Goal: Task Accomplishment & Management: Complete application form

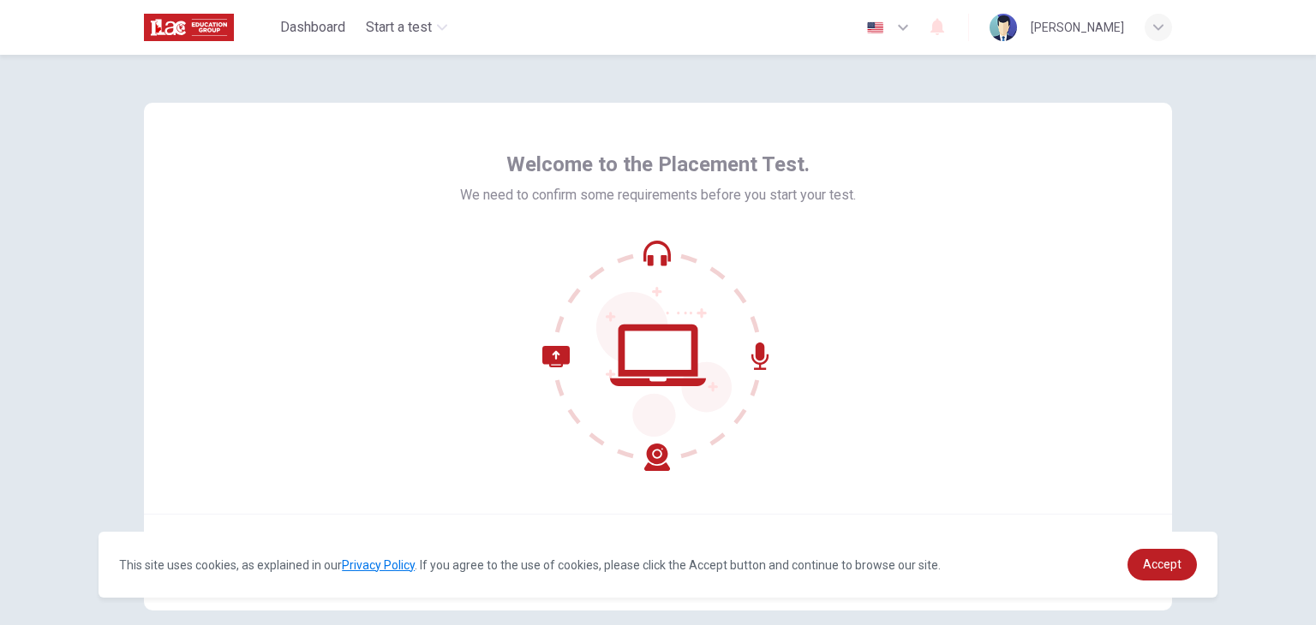
scroll to position [88, 0]
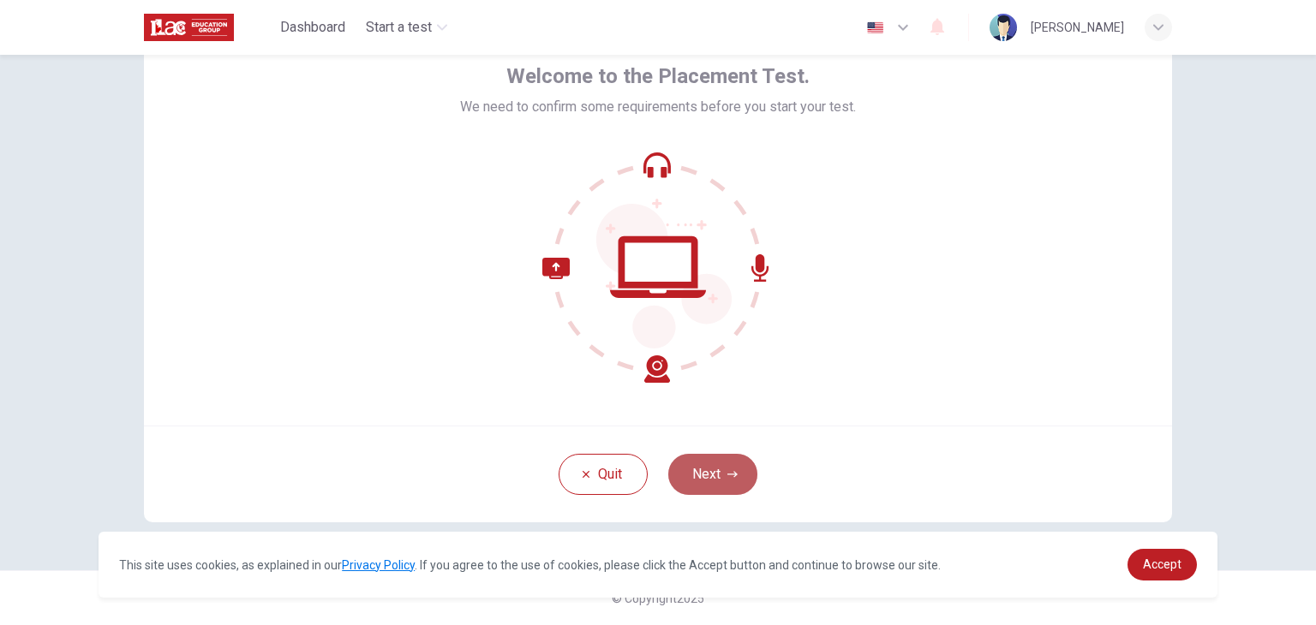
click at [714, 476] on button "Next" at bounding box center [712, 474] width 89 height 41
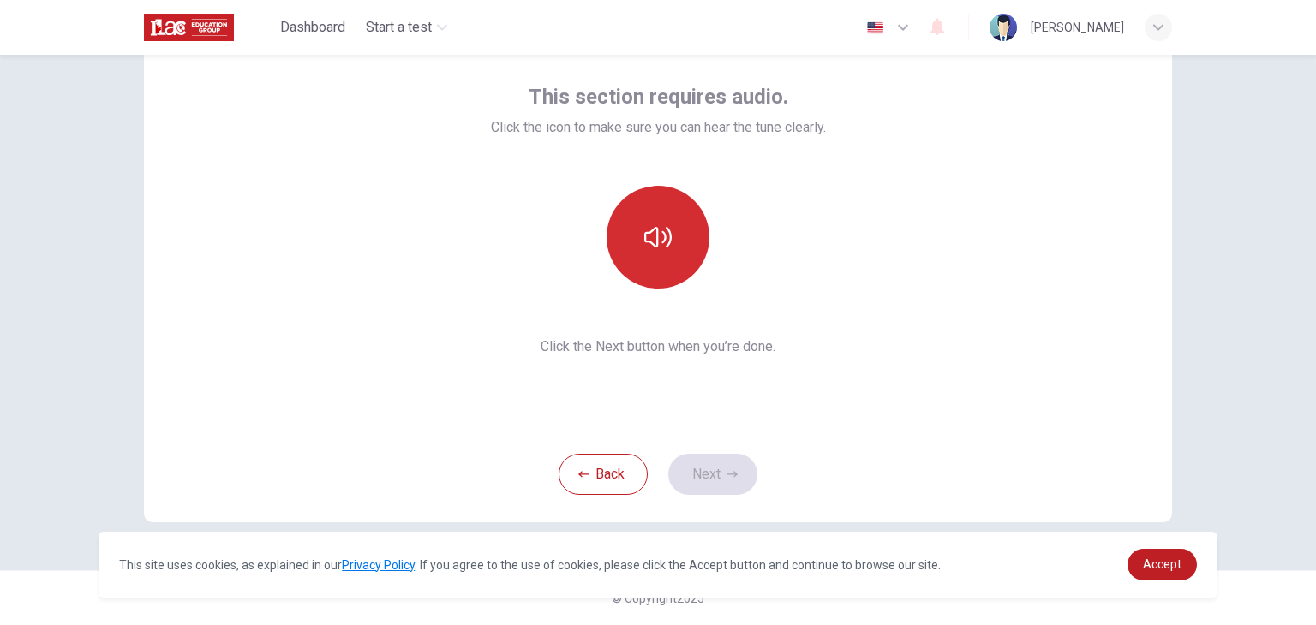
click at [651, 241] on icon "button" at bounding box center [657, 237] width 27 height 27
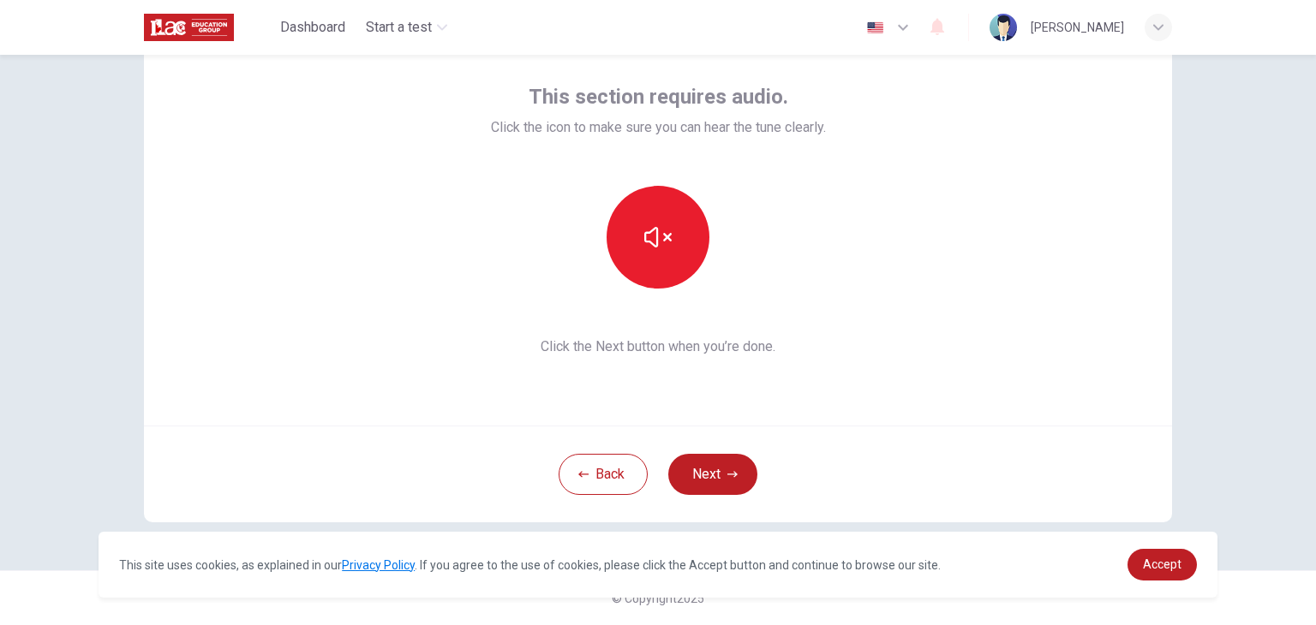
click at [727, 477] on icon "button" at bounding box center [732, 474] width 10 height 10
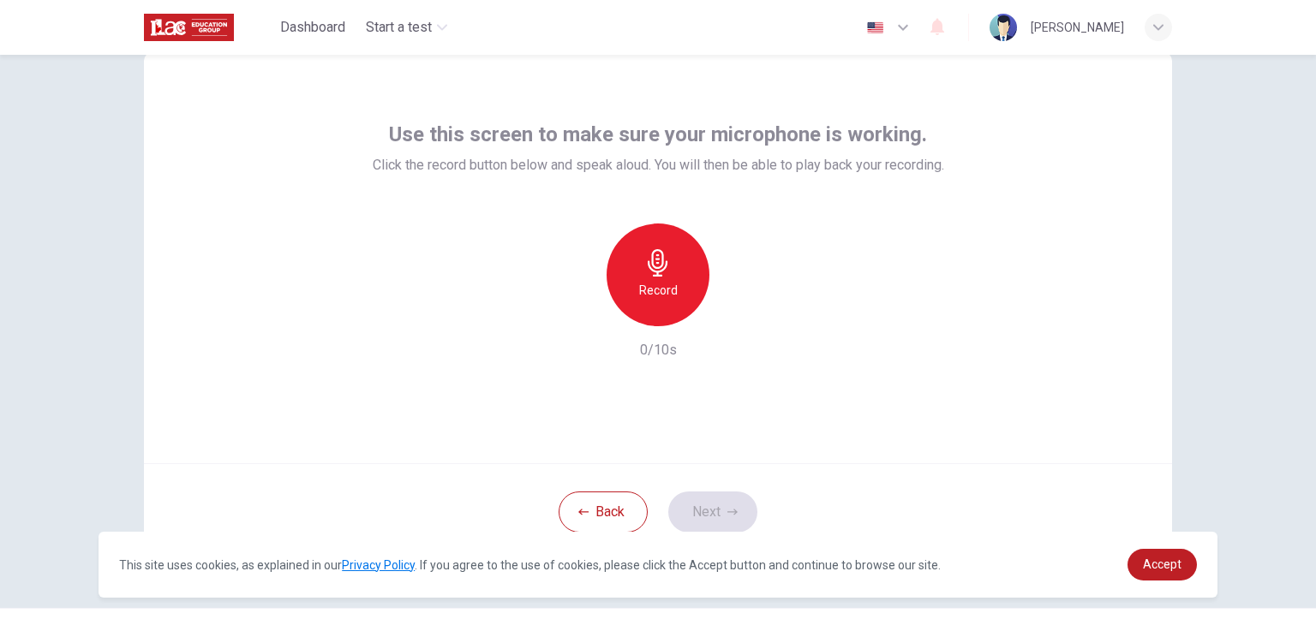
click at [654, 291] on h6 "Record" at bounding box center [658, 290] width 39 height 21
click at [712, 518] on button "Next" at bounding box center [712, 512] width 89 height 41
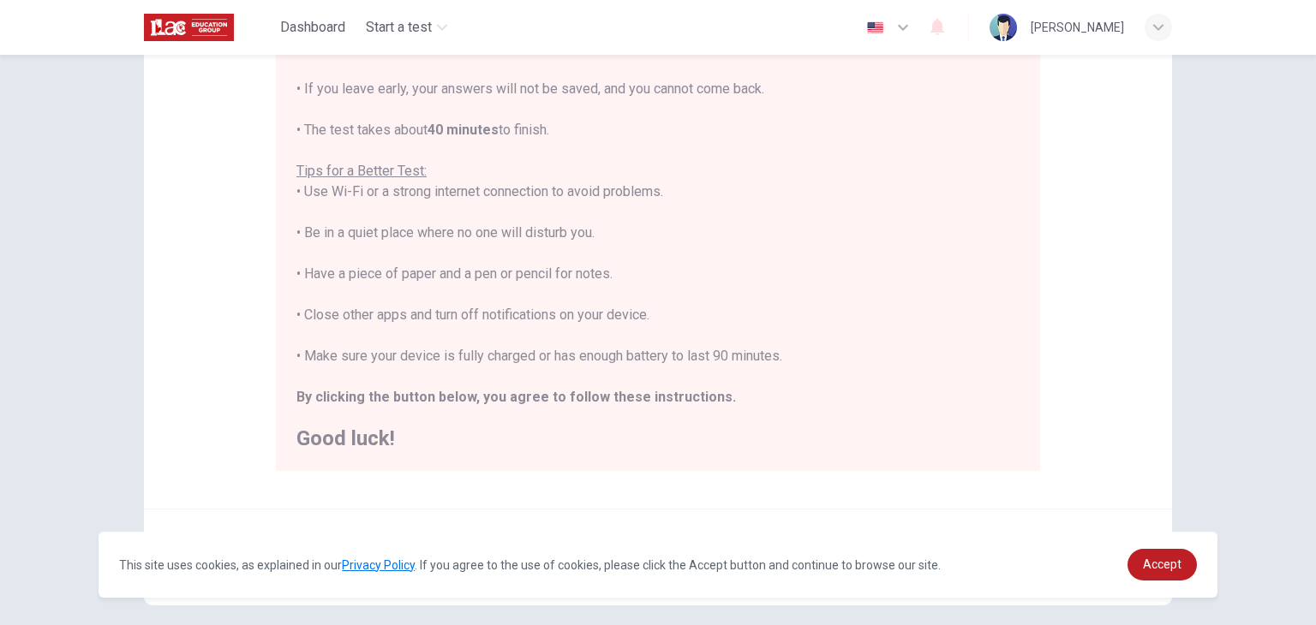
scroll to position [327, 0]
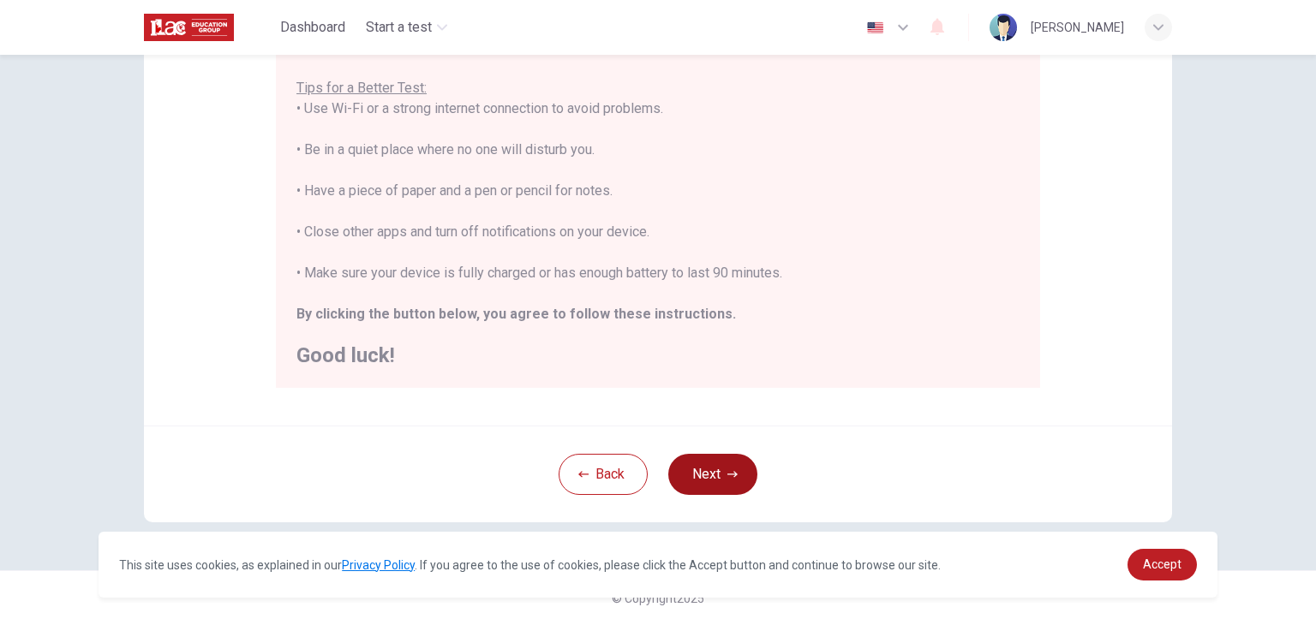
click at [713, 477] on button "Next" at bounding box center [712, 474] width 89 height 41
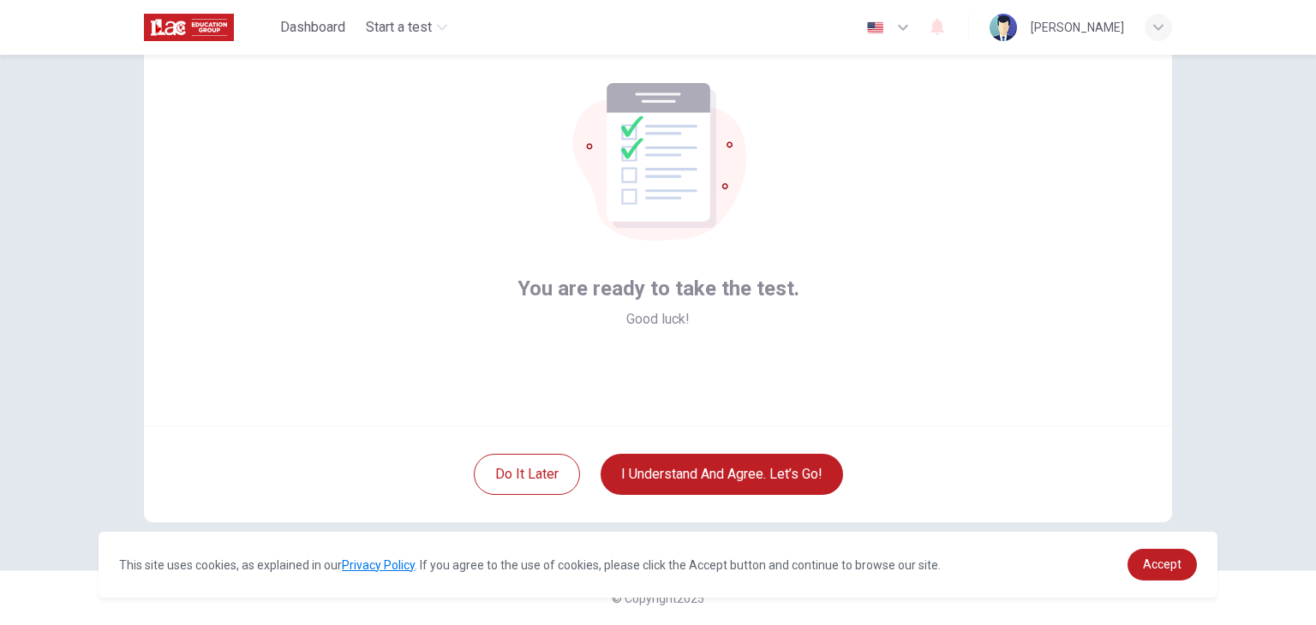
scroll to position [45, 0]
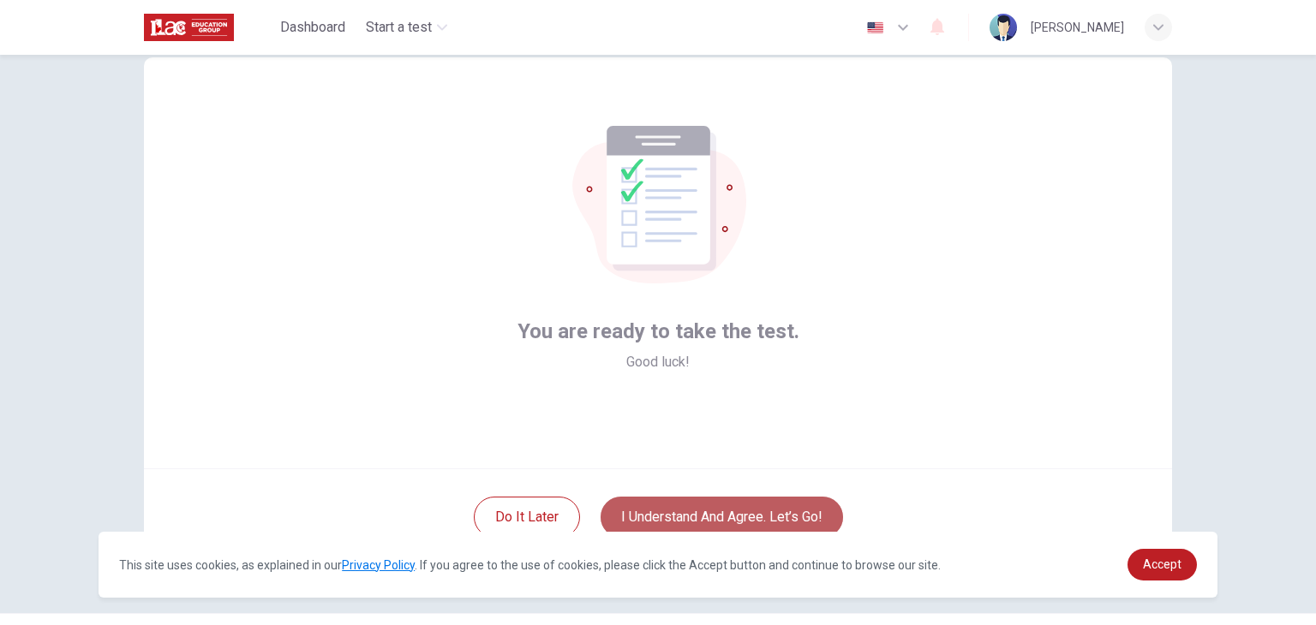
click at [747, 511] on button "I understand and agree. Let’s go!" at bounding box center [721, 517] width 242 height 41
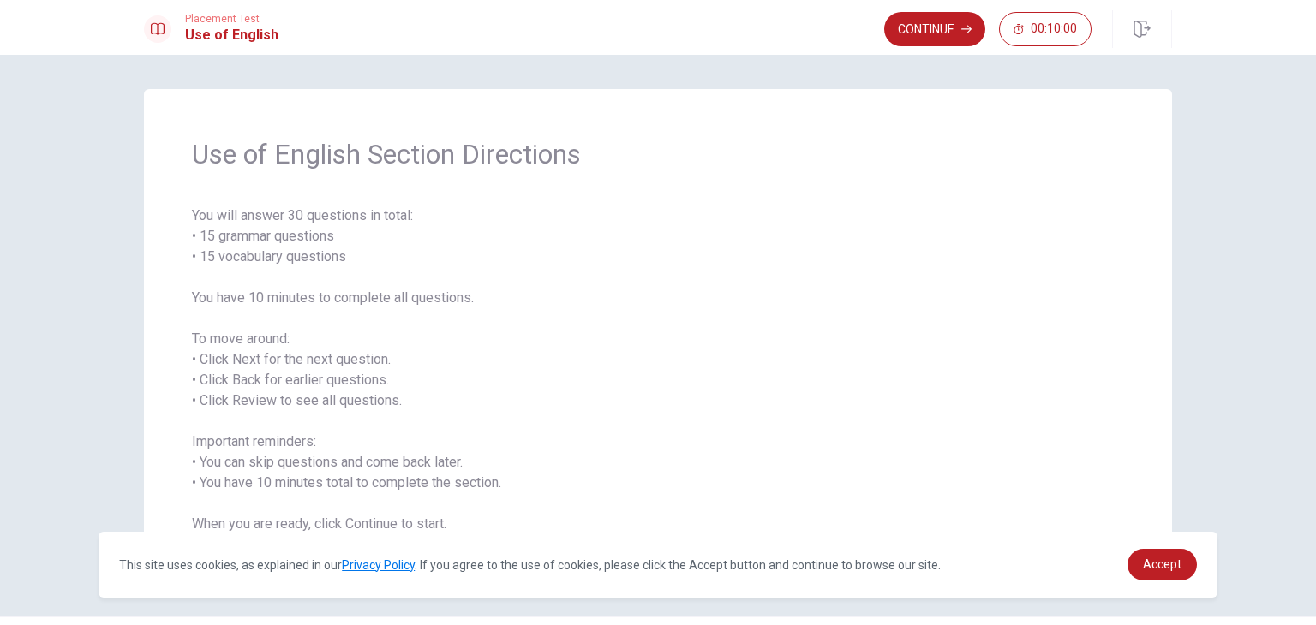
scroll to position [46, 0]
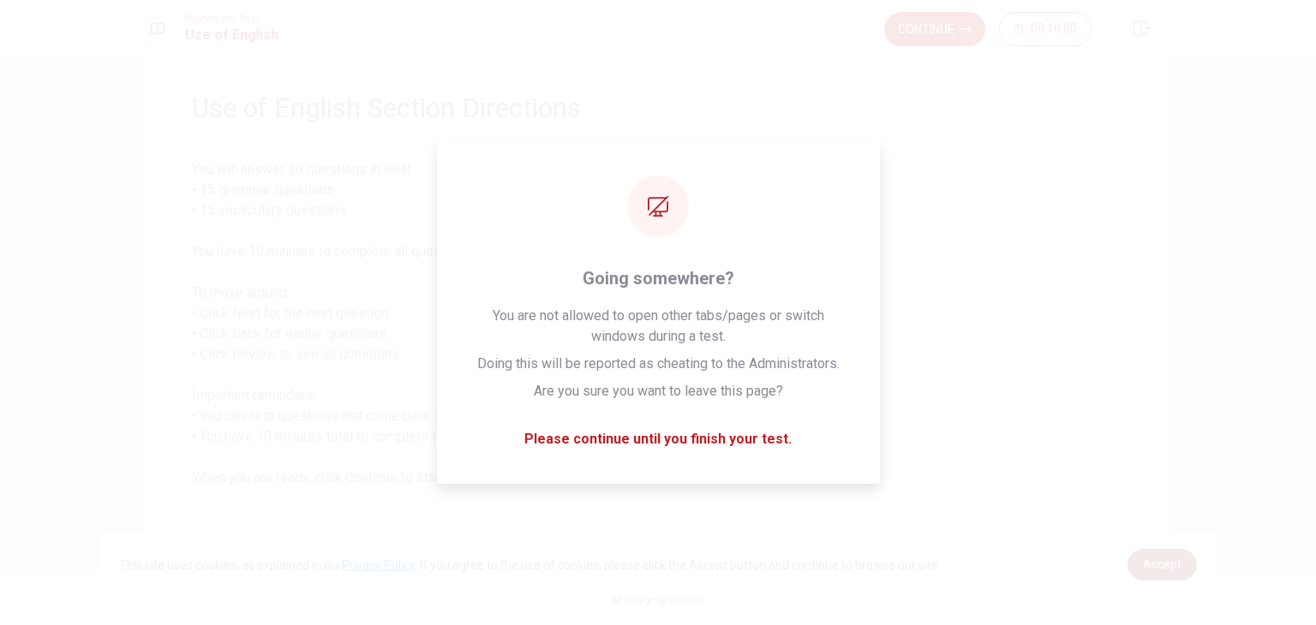
click at [1178, 558] on span "Accept" at bounding box center [1162, 565] width 39 height 14
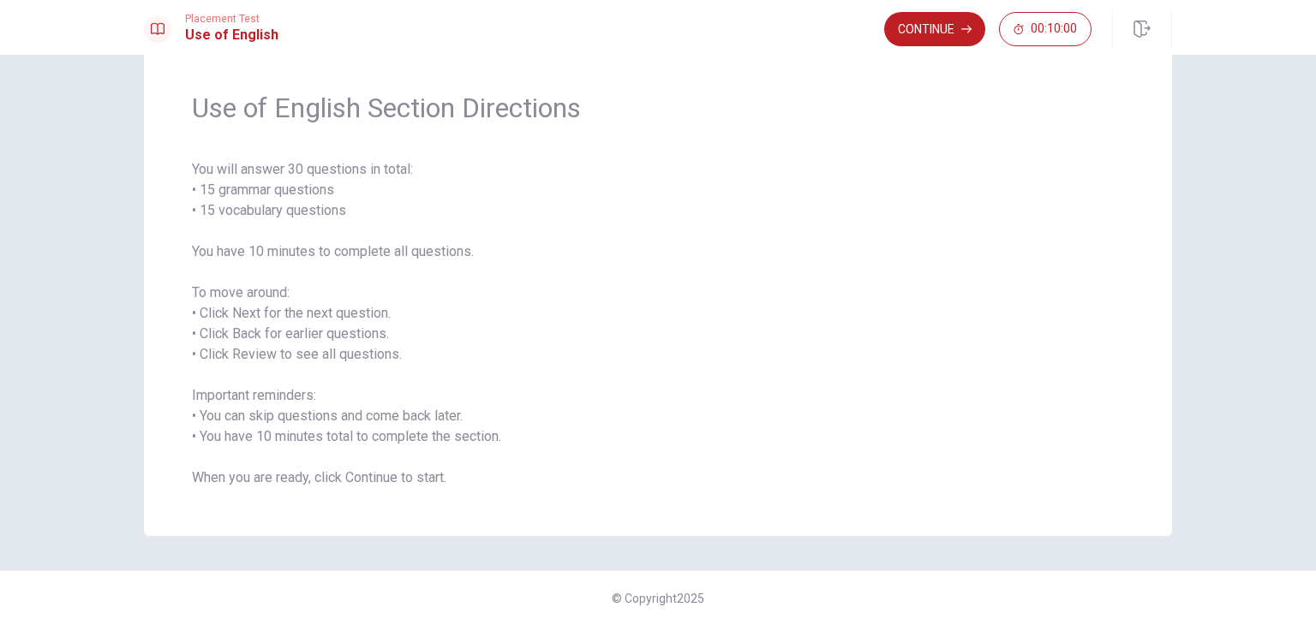
scroll to position [30, 0]
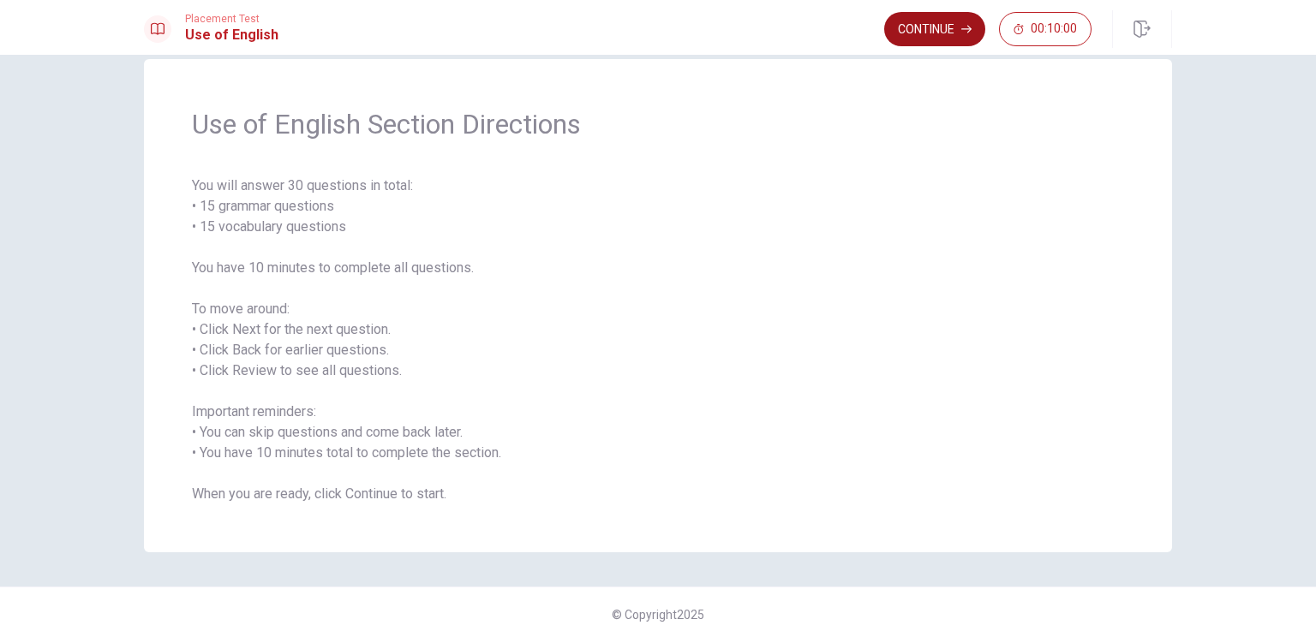
click at [934, 28] on button "Continue" at bounding box center [934, 29] width 101 height 34
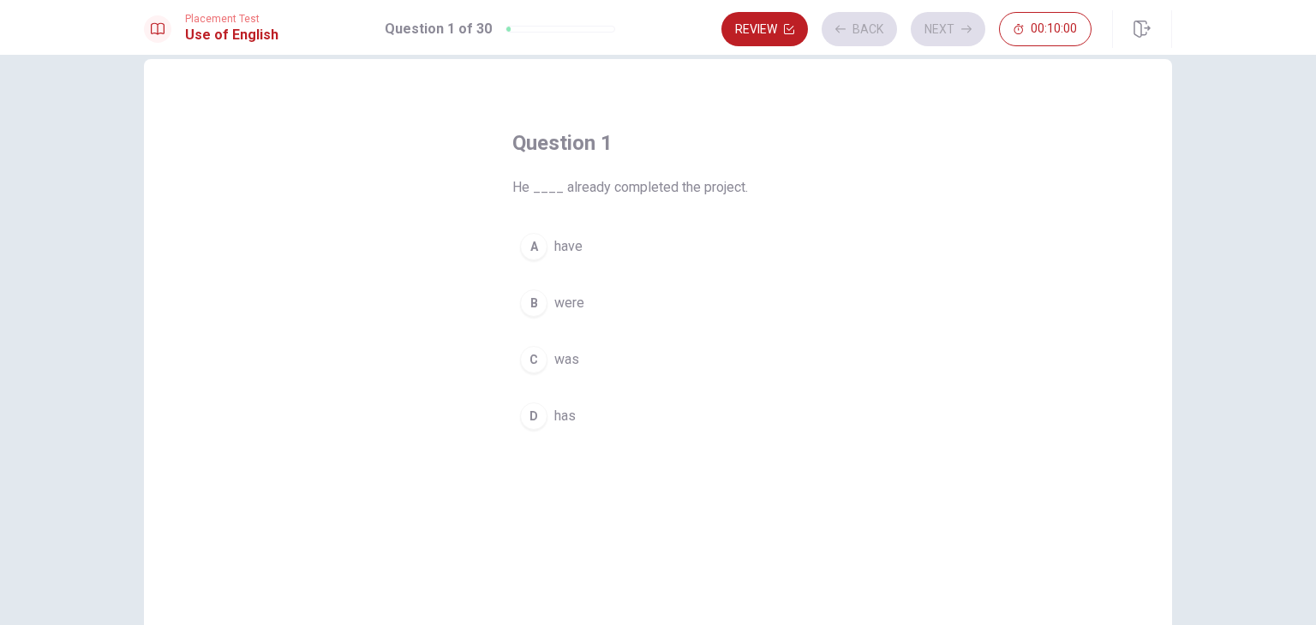
scroll to position [11, 0]
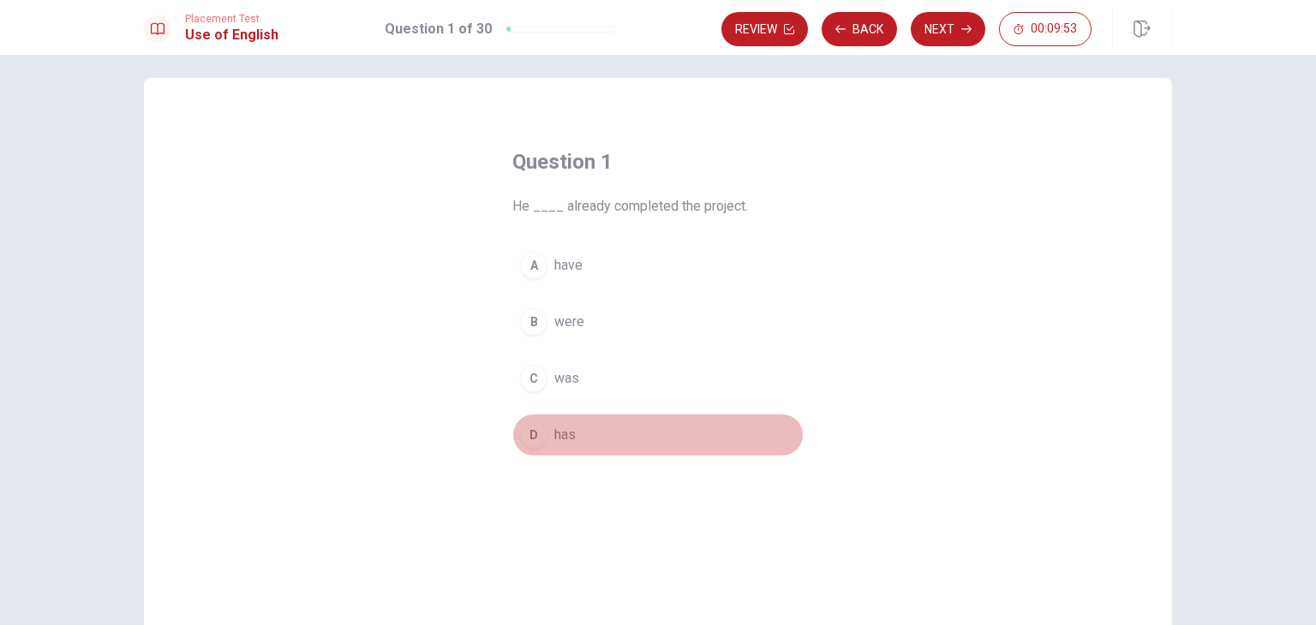
click at [565, 433] on span "has" at bounding box center [564, 435] width 21 height 21
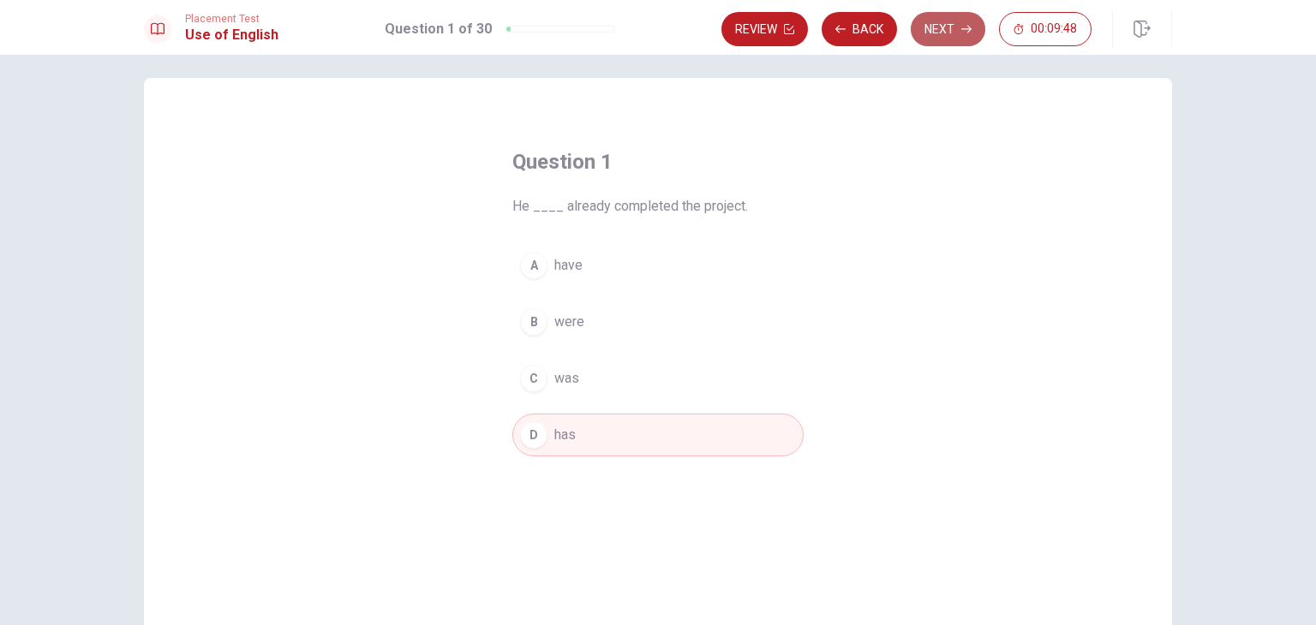
click at [946, 28] on button "Next" at bounding box center [947, 29] width 75 height 34
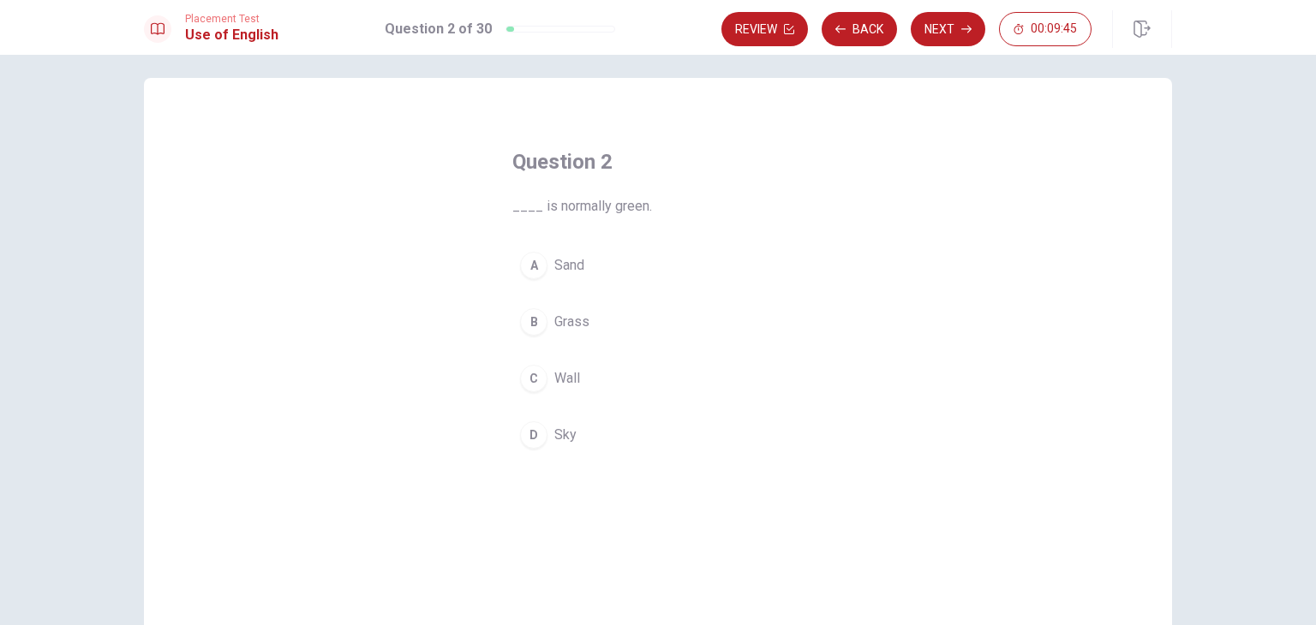
click at [606, 314] on button "B Grass" at bounding box center [657, 322] width 291 height 43
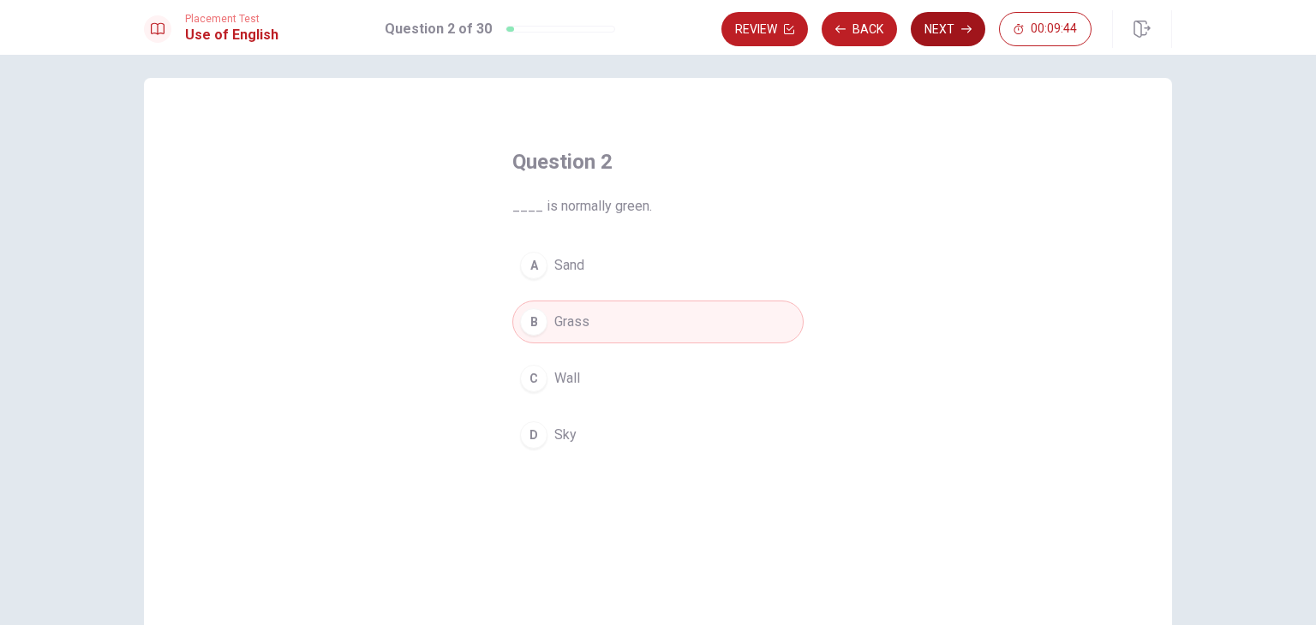
click at [960, 26] on button "Next" at bounding box center [947, 29] width 75 height 34
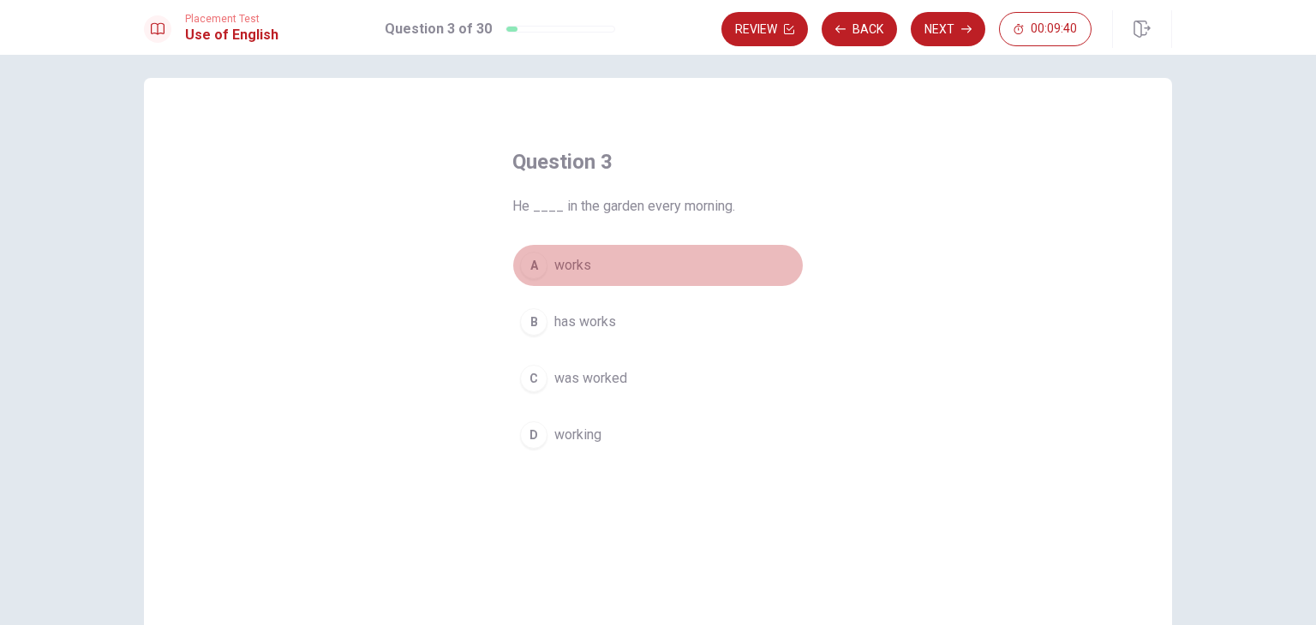
click at [577, 272] on span "works" at bounding box center [572, 265] width 37 height 21
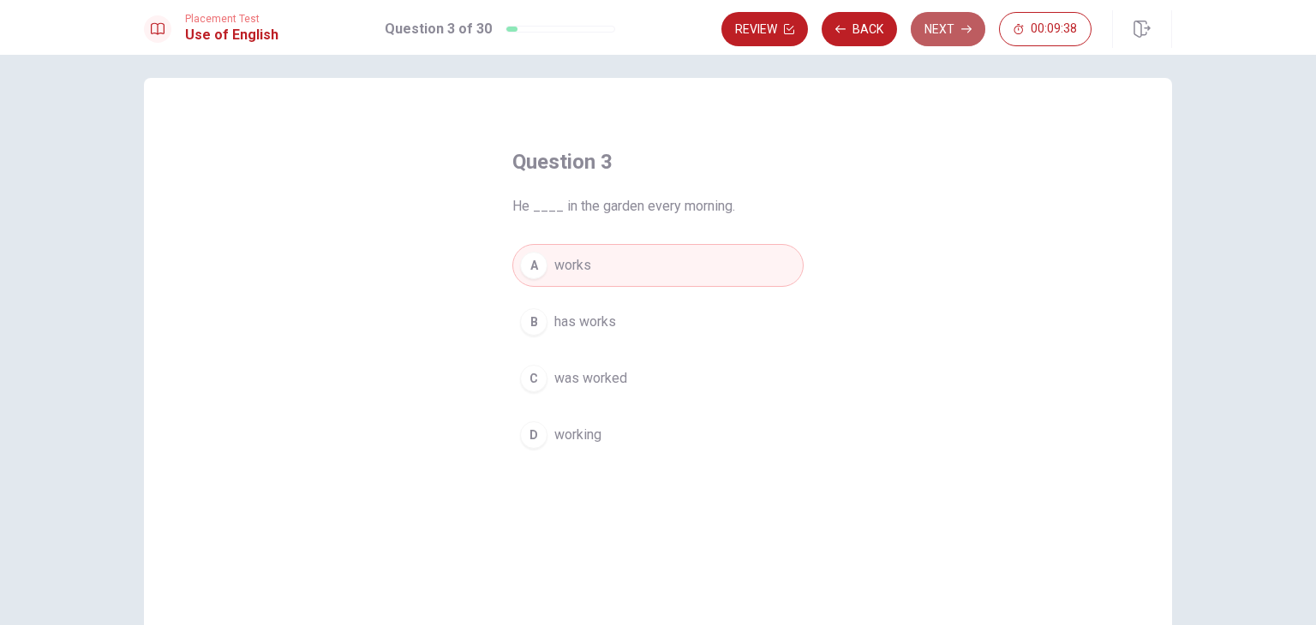
click at [928, 35] on button "Next" at bounding box center [947, 29] width 75 height 34
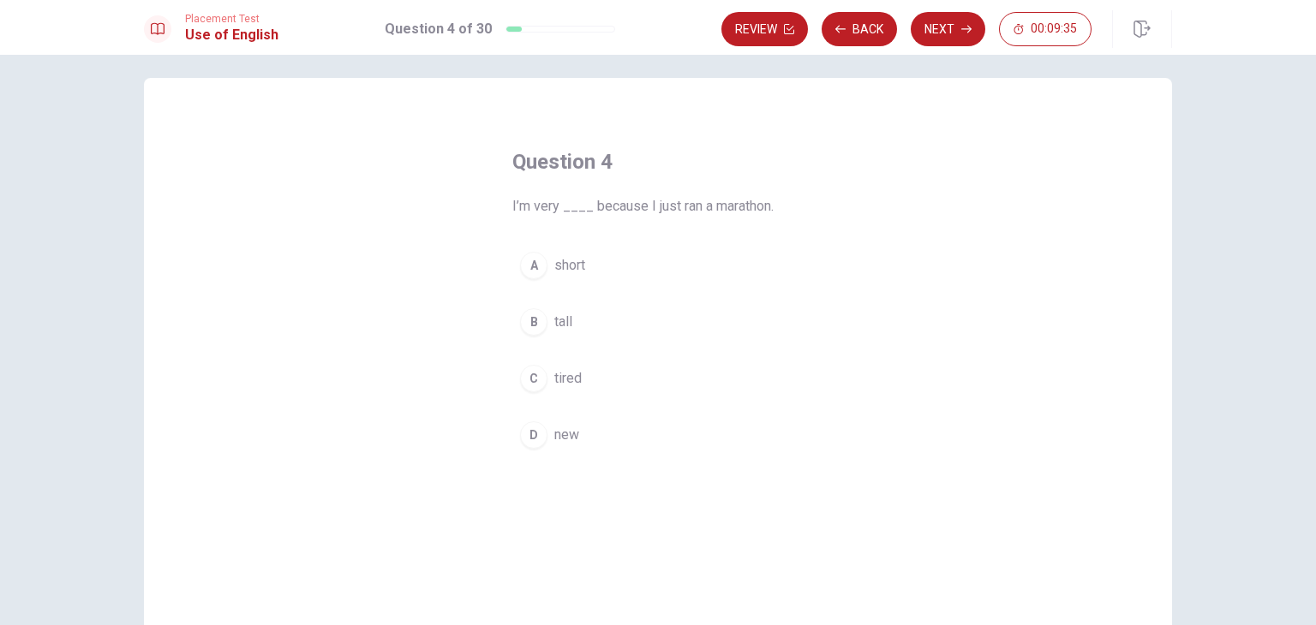
click at [558, 373] on span "tired" at bounding box center [567, 378] width 27 height 21
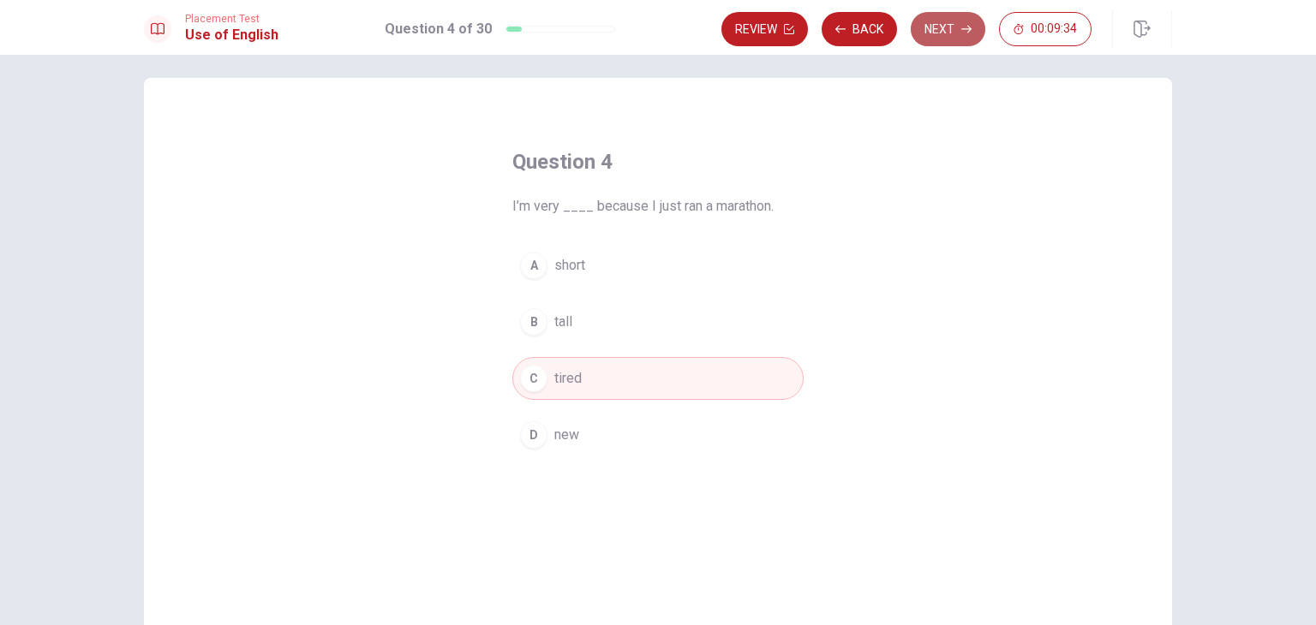
click at [931, 39] on button "Next" at bounding box center [947, 29] width 75 height 34
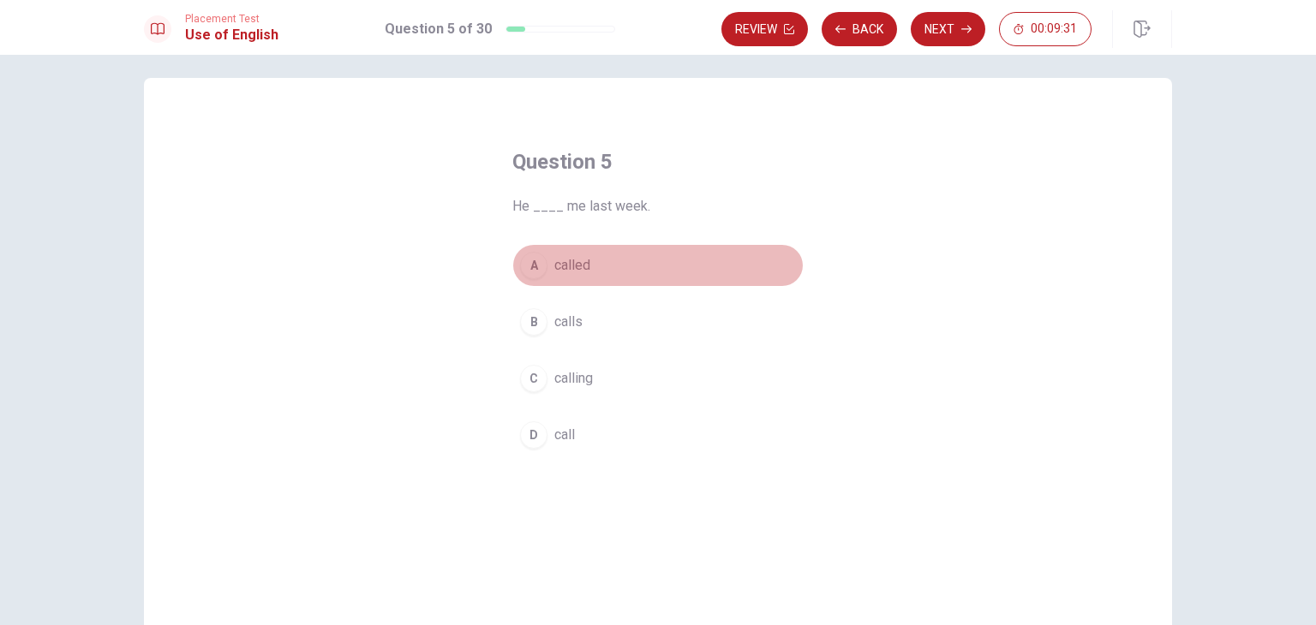
click at [585, 261] on span "called" at bounding box center [572, 265] width 36 height 21
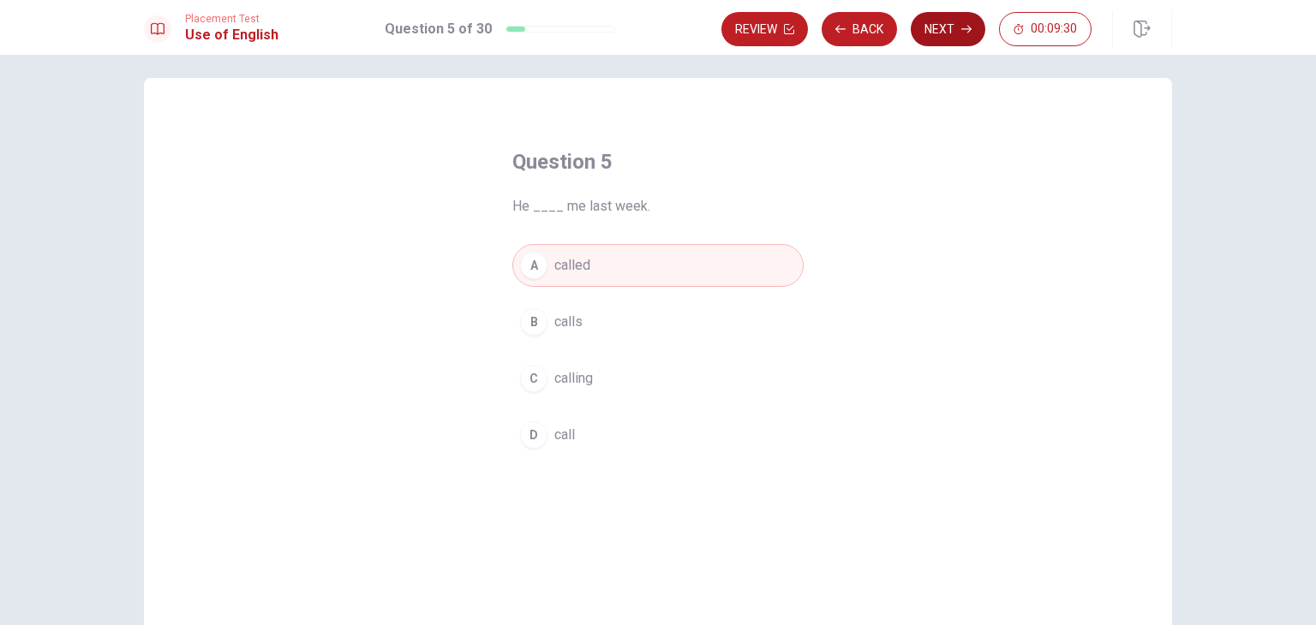
click at [946, 32] on button "Next" at bounding box center [947, 29] width 75 height 34
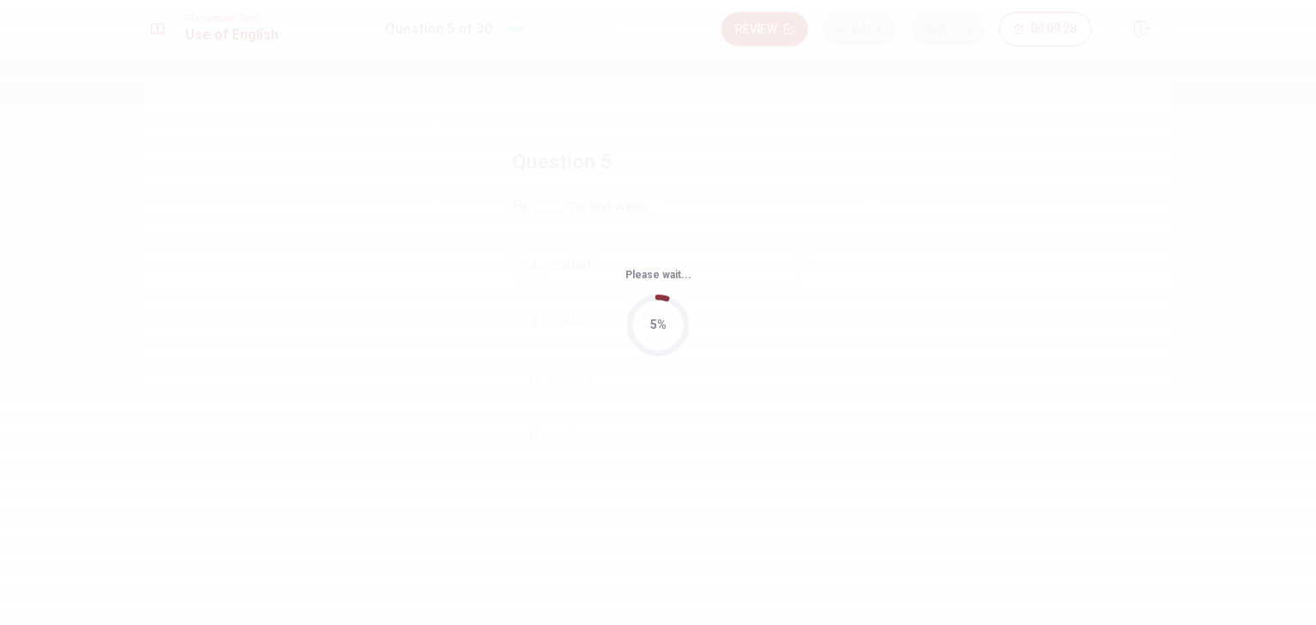
scroll to position [0, 0]
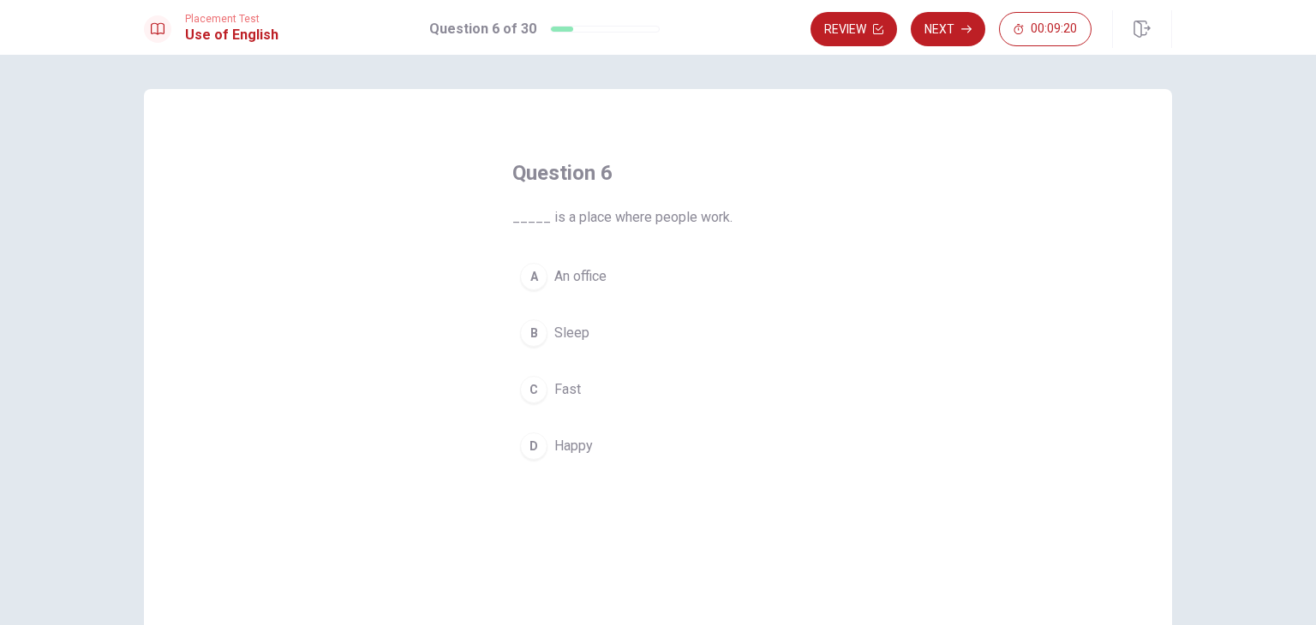
click at [596, 286] on span "An office" at bounding box center [580, 276] width 52 height 21
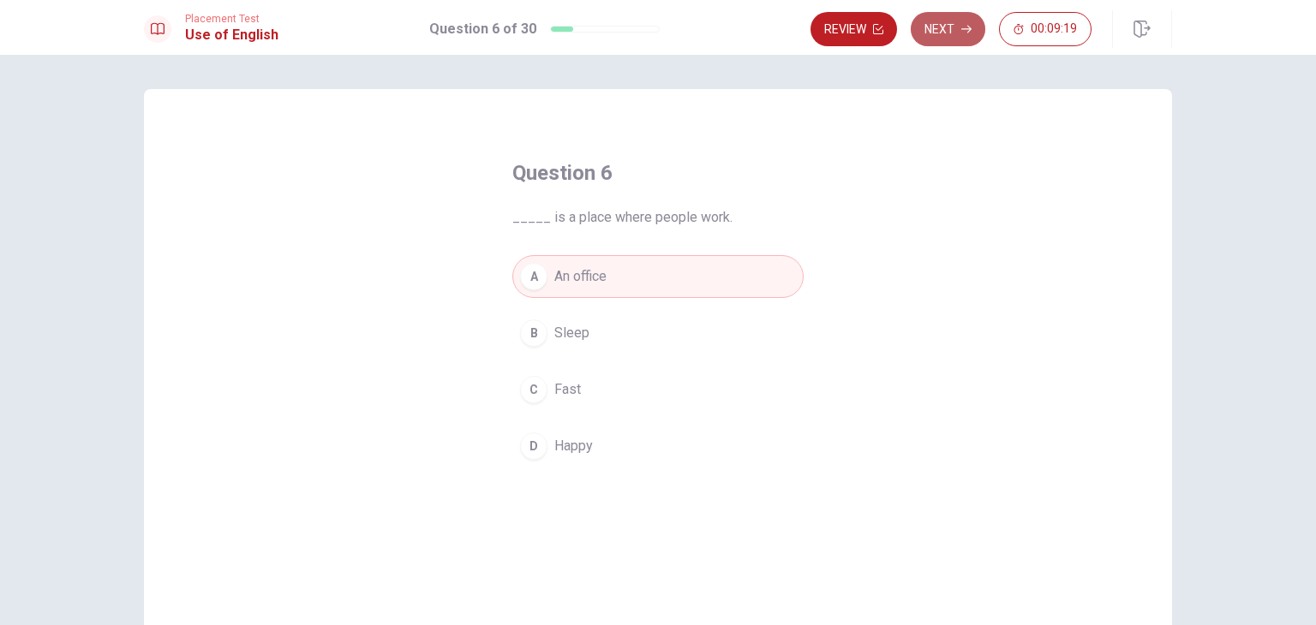
click at [952, 33] on button "Next" at bounding box center [947, 29] width 75 height 34
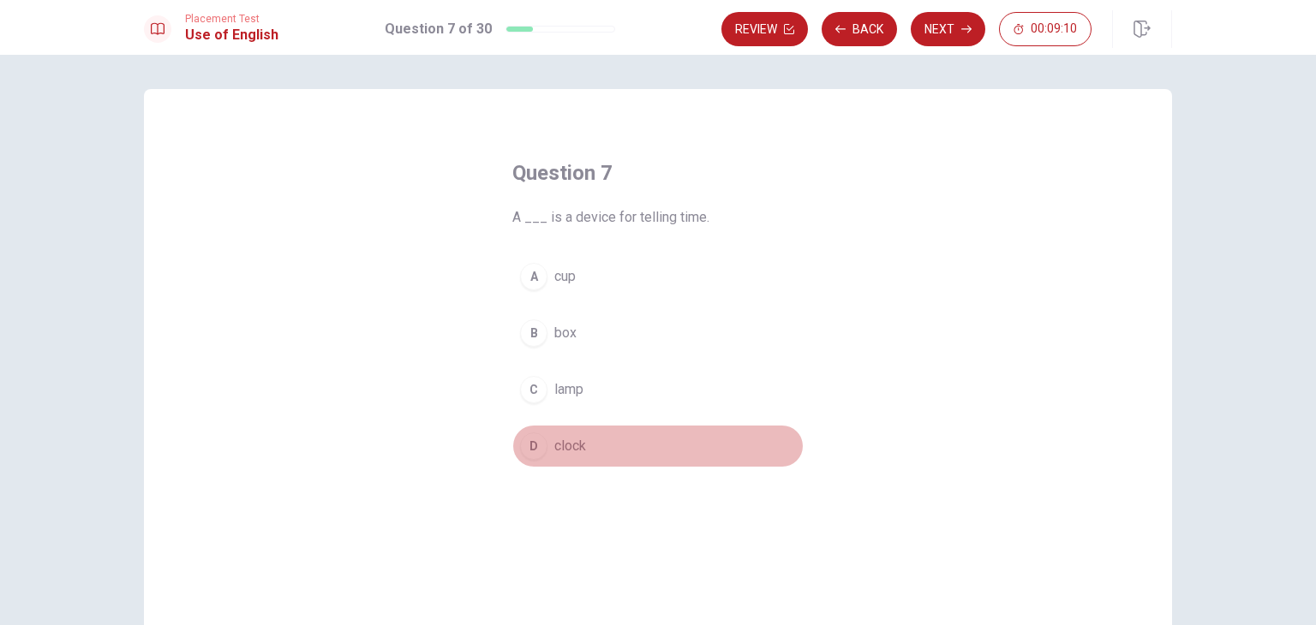
click at [564, 457] on button "D clock" at bounding box center [657, 446] width 291 height 43
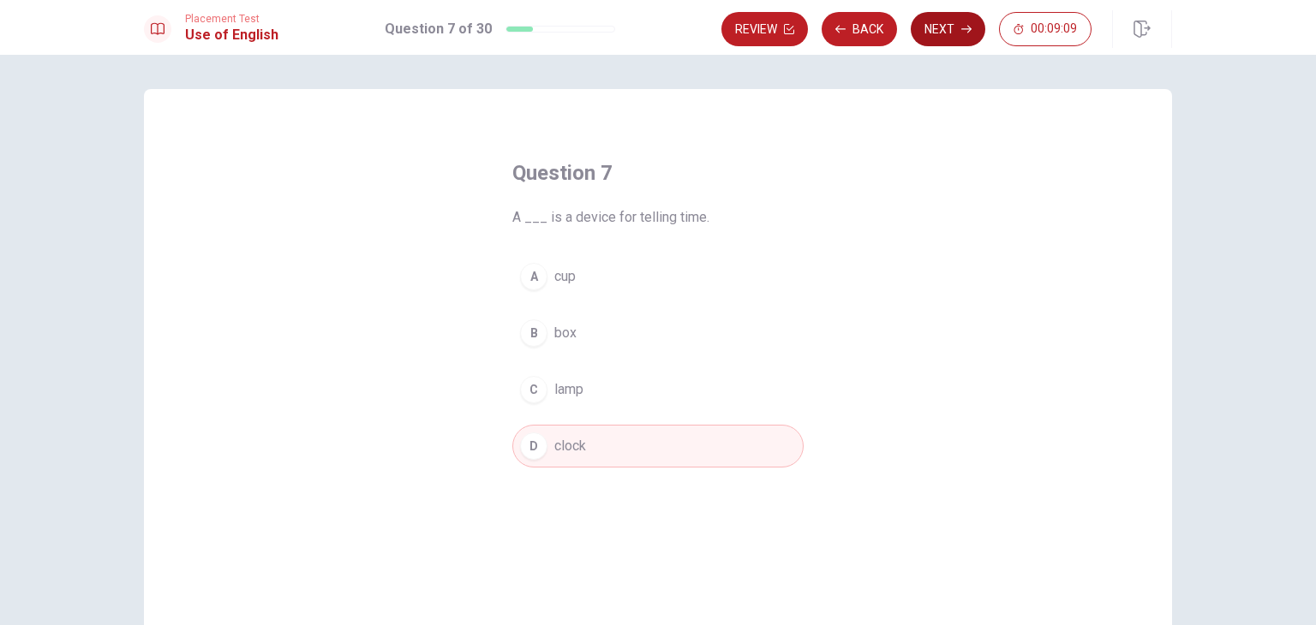
click at [956, 38] on button "Next" at bounding box center [947, 29] width 75 height 34
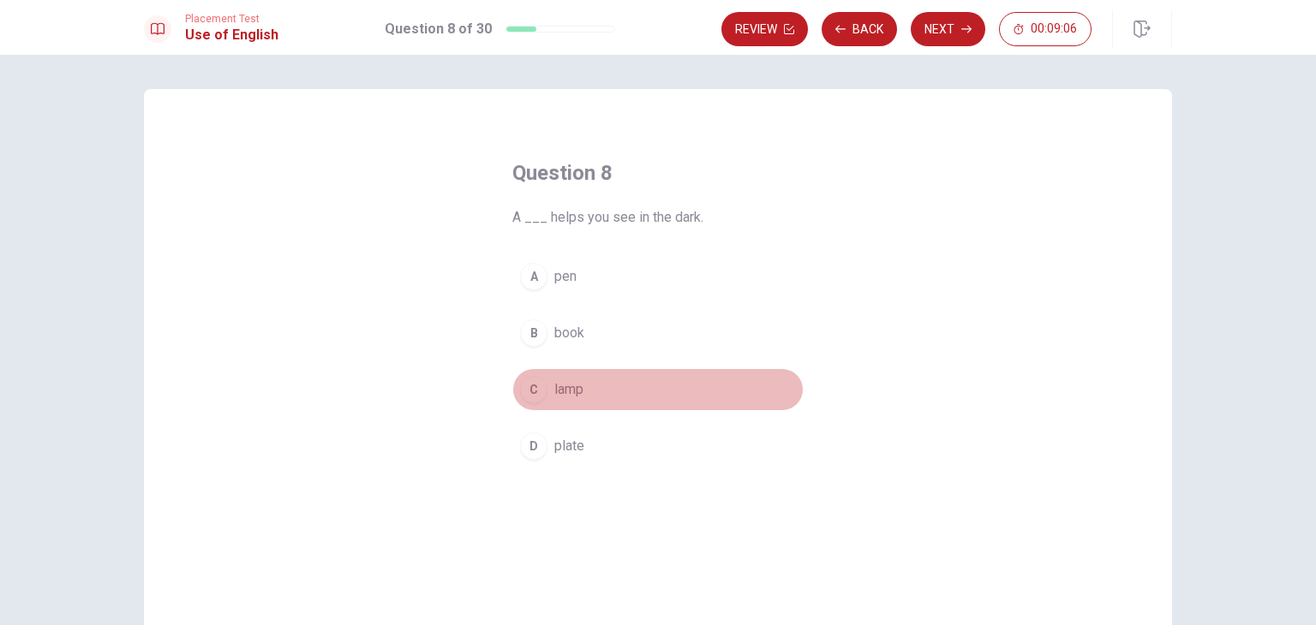
click at [576, 381] on span "lamp" at bounding box center [568, 389] width 29 height 21
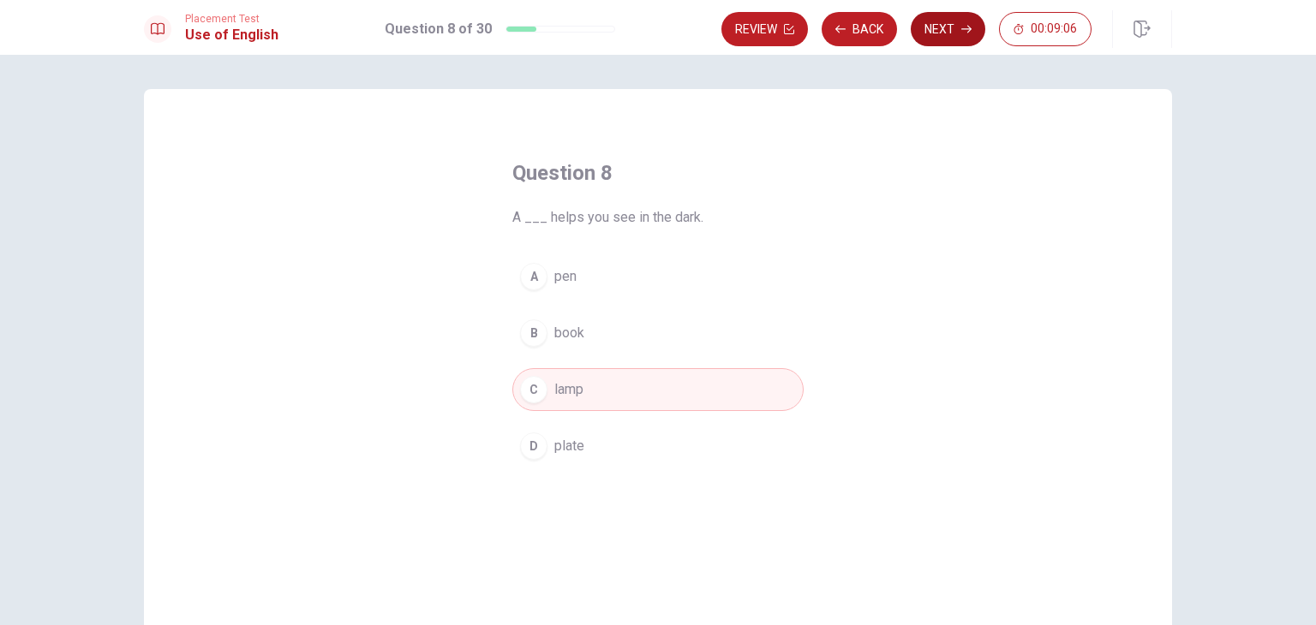
click at [953, 42] on button "Next" at bounding box center [947, 29] width 75 height 34
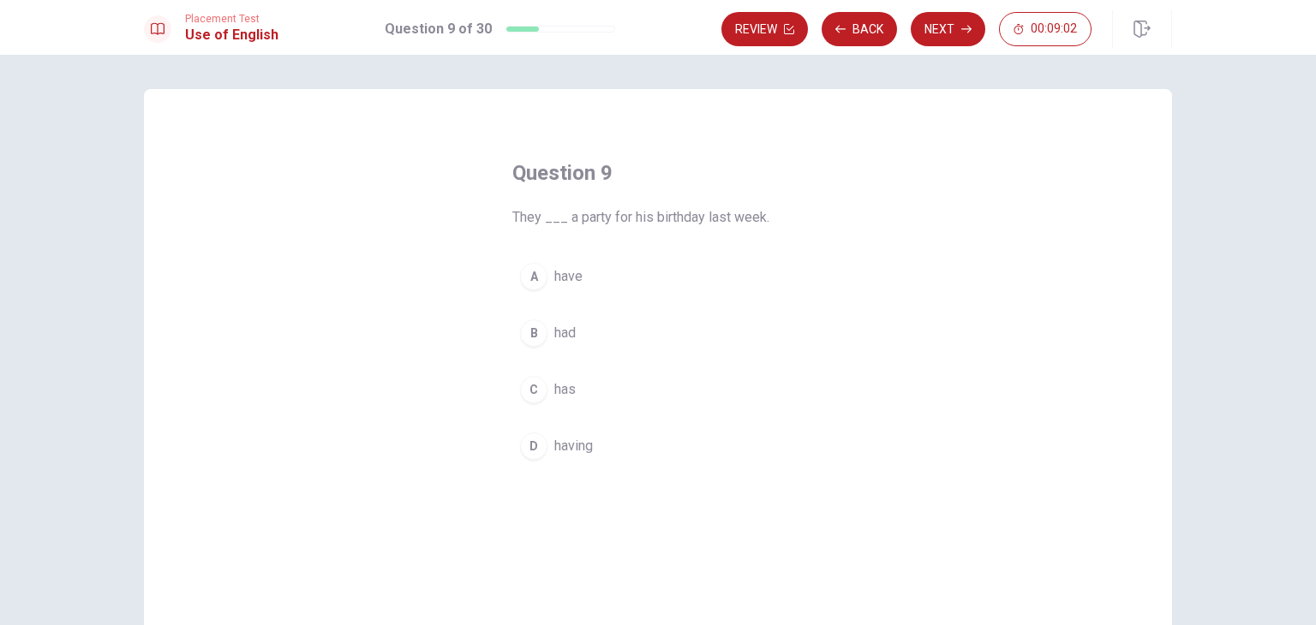
click at [528, 332] on div "B" at bounding box center [533, 332] width 27 height 27
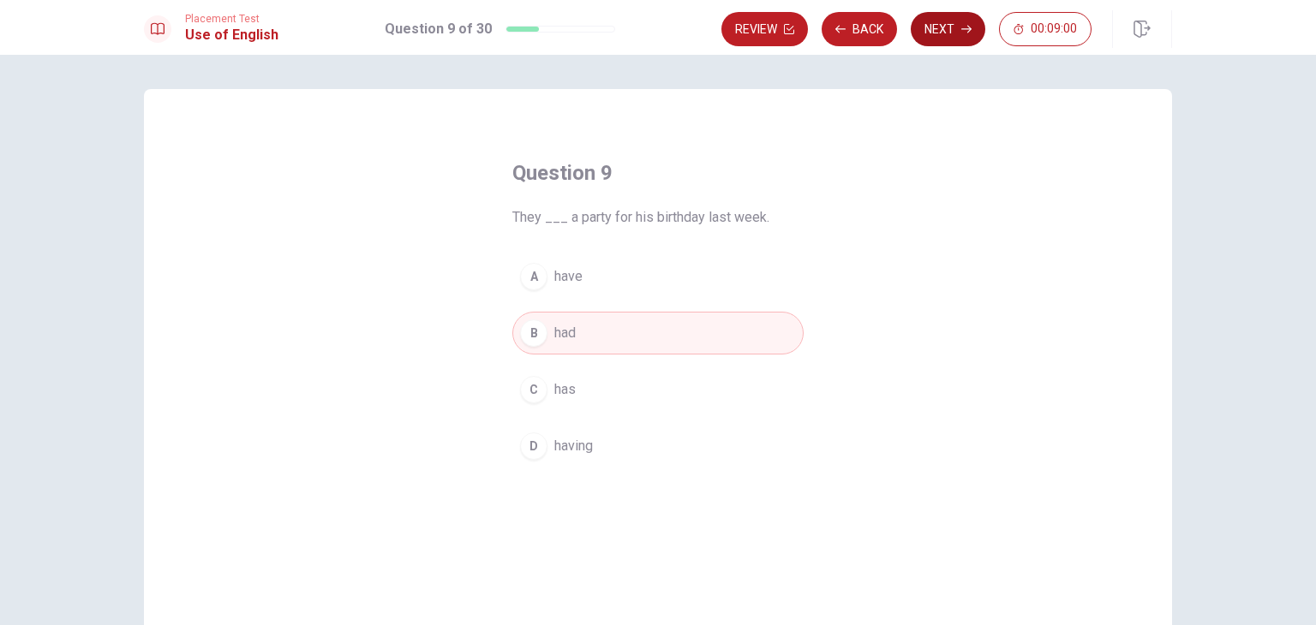
click at [942, 28] on button "Next" at bounding box center [947, 29] width 75 height 34
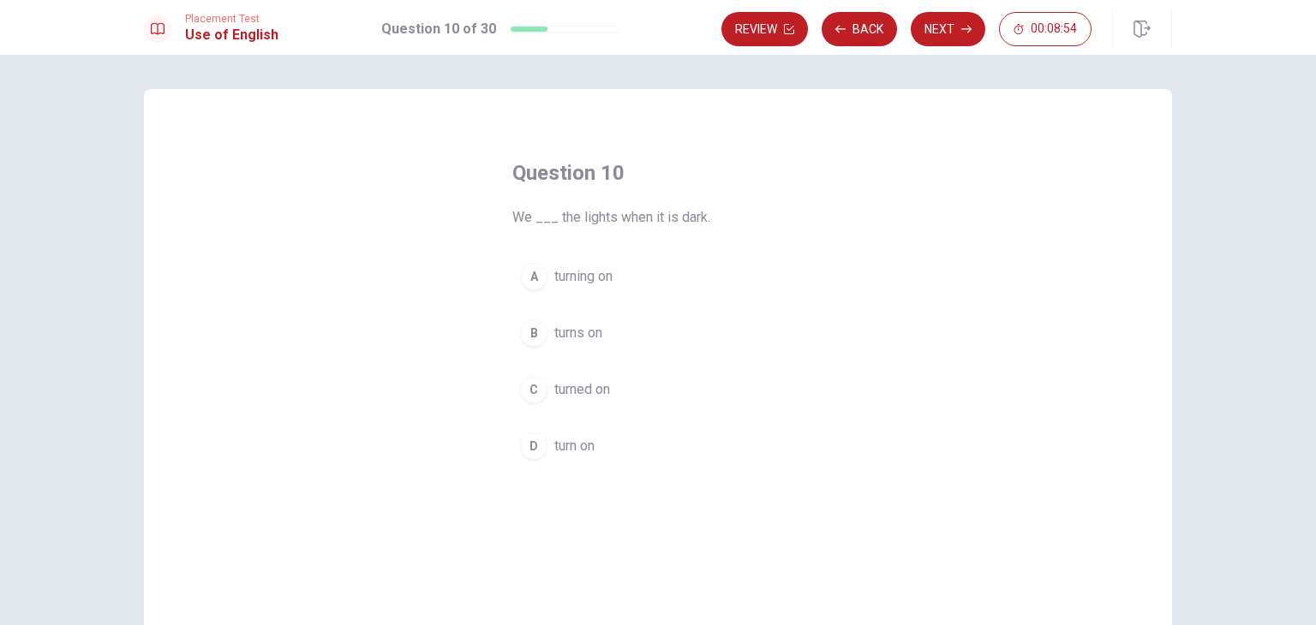
click at [563, 446] on span "turn on" at bounding box center [574, 446] width 40 height 21
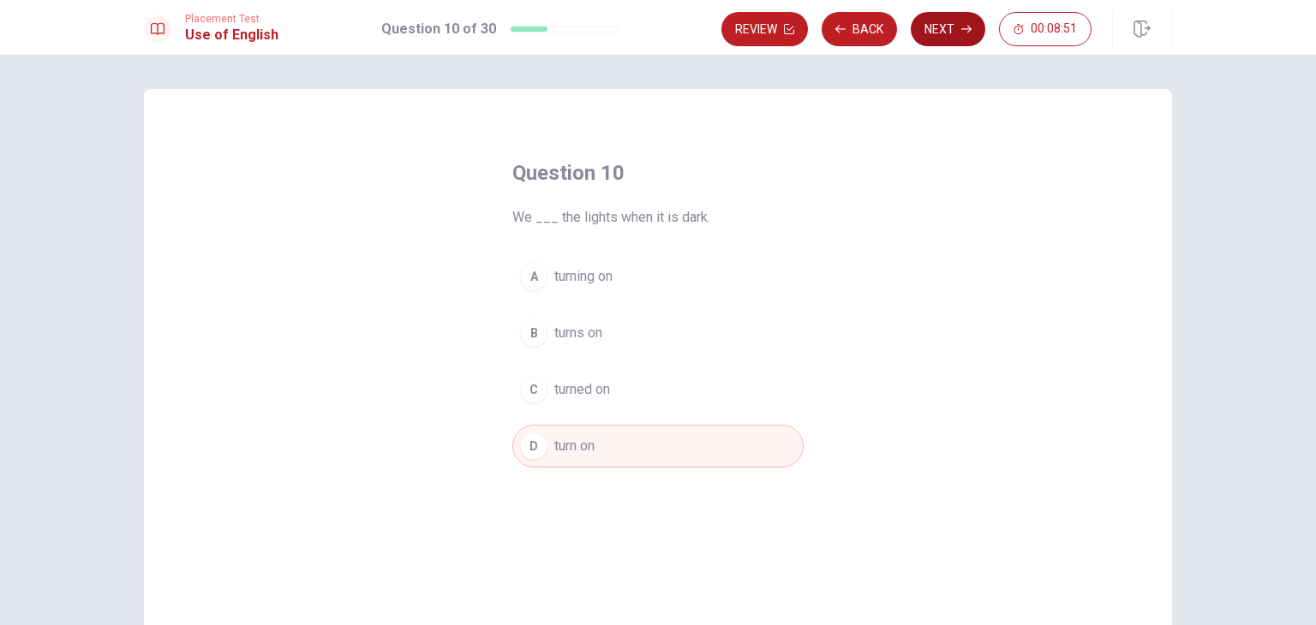
click at [945, 24] on button "Next" at bounding box center [947, 29] width 75 height 34
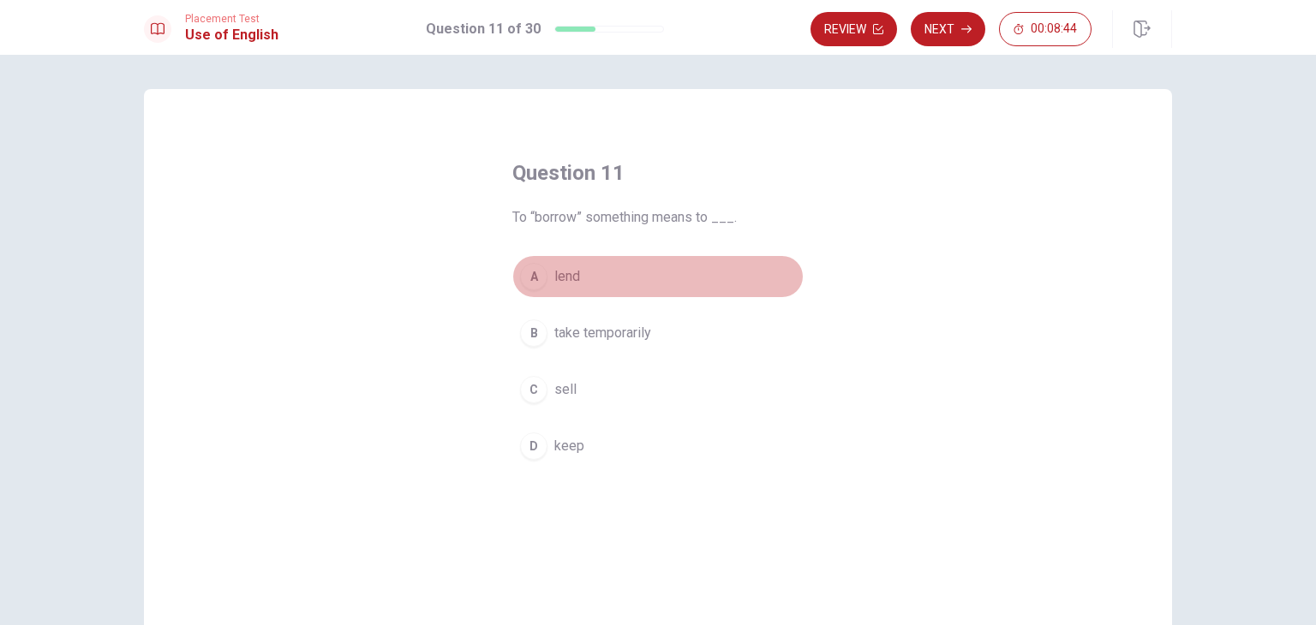
click at [555, 262] on button "A lend" at bounding box center [657, 276] width 291 height 43
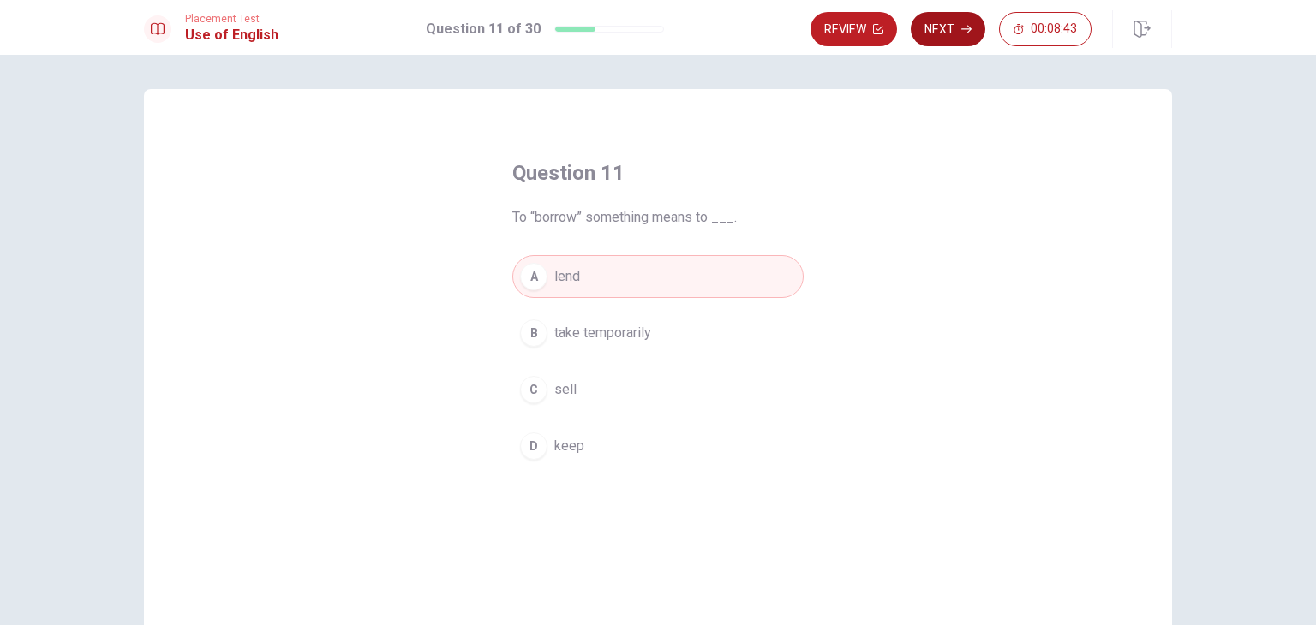
click at [932, 36] on button "Next" at bounding box center [947, 29] width 75 height 34
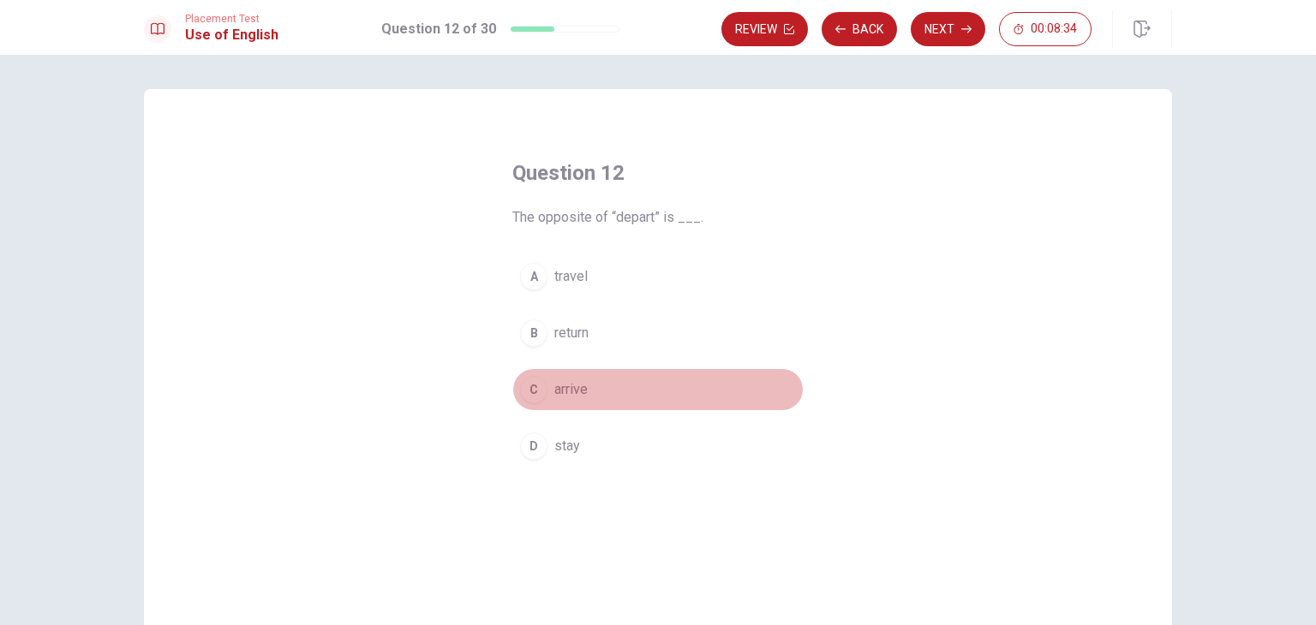
click at [570, 392] on span "arrive" at bounding box center [570, 389] width 33 height 21
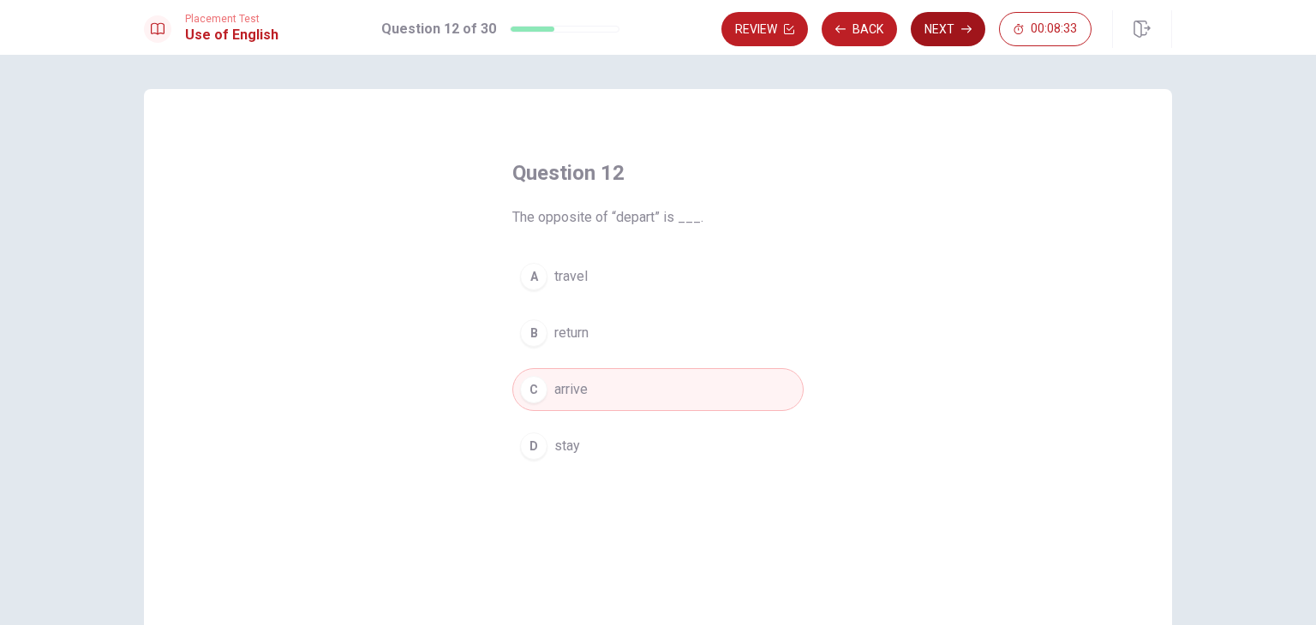
click at [946, 26] on button "Next" at bounding box center [947, 29] width 75 height 34
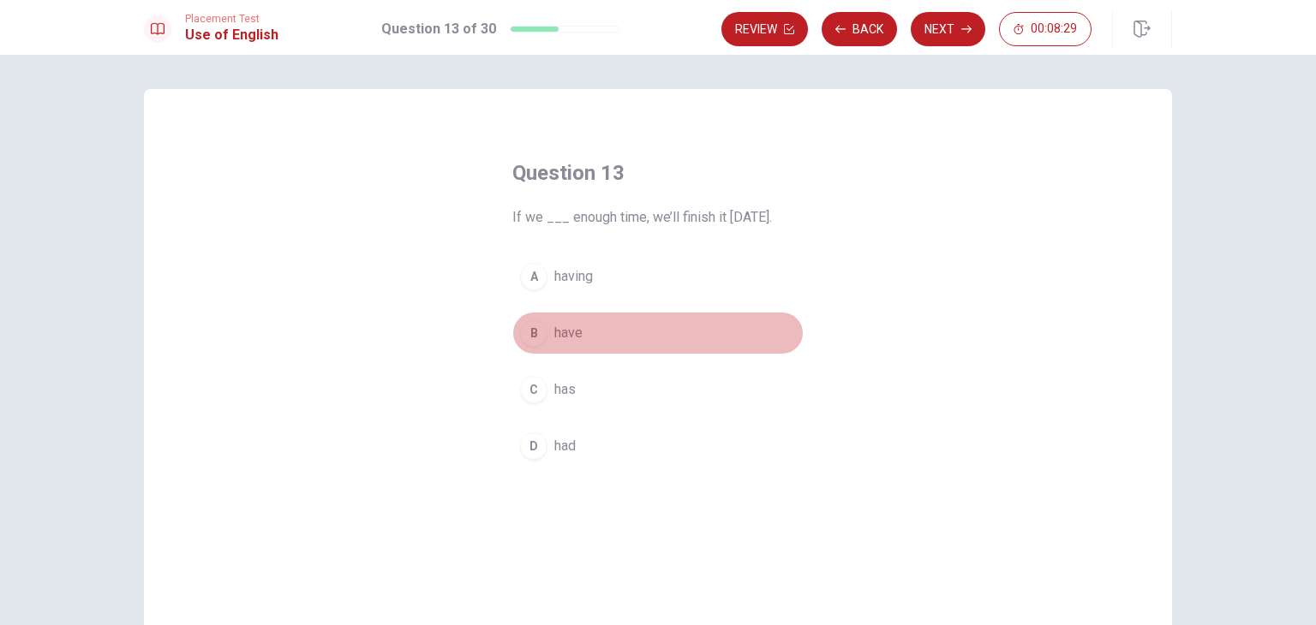
click at [559, 330] on span "have" at bounding box center [568, 333] width 28 height 21
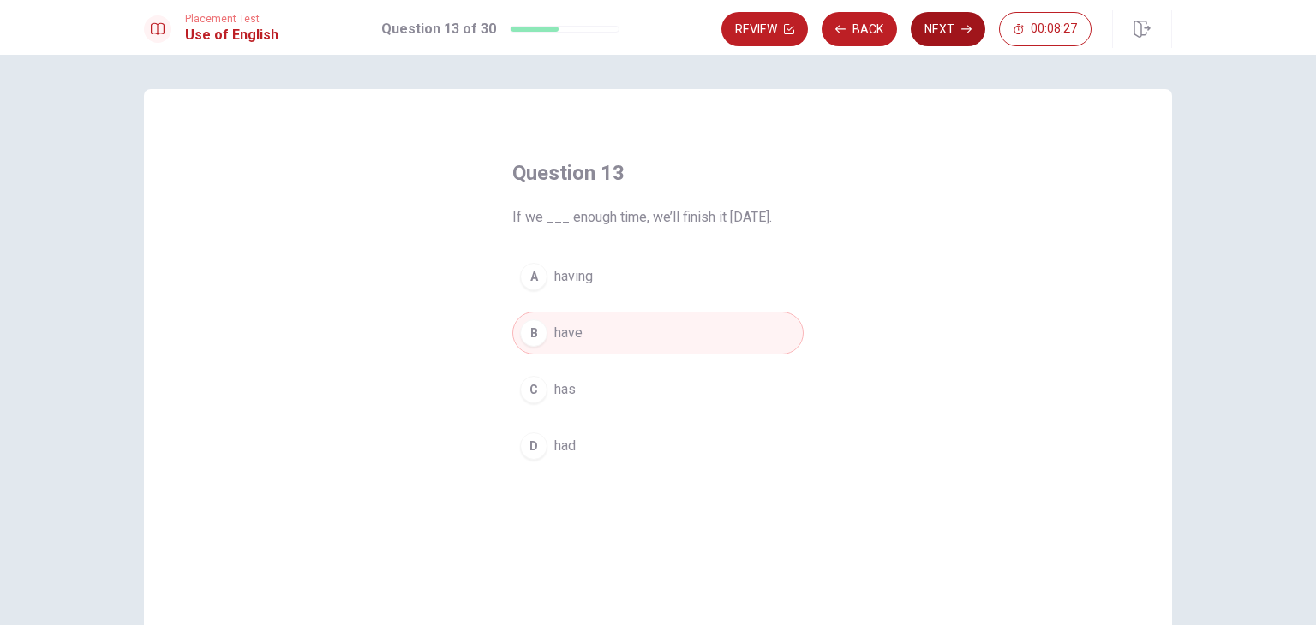
click at [941, 28] on button "Next" at bounding box center [947, 29] width 75 height 34
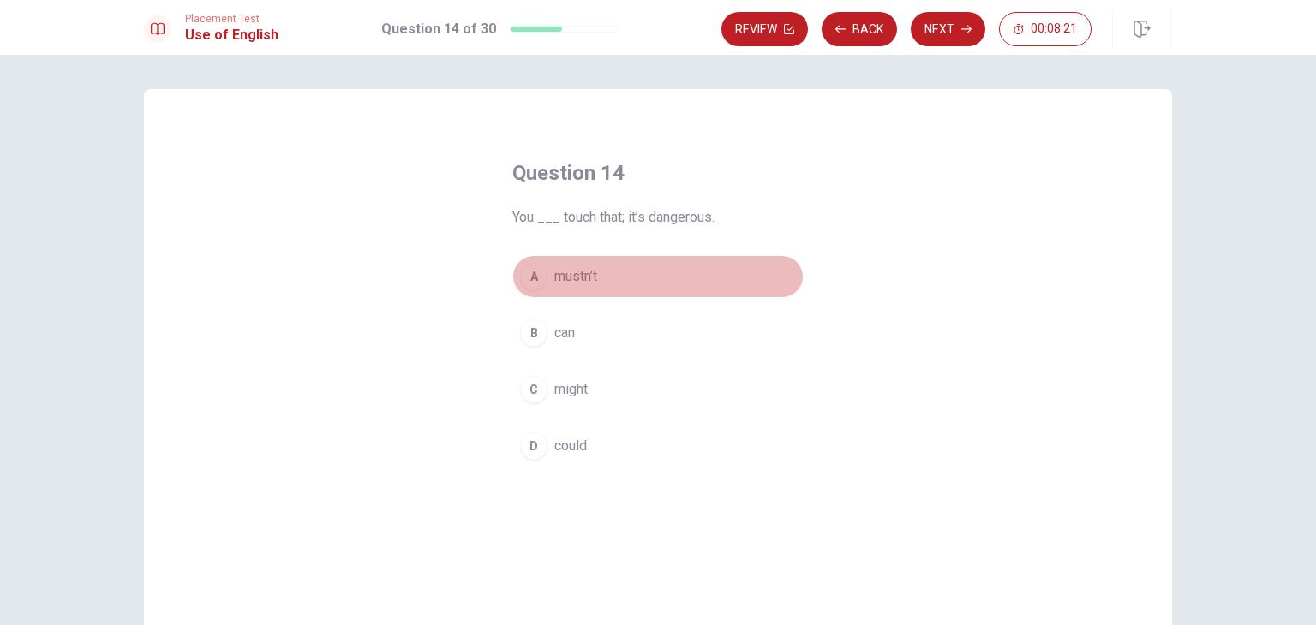
click at [545, 278] on button "A mustn’t" at bounding box center [657, 276] width 291 height 43
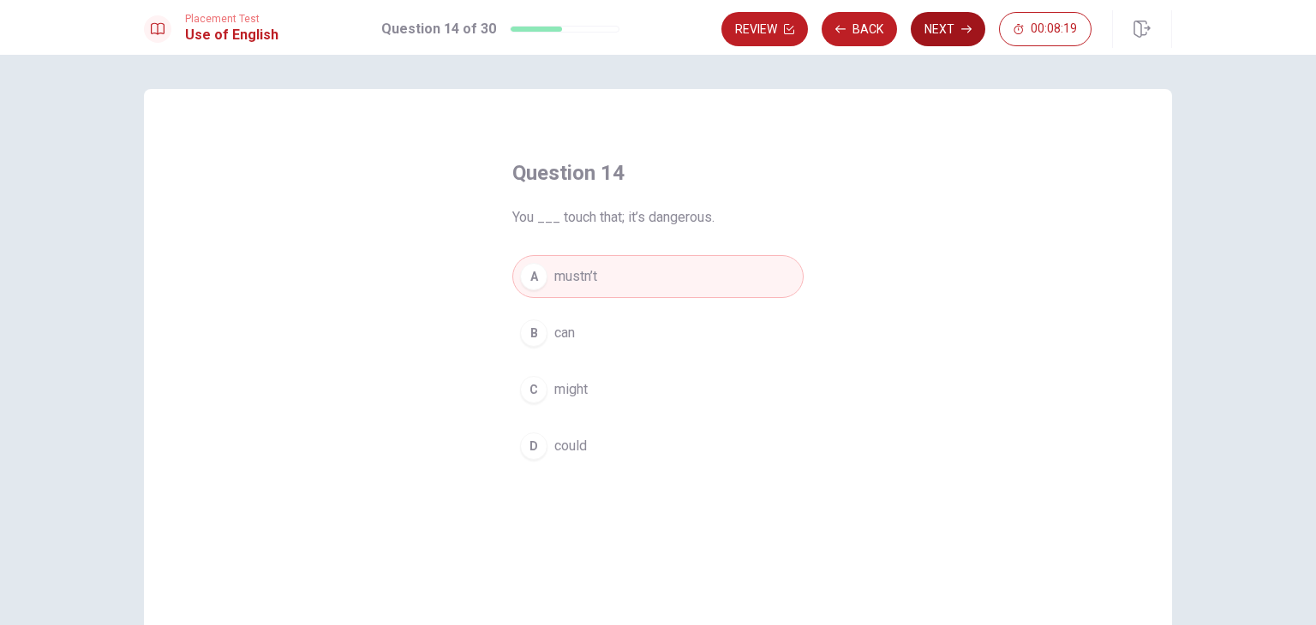
click at [942, 38] on button "Next" at bounding box center [947, 29] width 75 height 34
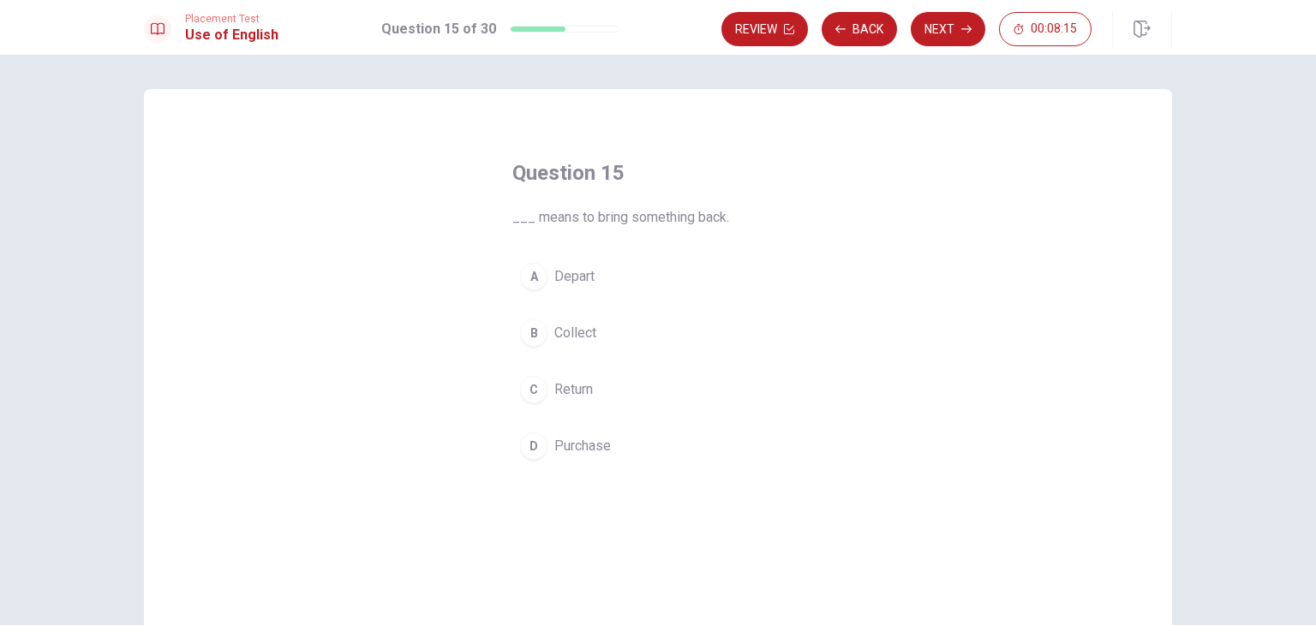
click at [575, 397] on span "Return" at bounding box center [573, 389] width 39 height 21
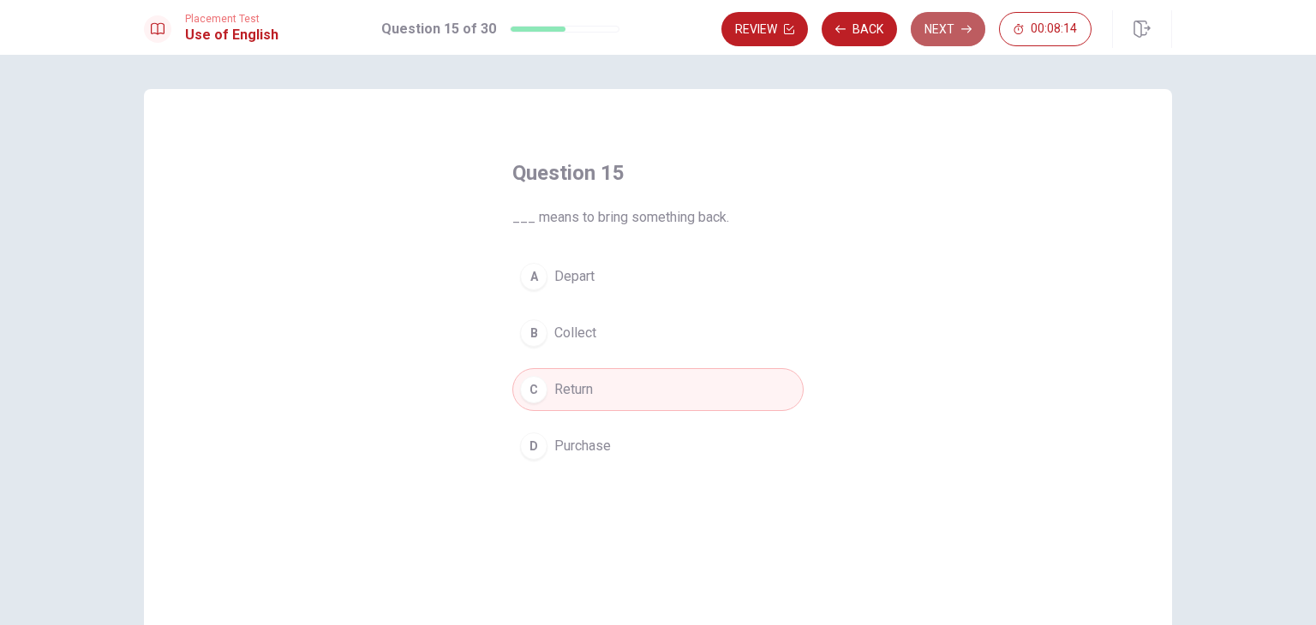
click at [936, 28] on button "Next" at bounding box center [947, 29] width 75 height 34
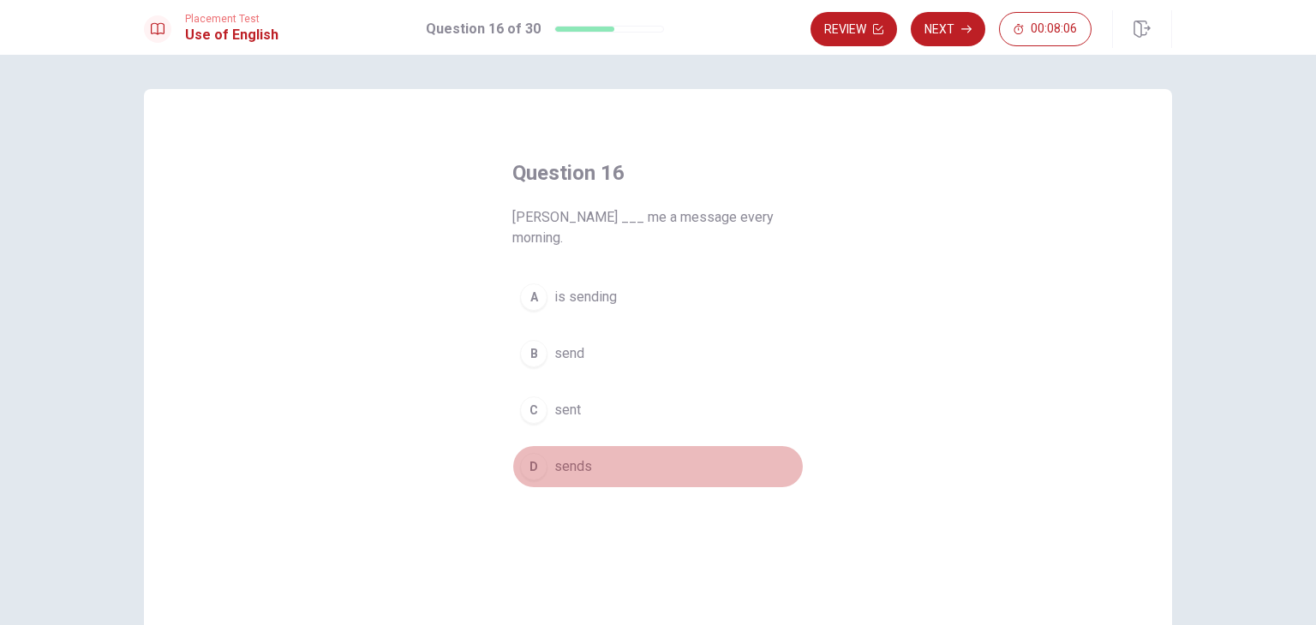
click at [567, 457] on span "sends" at bounding box center [573, 467] width 38 height 21
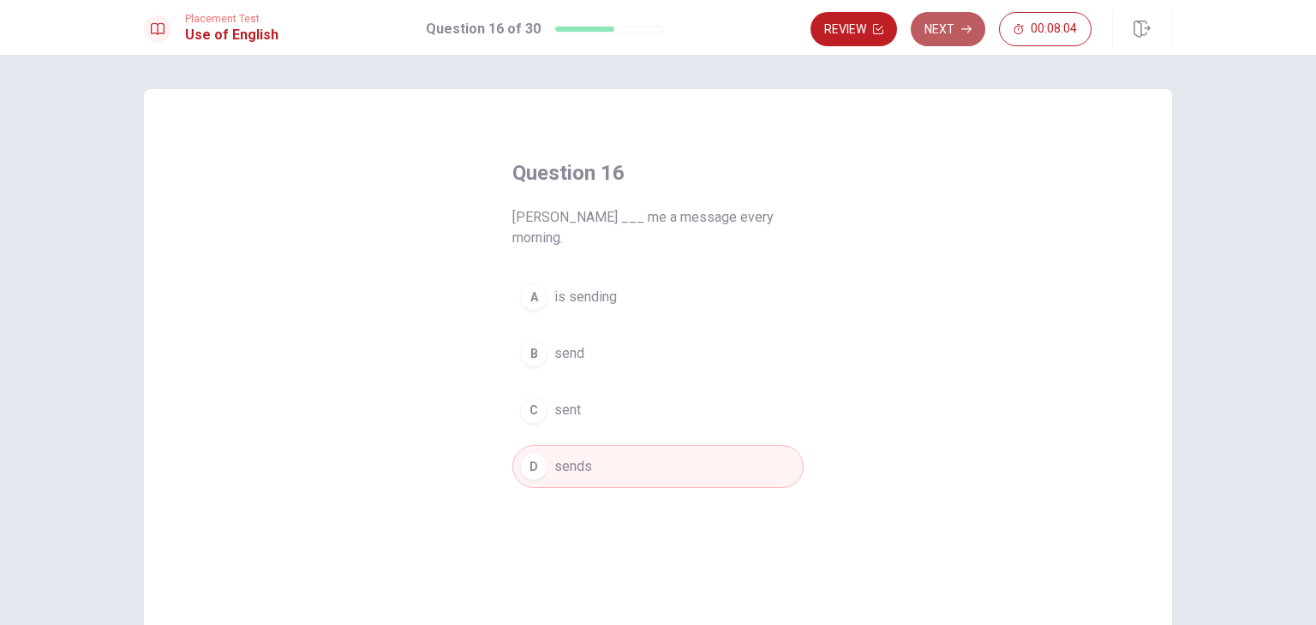
click at [952, 29] on button "Next" at bounding box center [947, 29] width 75 height 34
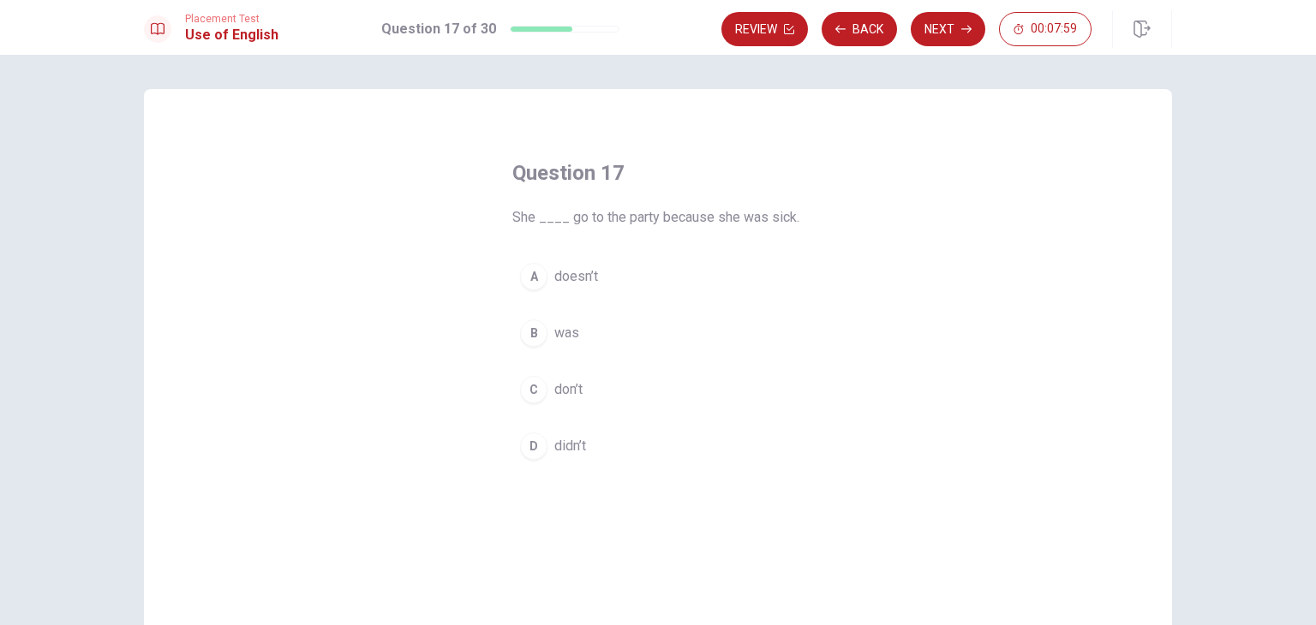
click at [566, 439] on span "didn’t" at bounding box center [570, 446] width 32 height 21
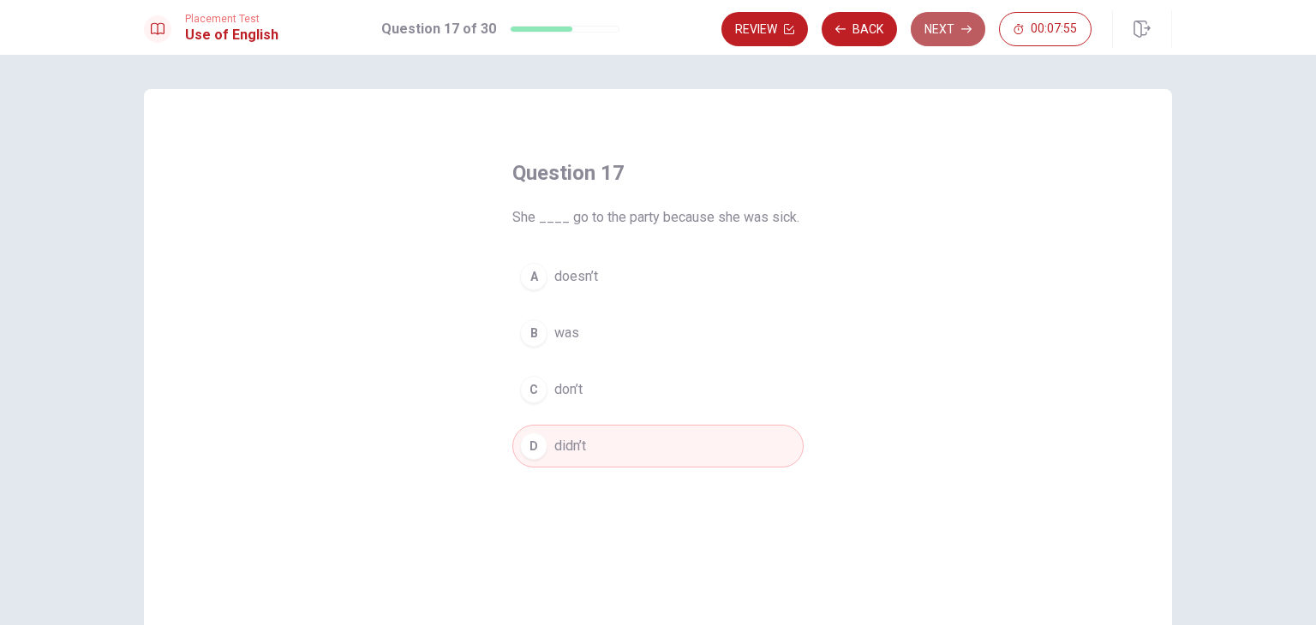
click at [945, 25] on button "Next" at bounding box center [947, 29] width 75 height 34
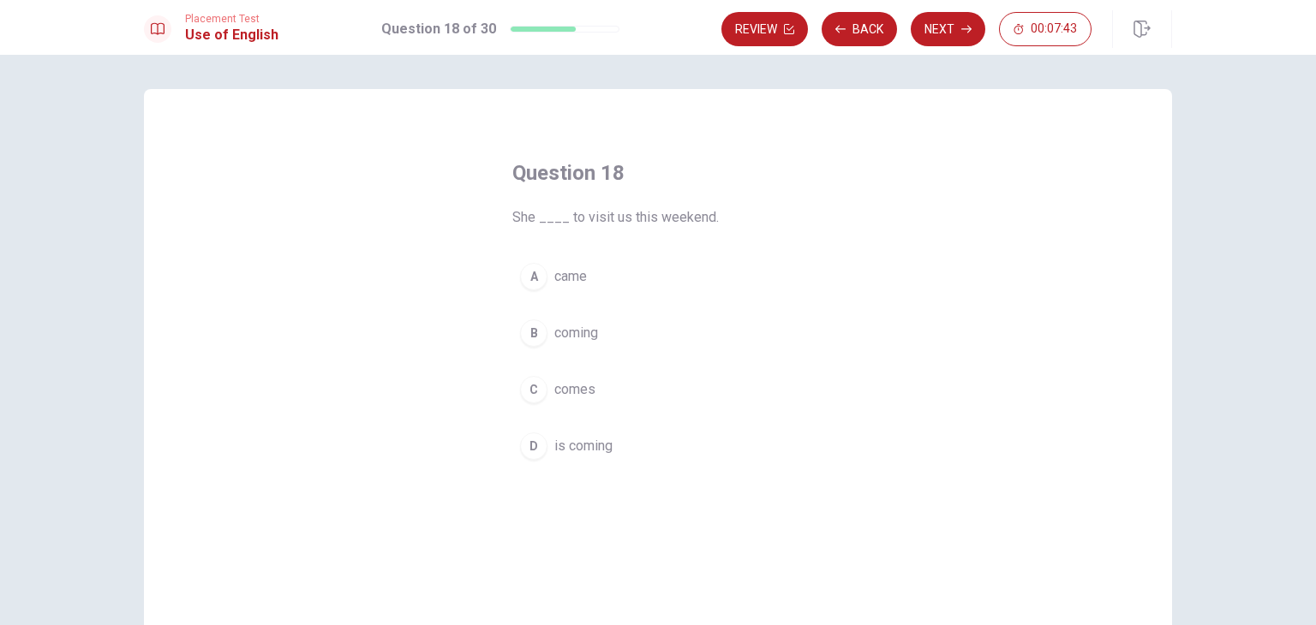
click at [594, 453] on span "is coming" at bounding box center [583, 446] width 58 height 21
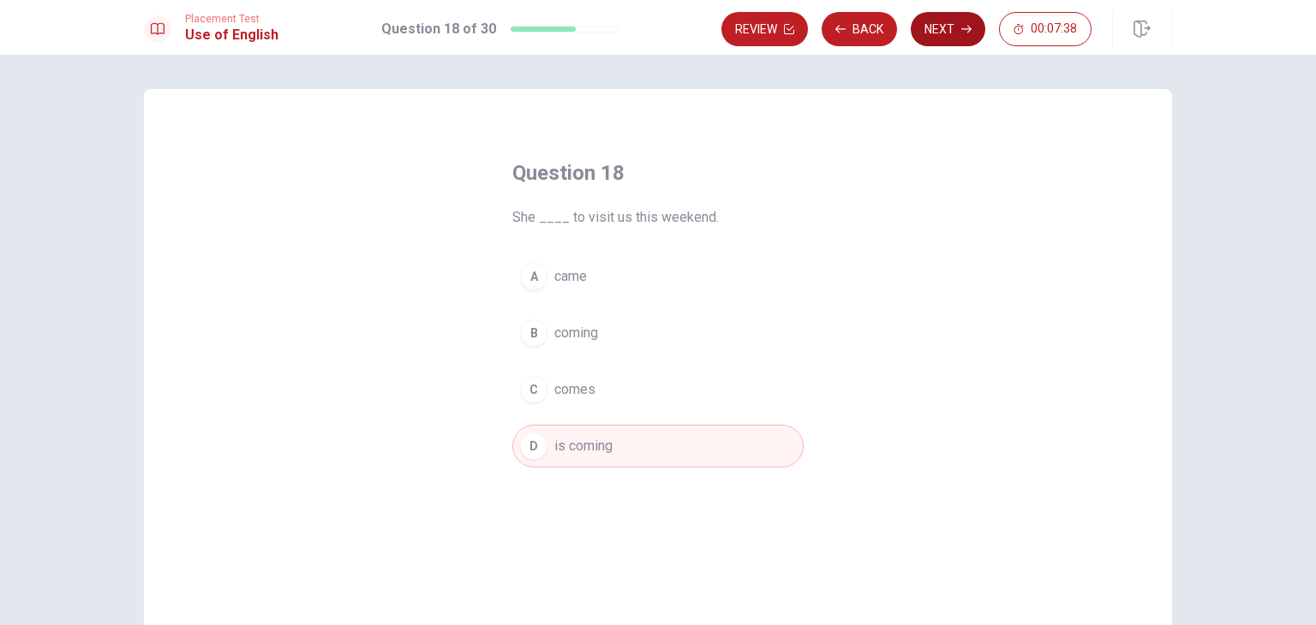
click at [959, 19] on button "Next" at bounding box center [947, 29] width 75 height 34
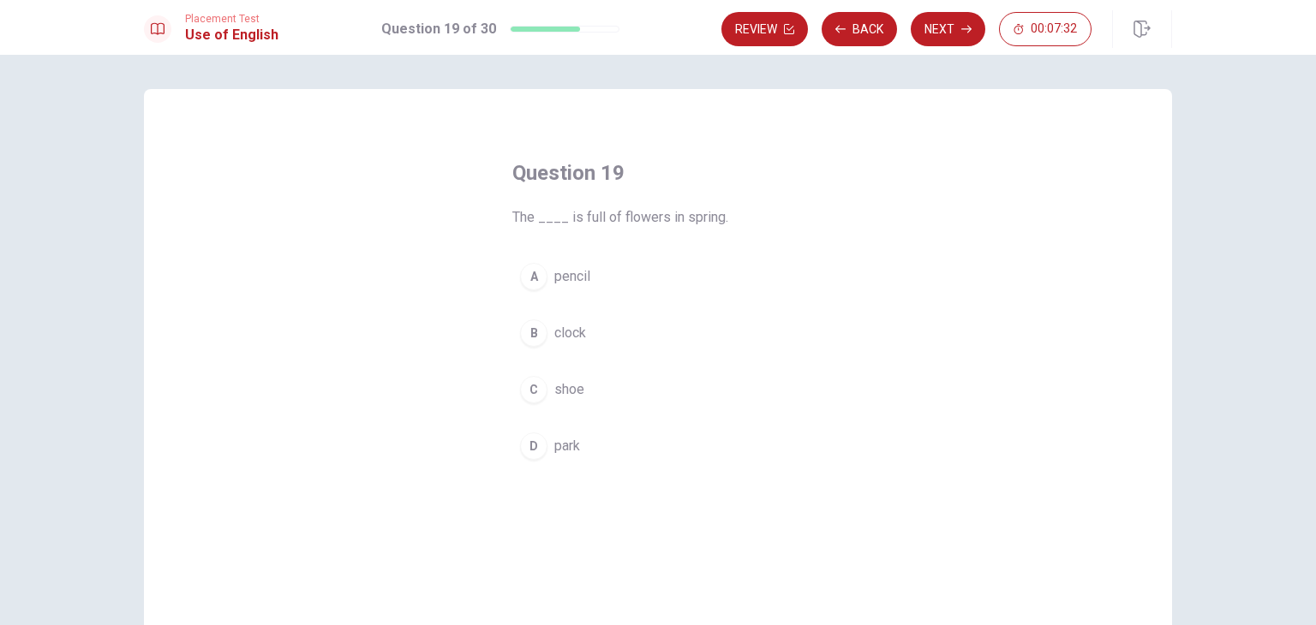
click at [555, 449] on span "park" at bounding box center [567, 446] width 26 height 21
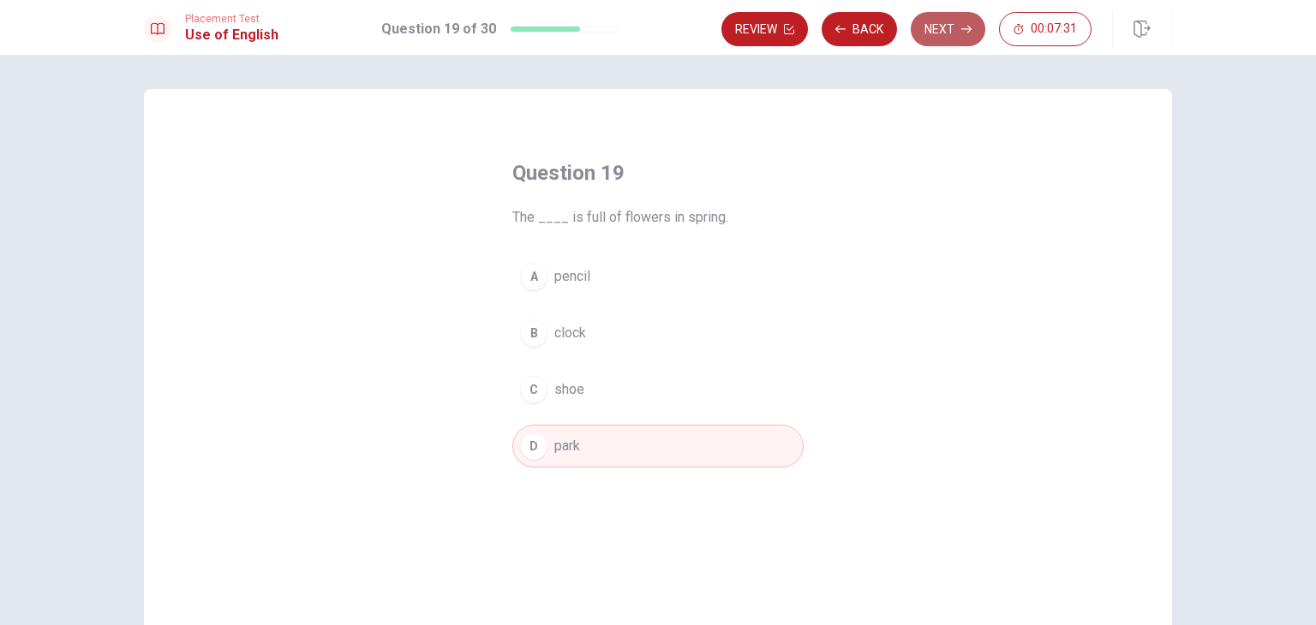
click at [959, 26] on button "Next" at bounding box center [947, 29] width 75 height 34
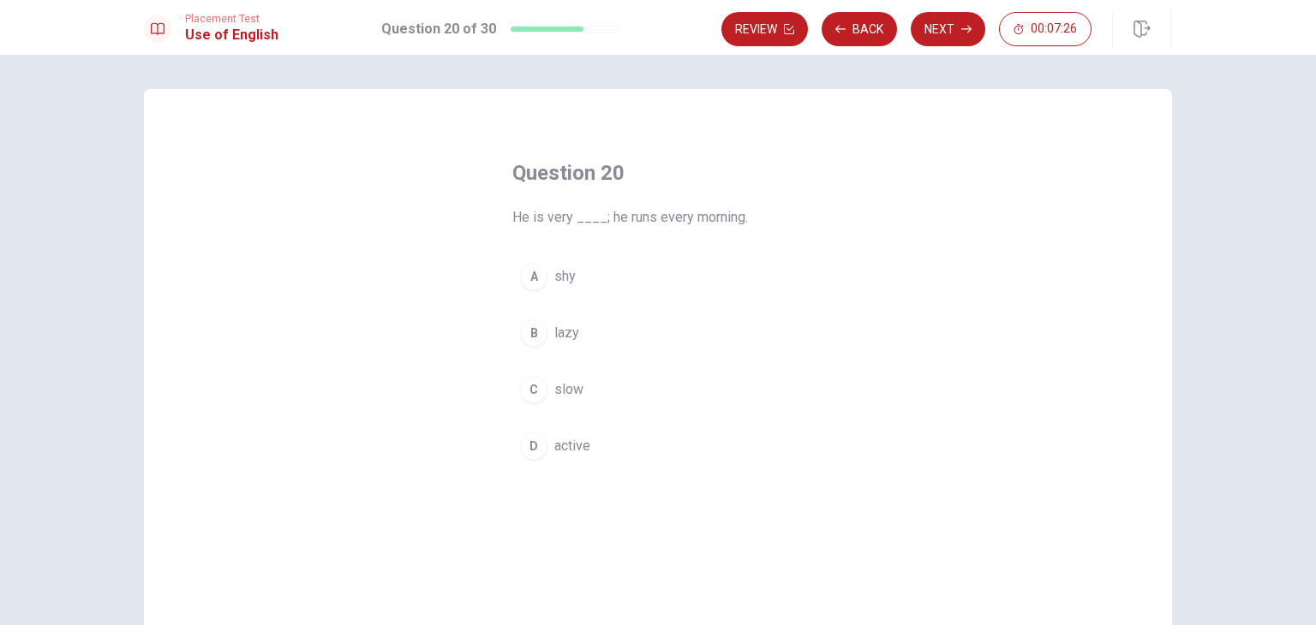
click at [582, 454] on span "active" at bounding box center [572, 446] width 36 height 21
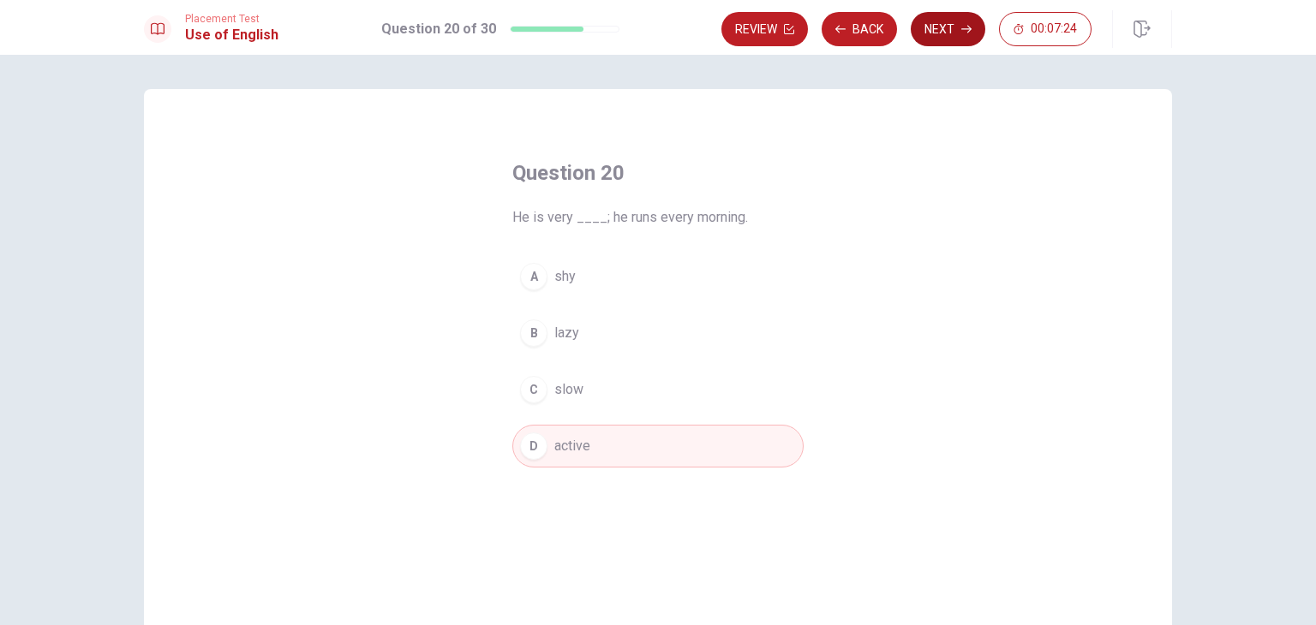
click at [934, 29] on button "Next" at bounding box center [947, 29] width 75 height 34
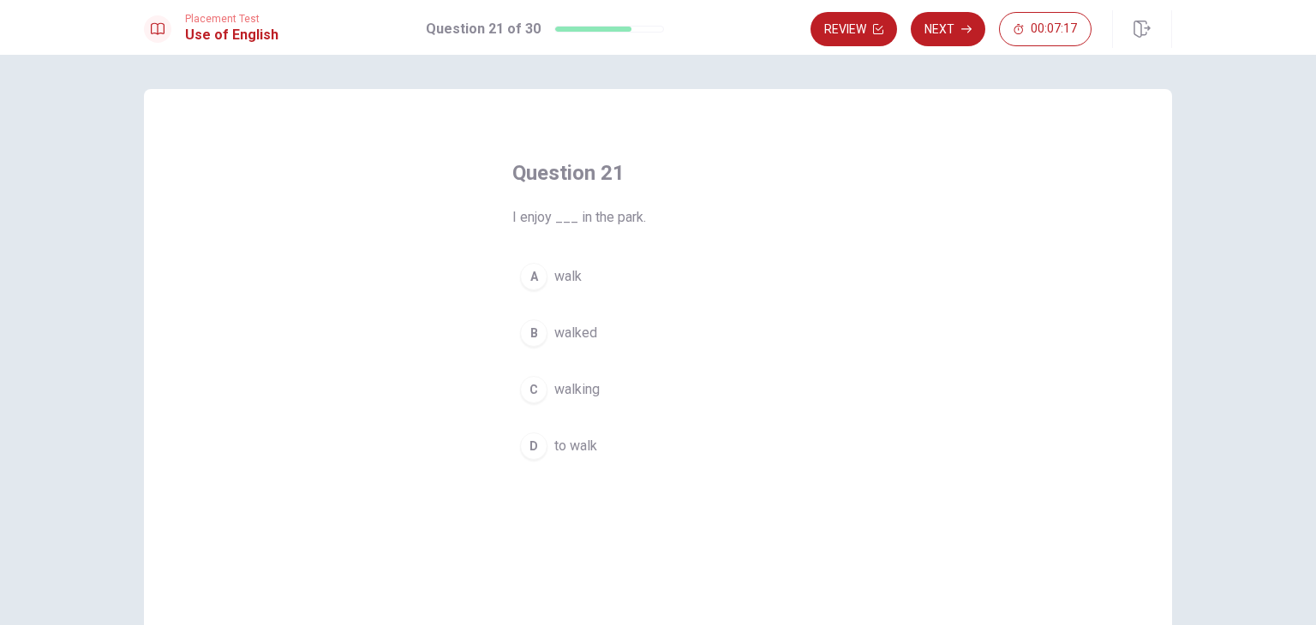
click at [566, 391] on span "walking" at bounding box center [576, 389] width 45 height 21
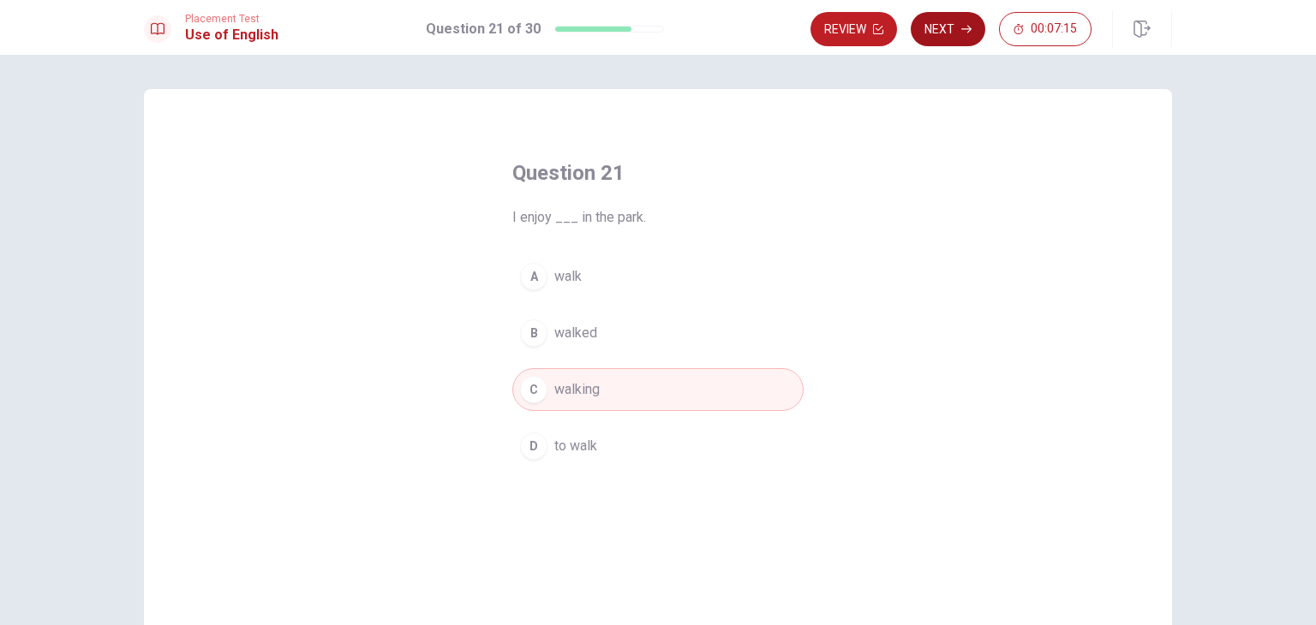
click at [959, 27] on button "Next" at bounding box center [947, 29] width 75 height 34
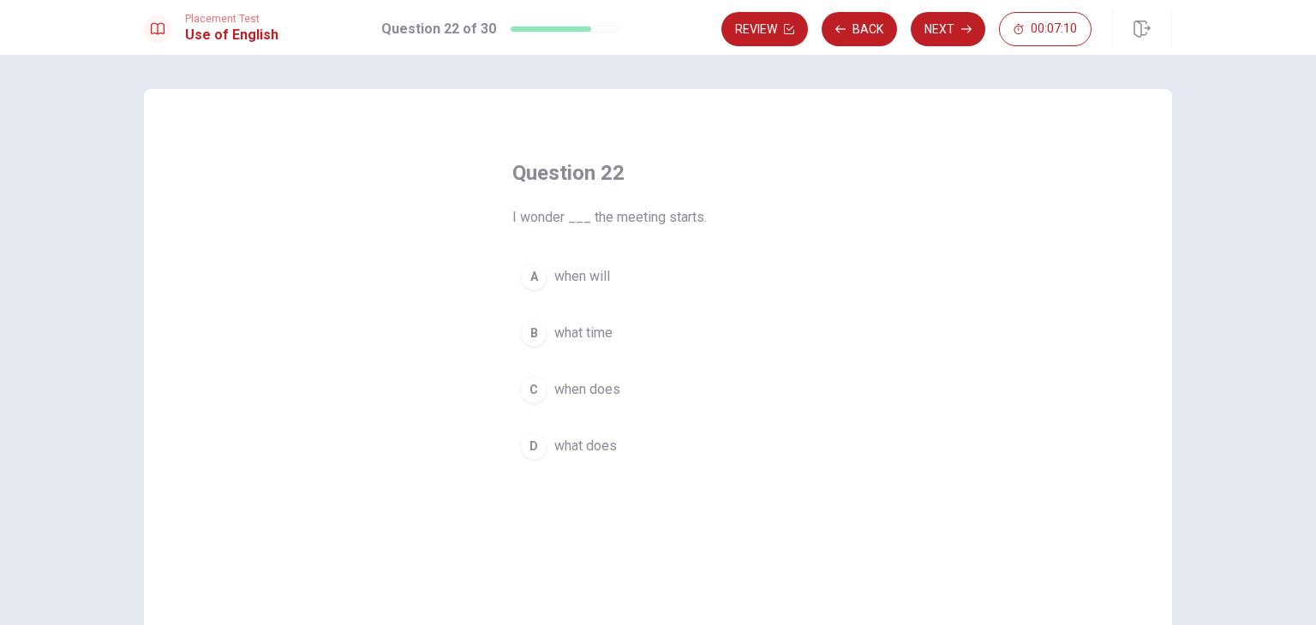
click at [594, 323] on span "what time" at bounding box center [583, 333] width 58 height 21
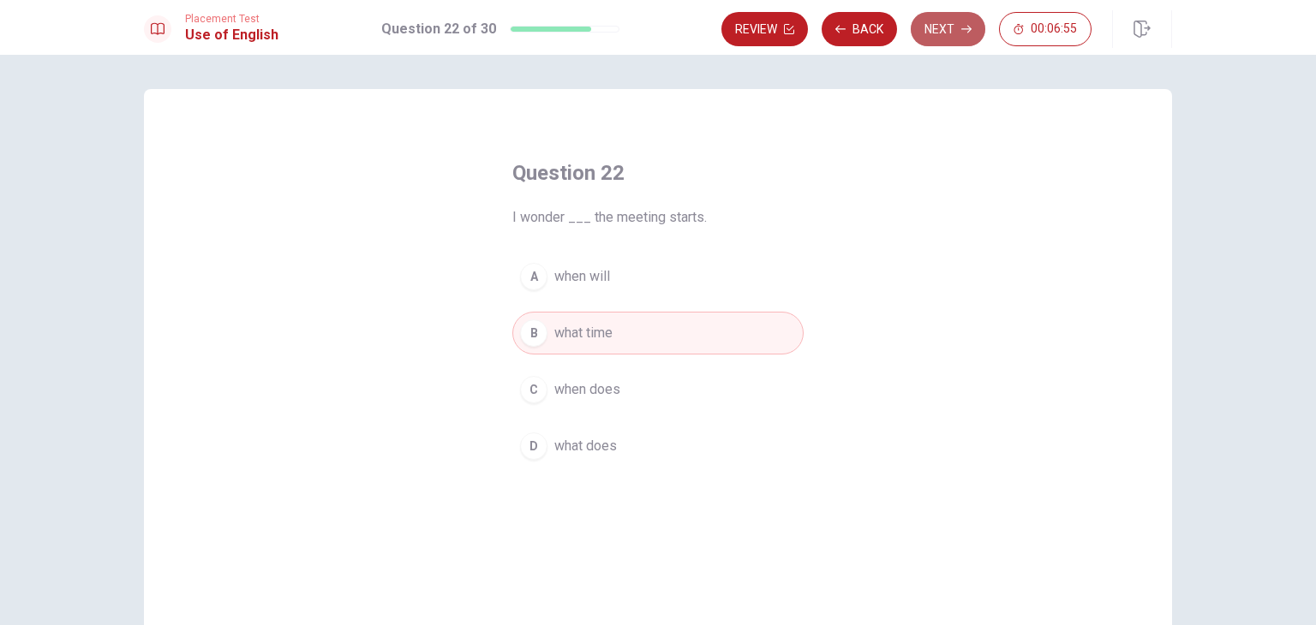
click at [965, 27] on icon "button" at bounding box center [966, 29] width 10 height 10
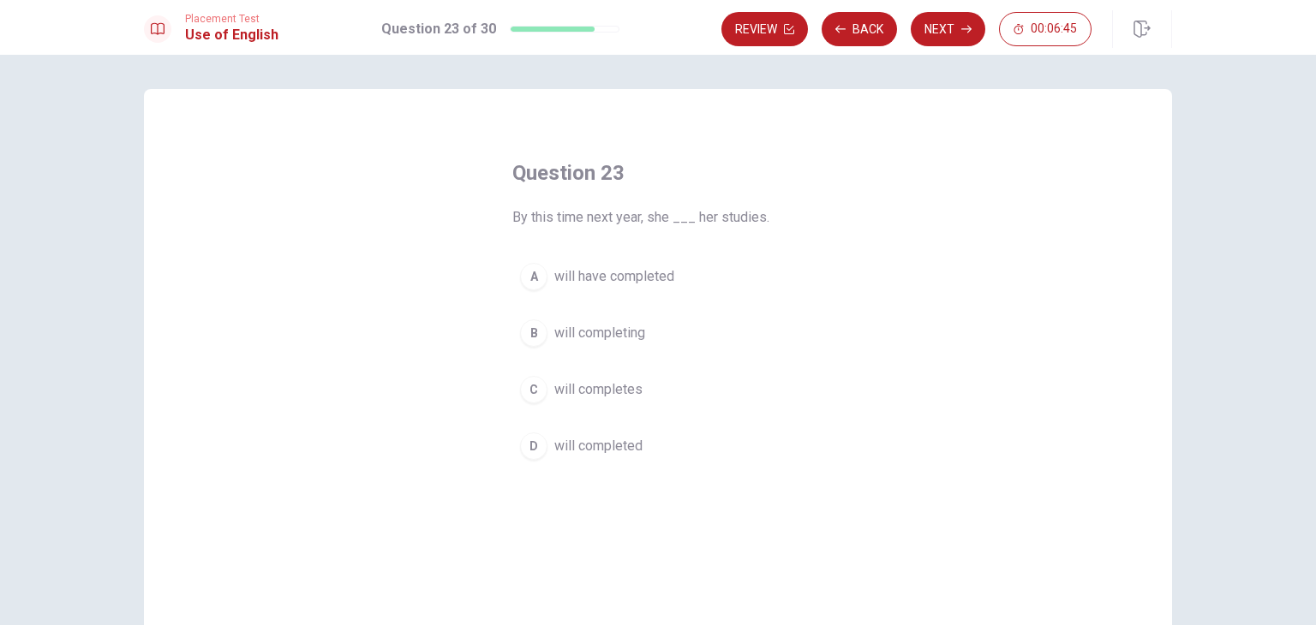
click at [582, 272] on span "will have completed" at bounding box center [614, 276] width 120 height 21
click at [937, 15] on button "Next" at bounding box center [947, 29] width 75 height 34
click at [584, 381] on span "invisible" at bounding box center [579, 389] width 51 height 21
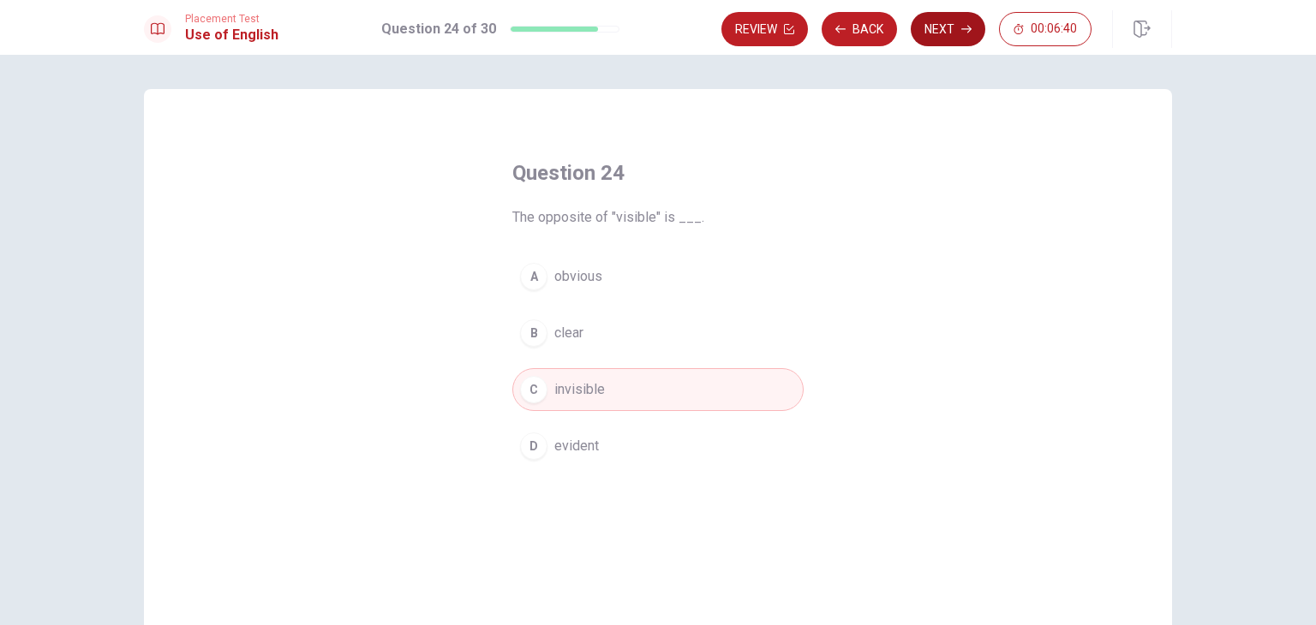
click at [932, 33] on button "Next" at bounding box center [947, 29] width 75 height 34
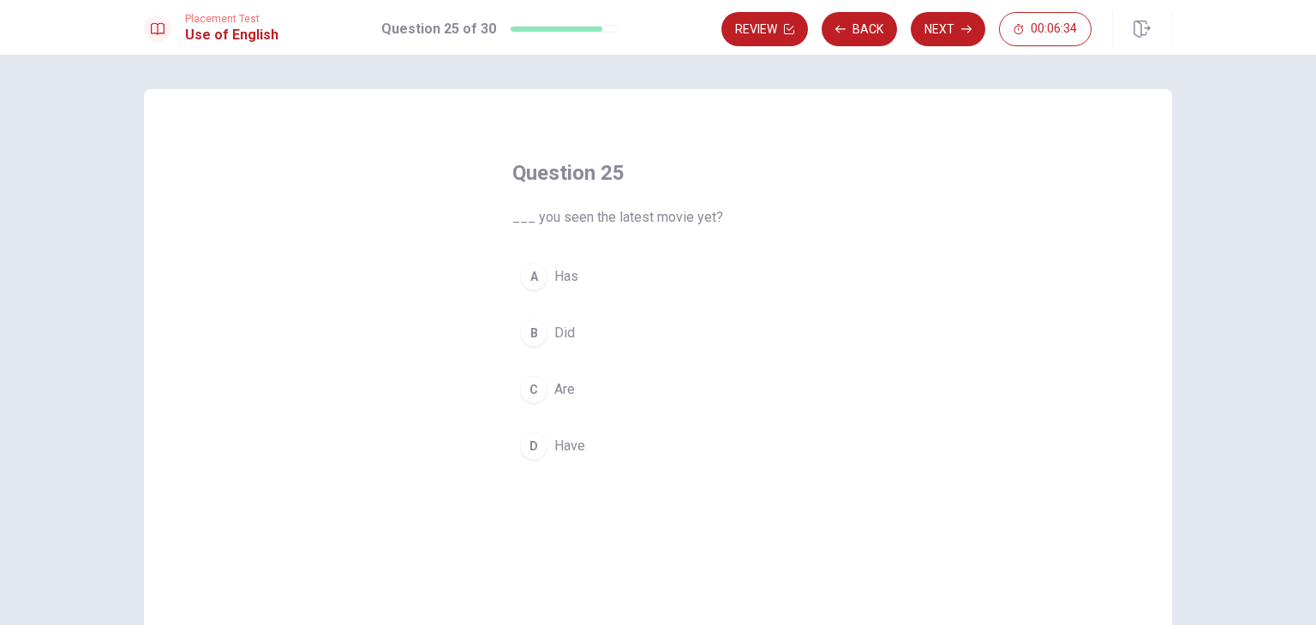
click at [579, 447] on span "Have" at bounding box center [569, 446] width 31 height 21
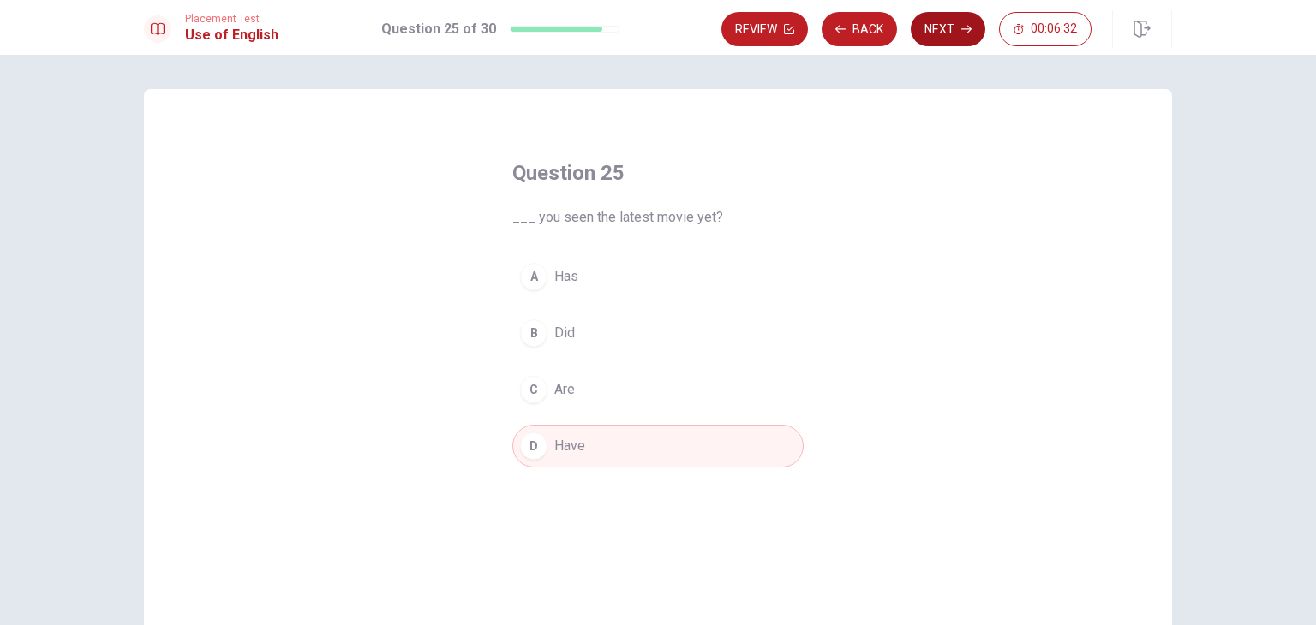
click at [934, 42] on button "Next" at bounding box center [947, 29] width 75 height 34
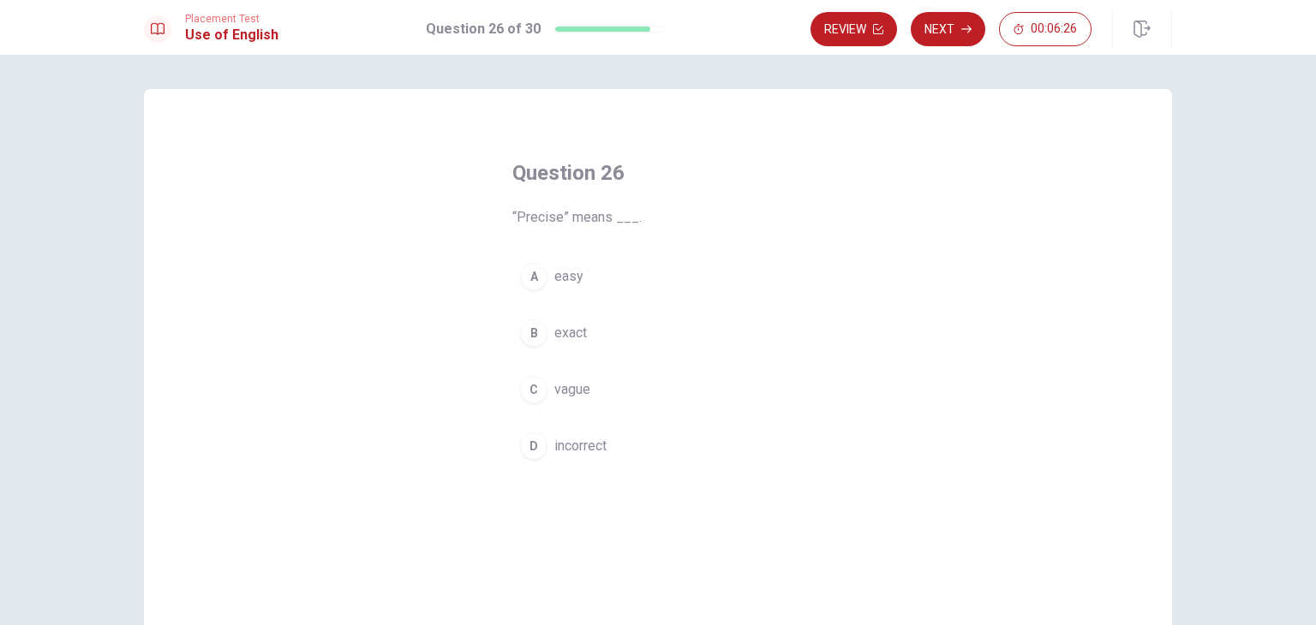
click at [579, 337] on span "exact" at bounding box center [570, 333] width 33 height 21
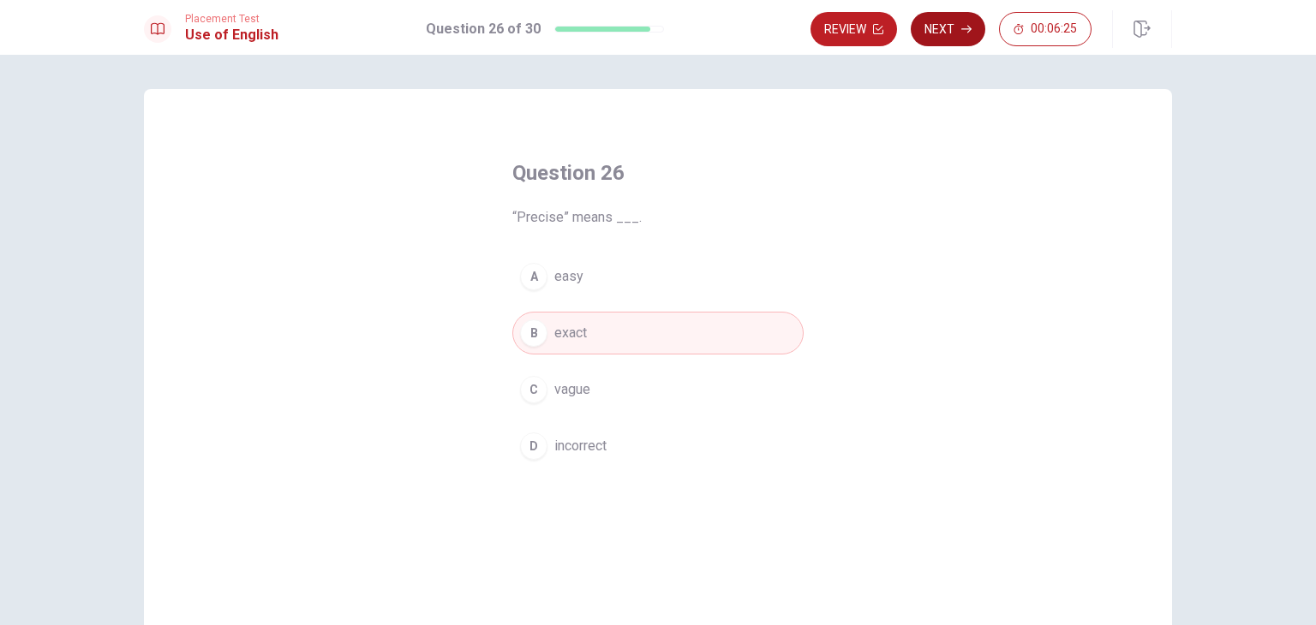
click at [942, 33] on button "Next" at bounding box center [947, 29] width 75 height 34
click at [942, 33] on div "Review Next 00:06:25" at bounding box center [950, 29] width 281 height 34
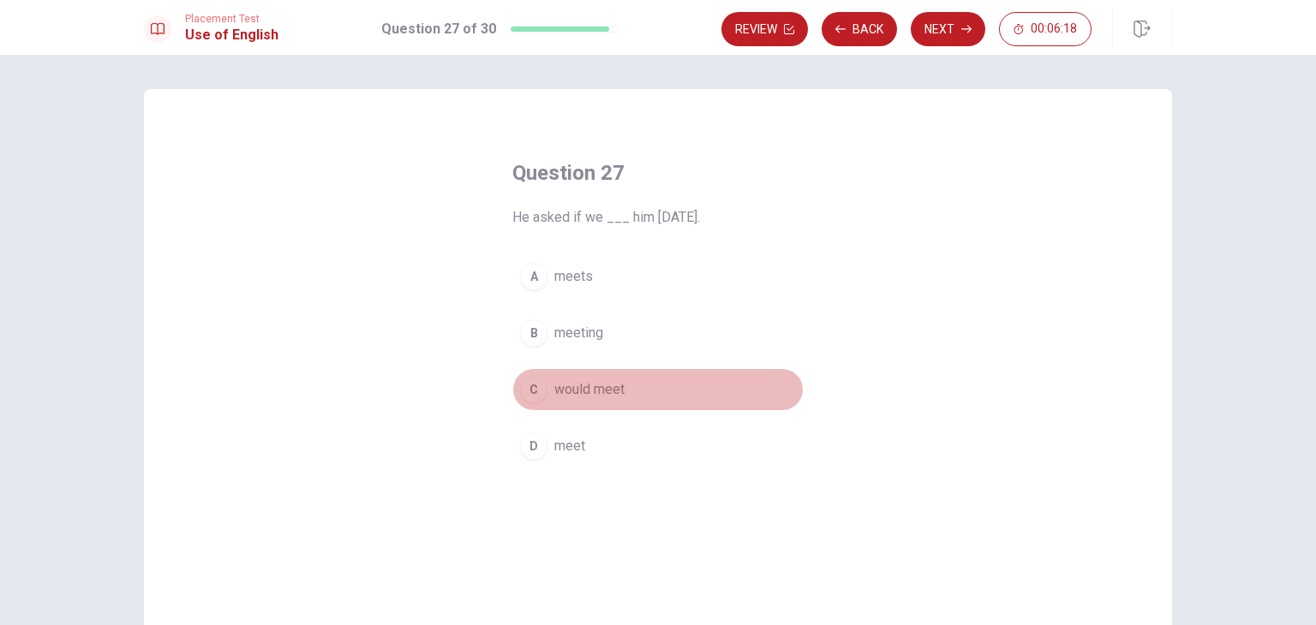
click at [602, 388] on span "would meet" at bounding box center [589, 389] width 70 height 21
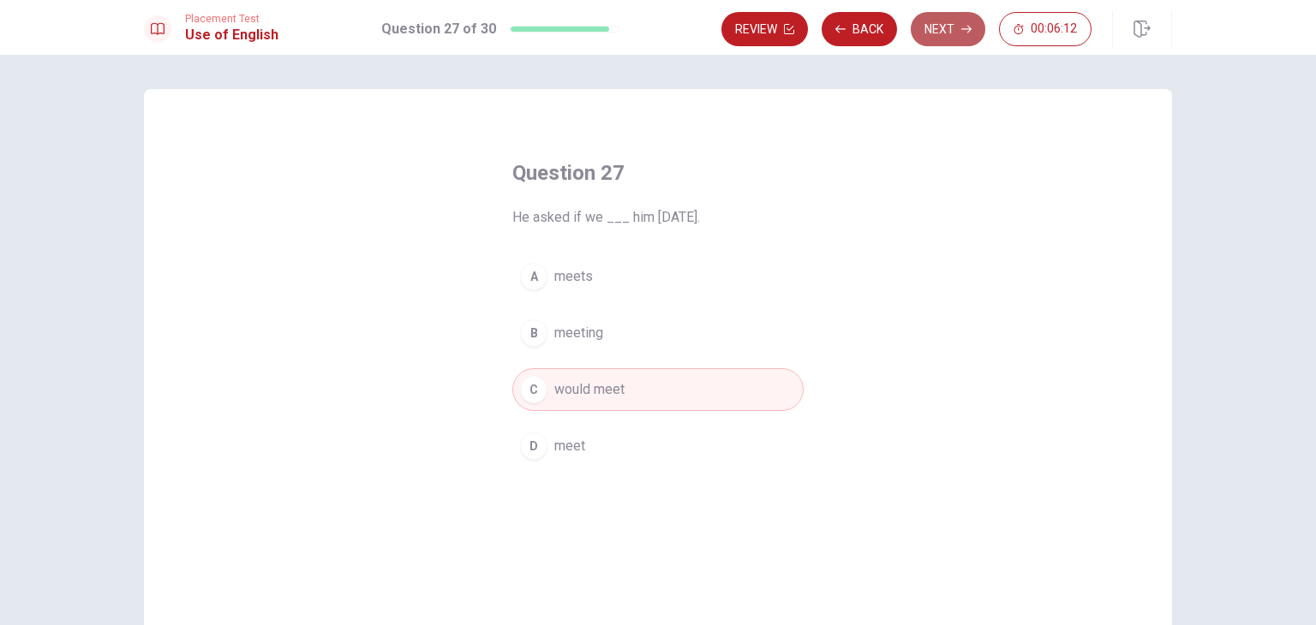
click at [960, 32] on button "Next" at bounding box center [947, 29] width 75 height 34
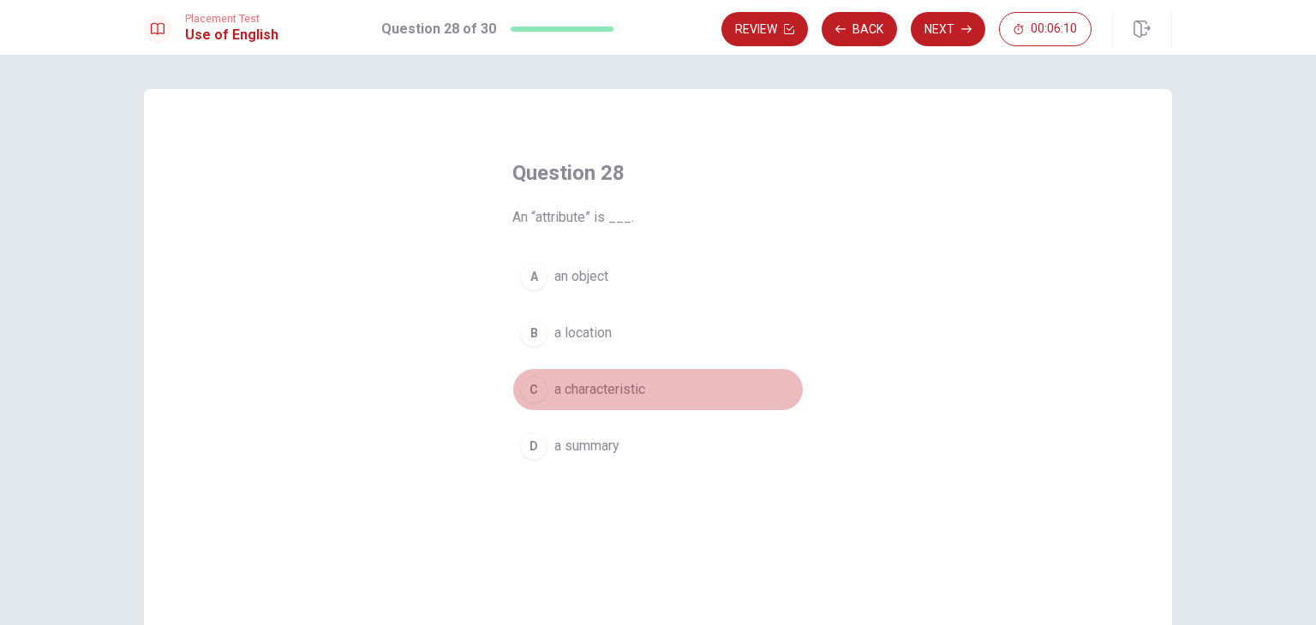
click at [618, 386] on span "a characteristic" at bounding box center [599, 389] width 91 height 21
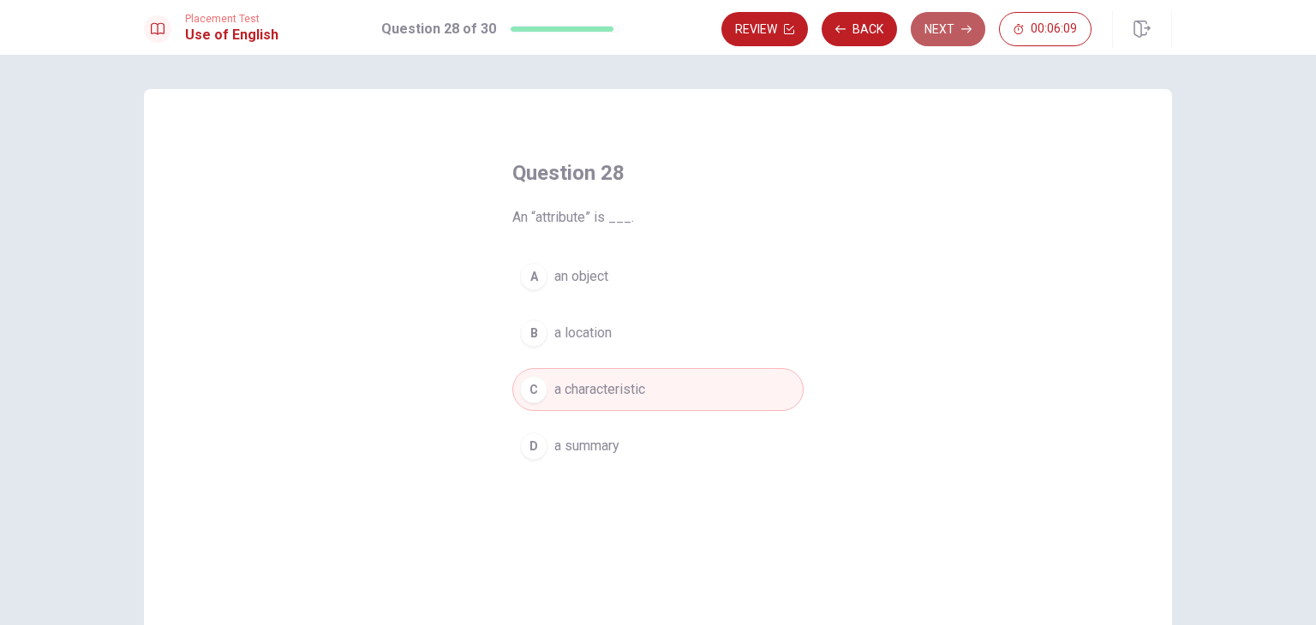
click at [966, 19] on button "Next" at bounding box center [947, 29] width 75 height 34
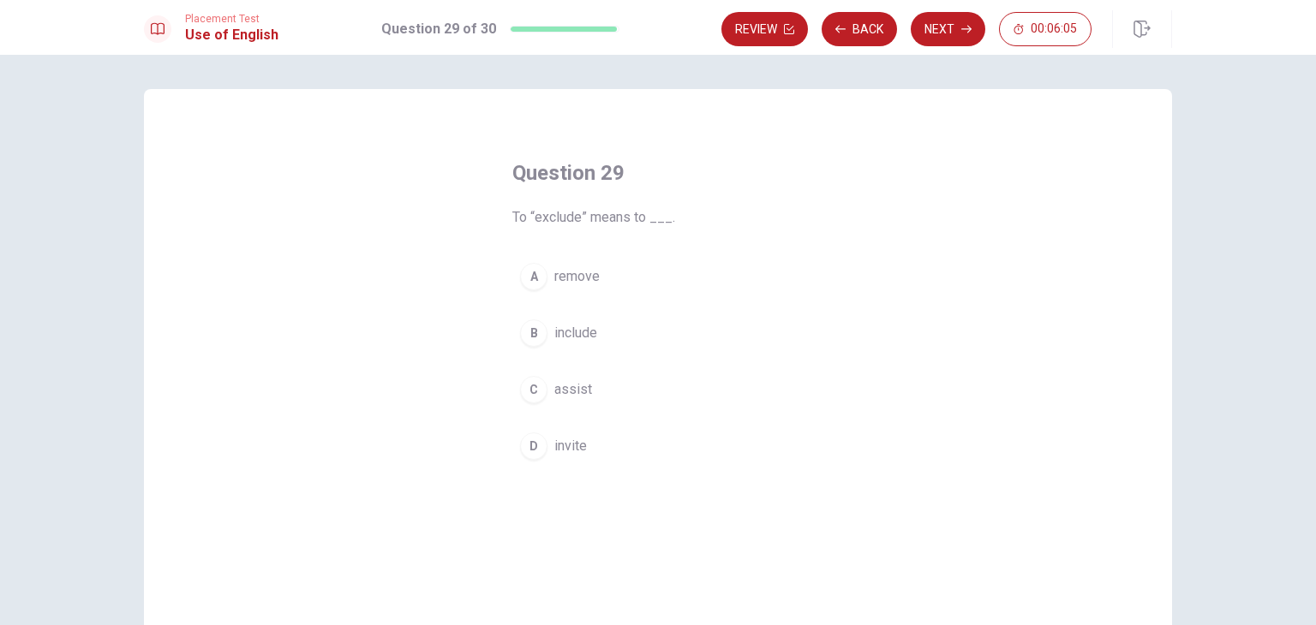
click at [582, 272] on span "remove" at bounding box center [576, 276] width 45 height 21
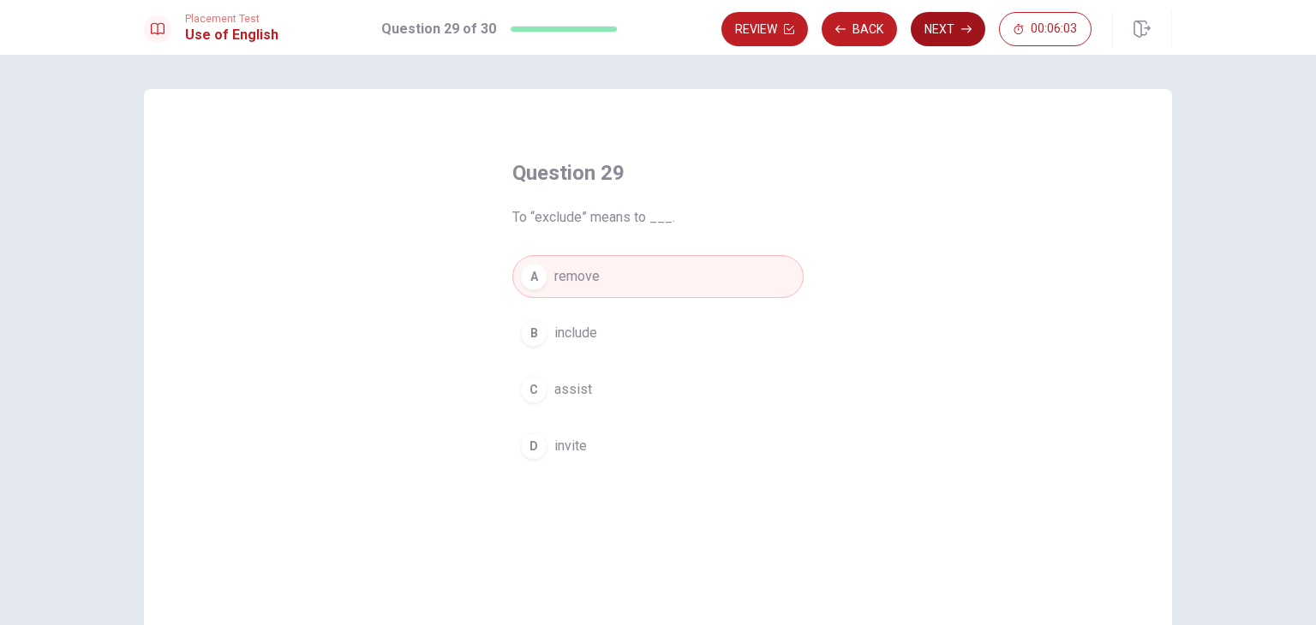
click at [933, 25] on button "Next" at bounding box center [947, 29] width 75 height 34
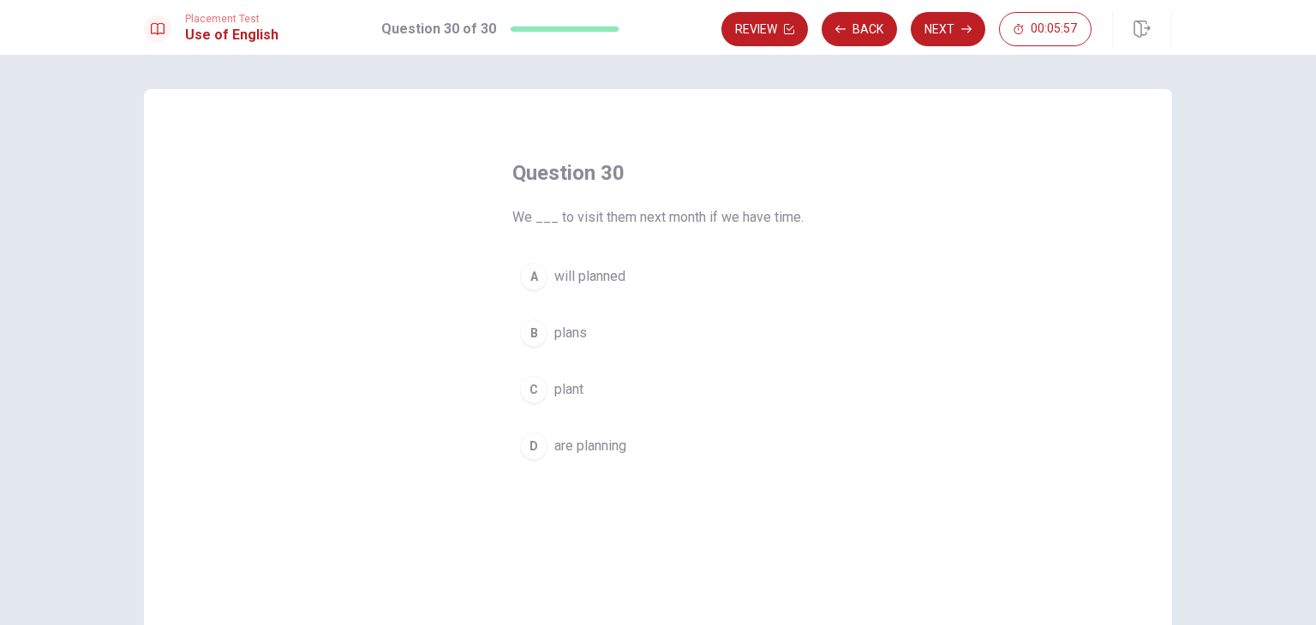
click at [622, 433] on button "D are planning" at bounding box center [657, 446] width 291 height 43
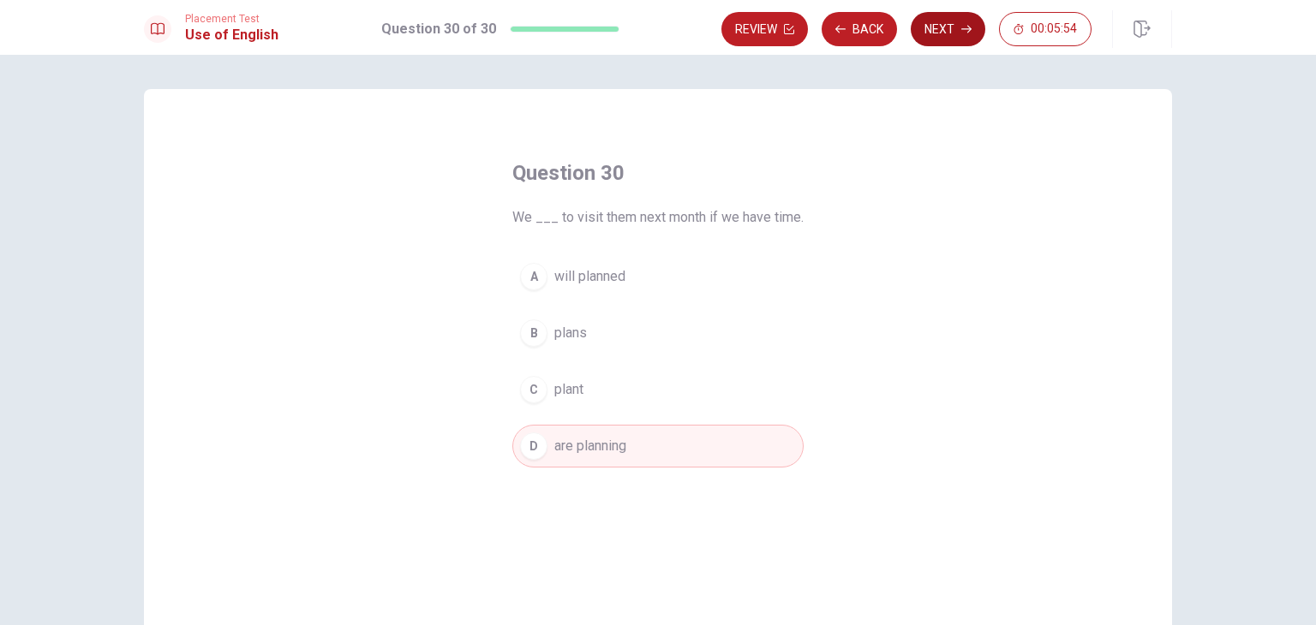
click at [940, 21] on button "Next" at bounding box center [947, 29] width 75 height 34
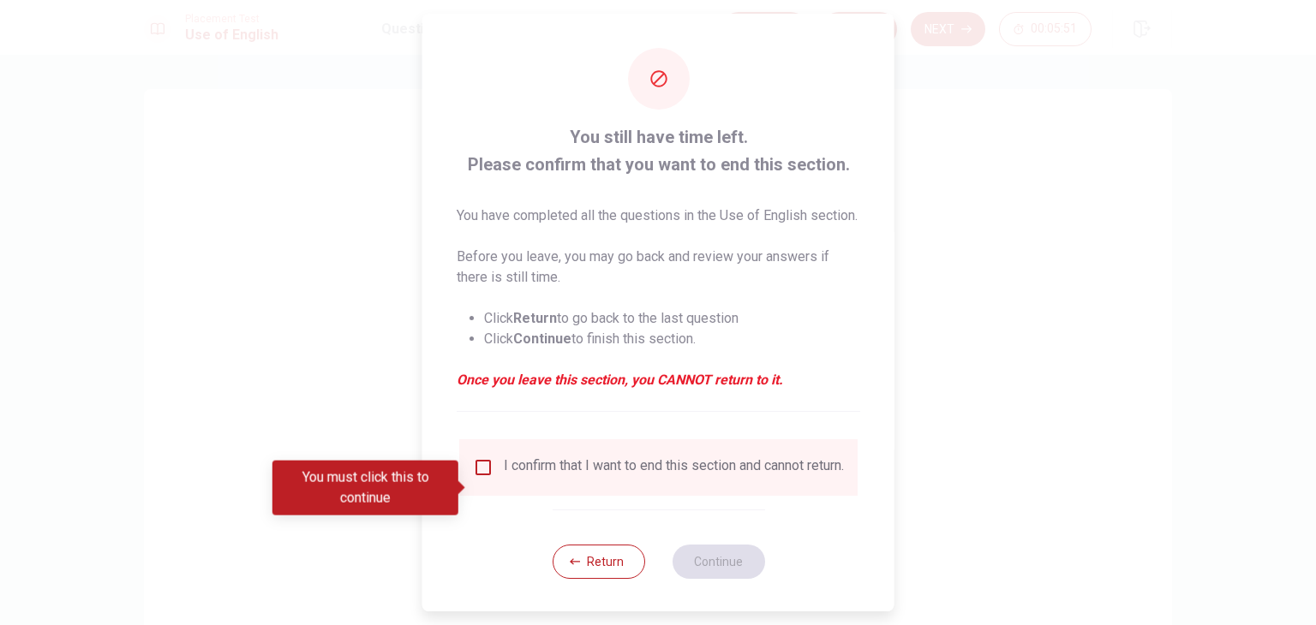
click at [483, 478] on input "You must click this to continue" at bounding box center [483, 467] width 21 height 21
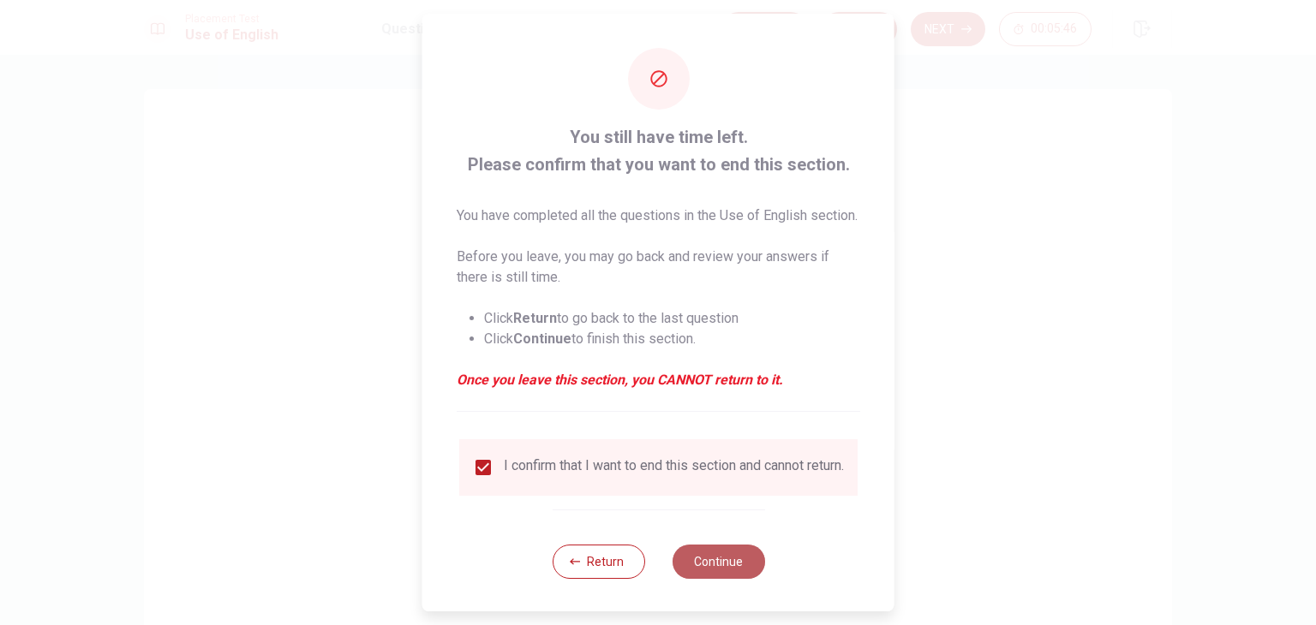
click at [715, 579] on button "Continue" at bounding box center [718, 562] width 93 height 34
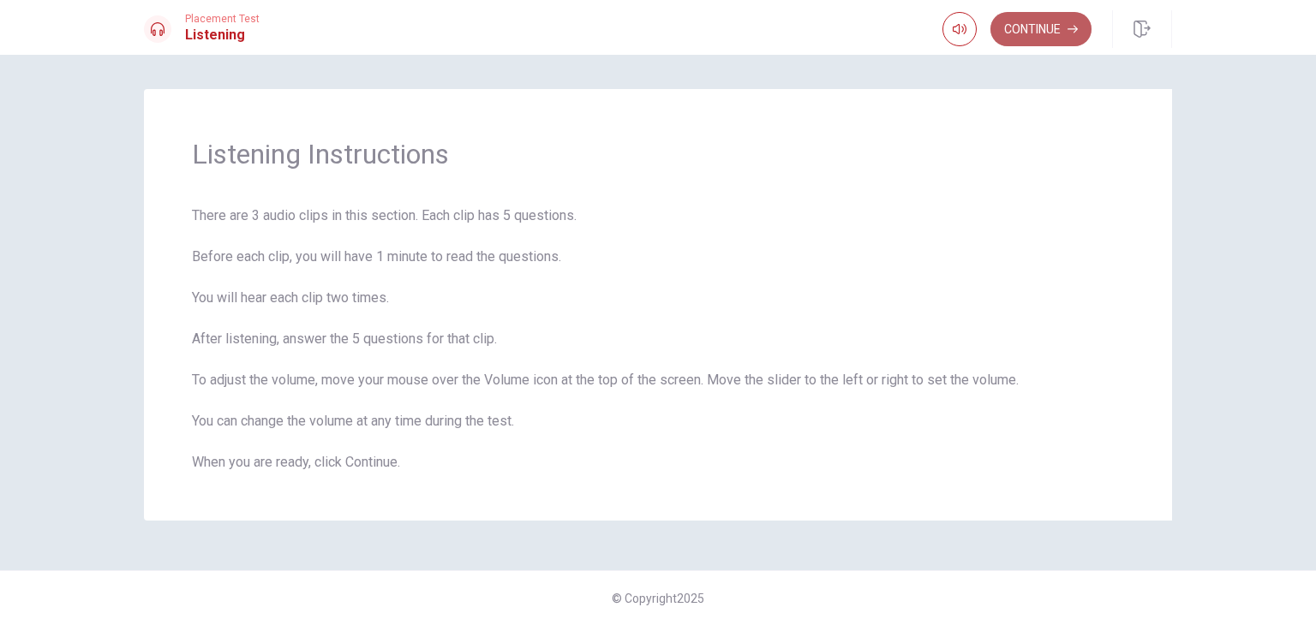
click at [1005, 33] on button "Continue" at bounding box center [1040, 29] width 101 height 34
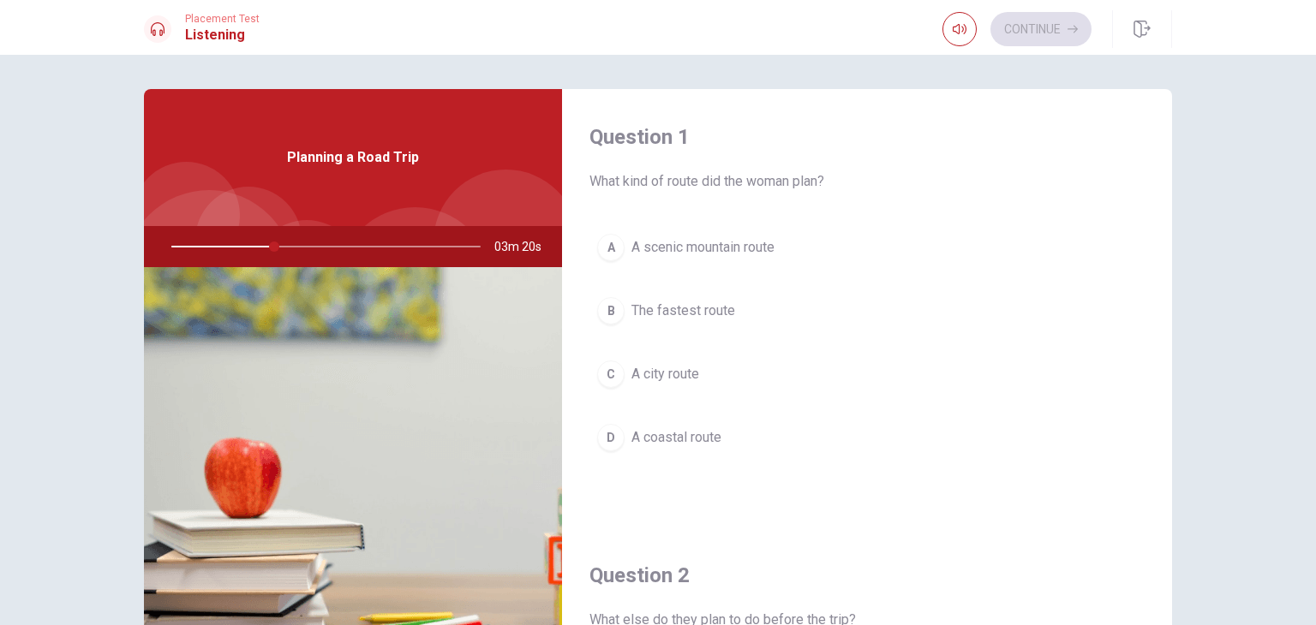
click at [717, 241] on span "A scenic mountain route" at bounding box center [702, 247] width 143 height 21
click at [632, 447] on button "D Because it’s peak season" at bounding box center [866, 439] width 555 height 43
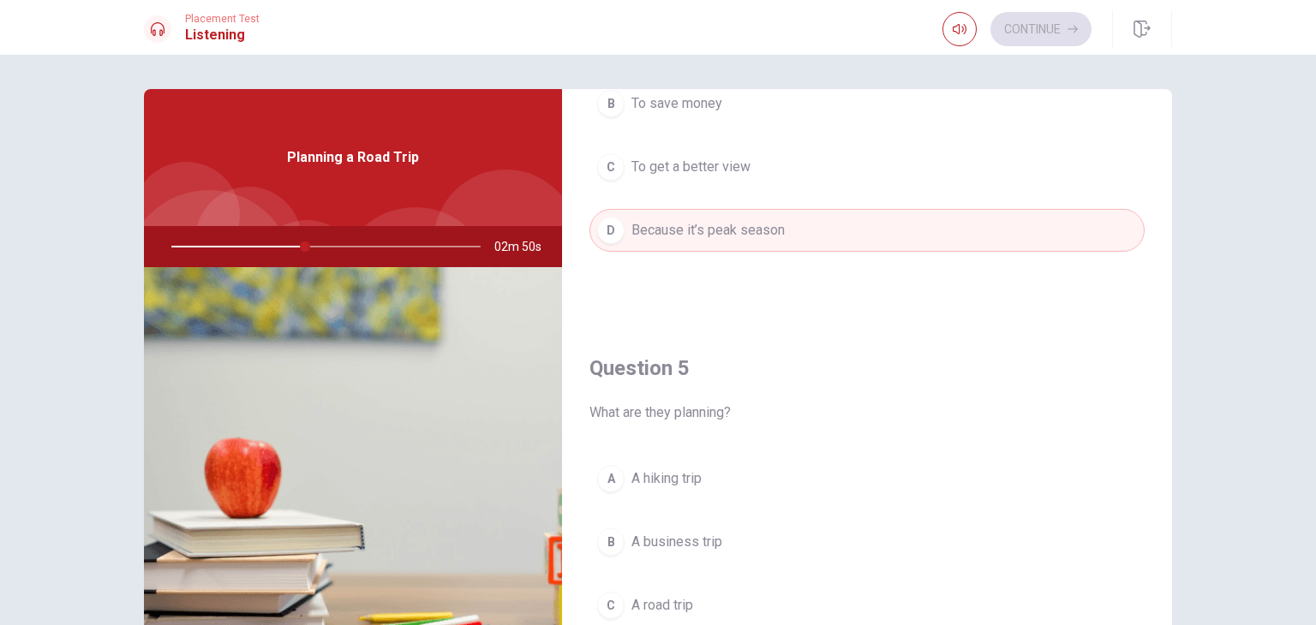
scroll to position [1590, 0]
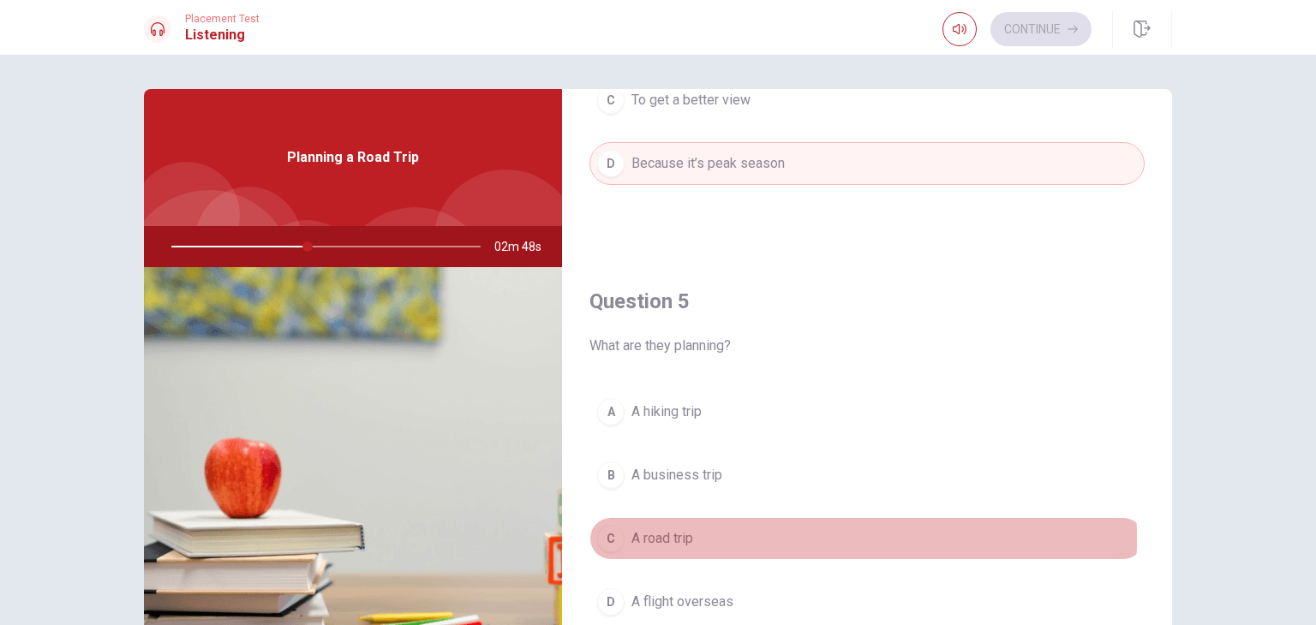
click at [664, 532] on span "A road trip" at bounding box center [662, 538] width 62 height 21
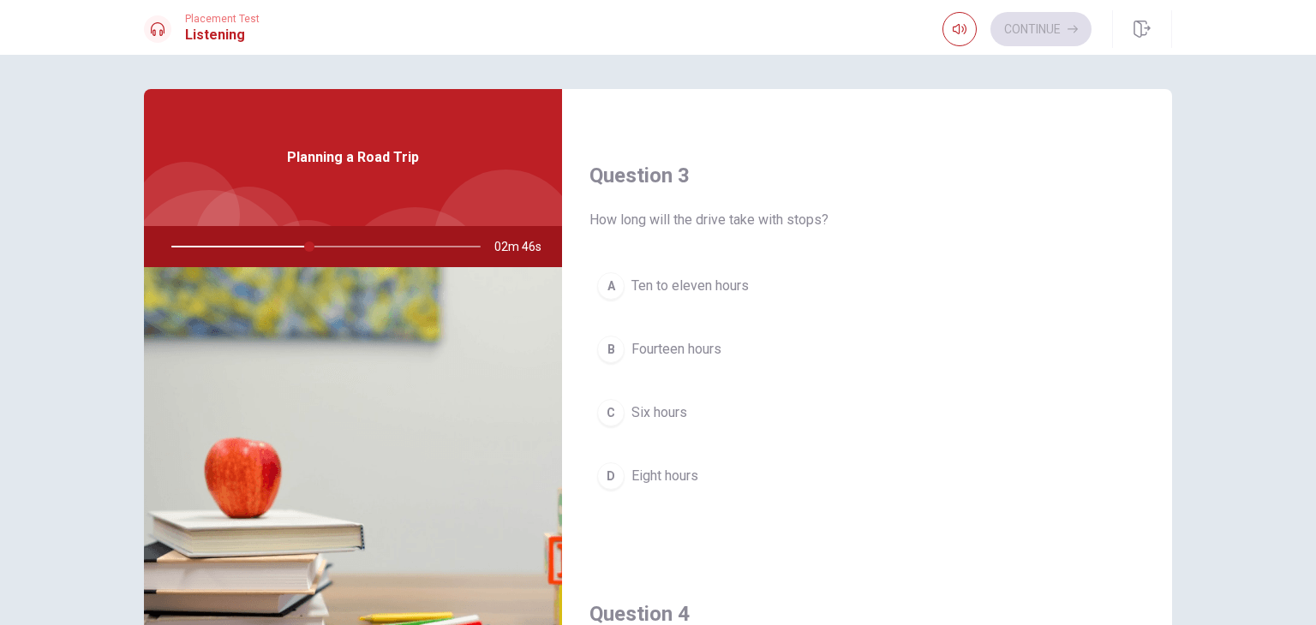
scroll to position [837, 0]
click at [648, 283] on span "Ten to eleven hours" at bounding box center [689, 288] width 117 height 21
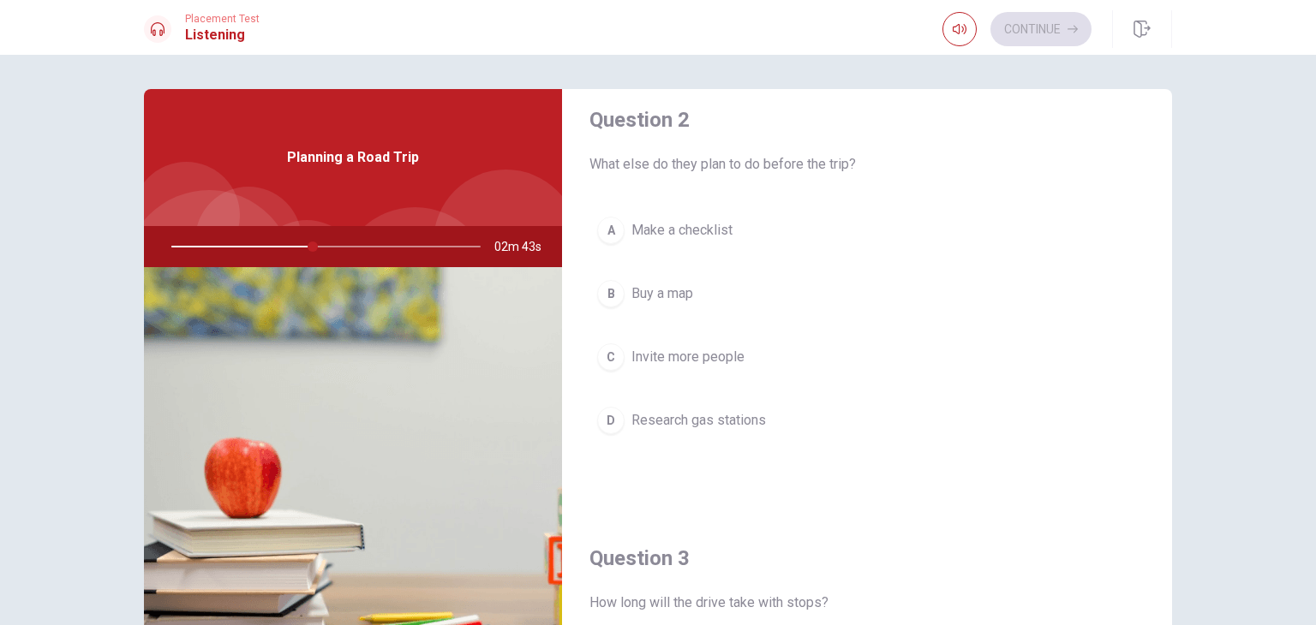
scroll to position [453, 0]
click at [654, 299] on span "Buy a map" at bounding box center [662, 296] width 62 height 21
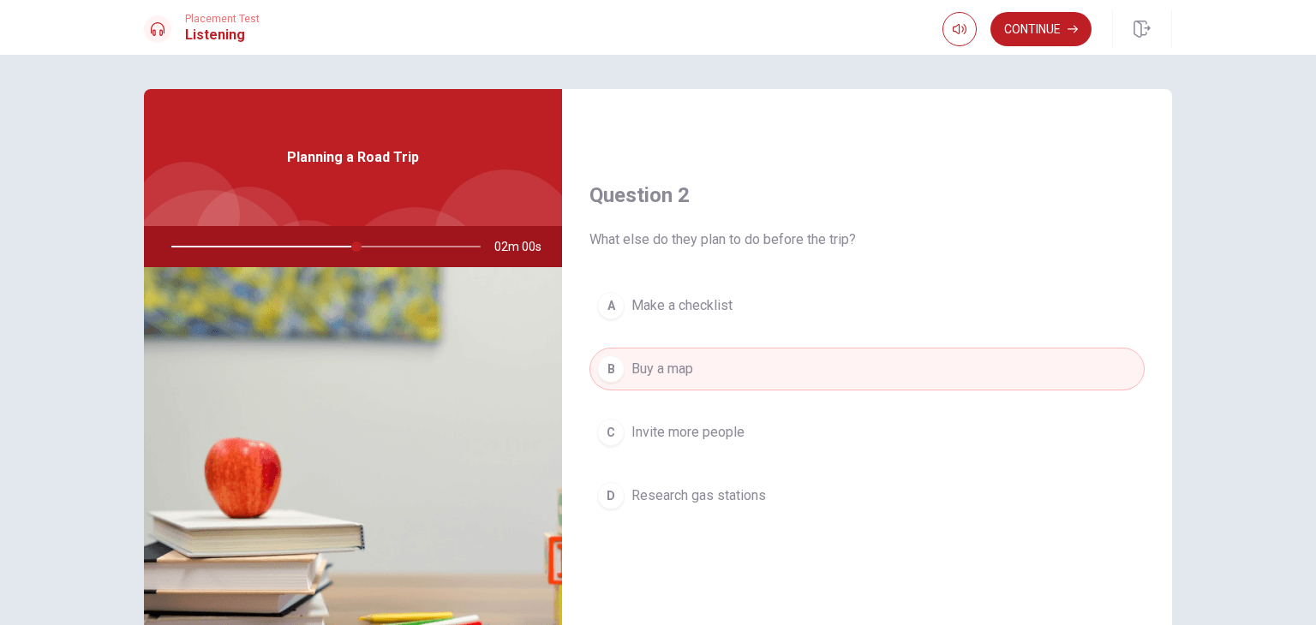
scroll to position [380, 0]
click at [789, 307] on button "A Make a checklist" at bounding box center [866, 305] width 555 height 43
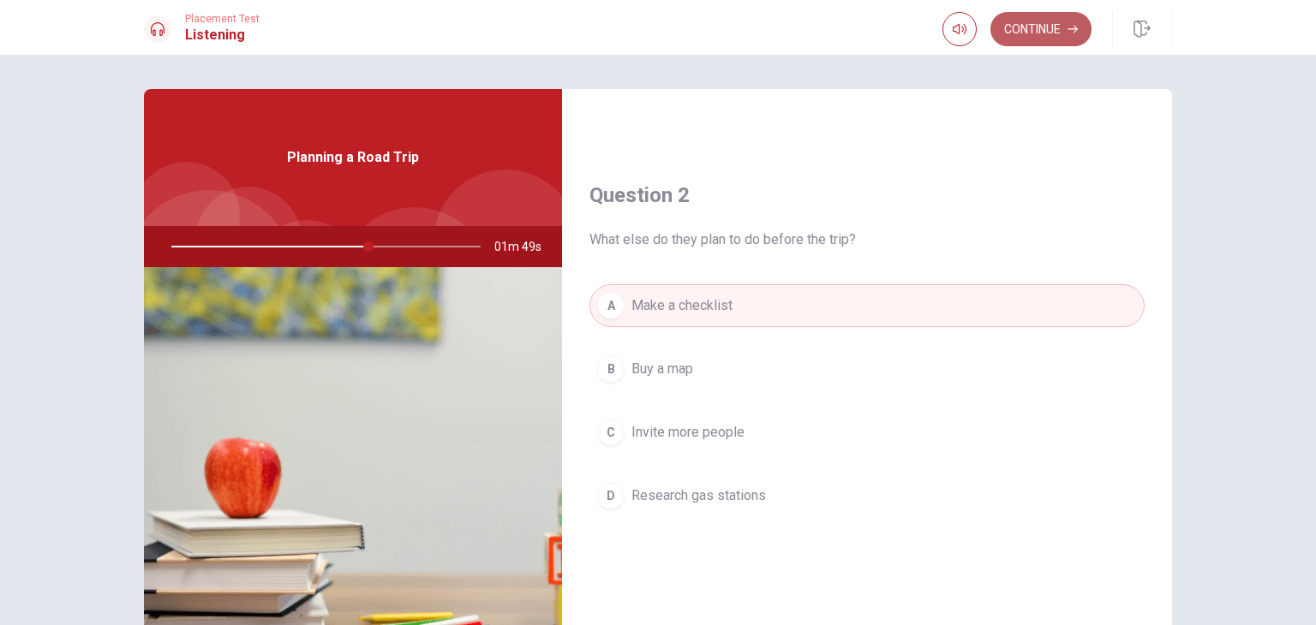
click at [1045, 35] on button "Continue" at bounding box center [1040, 29] width 101 height 34
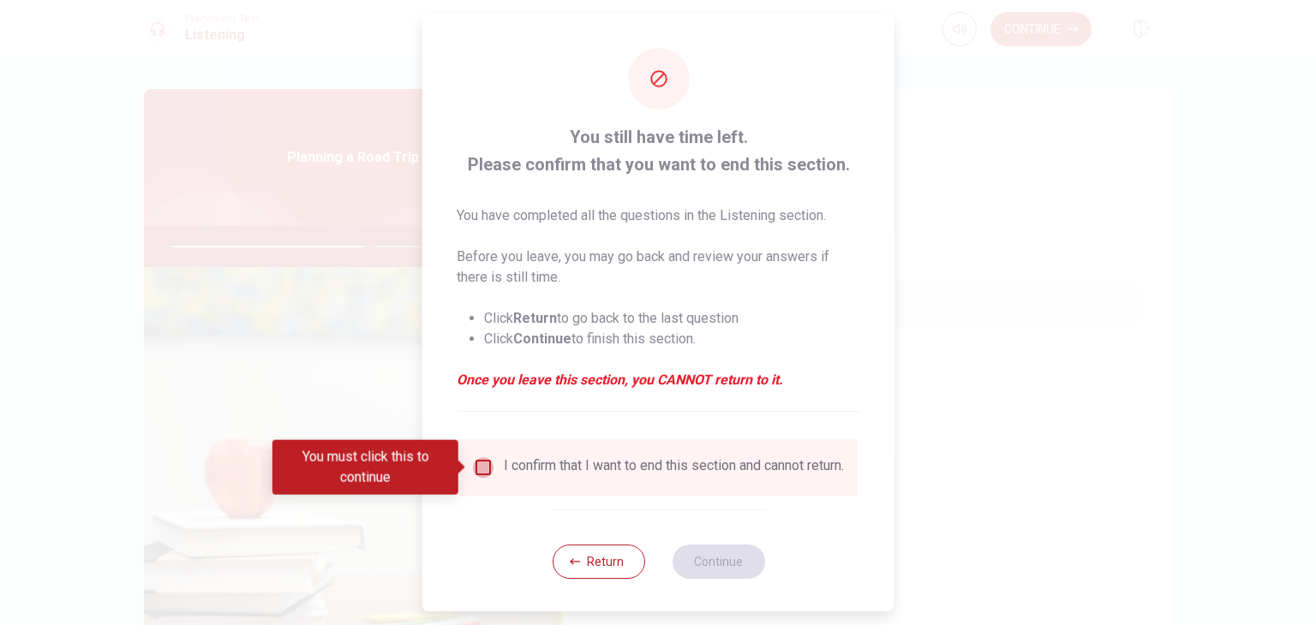
click at [474, 468] on input "You must click this to continue" at bounding box center [483, 467] width 21 height 21
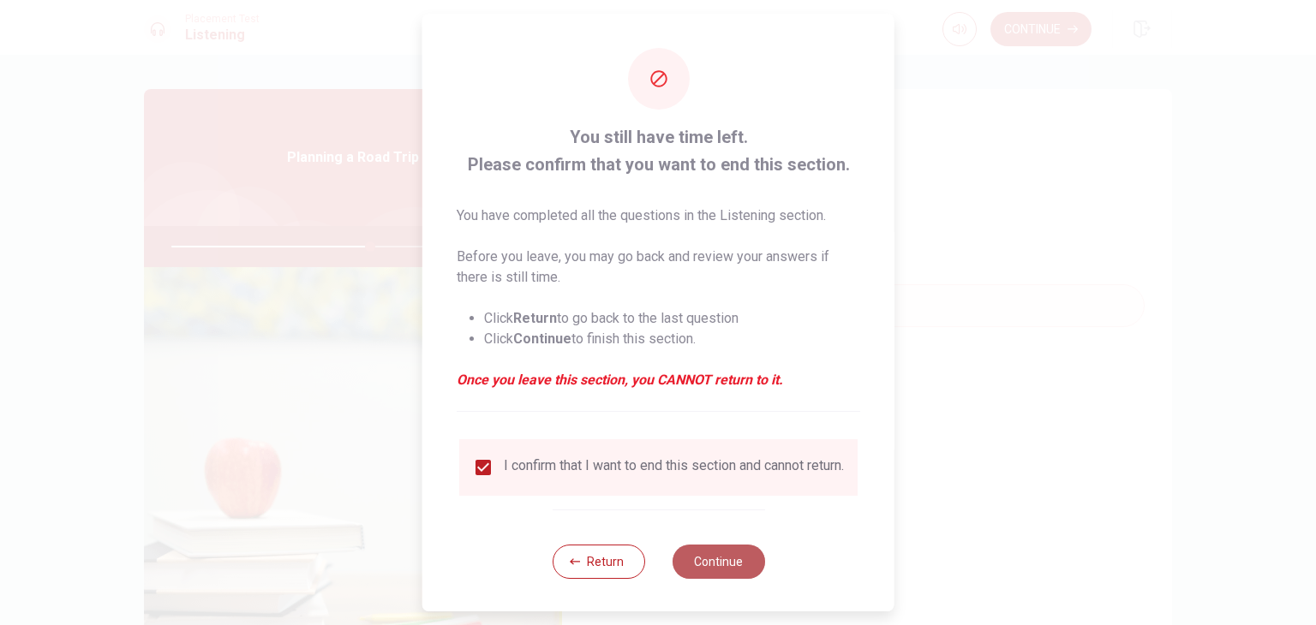
click at [739, 579] on button "Continue" at bounding box center [718, 562] width 93 height 34
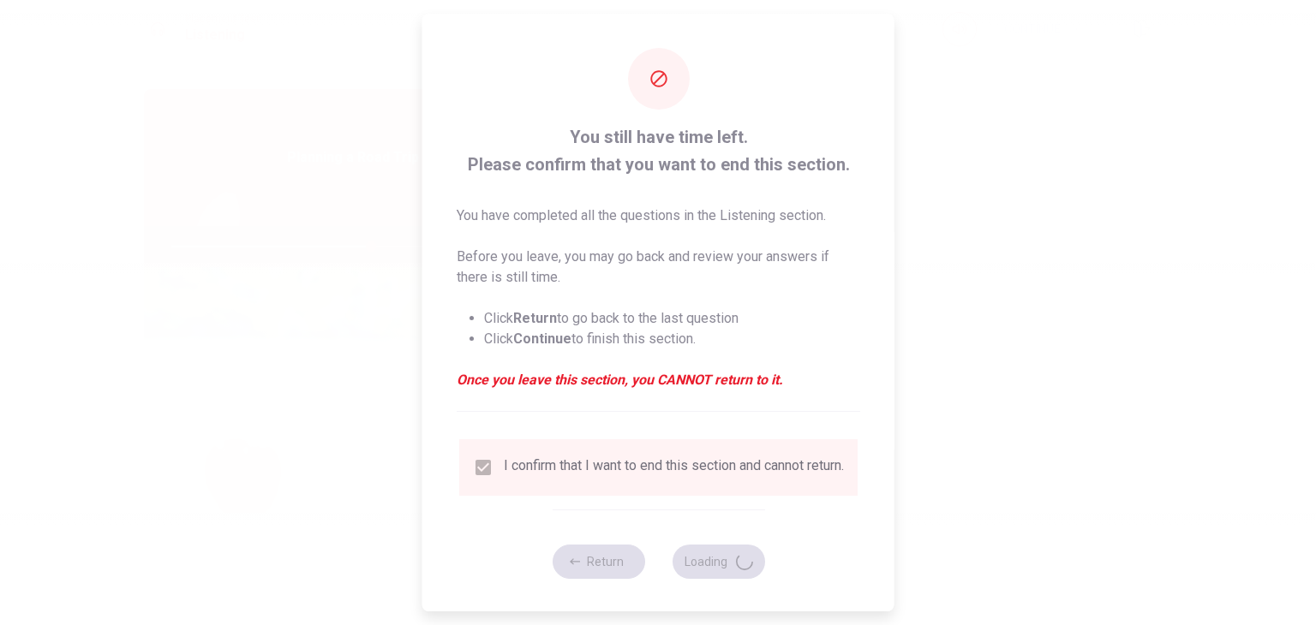
type input "65"
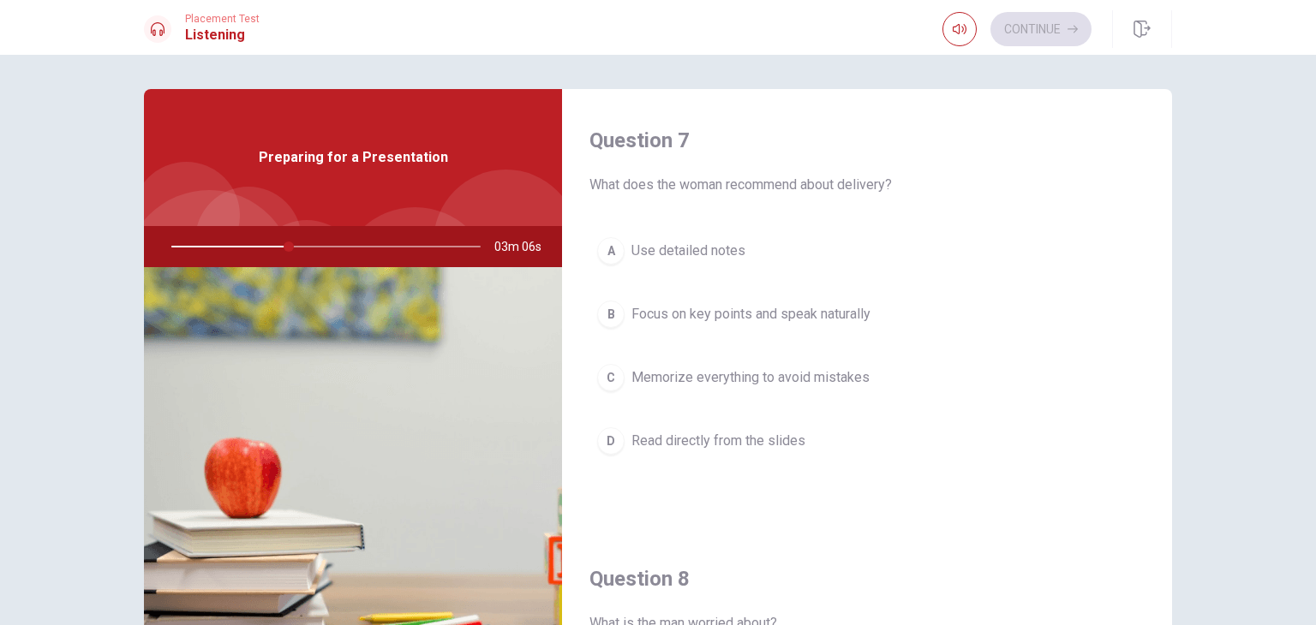
scroll to position [434, 0]
click at [836, 317] on span "Focus on key points and speak naturally" at bounding box center [750, 315] width 239 height 21
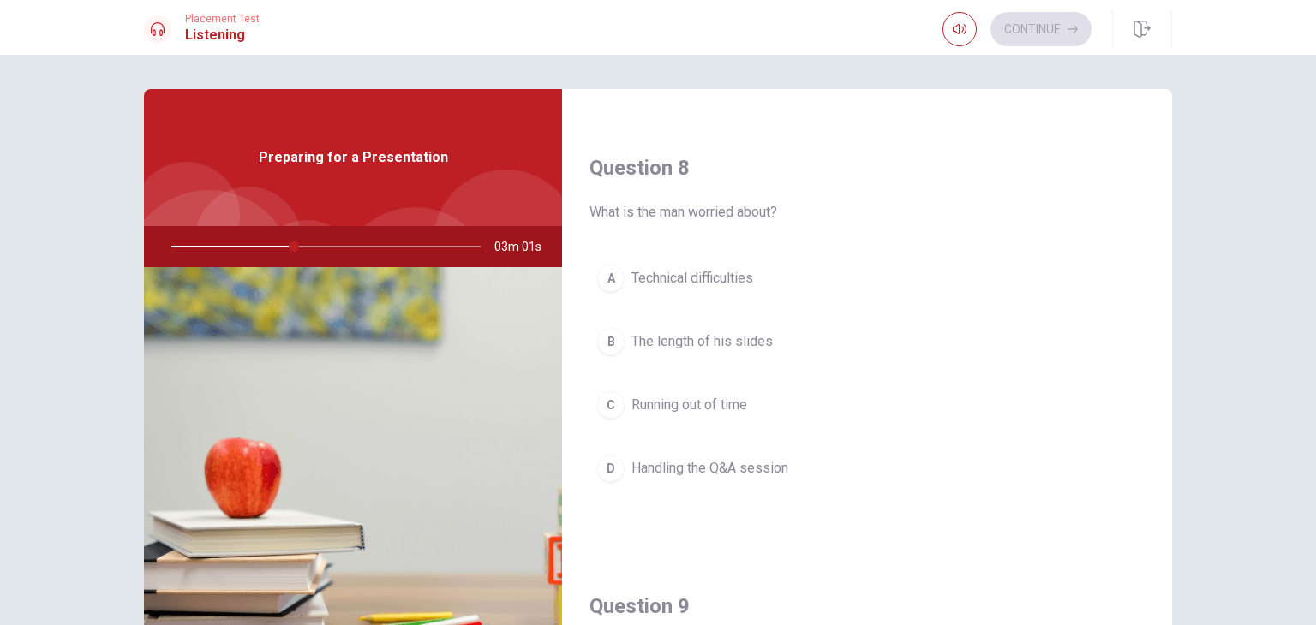
scroll to position [845, 0]
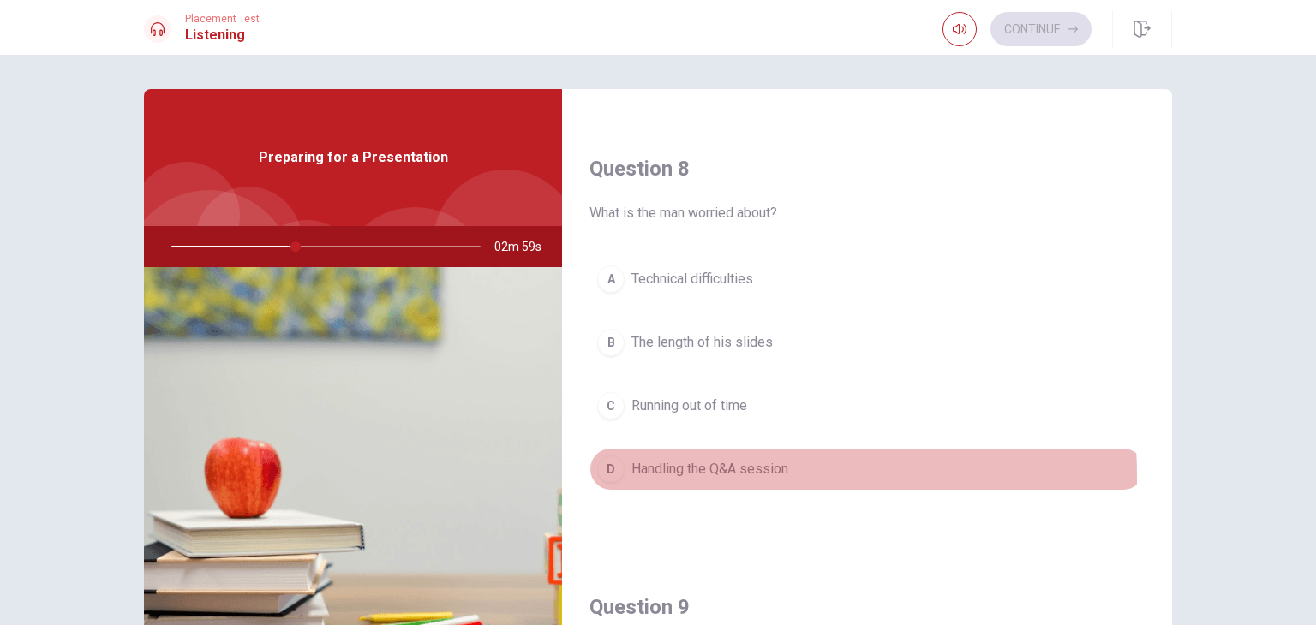
click at [678, 472] on span "Handling the Q&A session" at bounding box center [709, 469] width 157 height 21
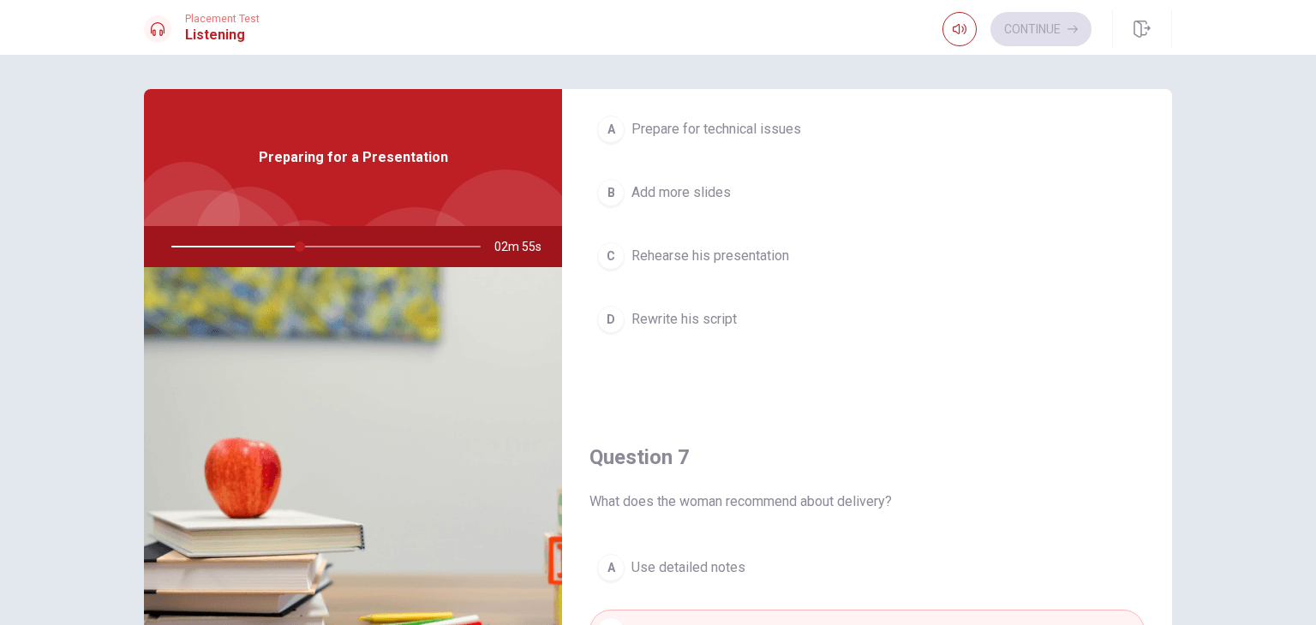
scroll to position [0, 0]
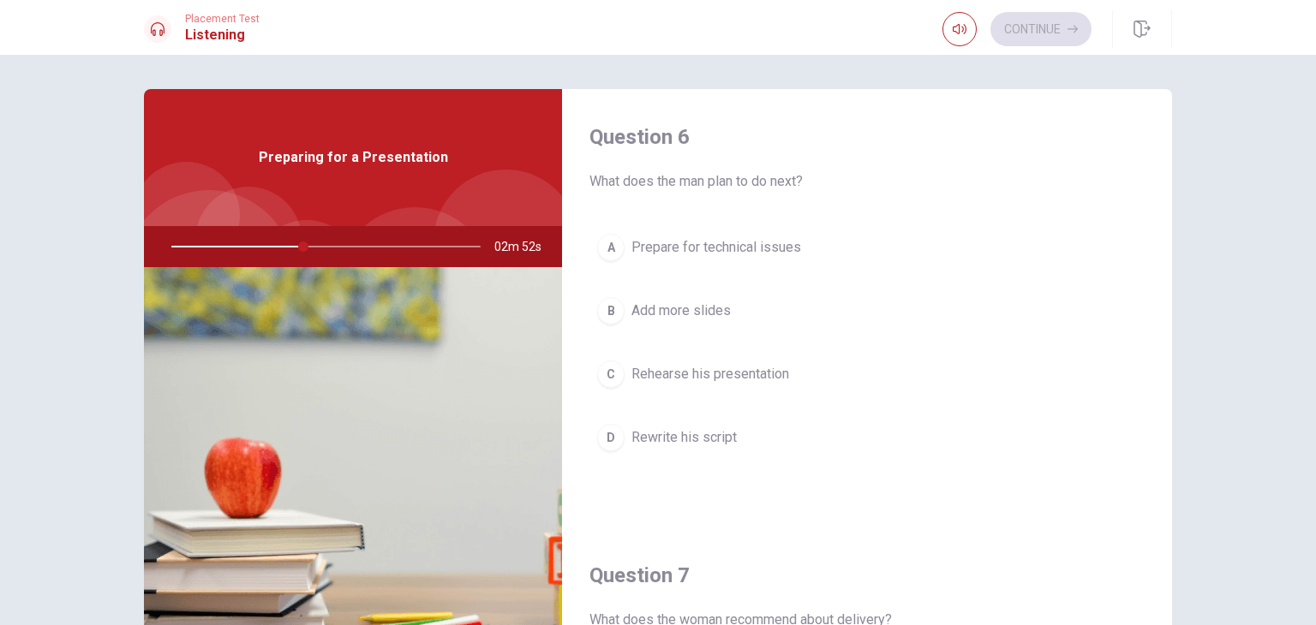
click at [716, 384] on button "C Rehearse his presentation" at bounding box center [866, 374] width 555 height 43
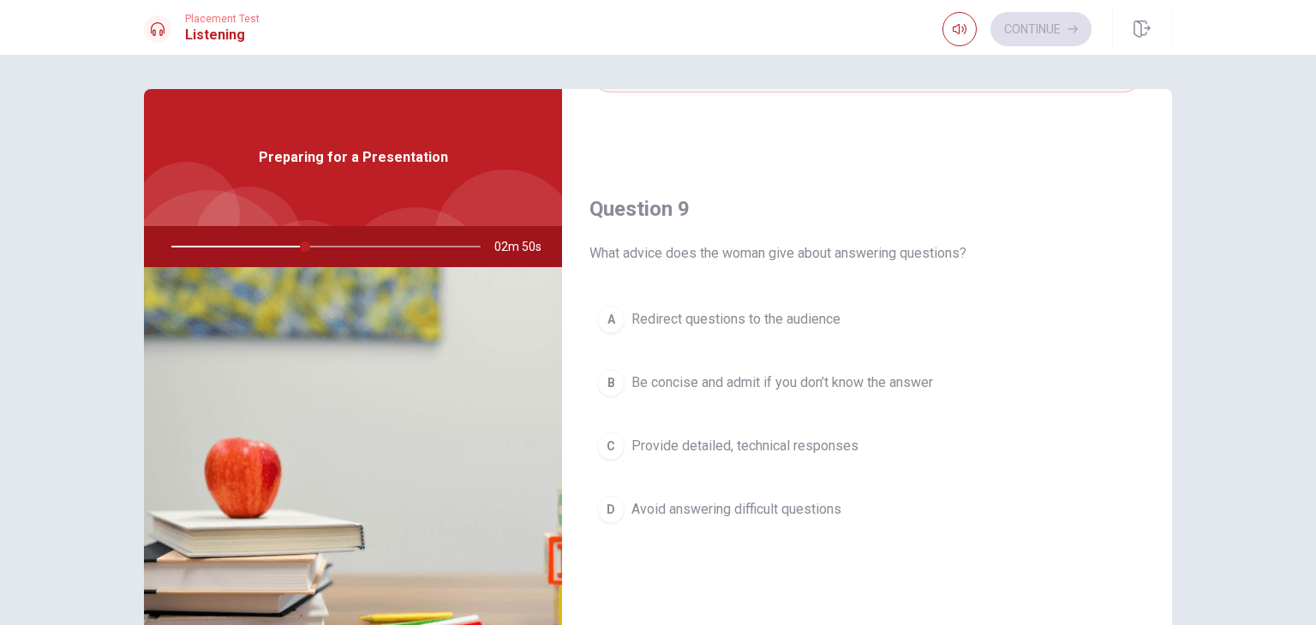
scroll to position [1298, 0]
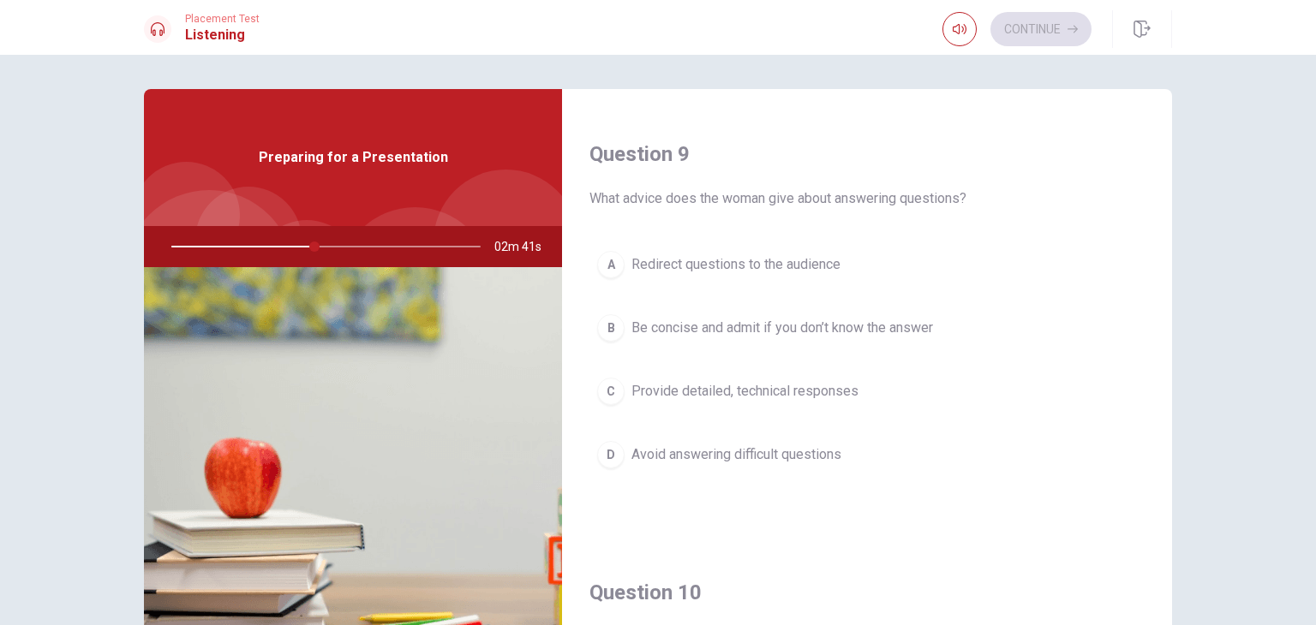
click at [853, 330] on span "Be concise and admit if you don’t know the answer" at bounding box center [781, 328] width 301 height 21
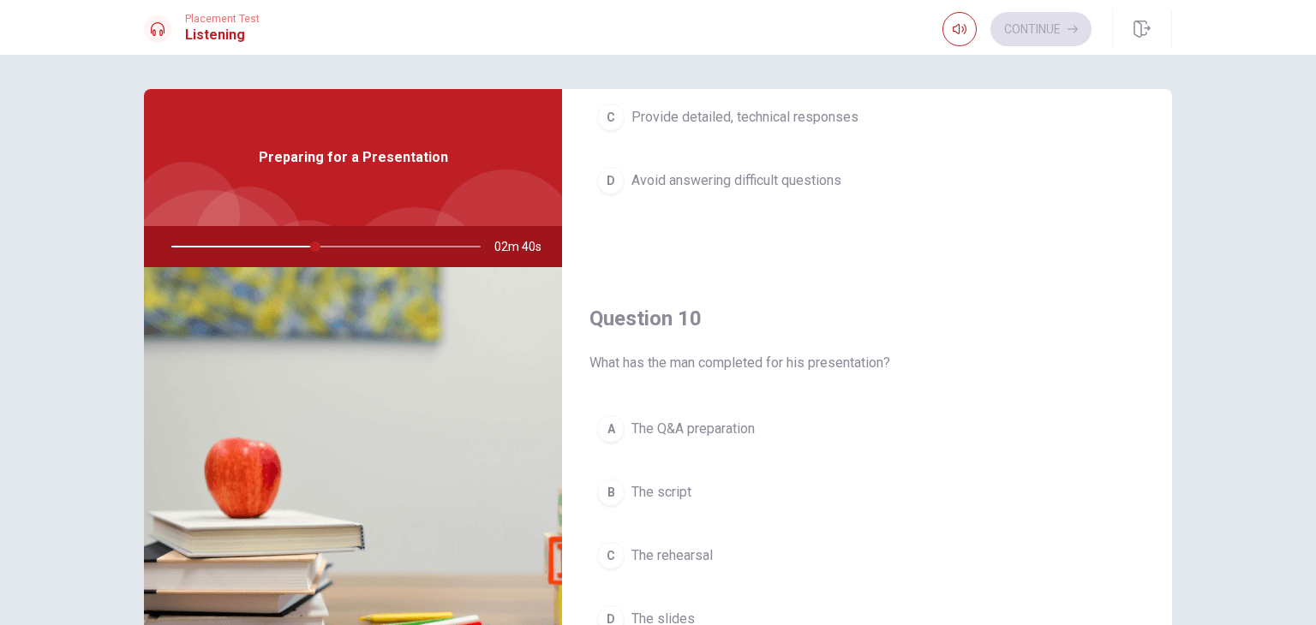
scroll to position [1590, 0]
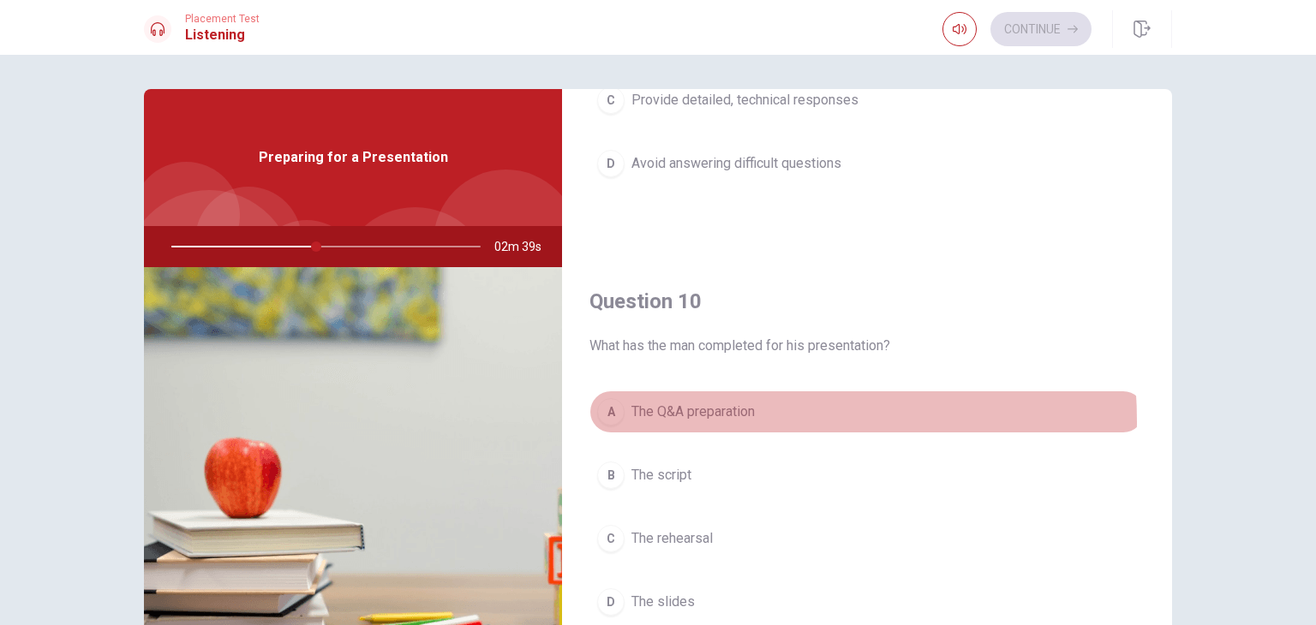
click at [698, 415] on button "A The Q&A preparation" at bounding box center [866, 412] width 555 height 43
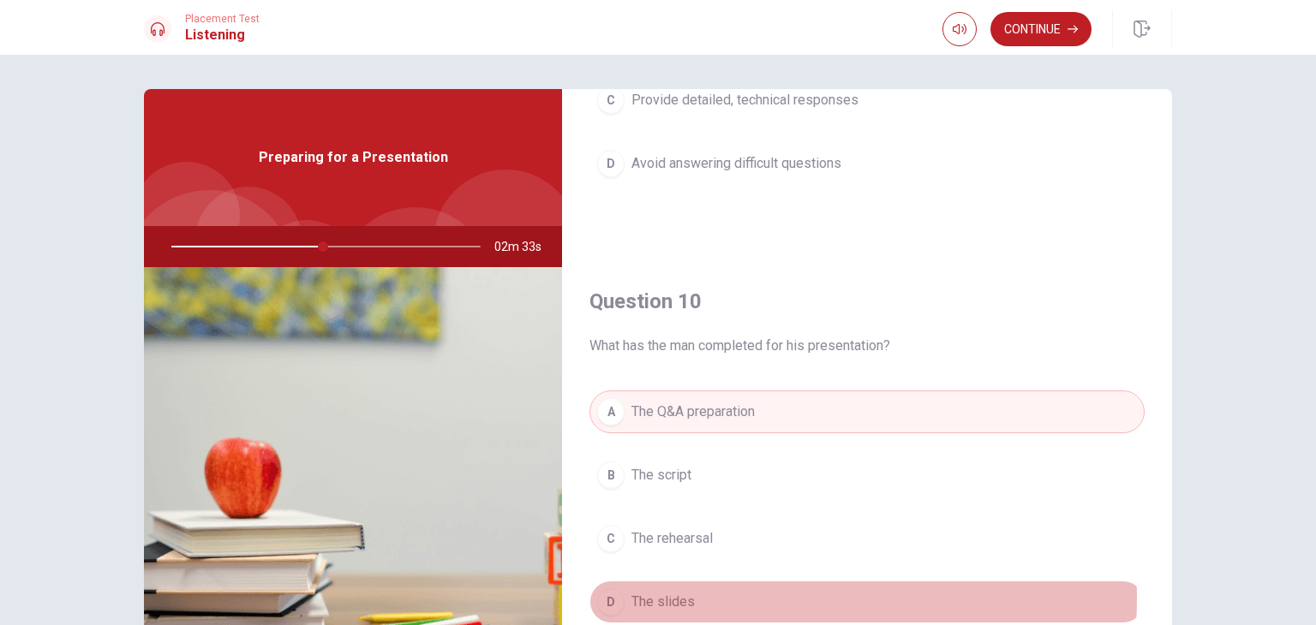
click at [695, 590] on button "D The slides" at bounding box center [866, 602] width 555 height 43
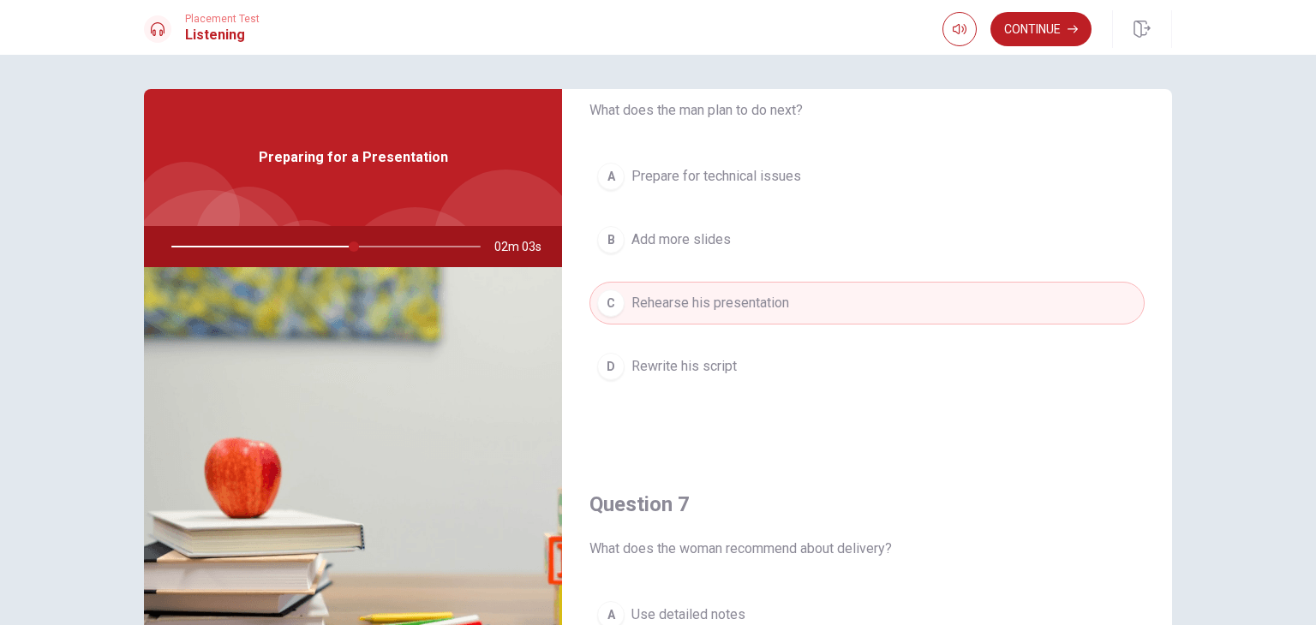
scroll to position [0, 0]
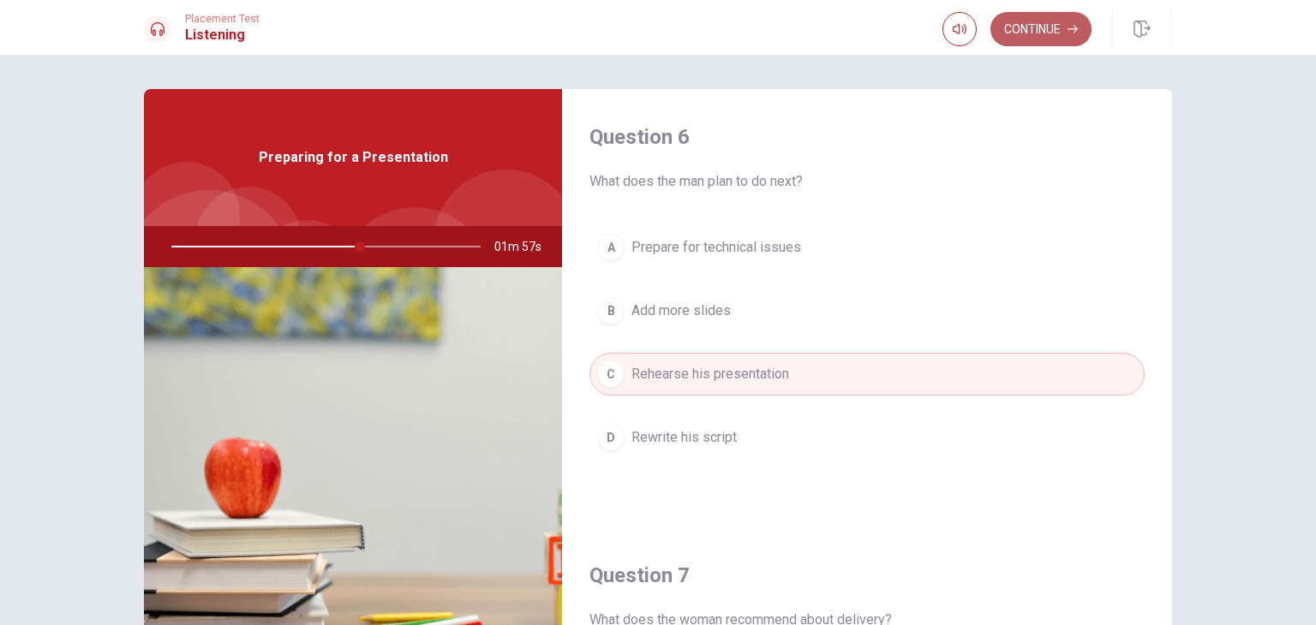
click at [1054, 33] on button "Continue" at bounding box center [1040, 29] width 101 height 34
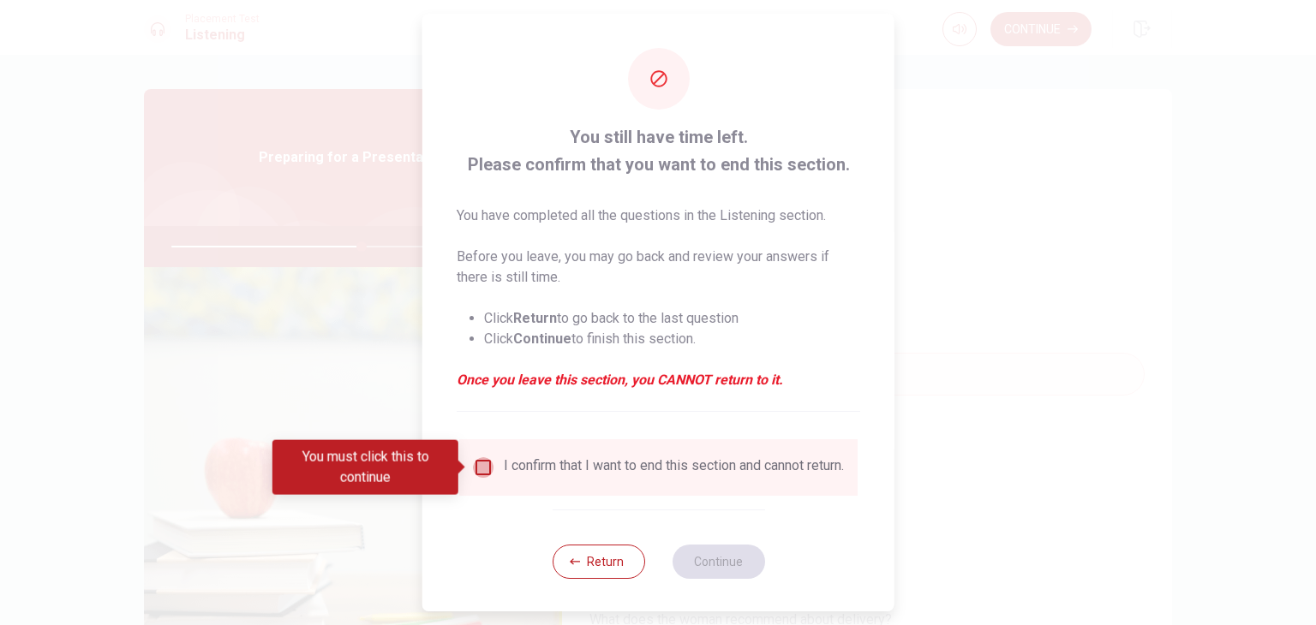
click at [476, 474] on input "You must click this to continue" at bounding box center [483, 467] width 21 height 21
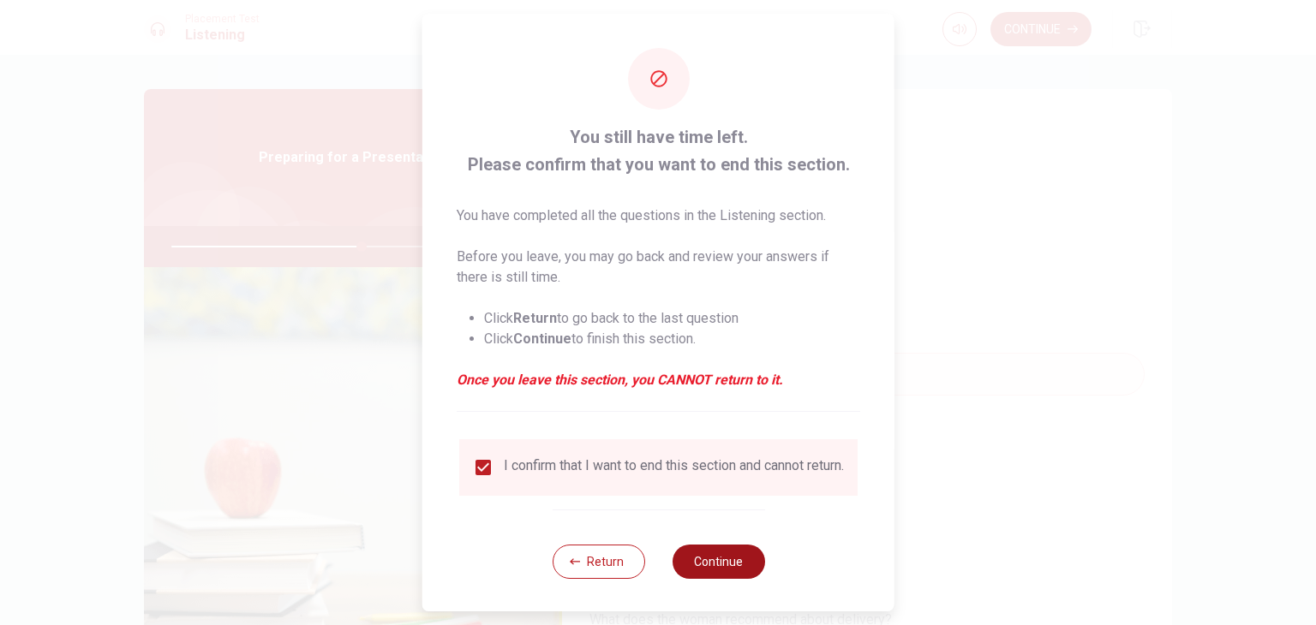
click at [718, 579] on button "Continue" at bounding box center [718, 562] width 93 height 34
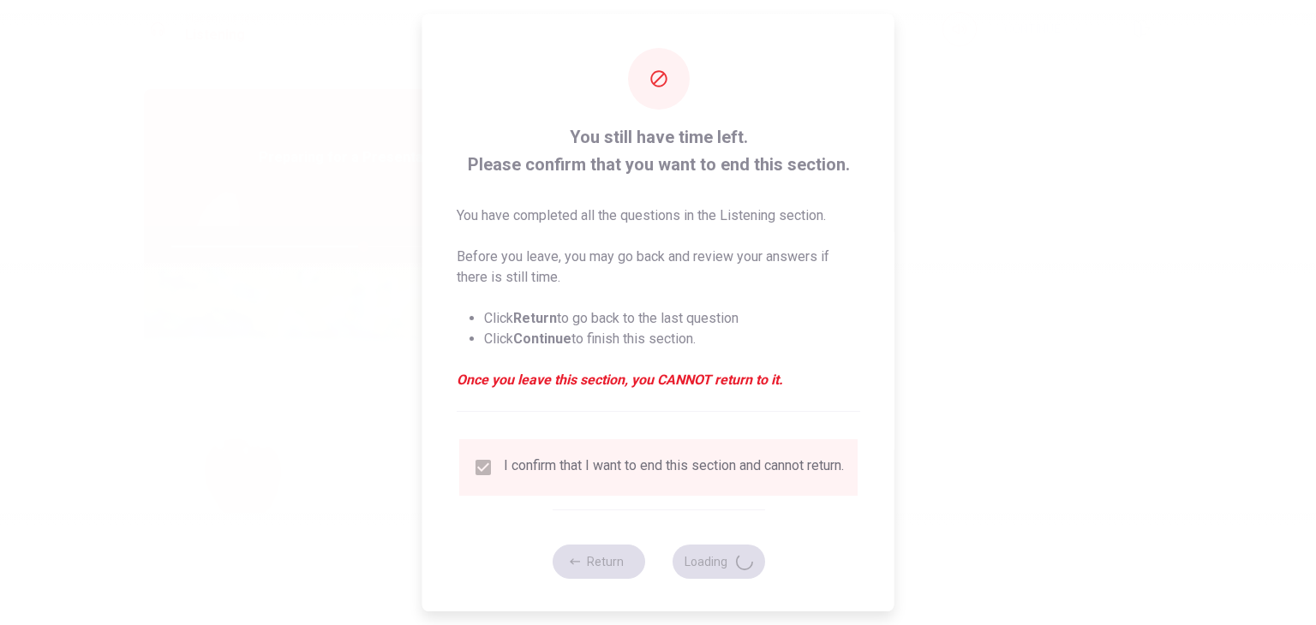
type input "62"
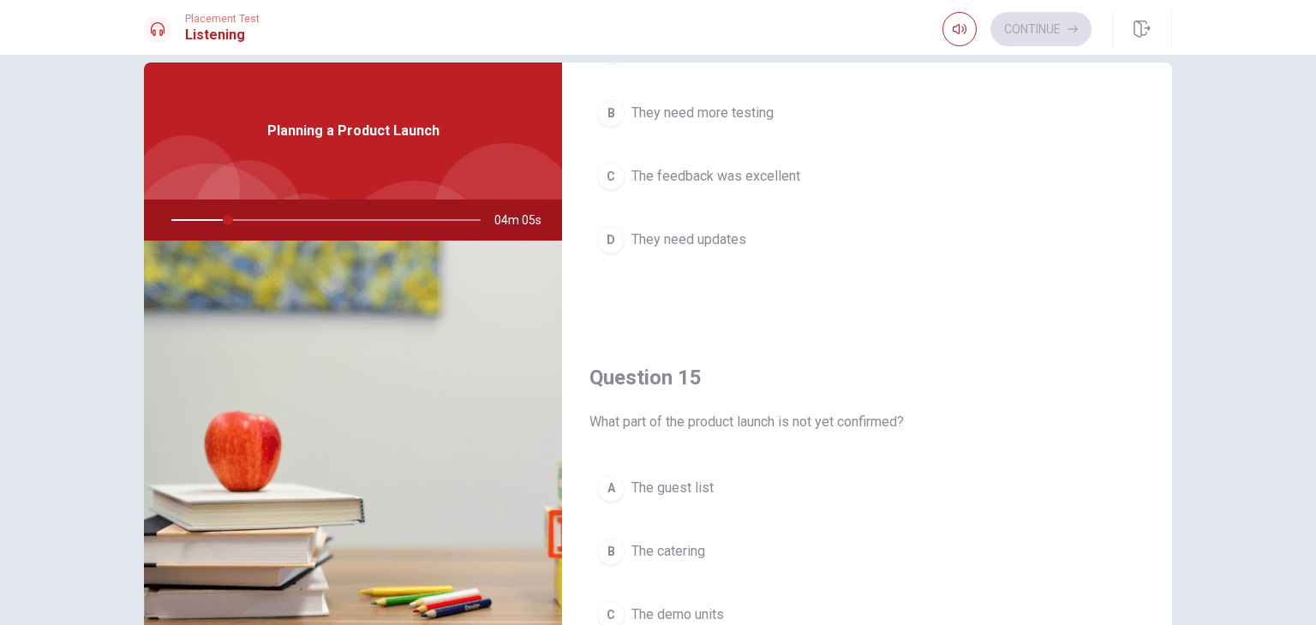
scroll to position [1590, 0]
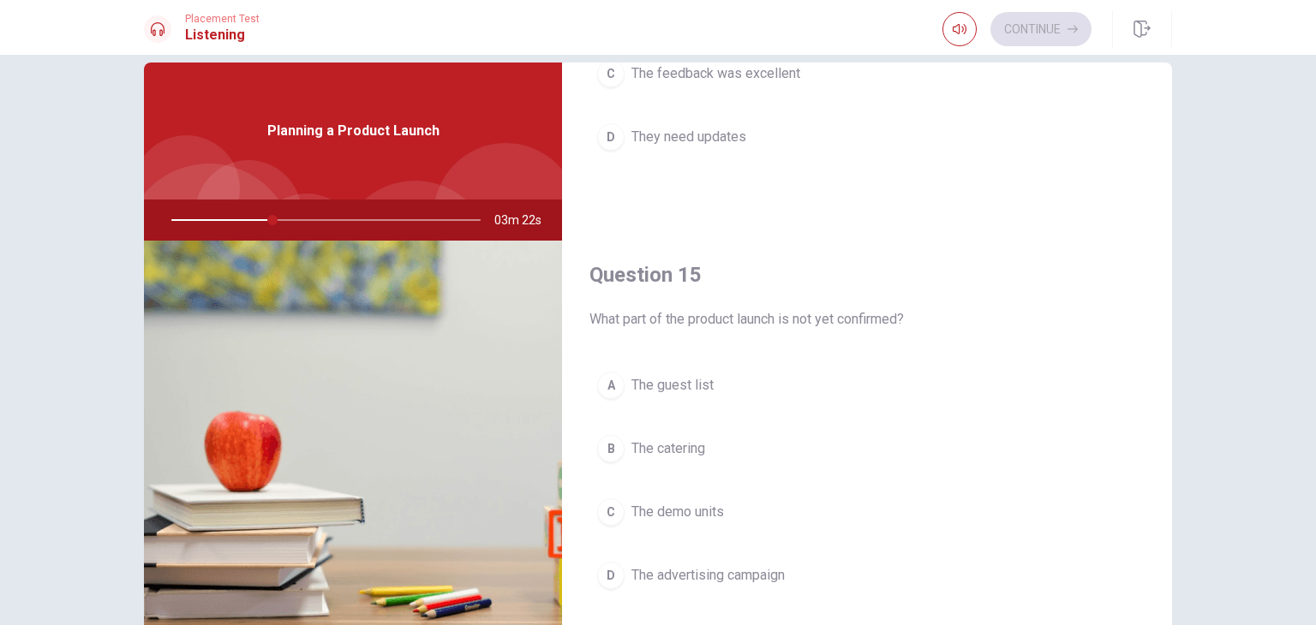
click at [646, 390] on button "A The guest list" at bounding box center [866, 385] width 555 height 43
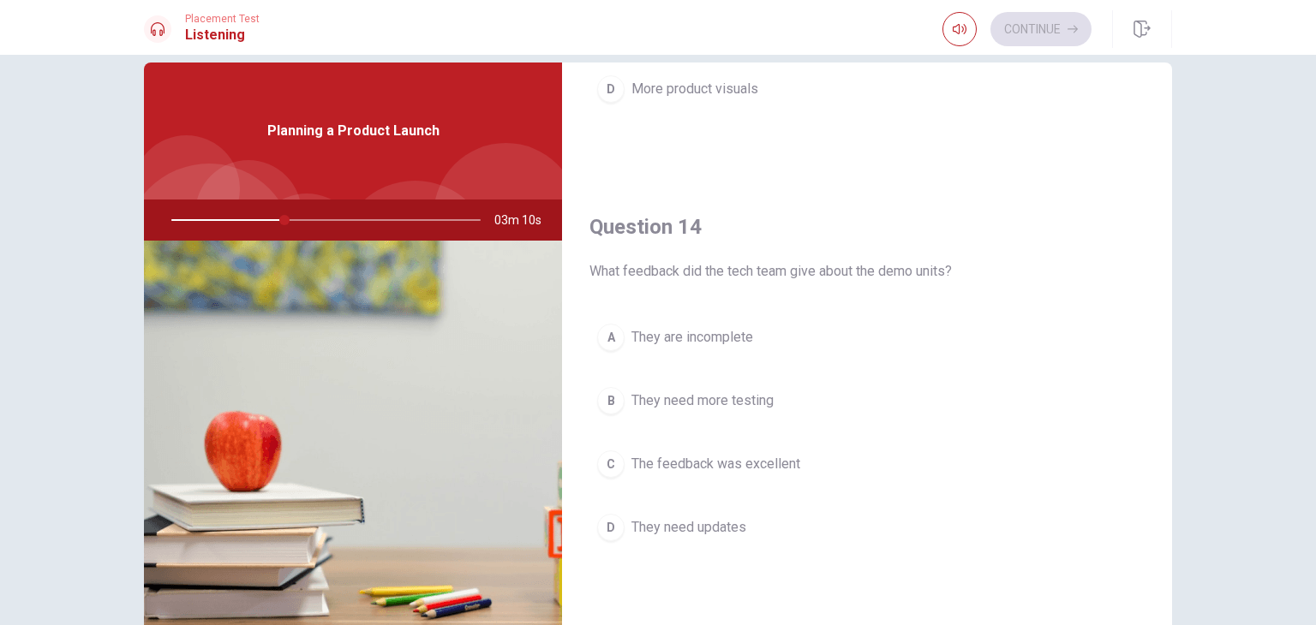
scroll to position [1198, 0]
click at [770, 458] on span "The feedback was excellent" at bounding box center [715, 465] width 169 height 21
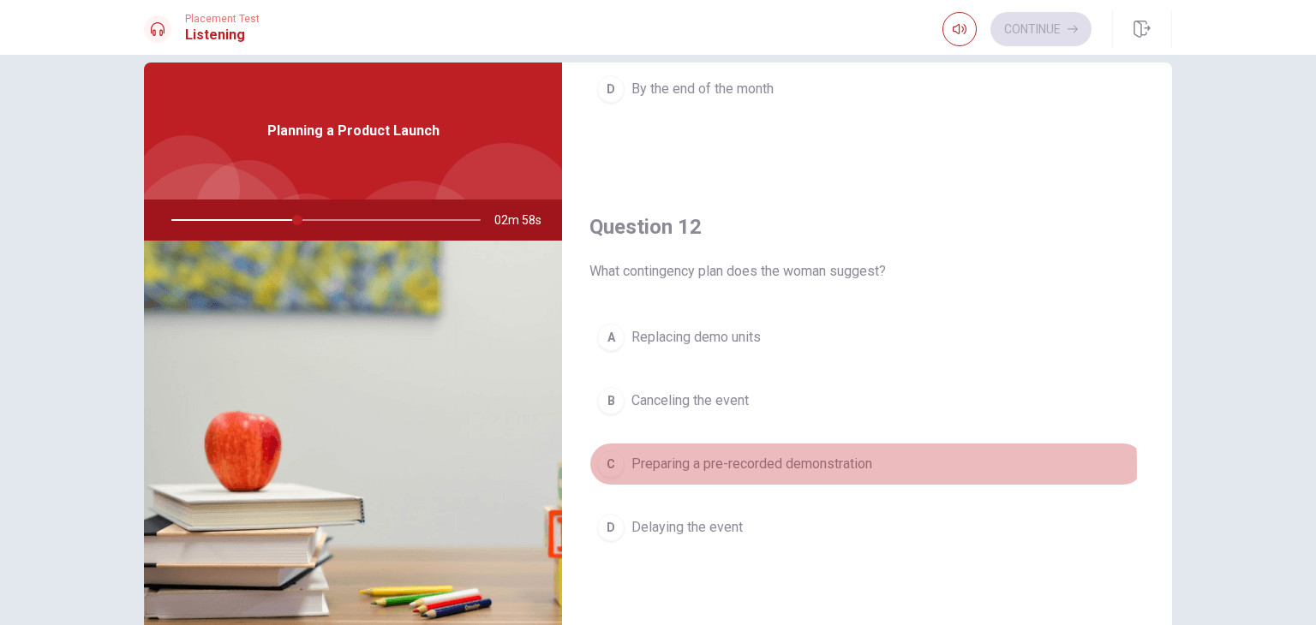
click at [755, 463] on span "Preparing a pre-recorded demonstration" at bounding box center [751, 464] width 241 height 21
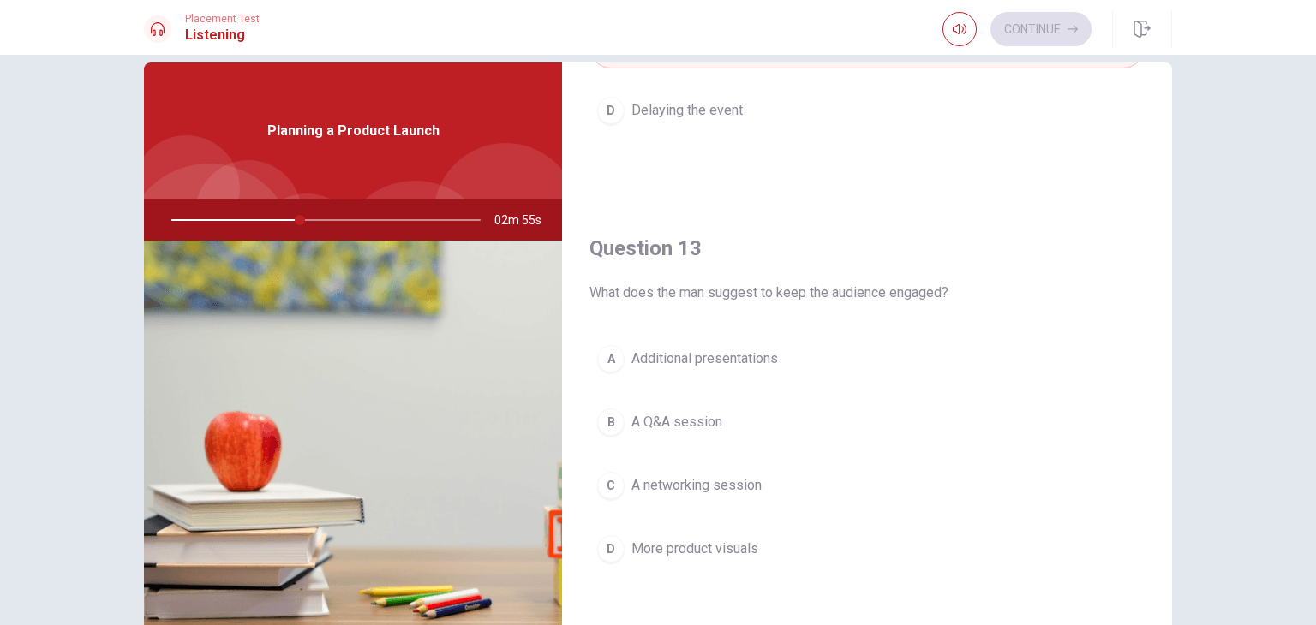
scroll to position [737, 0]
click at [654, 429] on span "A Q&A session" at bounding box center [676, 424] width 91 height 21
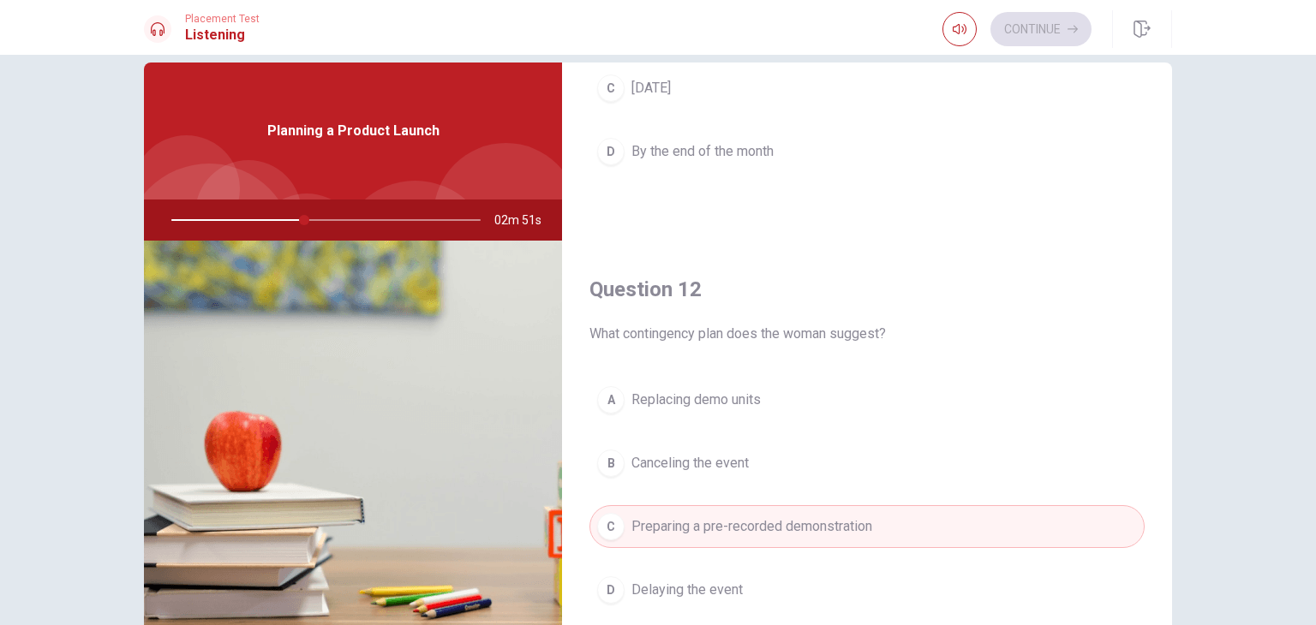
scroll to position [0, 0]
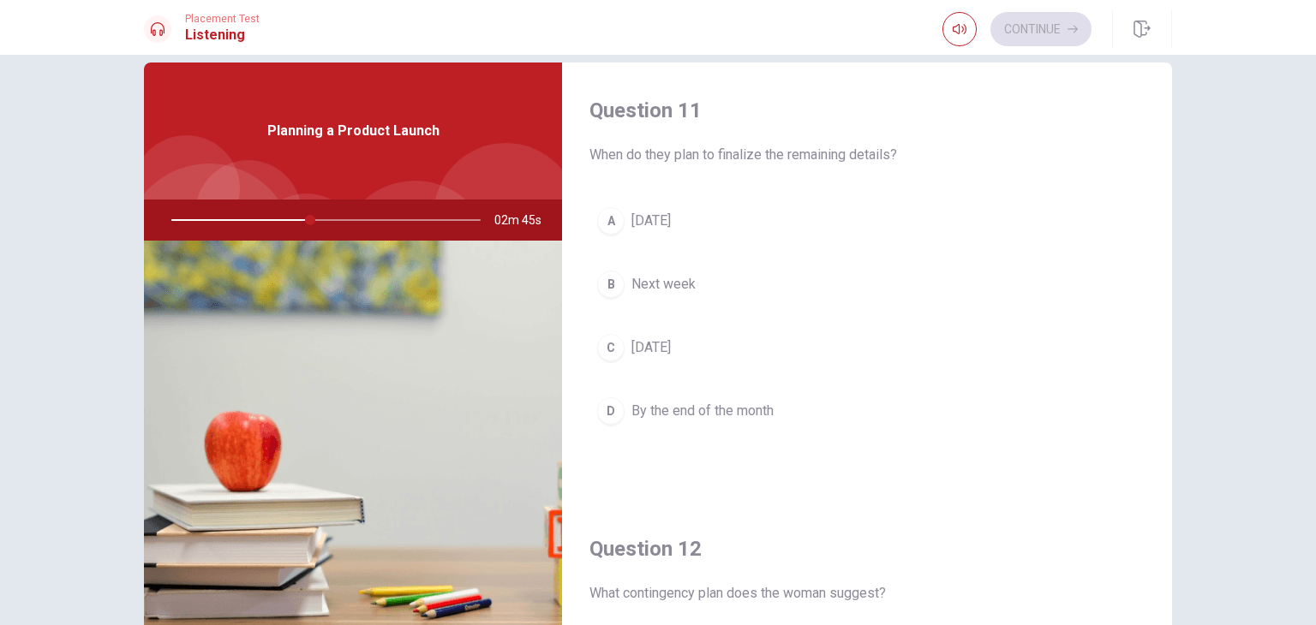
click at [642, 228] on span "[DATE]" at bounding box center [650, 221] width 39 height 21
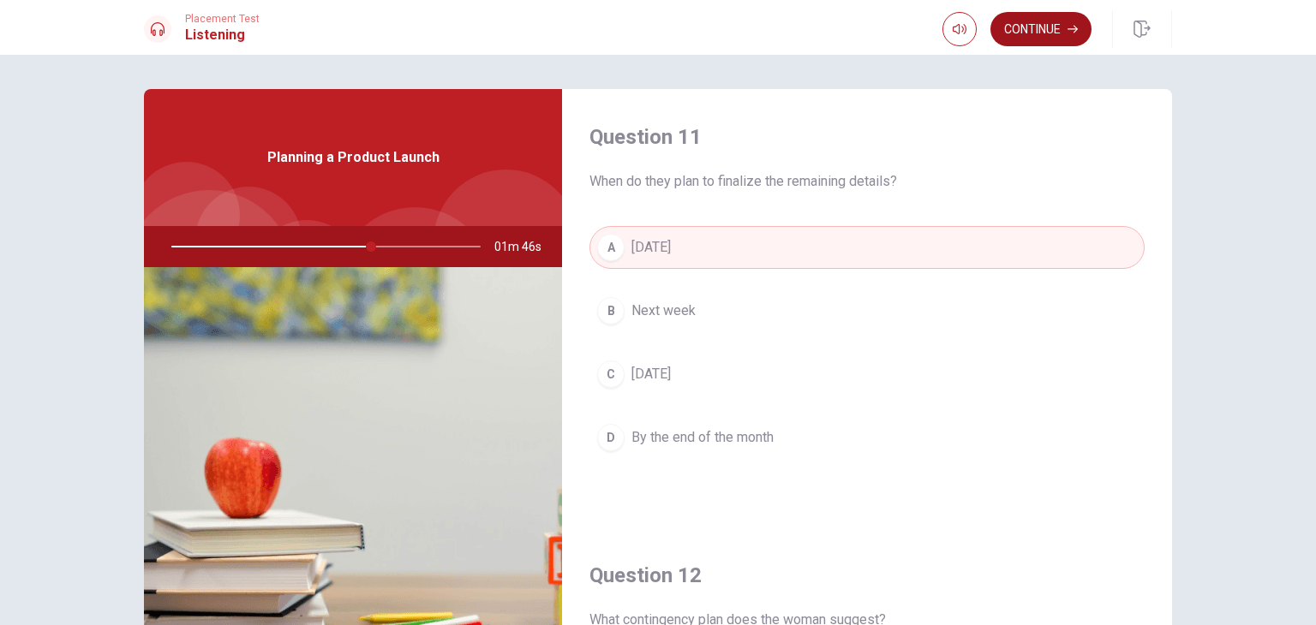
click at [1072, 30] on icon "button" at bounding box center [1072, 29] width 10 height 10
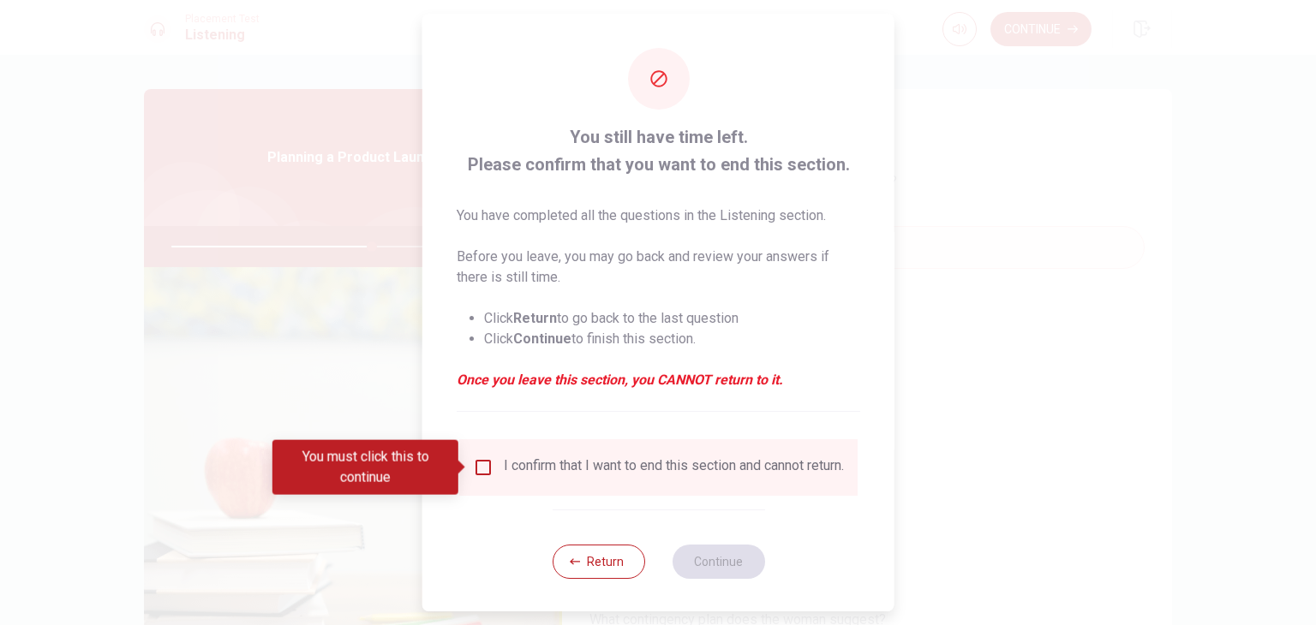
click at [473, 474] on input "You must click this to continue" at bounding box center [483, 467] width 21 height 21
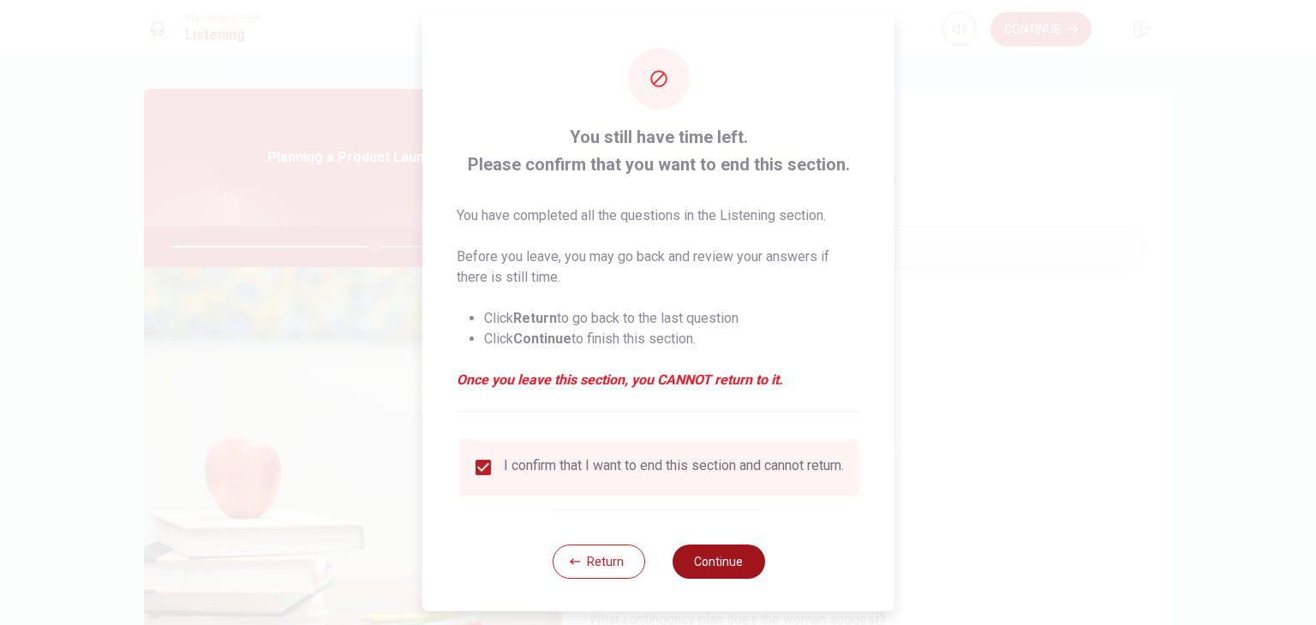
click at [713, 579] on button "Continue" at bounding box center [718, 562] width 93 height 34
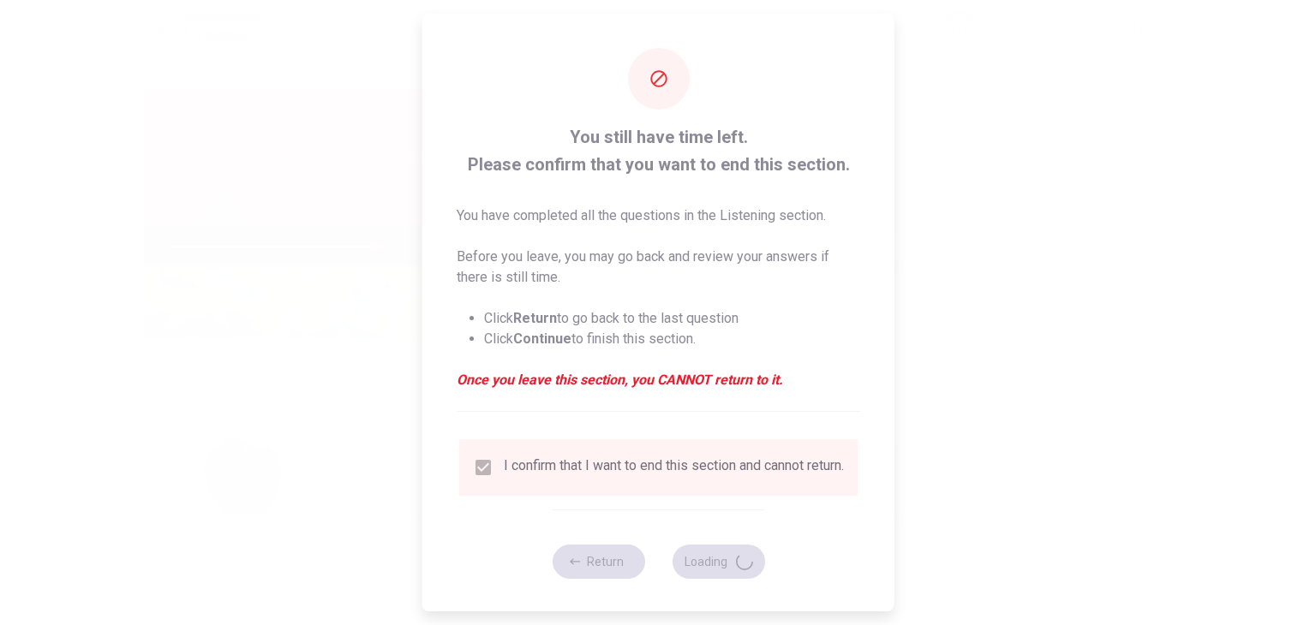
type input "66"
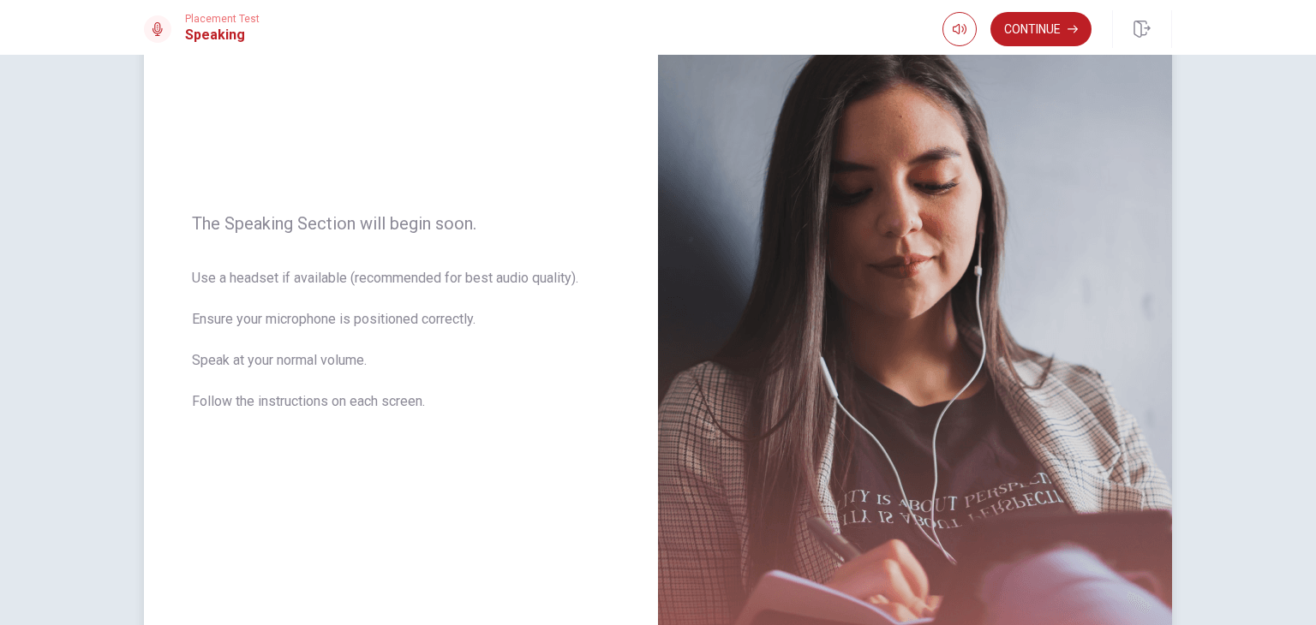
scroll to position [137, 0]
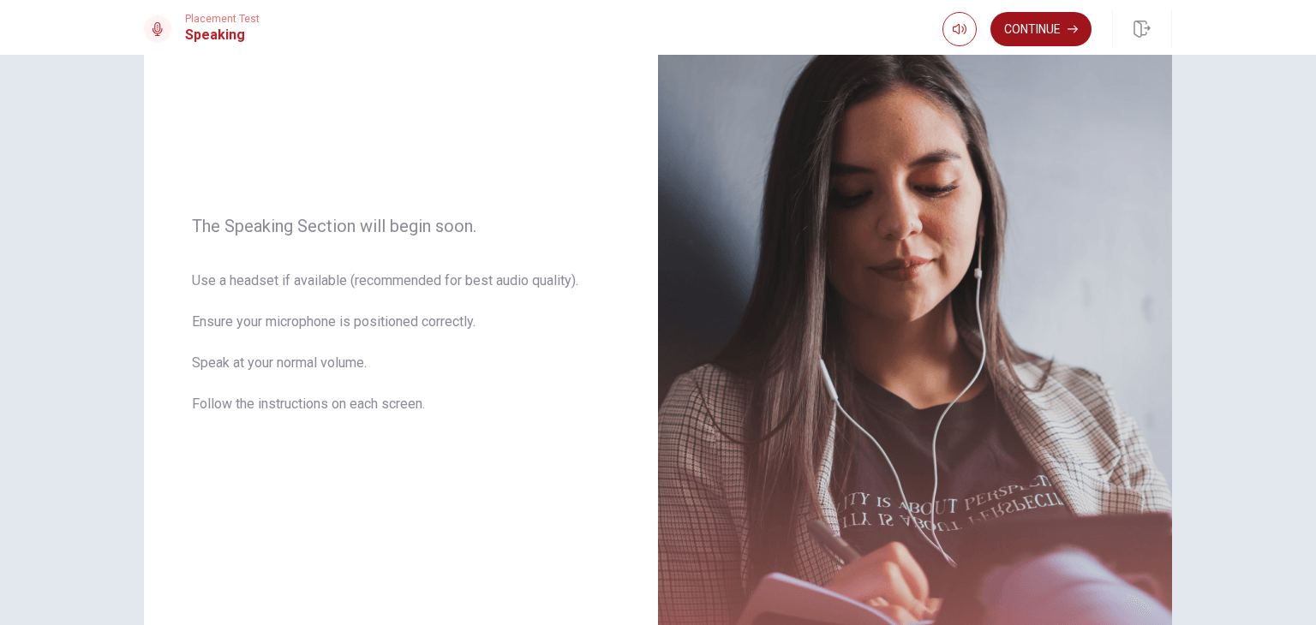
click at [1027, 22] on button "Continue" at bounding box center [1040, 29] width 101 height 34
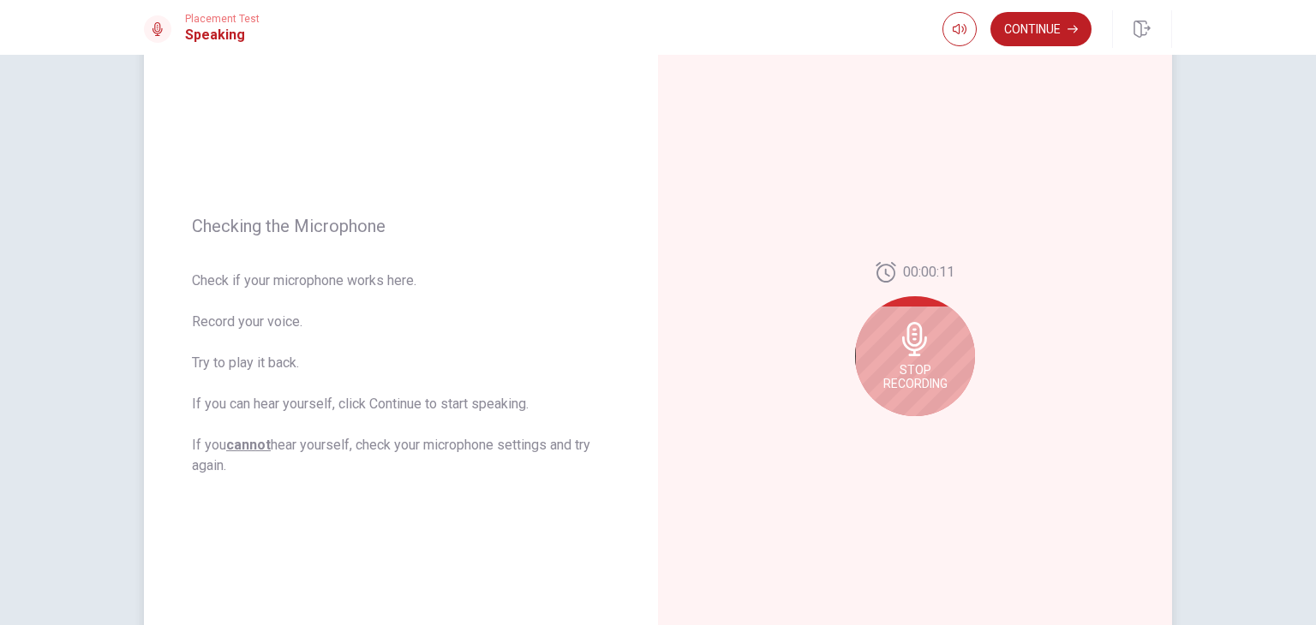
scroll to position [111, 0]
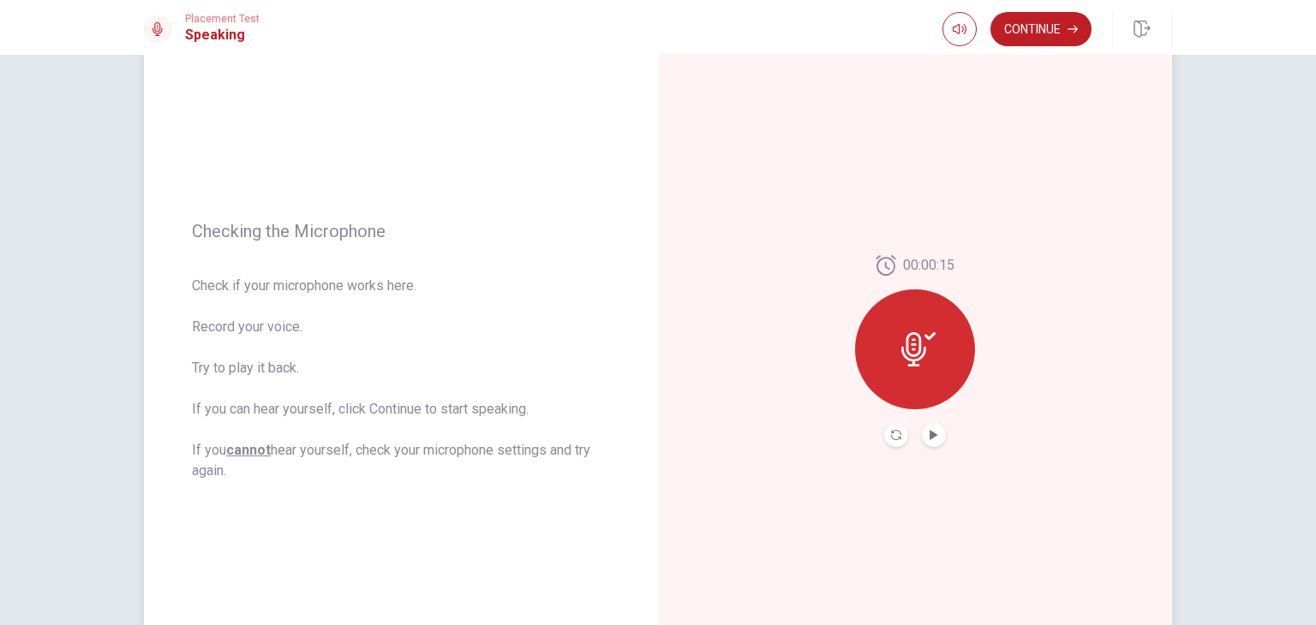
click at [937, 430] on button "Play Audio" at bounding box center [934, 435] width 24 height 24
click at [1035, 18] on button "Continue" at bounding box center [1040, 29] width 101 height 34
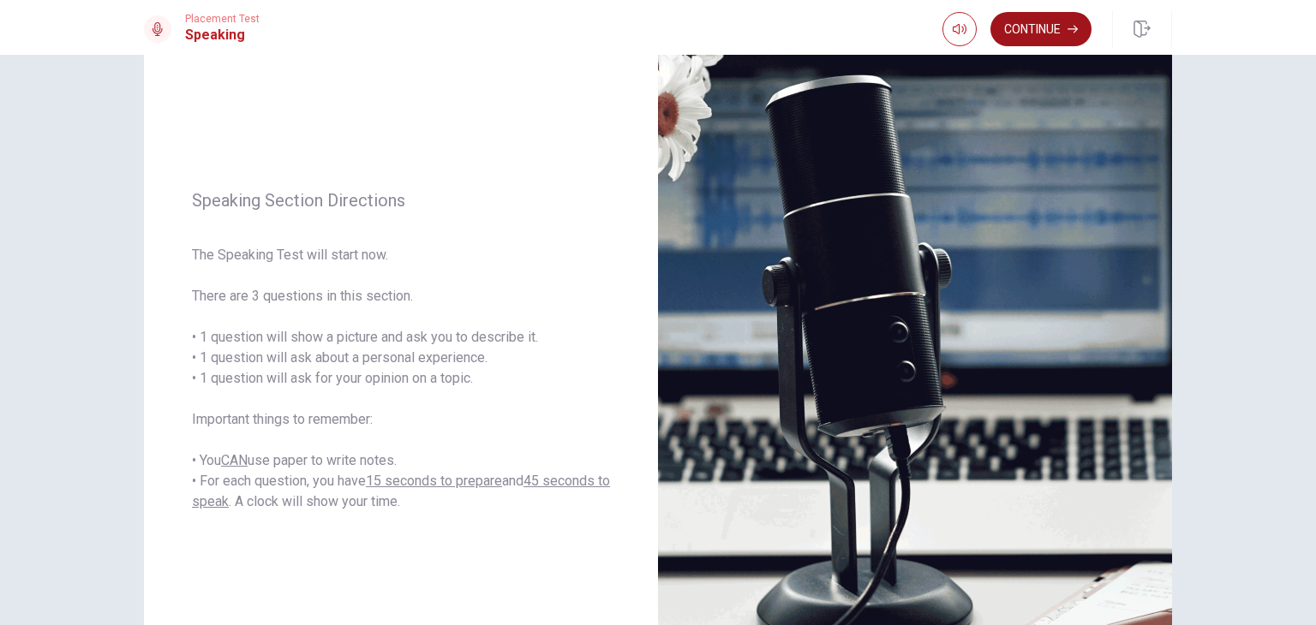
click at [1040, 36] on button "Continue" at bounding box center [1040, 29] width 101 height 34
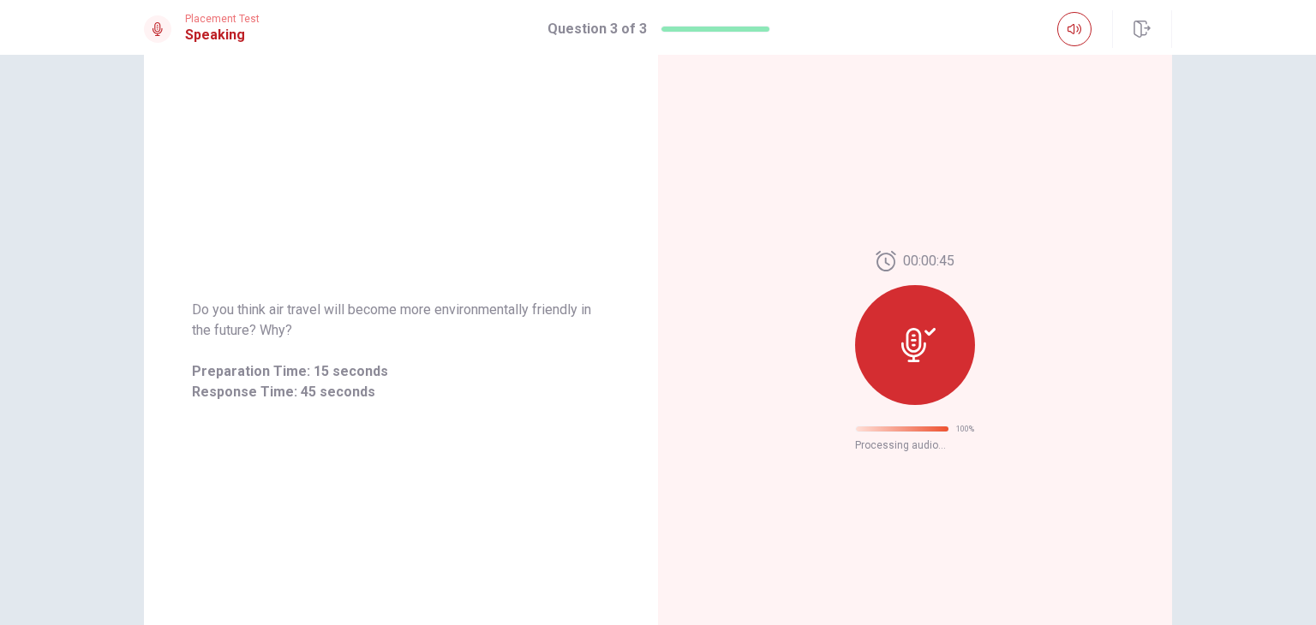
scroll to position [0, 0]
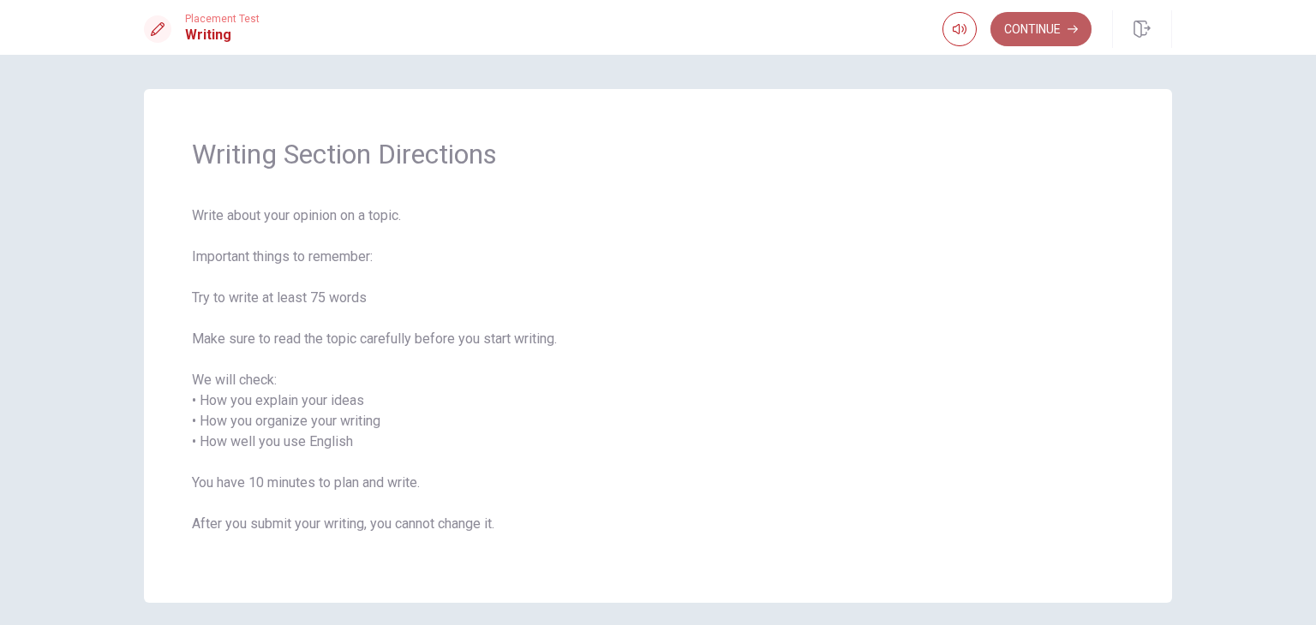
click at [1031, 32] on button "Continue" at bounding box center [1040, 29] width 101 height 34
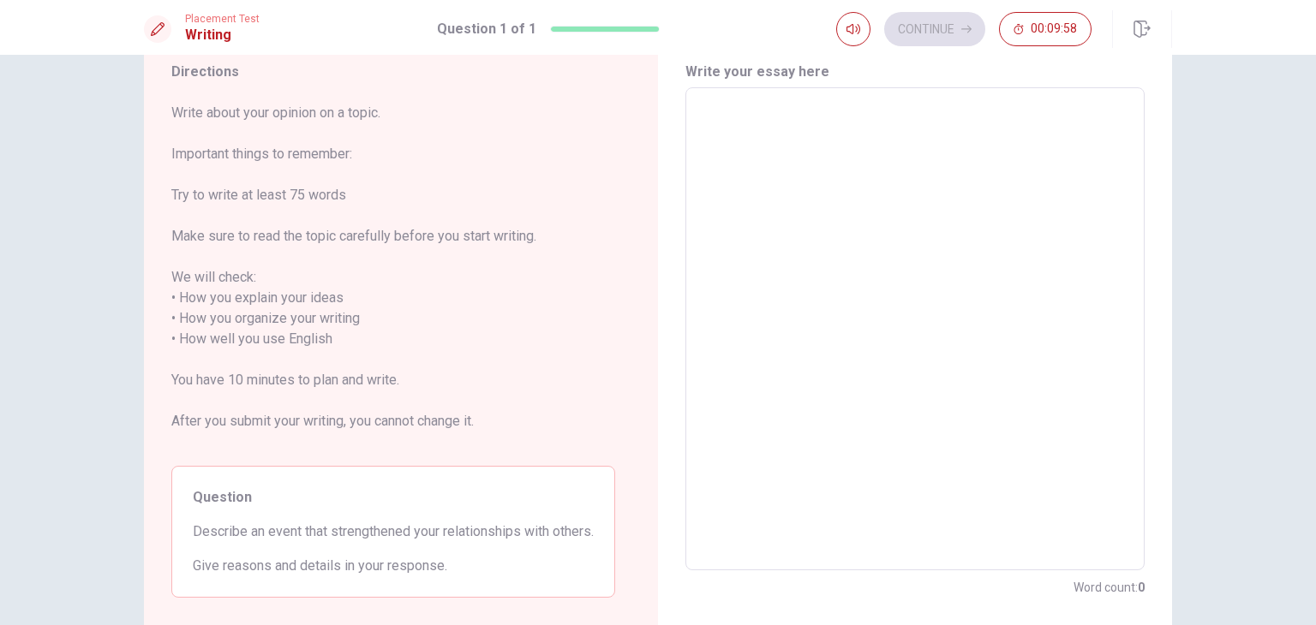
scroll to position [62, 0]
click at [761, 241] on textarea at bounding box center [914, 329] width 435 height 455
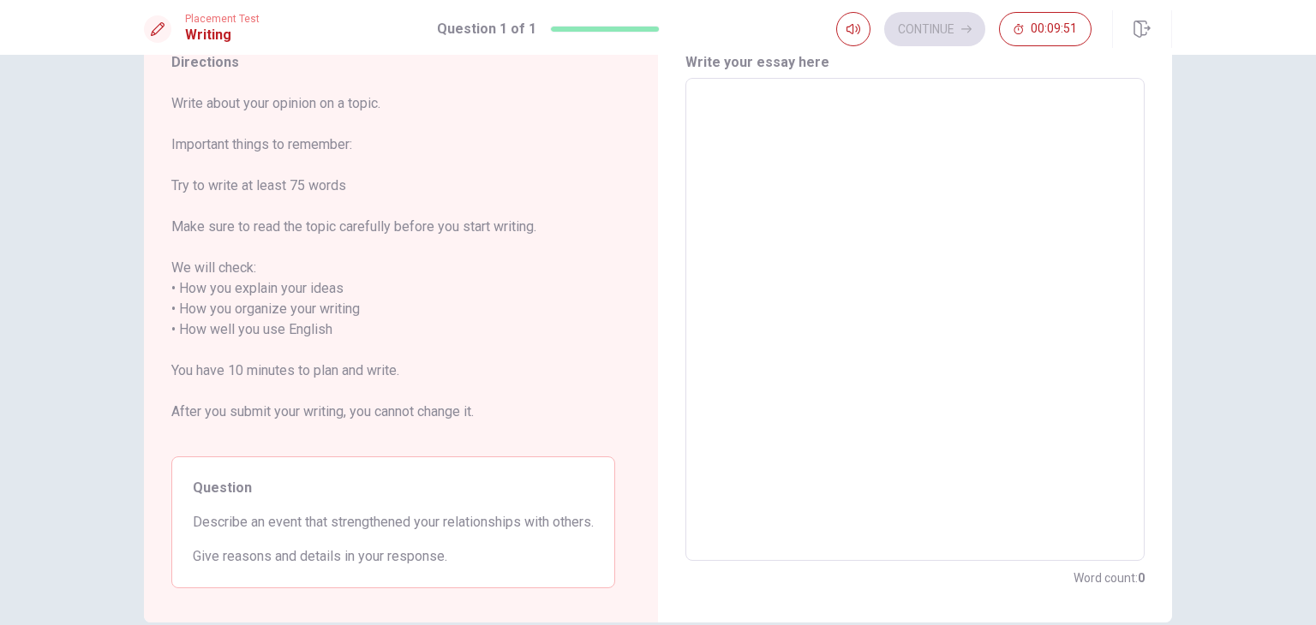
type textarea "W"
type textarea "x"
type textarea "Wh"
type textarea "x"
type textarea "Whe"
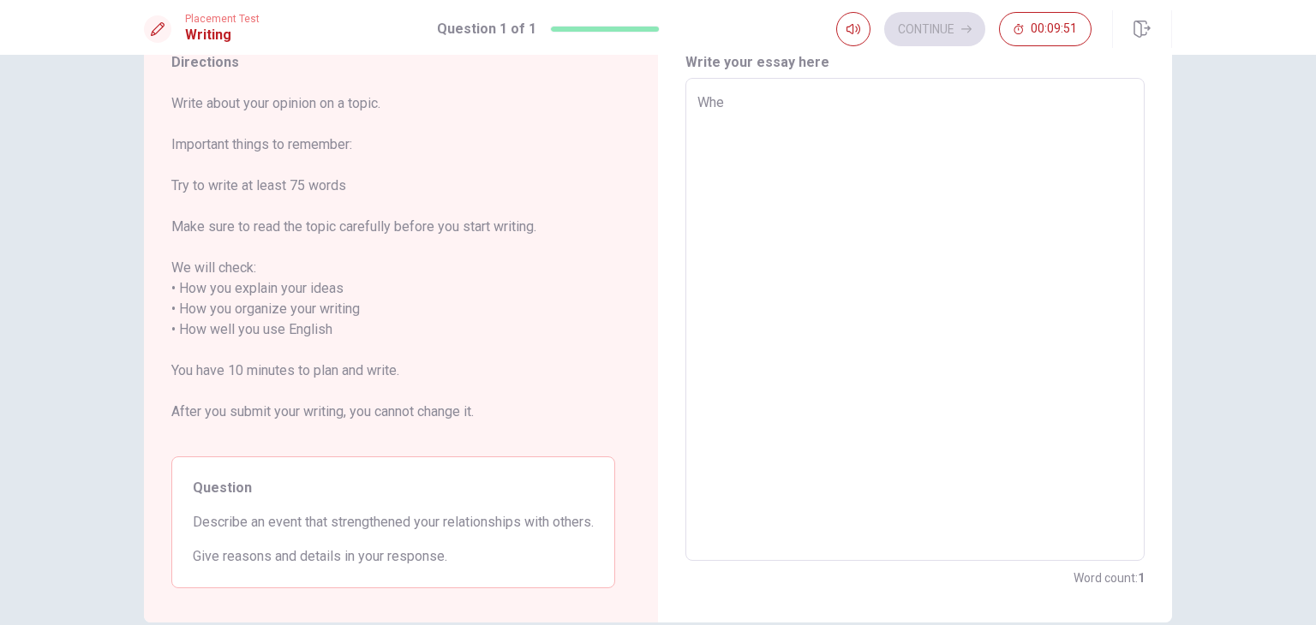
type textarea "x"
type textarea "When"
type textarea "x"
type textarea "When"
type textarea "x"
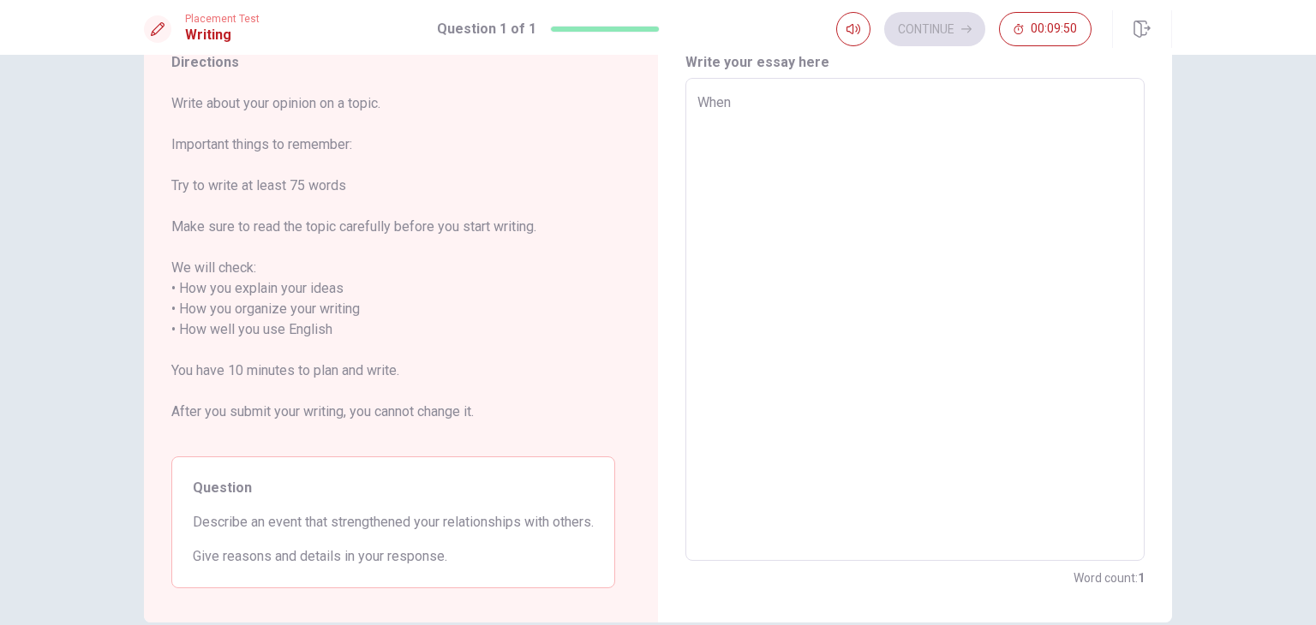
type textarea "When I"
type textarea "x"
type textarea "When I"
type textarea "x"
type textarea "When I w"
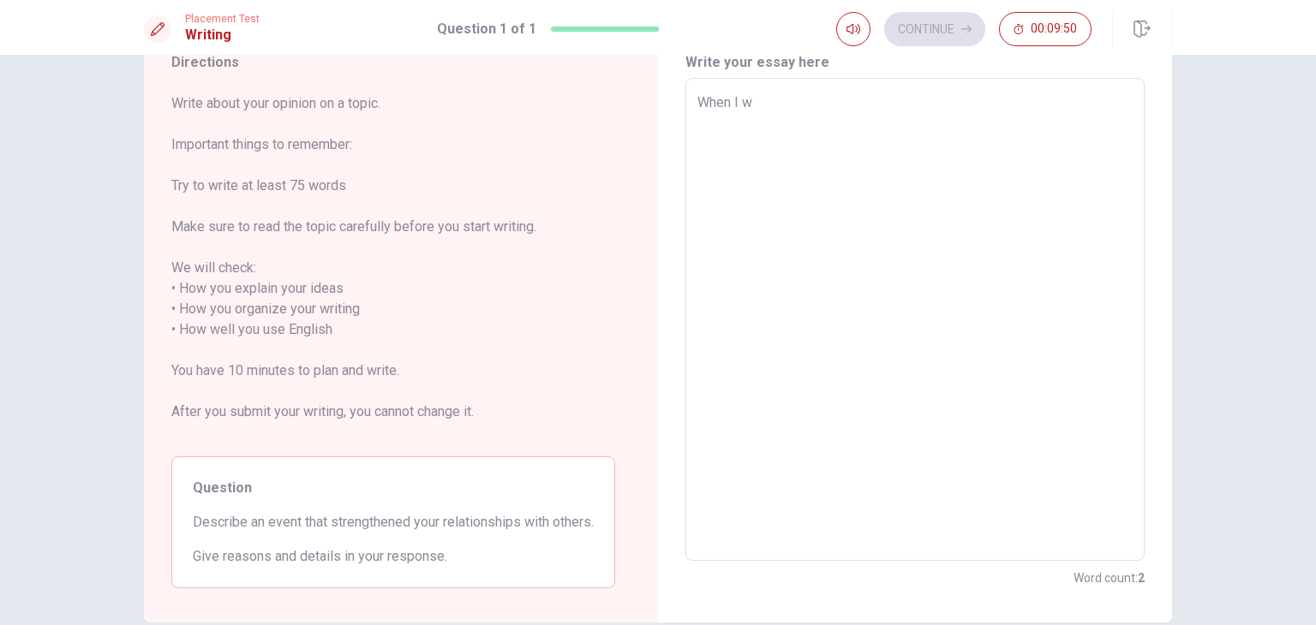
type textarea "x"
type textarea "When I wa"
type textarea "x"
type textarea "When I was"
type textarea "x"
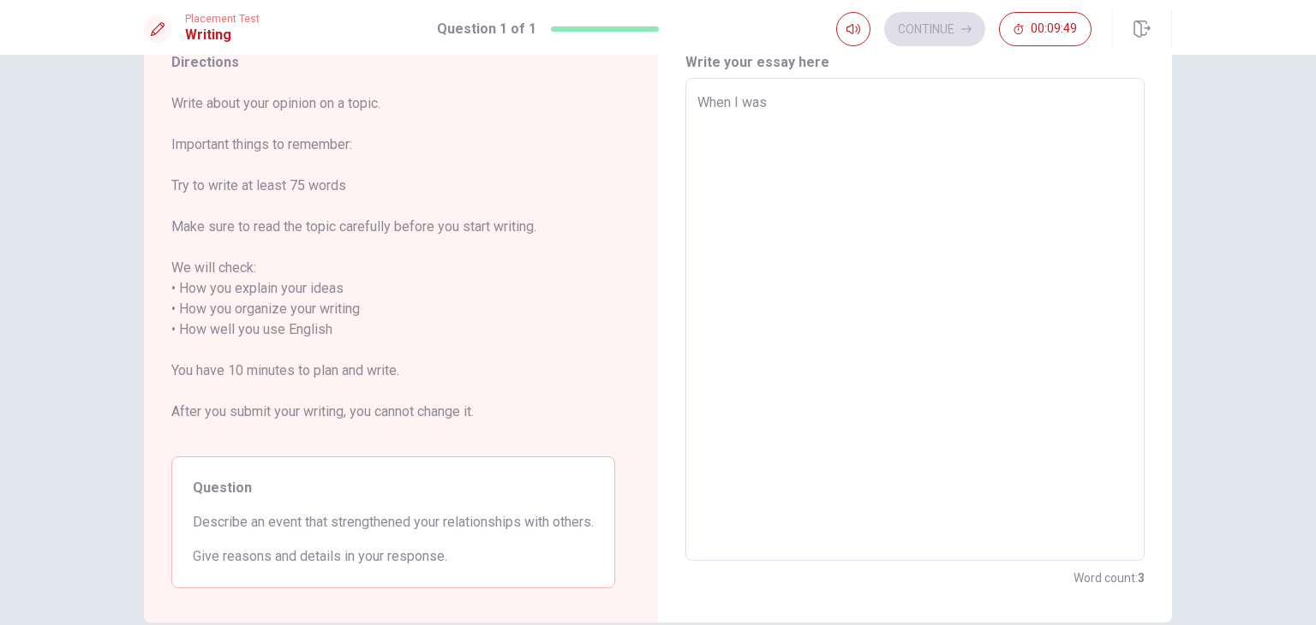
type textarea "When I was"
type textarea "x"
type textarea "TWhen I was"
type textarea "x"
type textarea "ThWhen I was"
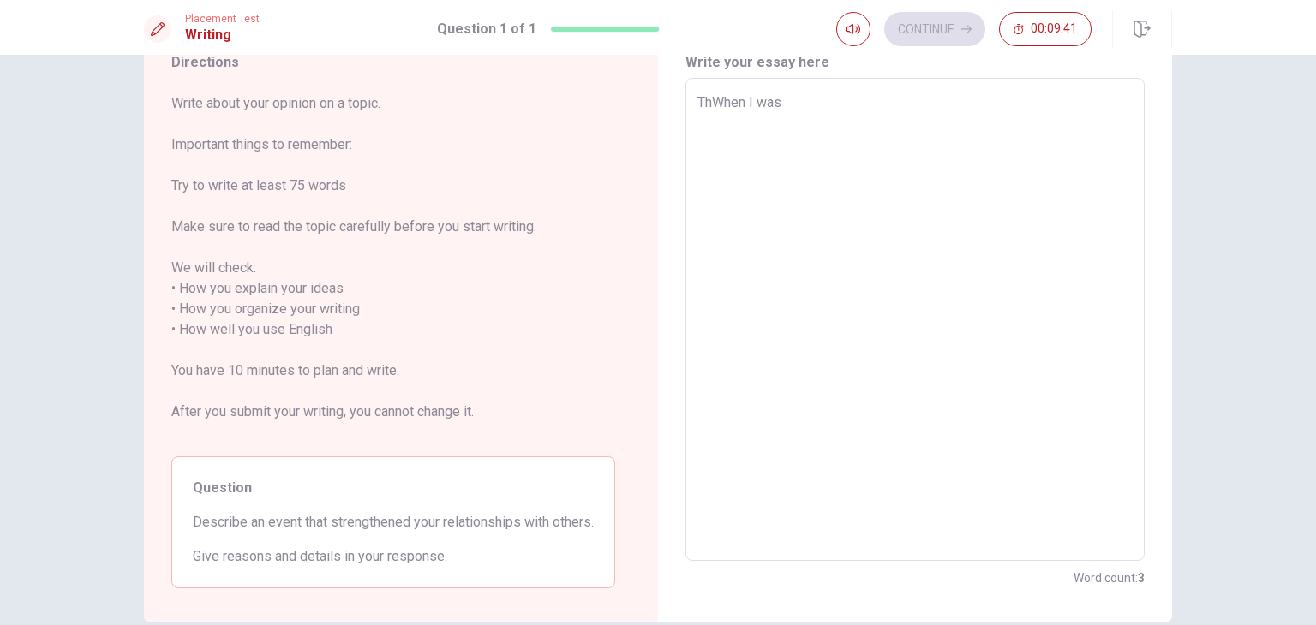
type textarea "x"
type textarea "TheWhen I was"
type textarea "x"
type textarea "The When I was"
type textarea "x"
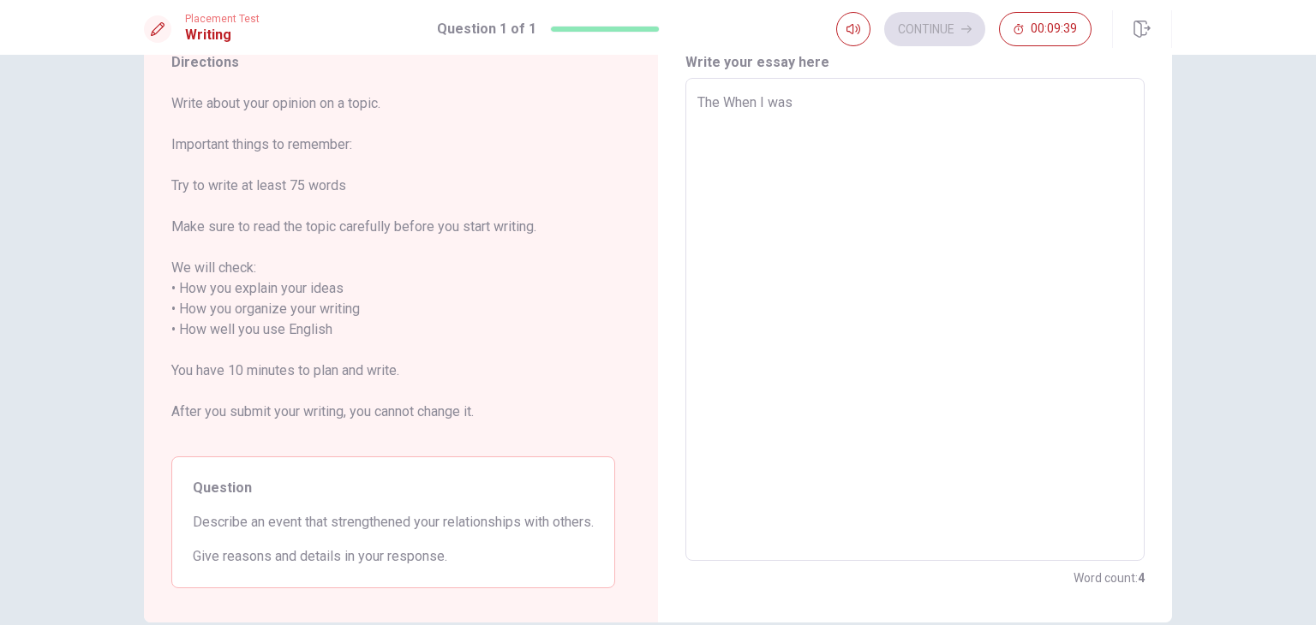
type textarea "The mWhen I was"
type textarea "x"
type textarea "The When I was"
type textarea "x"
type textarea "The iWhen I was"
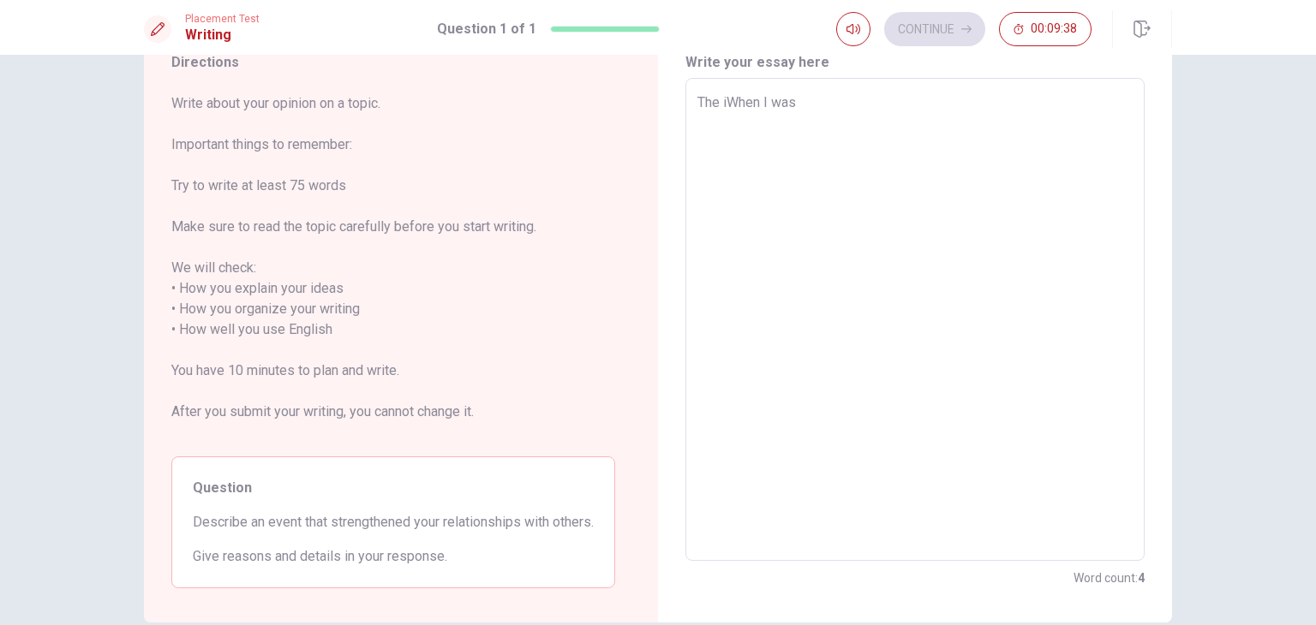
type textarea "x"
type textarea "The inWhen I was"
type textarea "x"
type textarea "The insWhen I was"
type textarea "x"
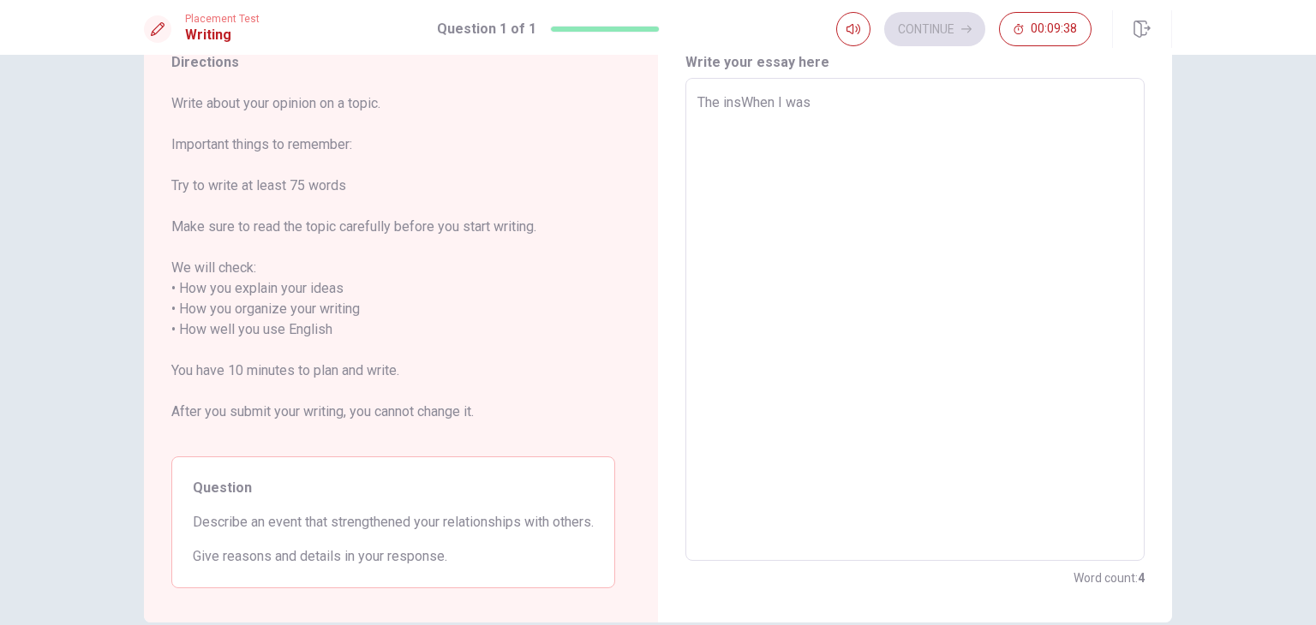
type textarea "The inspWhen I was"
type textarea "x"
type textarea "The inspuWhen I was"
type textarea "x"
type textarea "The inspurWhen I was"
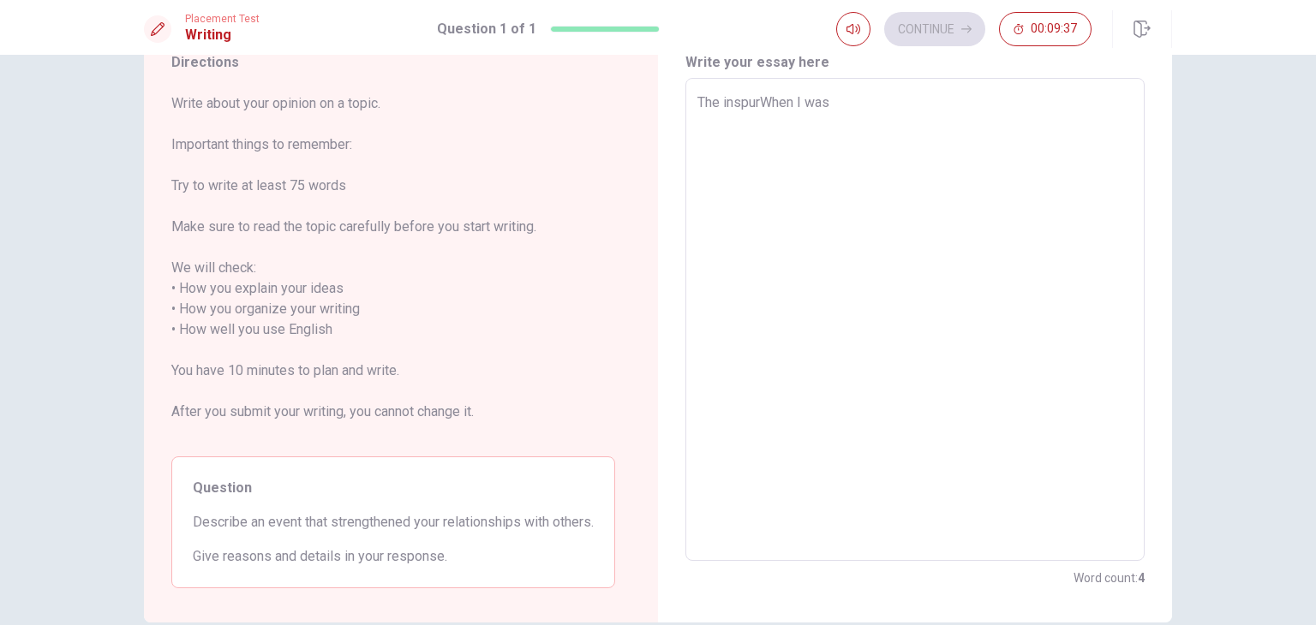
type textarea "x"
type textarea "The inspuWhen I was"
type textarea "x"
type textarea "The inspWhen I was"
type textarea "x"
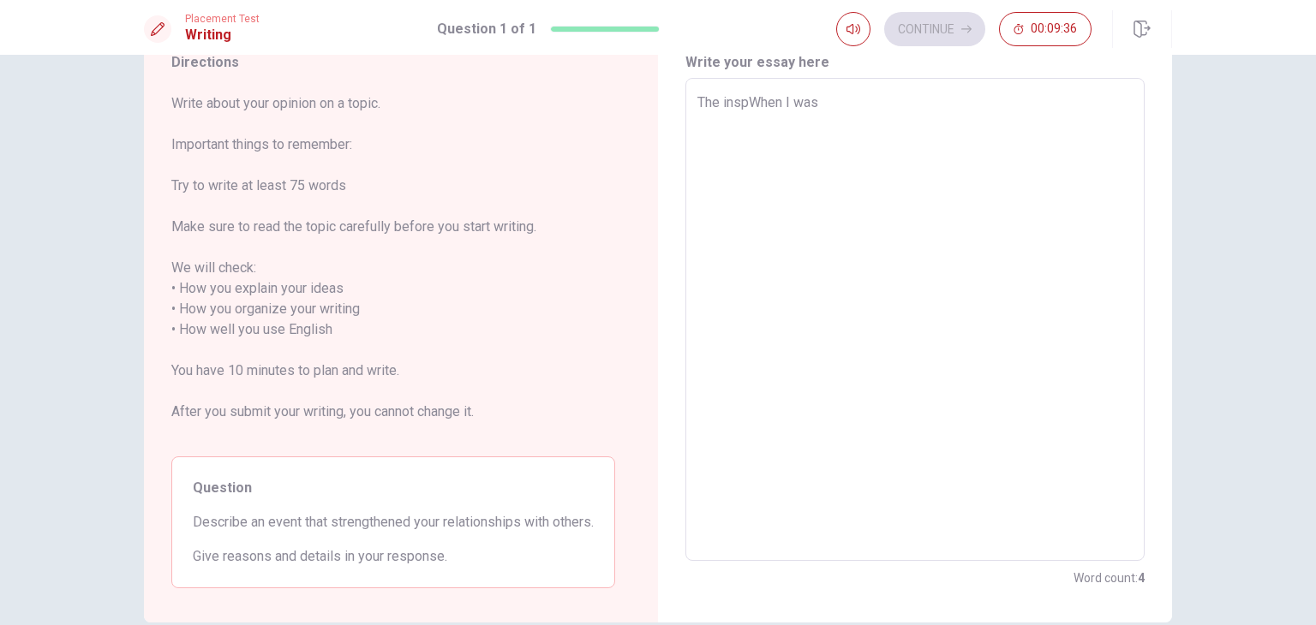
type textarea "The inspiWhen I was"
type textarea "x"
type textarea "The inspirWhen I was"
type textarea "x"
type textarea "The inspiriWhen I was"
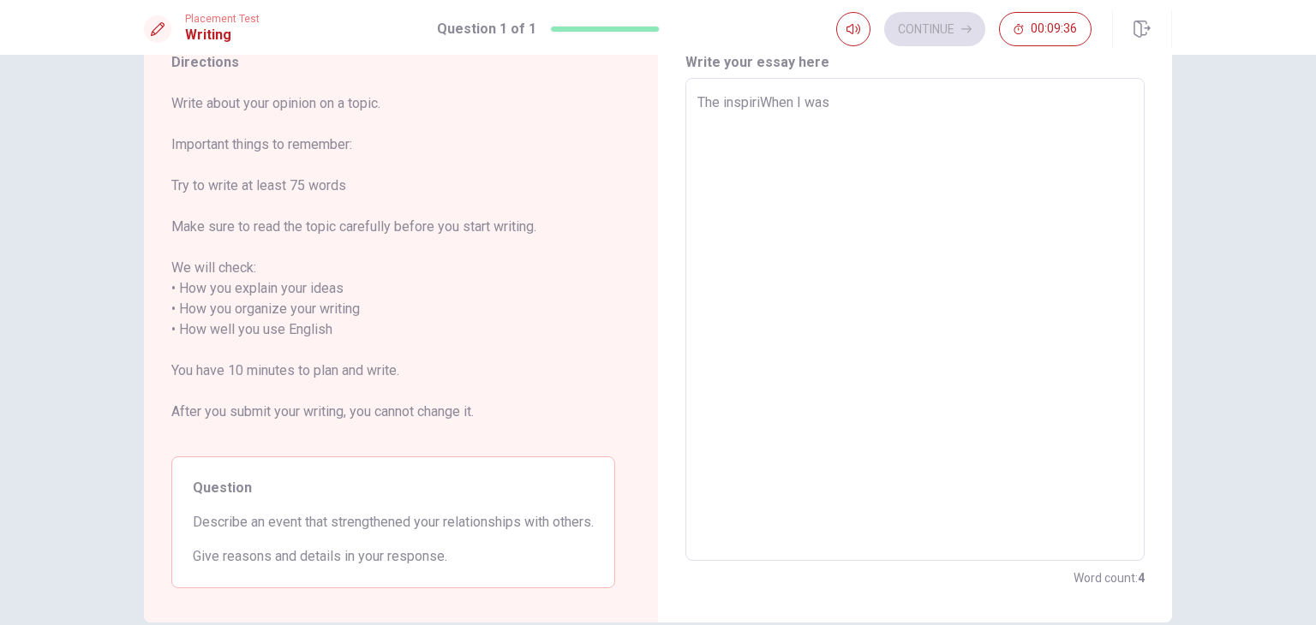
type textarea "x"
type textarea "The inspirinWhen I was"
type textarea "x"
type textarea "The inspiringWhen I was"
type textarea "x"
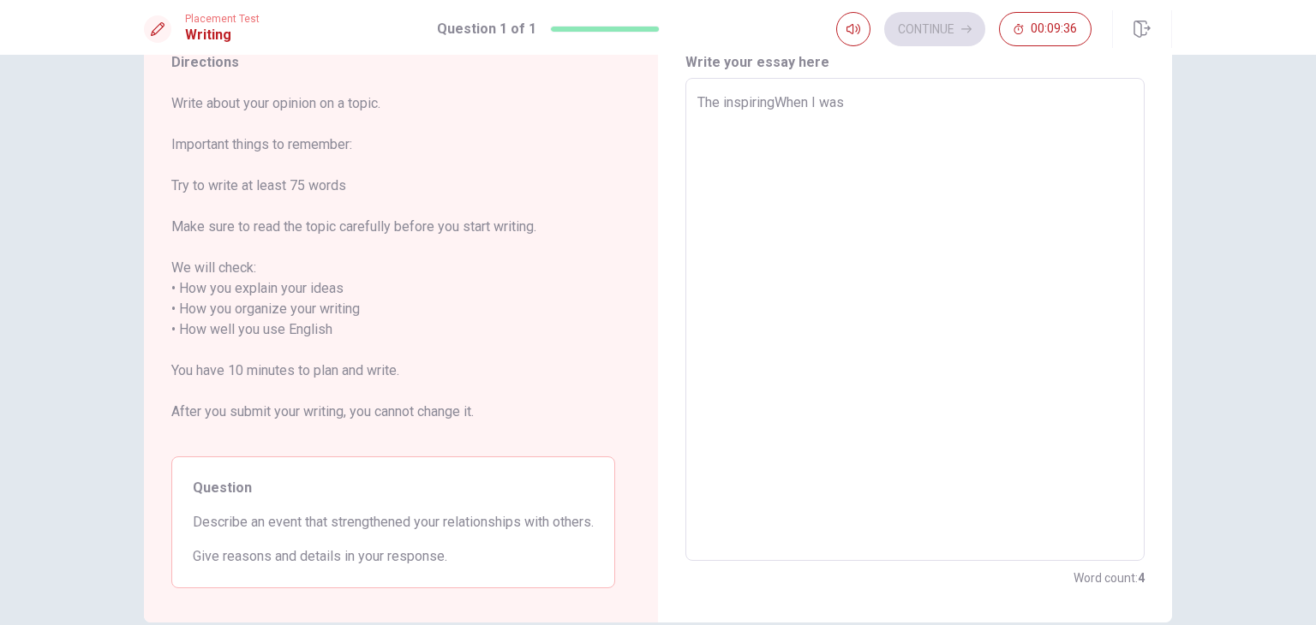
type textarea "The inspiring When I was"
type textarea "x"
type textarea "The inspiring eWhen I was"
type textarea "x"
type textarea "The inspiring evWhen I was"
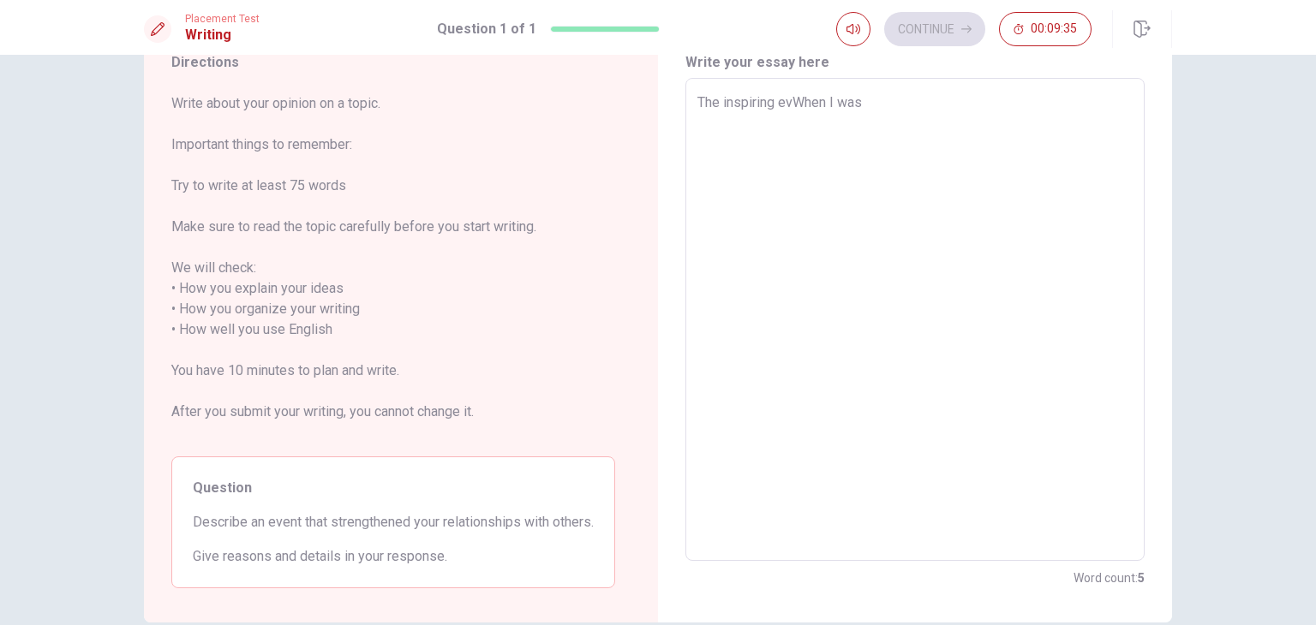
type textarea "x"
type textarea "The inspiring eveWhen I was"
type textarea "x"
type textarea "The inspiring evenWhen I was"
type textarea "x"
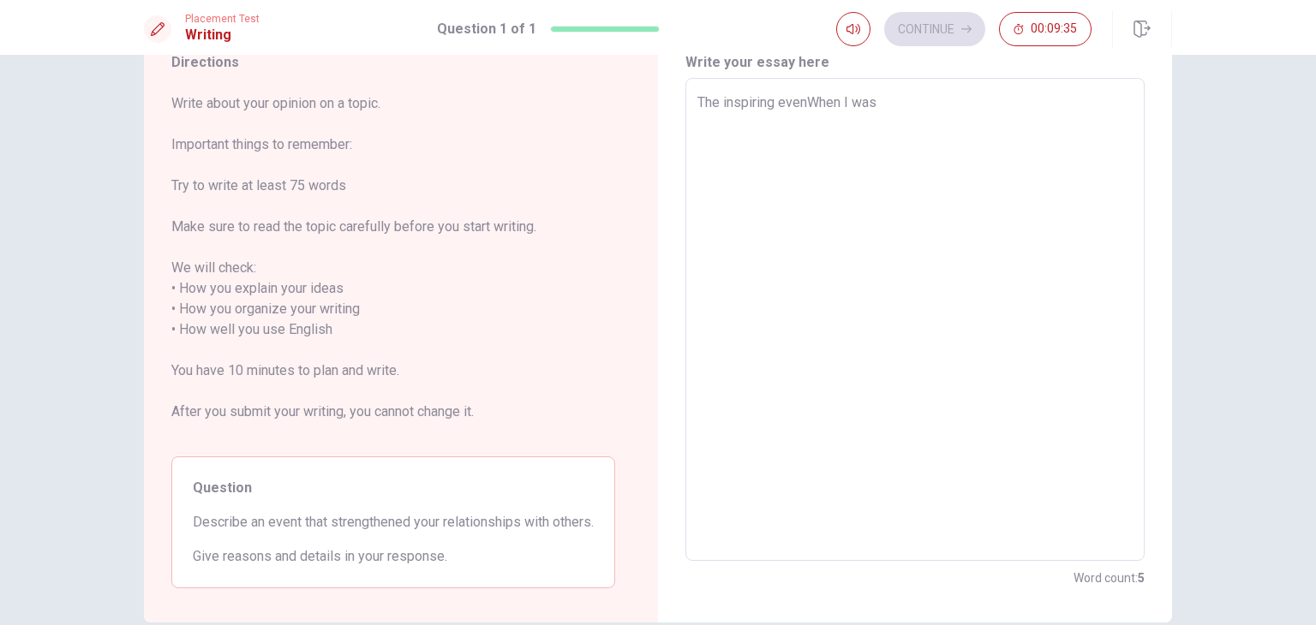
type textarea "The inspiring eventWhen I was"
type textarea "x"
type textarea "The inspiring eventsWhen I was"
type textarea "x"
type textarea "The inspiring events When I was"
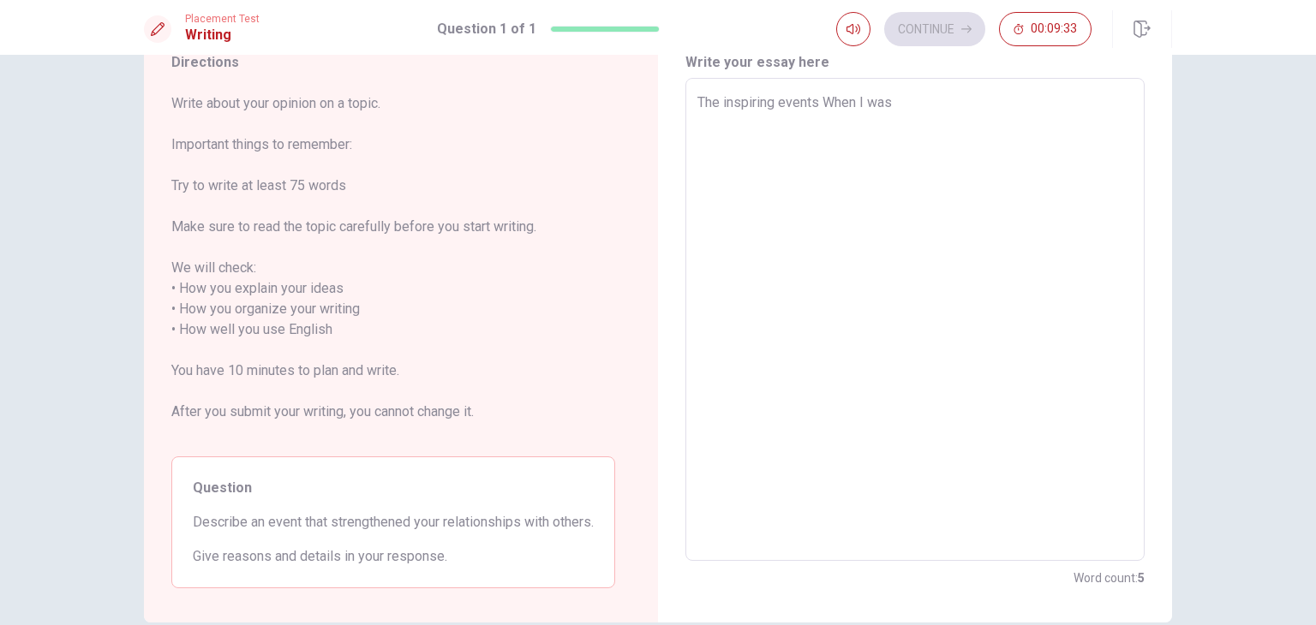
type textarea "x"
type textarea "The inspiring events tWhen I was"
type textarea "x"
type textarea "The inspiring events taWhen I was"
type textarea "x"
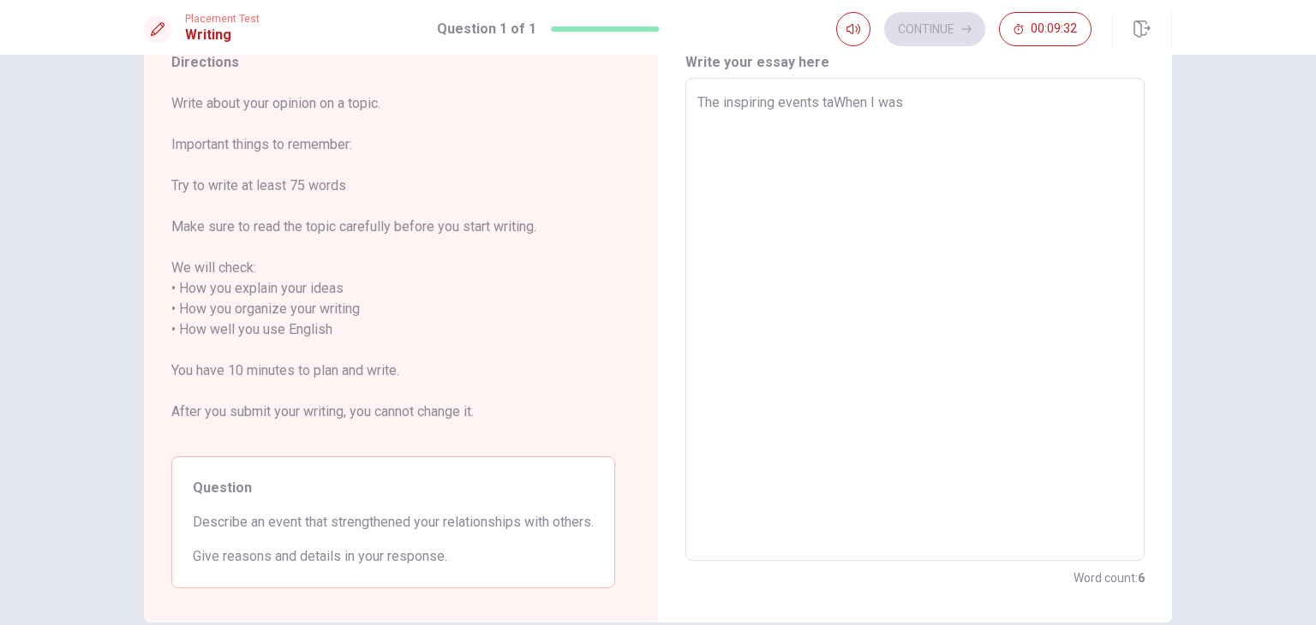
type textarea "The inspiring events tahWhen I was"
type textarea "x"
type textarea "The inspiring events tahtWhen I was"
type textarea "x"
type textarea "The inspiring events tahWhen I was"
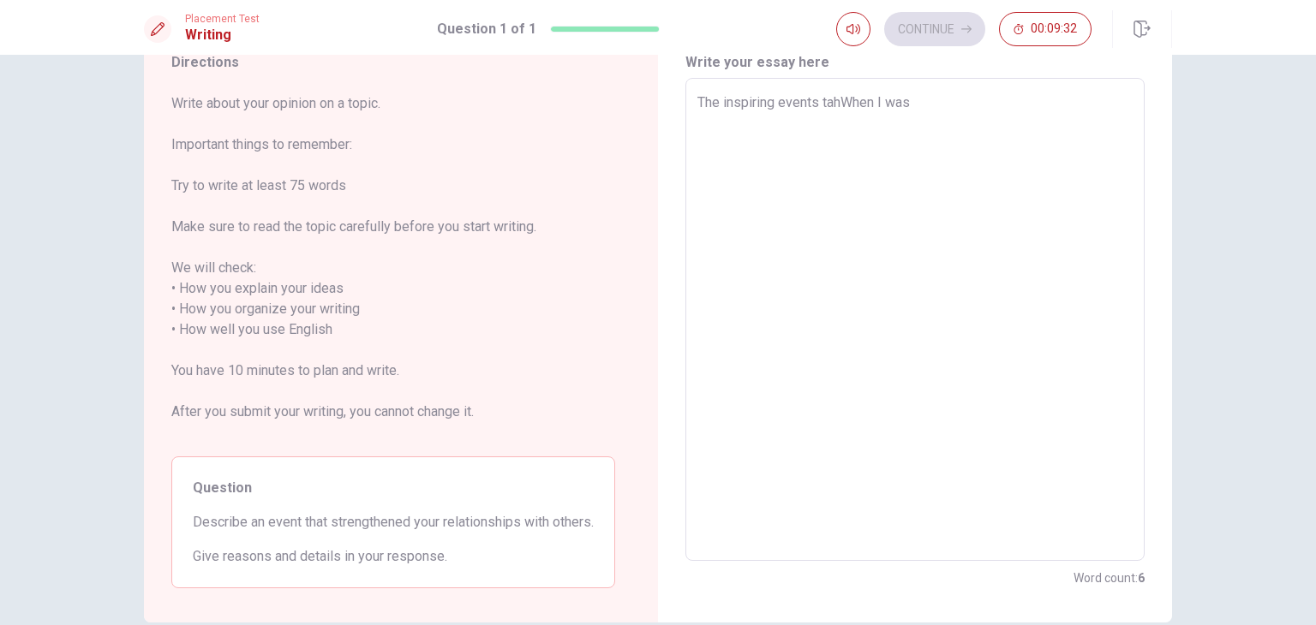
type textarea "x"
type textarea "The inspiring events taWhen I was"
type textarea "x"
type textarea "The inspiring events tWhen I was"
type textarea "x"
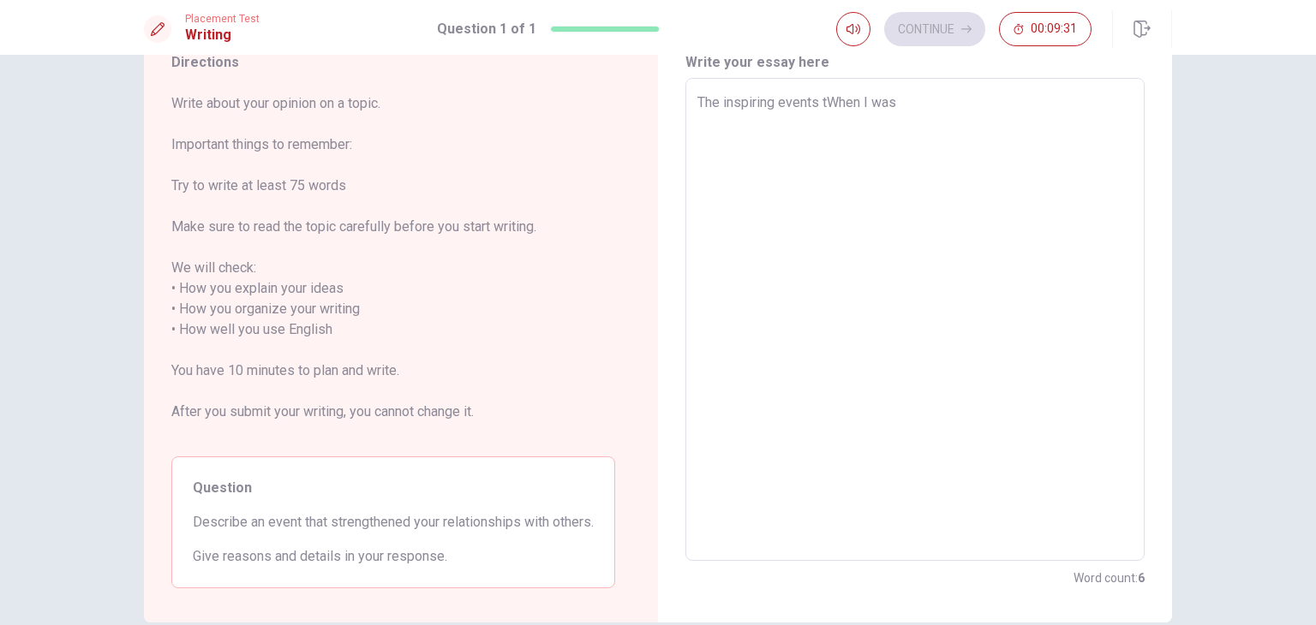
type textarea "The inspiring events ttWhen I was"
type textarea "x"
type textarea "The inspiring events tthWhen I was"
type textarea "x"
type textarea "The inspiring events ttWhen I was"
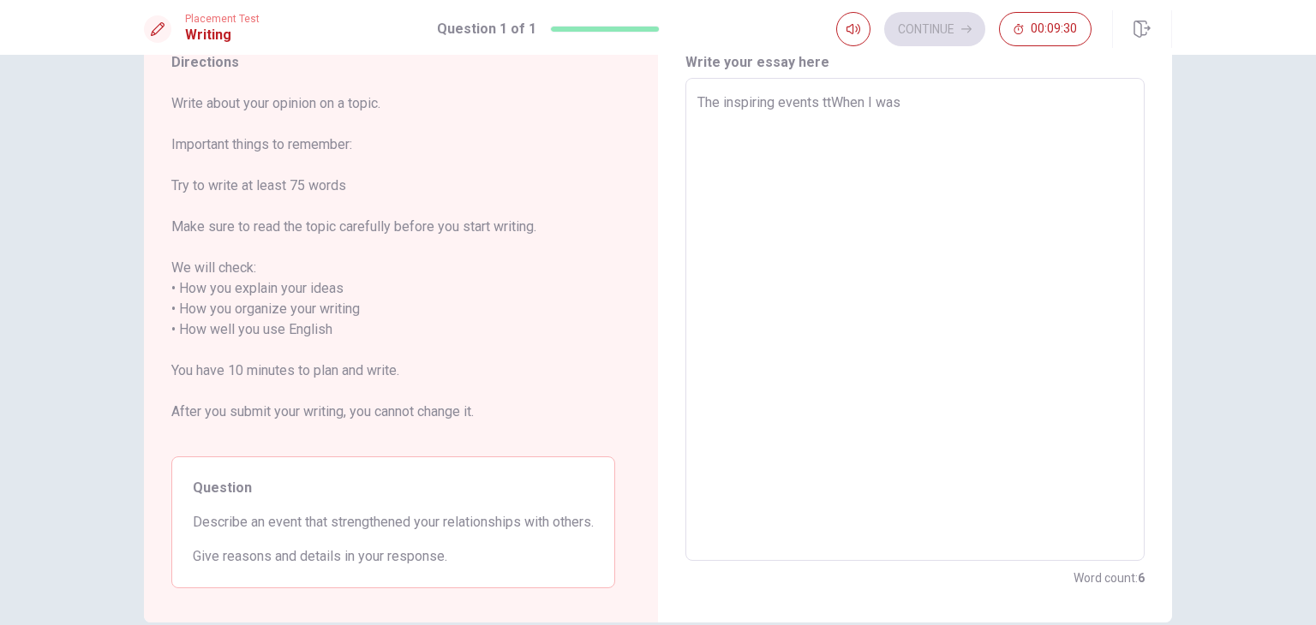
type textarea "x"
type textarea "The inspiring events tWhen I was"
type textarea "x"
type textarea "The inspiring events thWhen I was"
type textarea "x"
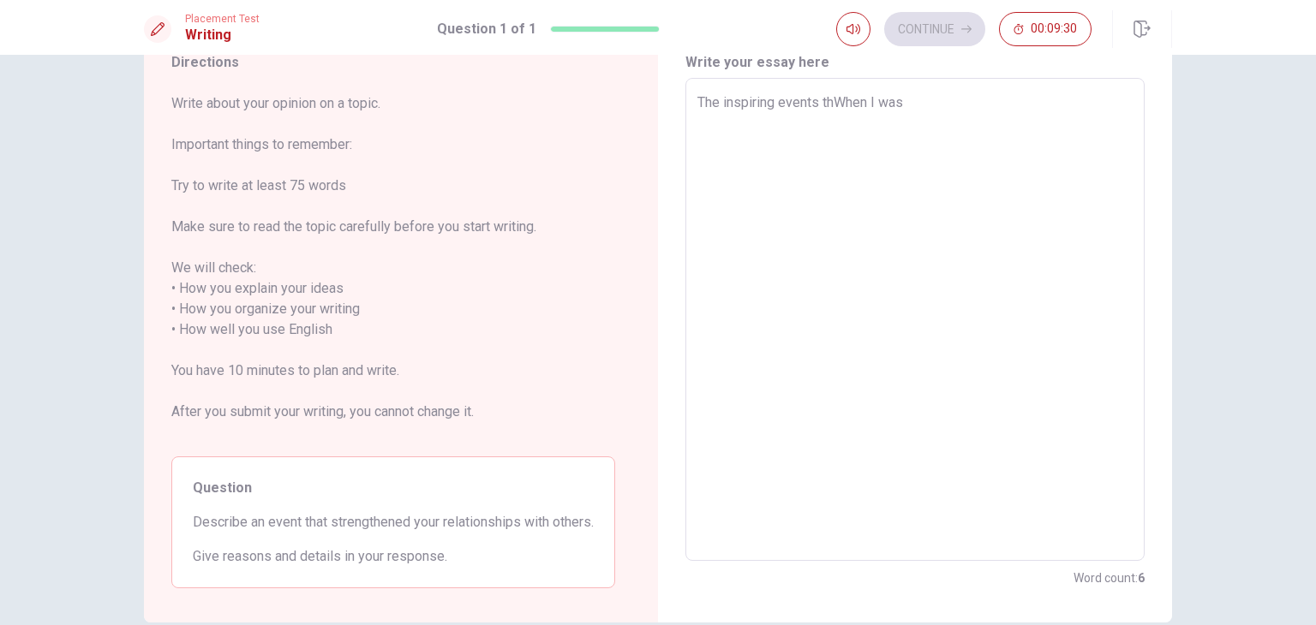
type textarea "The inspiring events thaWhen I was"
type textarea "x"
type textarea "The inspiring events thatWhen I was"
type textarea "x"
type textarea "The inspiring events that When I was"
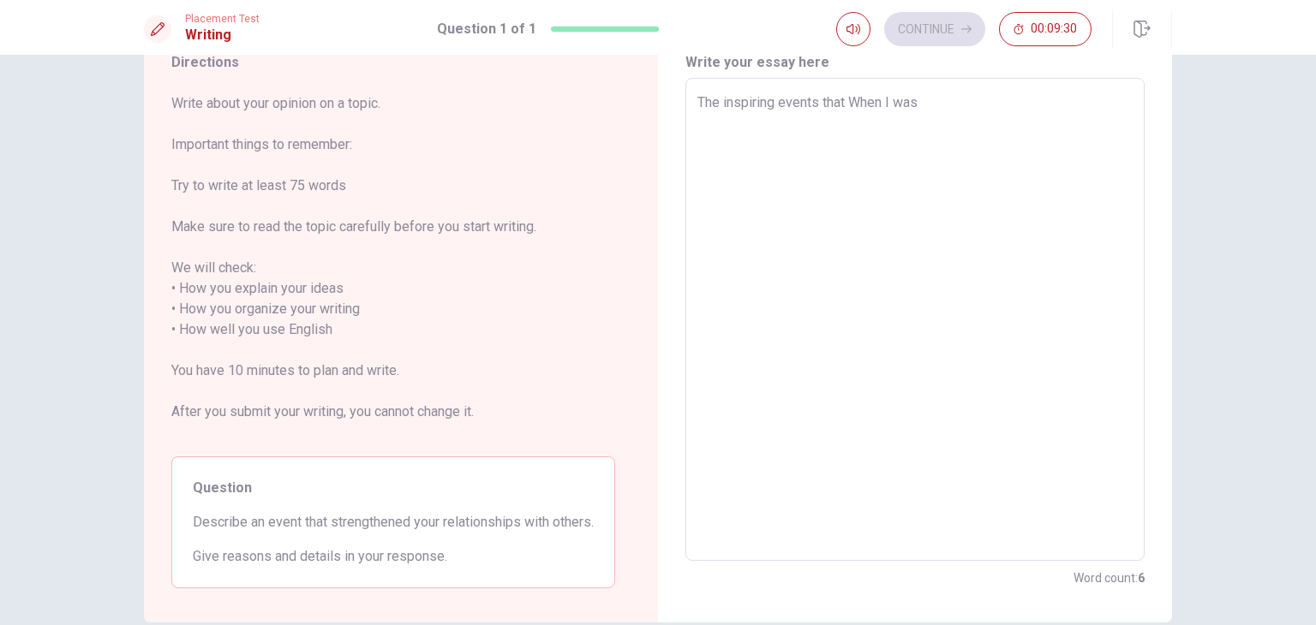
type textarea "x"
type textarea "The inspiring events that sWhen I was"
type textarea "x"
type textarea "The inspiring events that stWhen I was"
type textarea "x"
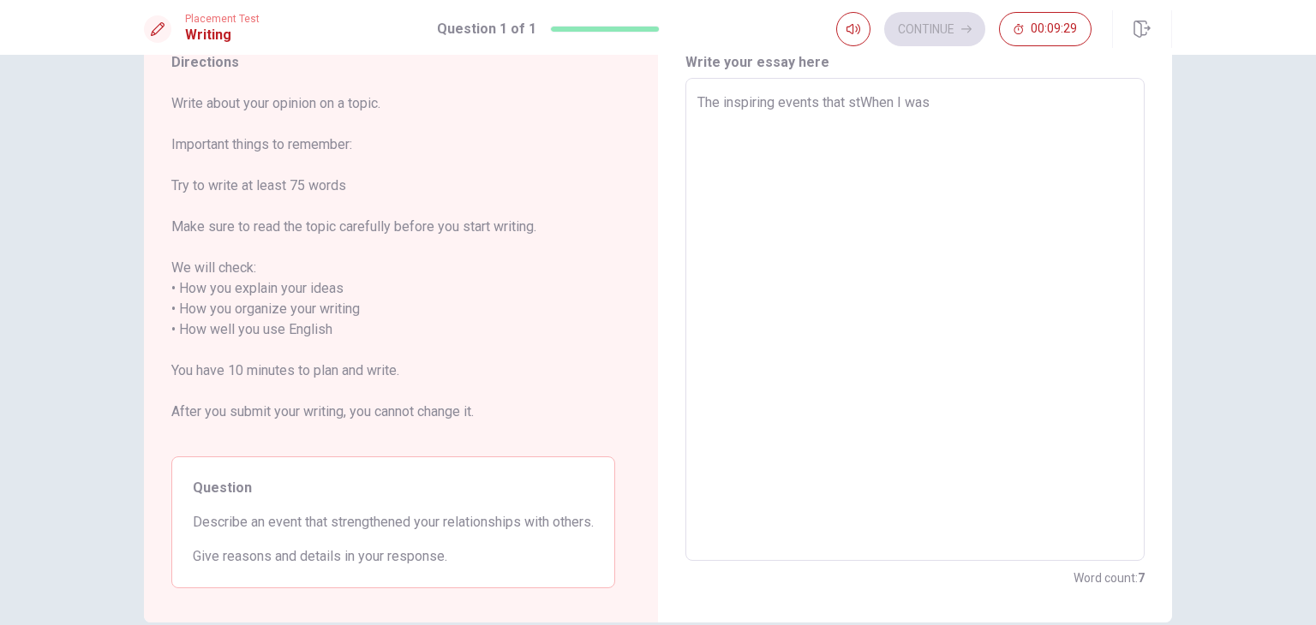
type textarea "The inspiring events that strWhen I was"
type textarea "x"
type textarea "The inspiring events that streWhen I was"
type textarea "x"
type textarea "The inspiring events that strenWhen I was"
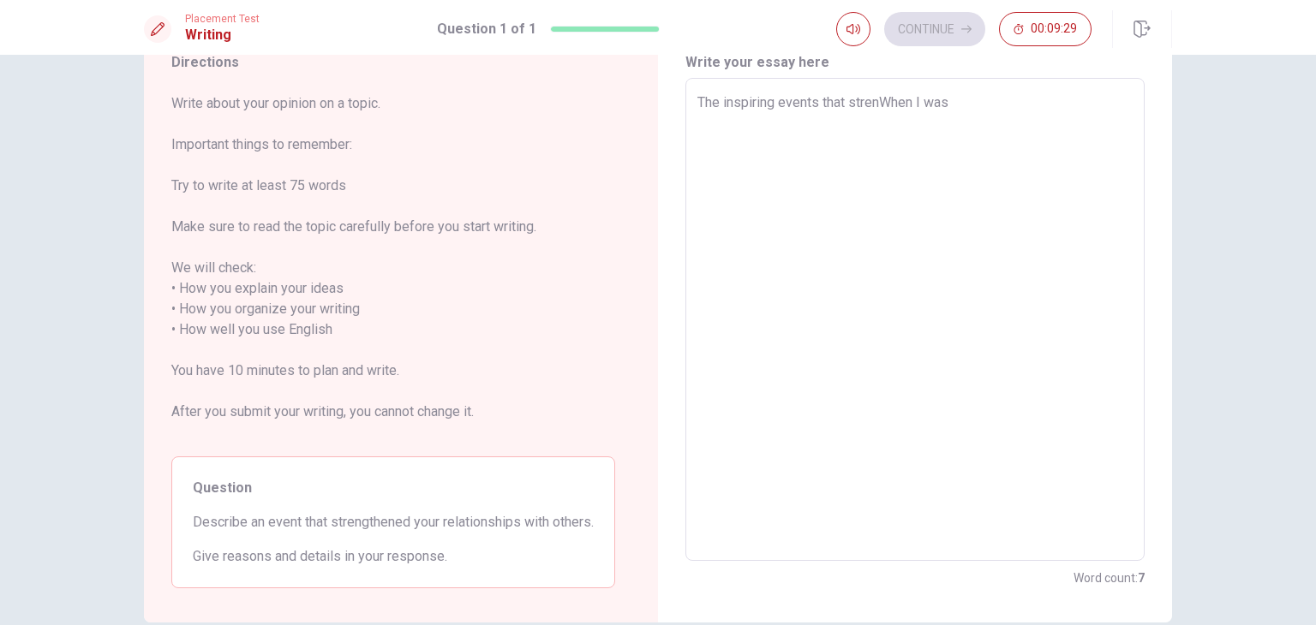
type textarea "x"
type textarea "The inspiring events that strengWhen I was"
type textarea "x"
type textarea "The inspiring events that strengtWhen I was"
type textarea "x"
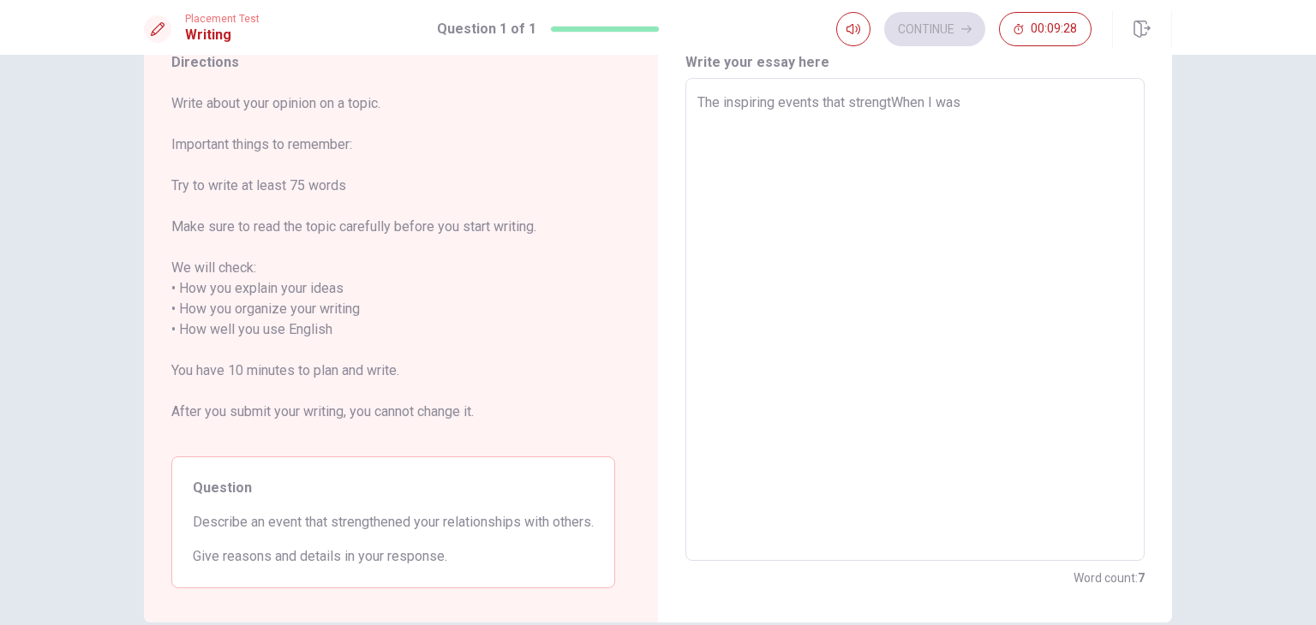
type textarea "The inspiring events that strengthWhen I was"
type textarea "x"
type textarea "The inspiring events that strengtheWhen I was"
type textarea "x"
type textarea "The inspiring events that strengthenWhen I was"
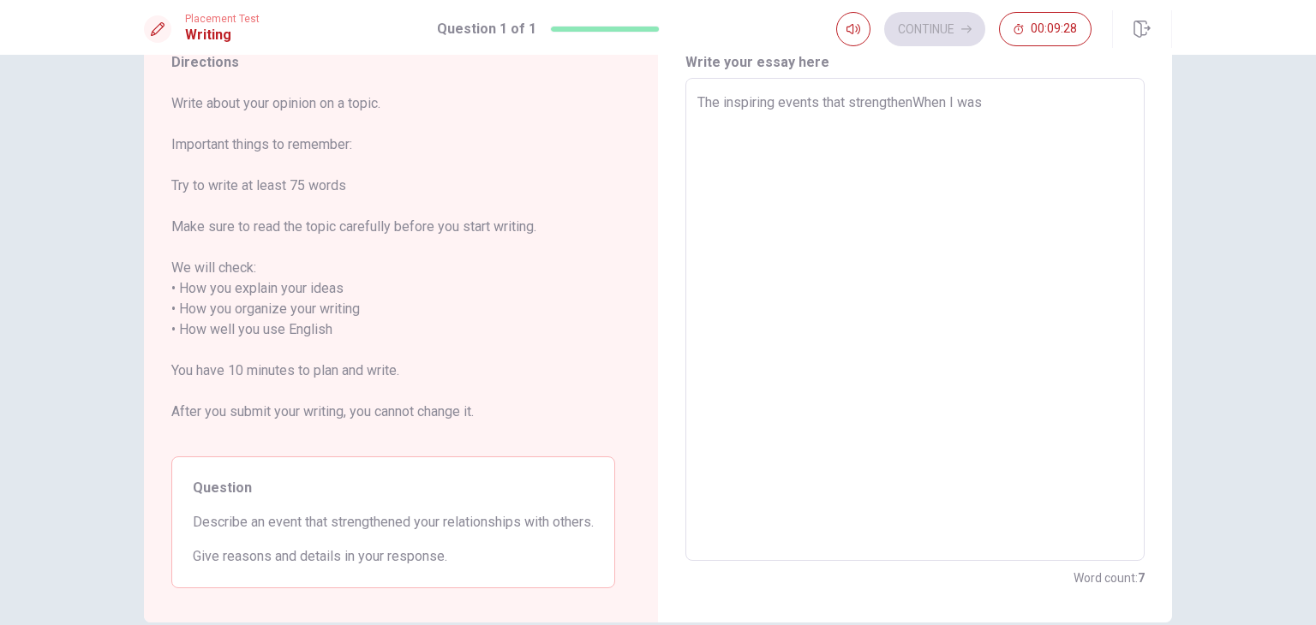
type textarea "x"
type textarea "The inspiring events that strengthendWhen I was"
type textarea "x"
type textarea "The inspiring events that strengthend When I was"
type textarea "x"
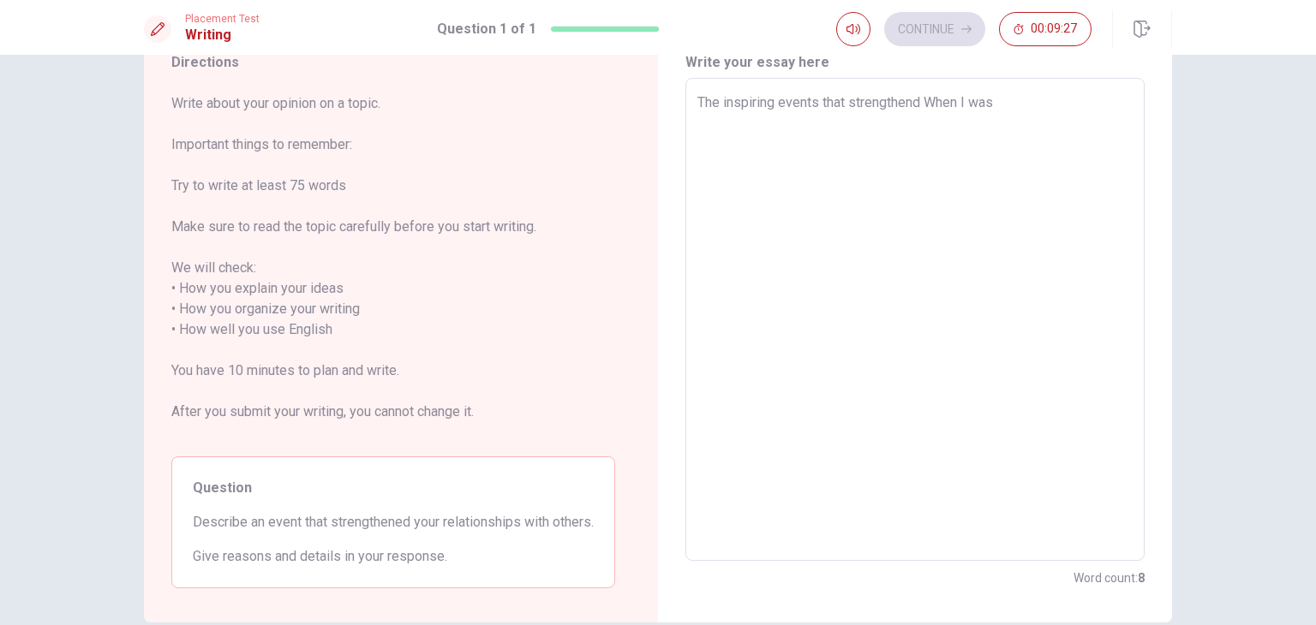
type textarea "The inspiring events that strengthend mWhen I was"
type textarea "x"
type textarea "The inspiring events that strengthend myWhen I was"
type textarea "x"
type textarea "The inspiring events that strengthend my When I was"
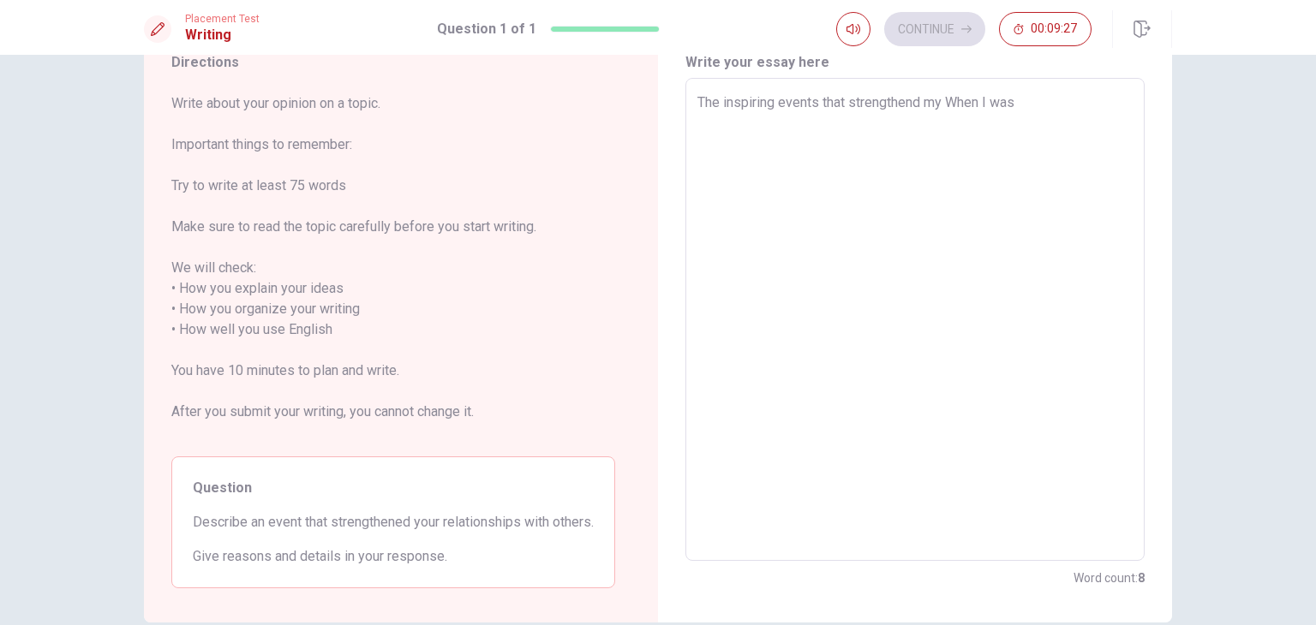
type textarea "x"
type textarea "The inspiring events that strengthend my rWhen I was"
type textarea "x"
type textarea "The inspiring events that strengthend my reWhen I was"
type textarea "x"
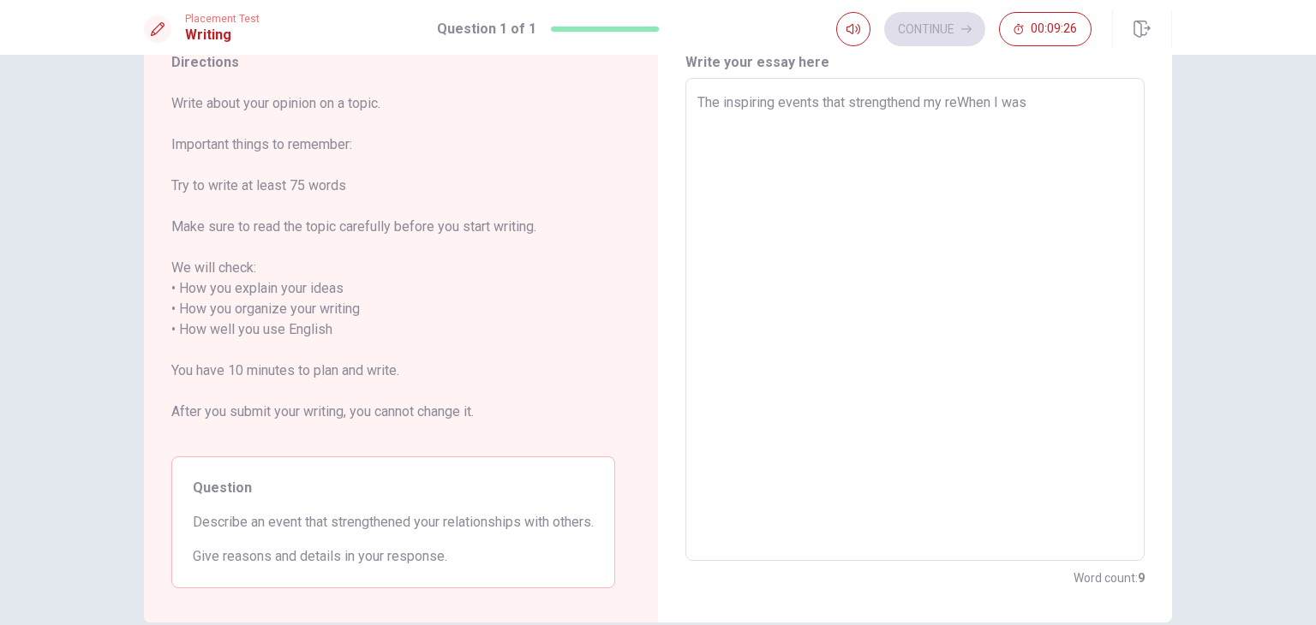
type textarea "The inspiring events that strengthend my relWhen I was"
type textarea "x"
type textarea "The inspiring events that strengthend my relaWhen I was"
type textarea "x"
type textarea "The inspiring events that strengthend my relatWhen I was"
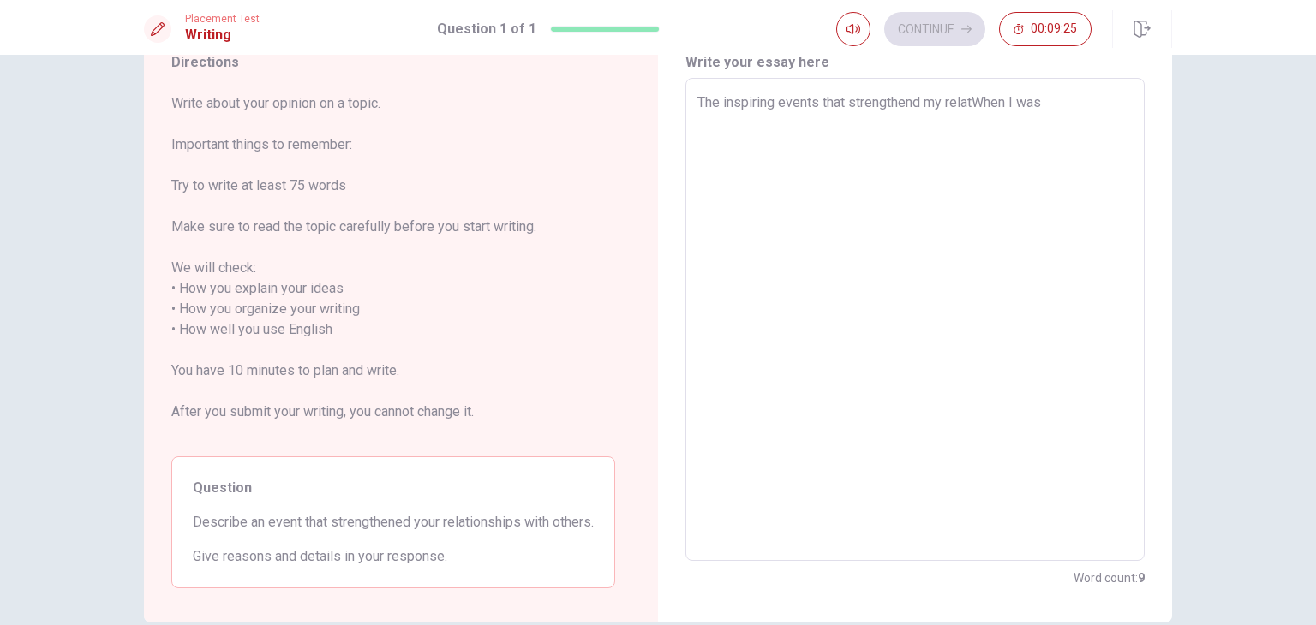
type textarea "x"
type textarea "The inspiring events that strengthend my relatoWhen I was"
type textarea "x"
type textarea "The inspiring events that strengthend my relatopWhen I was"
type textarea "x"
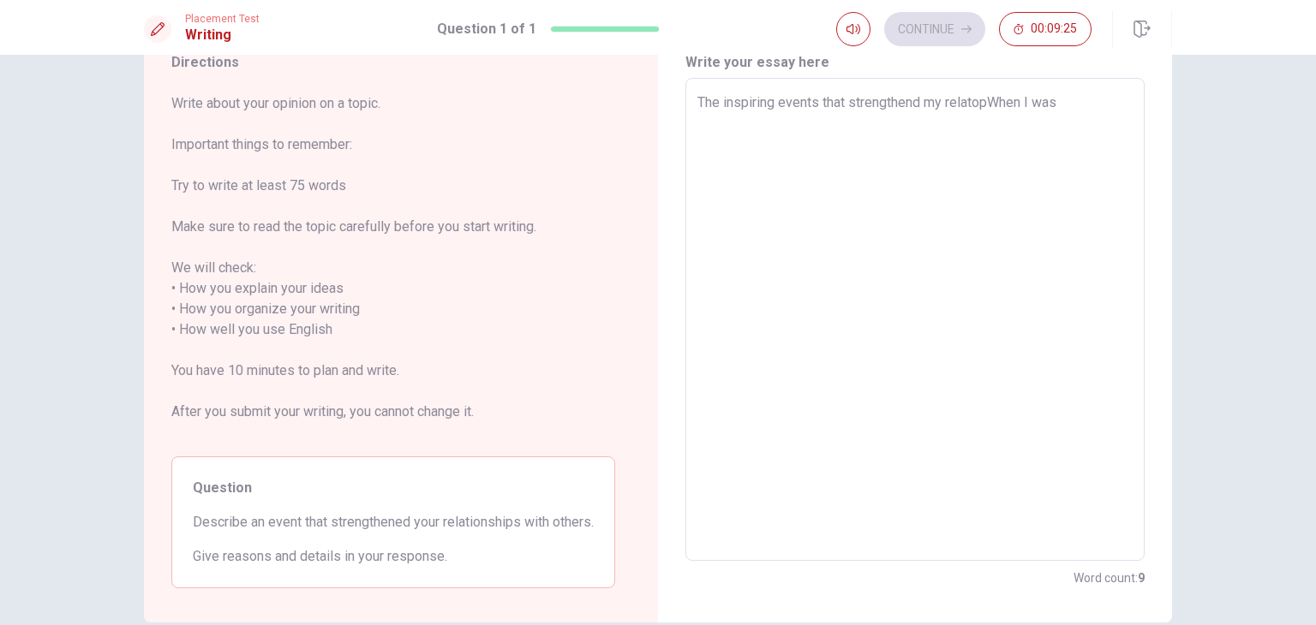
type textarea "The inspiring events that strengthend my relatopmWhen I was"
type textarea "x"
type textarea "The inspiring events that strengthend my relatopWhen I was"
type textarea "x"
type textarea "The inspiring events that strengthend my relatoWhen I was"
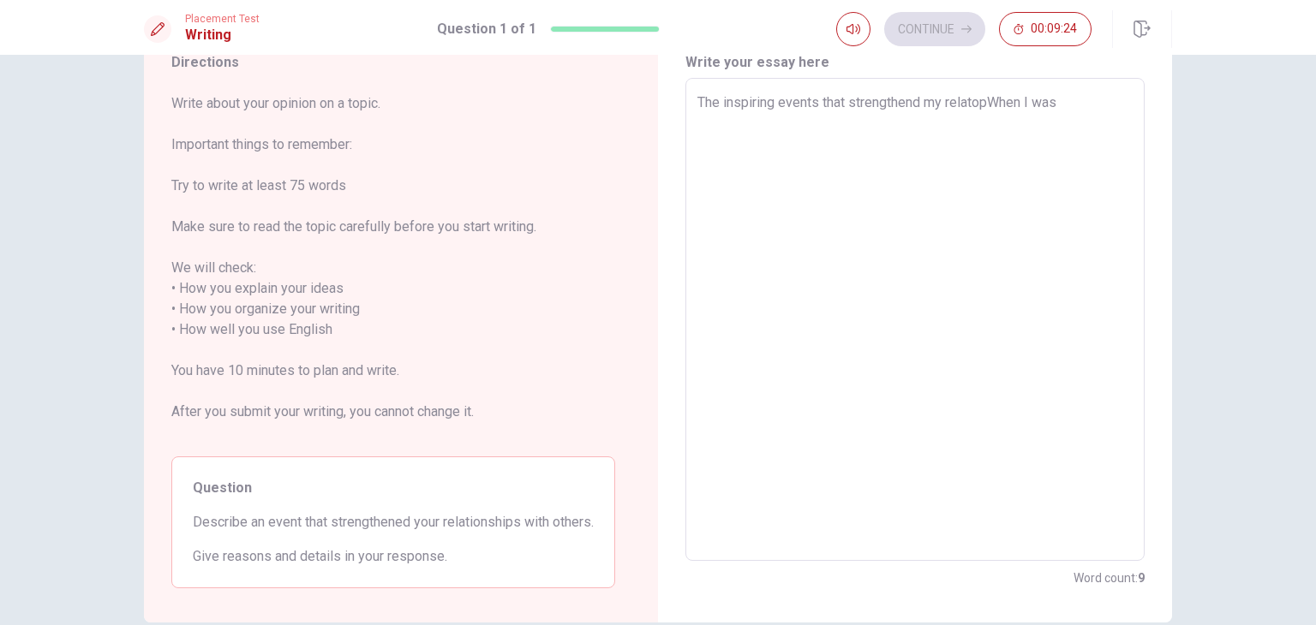
type textarea "x"
type textarea "The inspiring events that strengthend my relatWhen I was"
type textarea "x"
type textarea "The inspiring events that strengthend my relatiWhen I was"
type textarea "x"
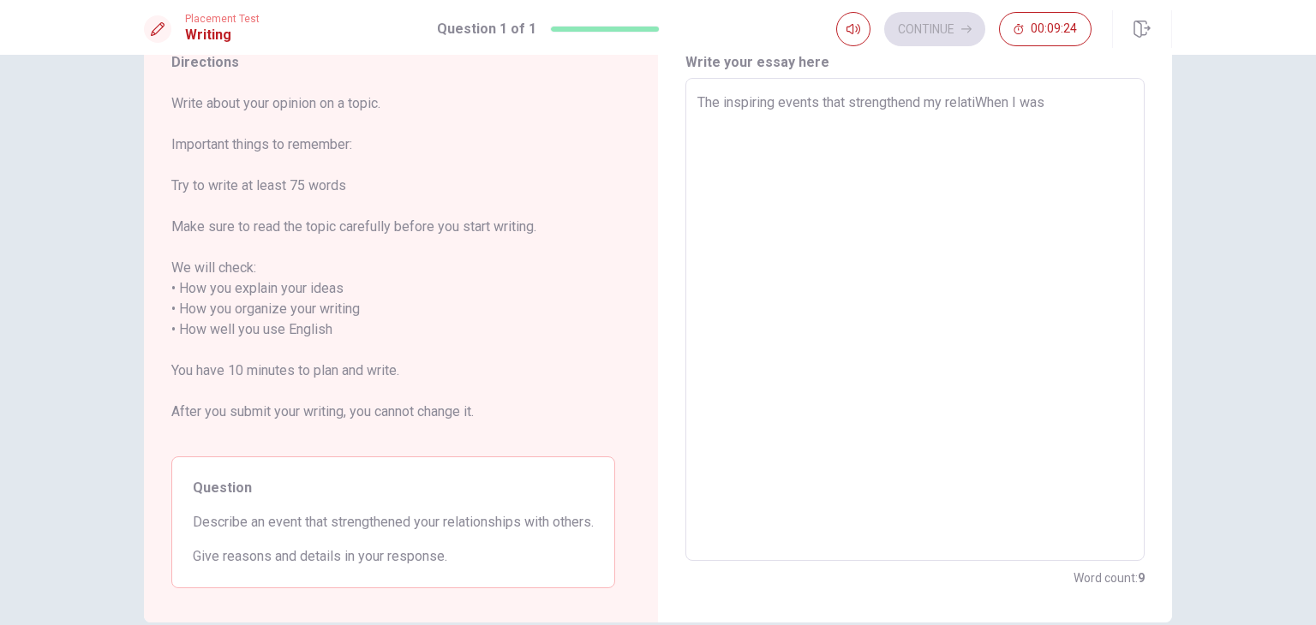
type textarea "The inspiring events that strengthend my relatioWhen I was"
type textarea "x"
type textarea "The inspiring events that strengthend my relationWhen I was"
type textarea "x"
type textarea "The inspiring events that strengthend my relationsWhen I was"
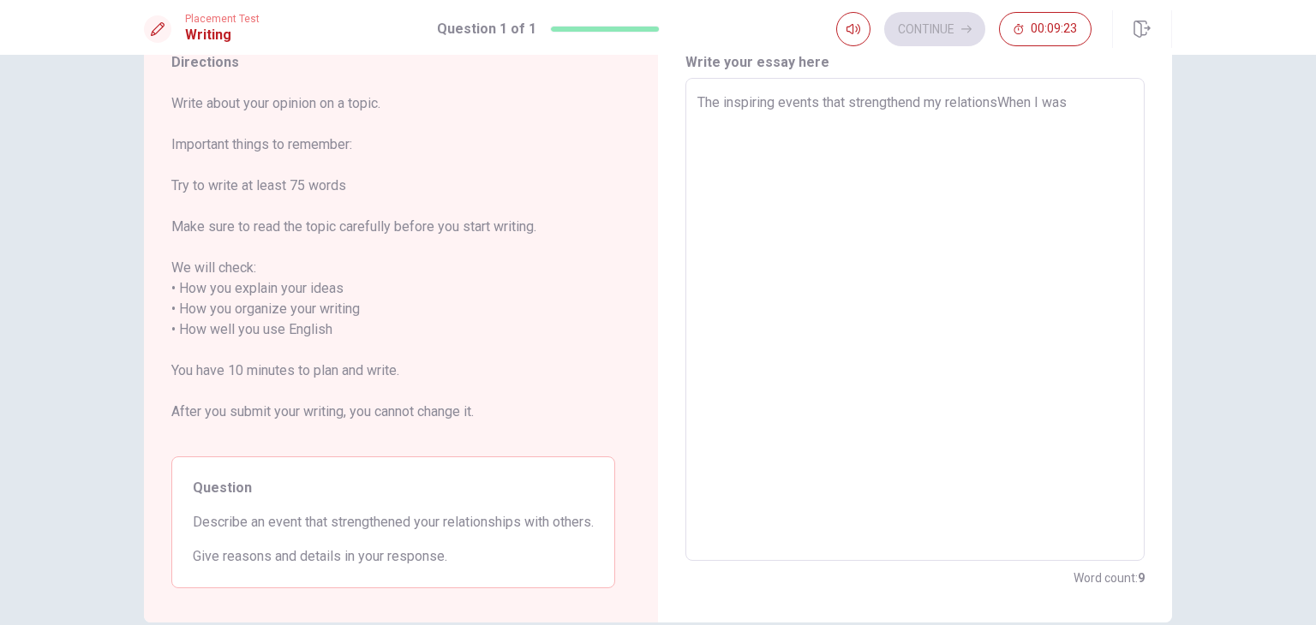
type textarea "x"
type textarea "The inspiring events that strengthend my relationshWhen I was"
type textarea "x"
type textarea "The inspiring events that strengthend my relationshiWhen I was"
type textarea "x"
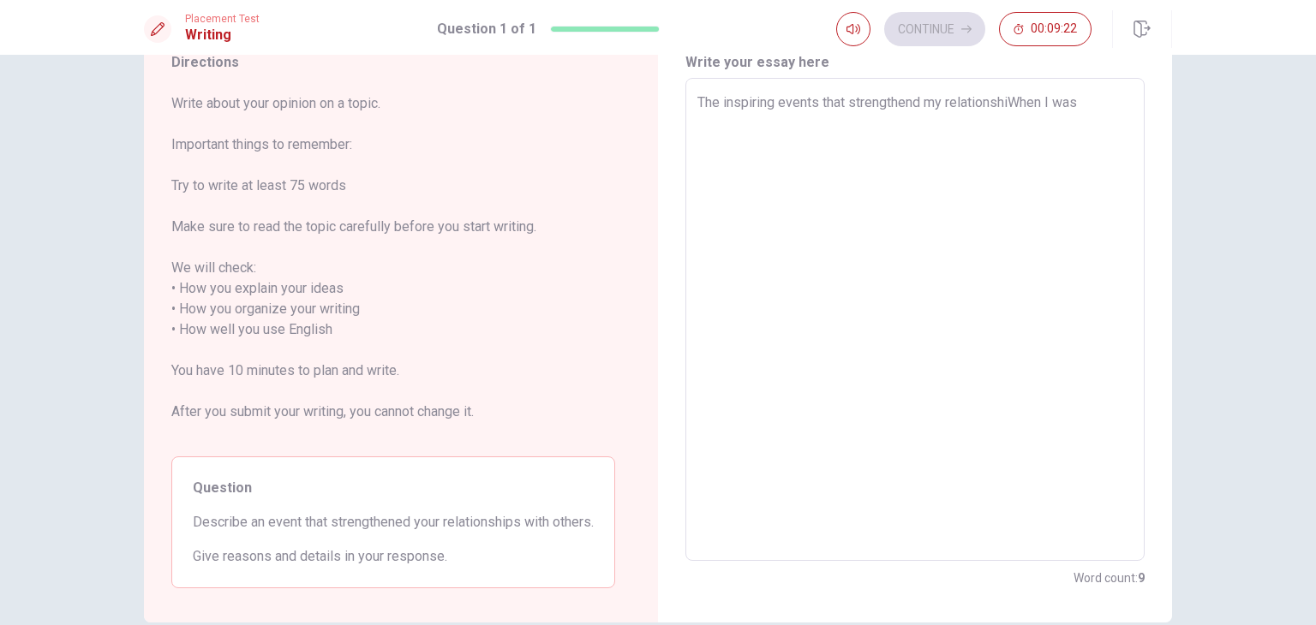
type textarea "The inspiring events that strengthend my relationshipWhen I was"
type textarea "x"
type textarea "The inspiring events that strengthend my relationshipsWhen I was"
type textarea "x"
type textarea "The inspiring events that strengthend my relationships When I was"
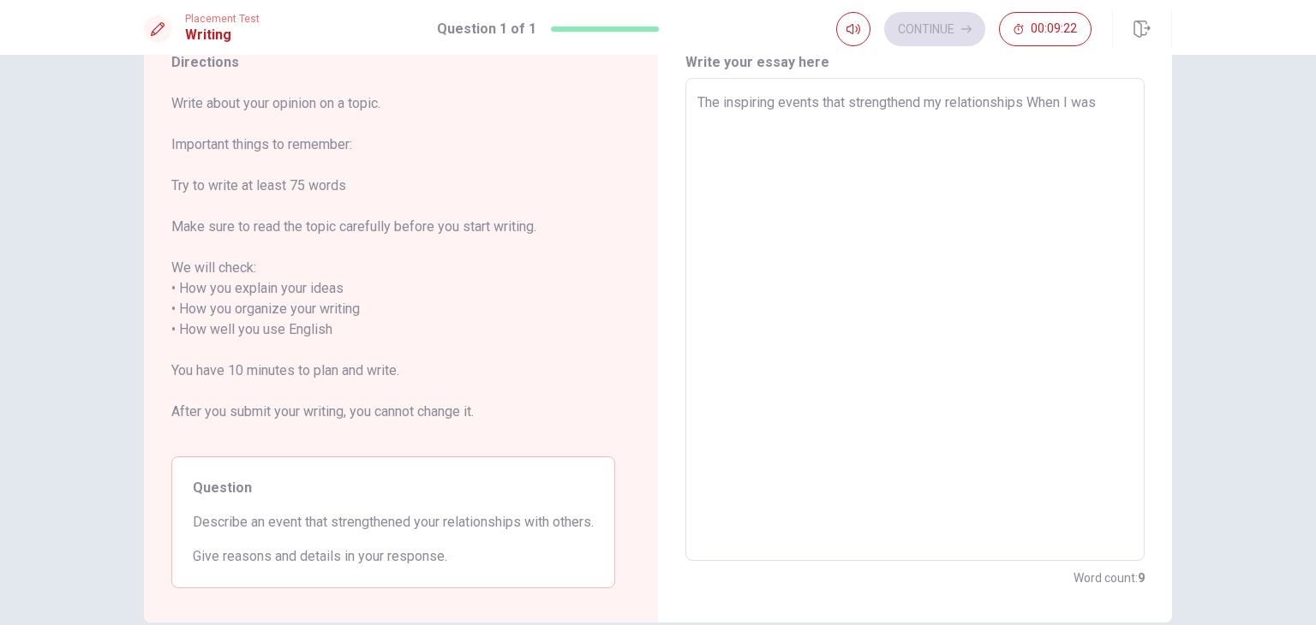
type textarea "x"
type textarea "The inspiring events that strengthend my relationships wWhen I was"
type textarea "x"
type textarea "The inspiring events that strengthend my relationships wiWhen I was"
type textarea "x"
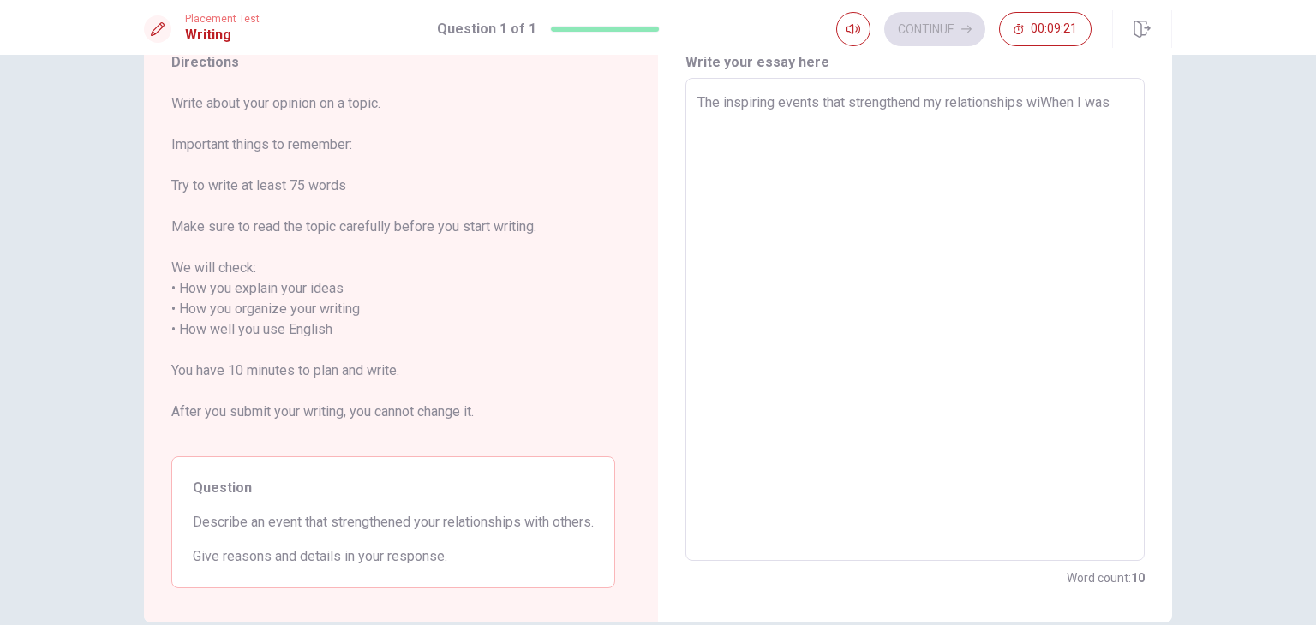
type textarea "The inspiring events that strengthend my relationships witWhen I was"
type textarea "x"
type textarea "The inspiring events that strengthend my relationships withWhen I was"
type textarea "x"
type textarea "The inspiring events that strengthend my relationships with When I was"
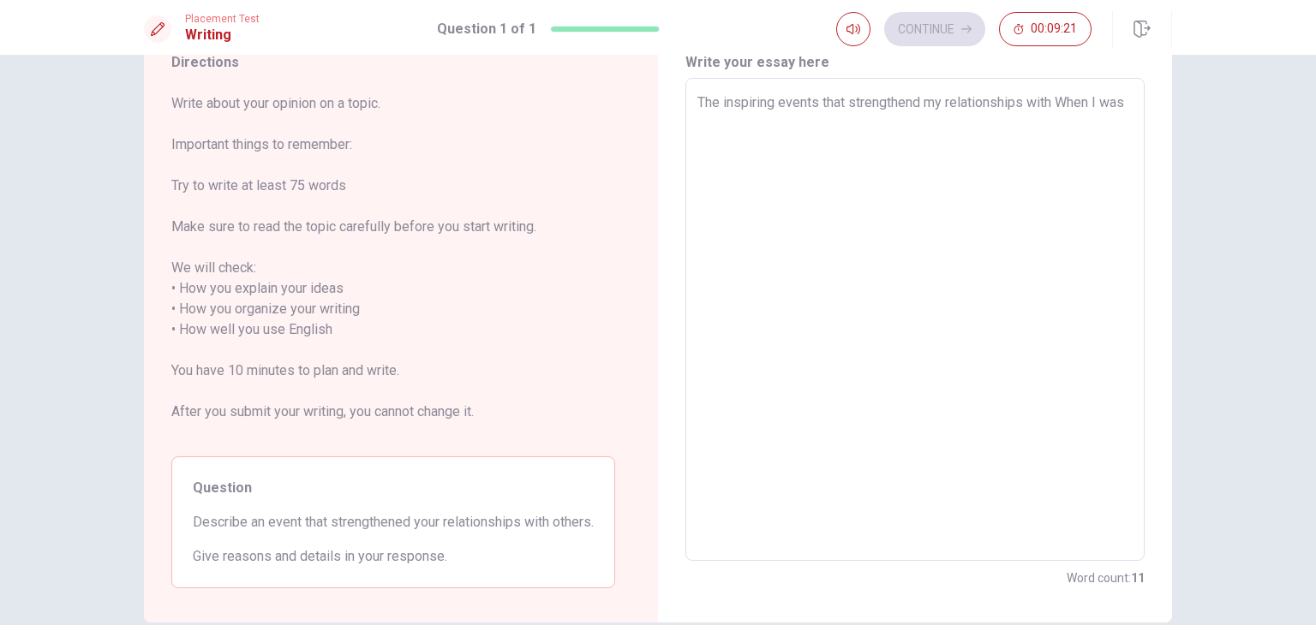
type textarea "x"
type textarea "The inspiring events that strengthend my relationships with wWhen I was"
type textarea "x"
type textarea "The inspiring events that strengthend my relationships with When I was"
type textarea "x"
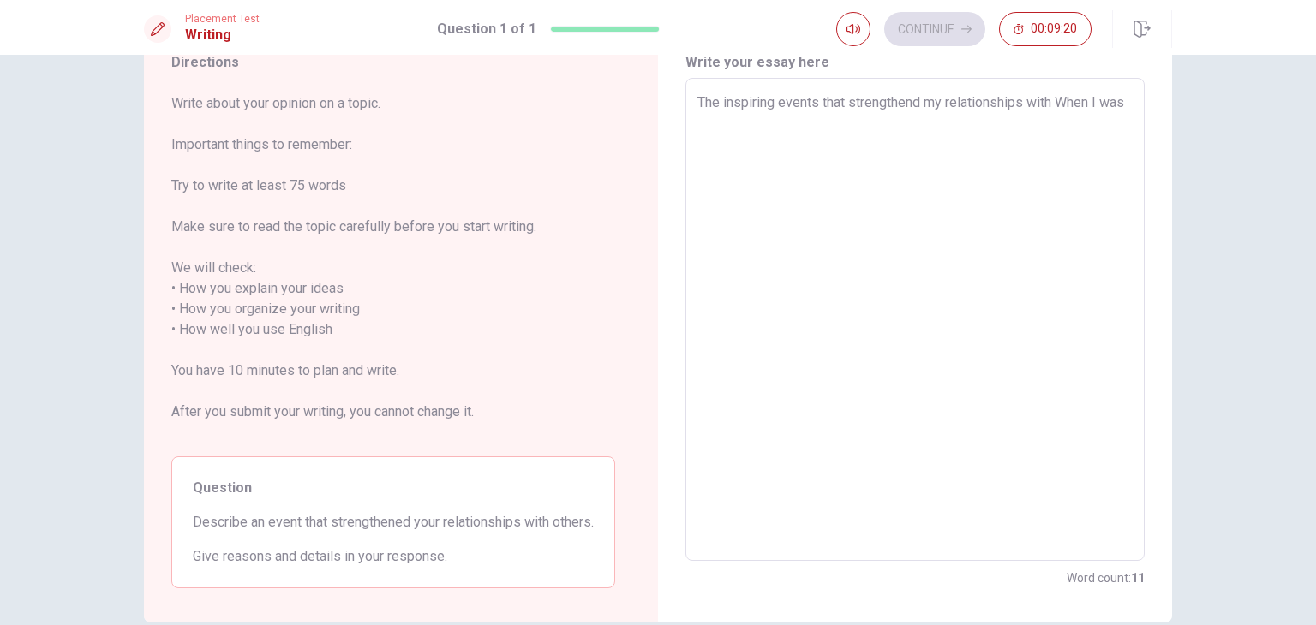
type textarea "The inspiring events that strengthend my relationships with mWhen I was"
type textarea "x"
type textarea "The inspiring events that strengthend my relationships with myWhen I was"
type textarea "x"
type textarea "The inspiring events that strengthend my relationships with my When I was"
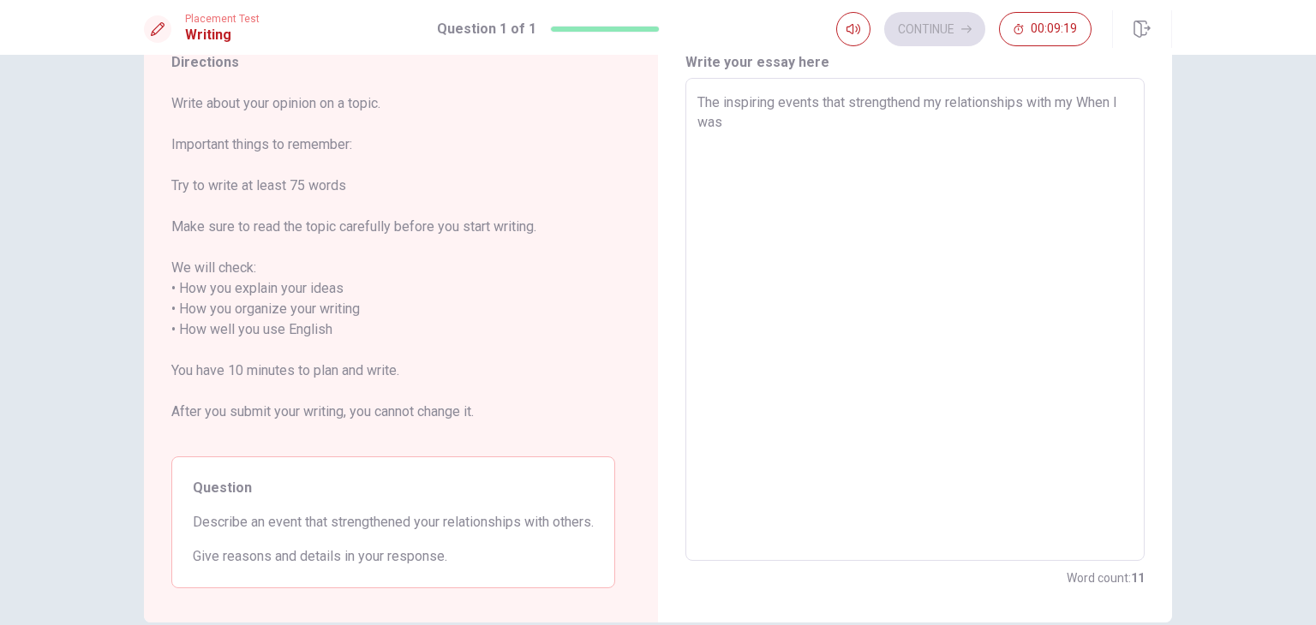
type textarea "x"
type textarea "The inspiring events that strengthend my relationships with my fWhen I was"
click at [833, 134] on textarea "The inspiring events that strengthend my relationships with my friends was devi…" at bounding box center [914, 320] width 435 height 455
click at [811, 122] on textarea "The inspiring events that strengthend my relationships with my friends was devi…" at bounding box center [914, 320] width 435 height 455
click at [1107, 127] on textarea "The inspiring events that strengthend my relationships with my friends was devi…" at bounding box center [914, 320] width 435 height 455
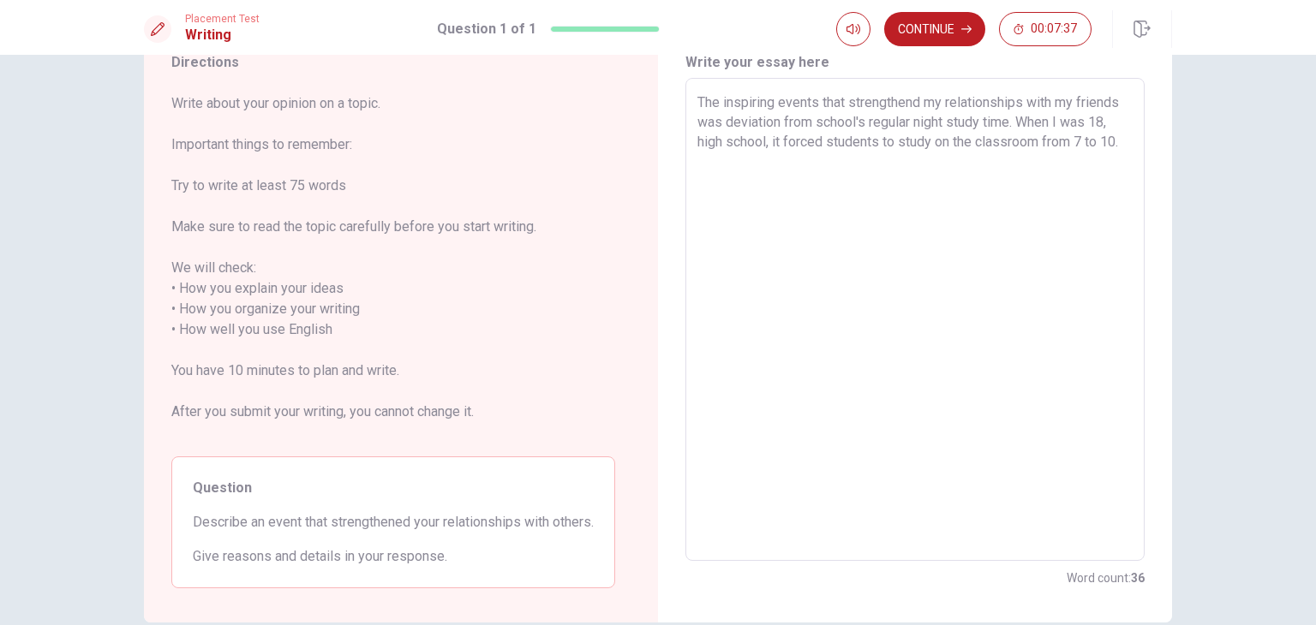
click at [690, 138] on div "The inspiring events that strengthend my relationships with my friends was devi…" at bounding box center [914, 319] width 459 height 483
click at [697, 143] on textarea "The inspiring events that strengthend my relationships with my friends was devi…" at bounding box center [914, 320] width 435 height 455
click at [762, 144] on textarea "The inspiring events that strengthend my relationships with my friends was devi…" at bounding box center [914, 320] width 435 height 455
drag, startPoint x: 1109, startPoint y: 122, endPoint x: 1093, endPoint y: 121, distance: 16.4
click at [1093, 121] on textarea "The inspiring events that strengthend my relationships with my friends was devi…" at bounding box center [914, 320] width 435 height 455
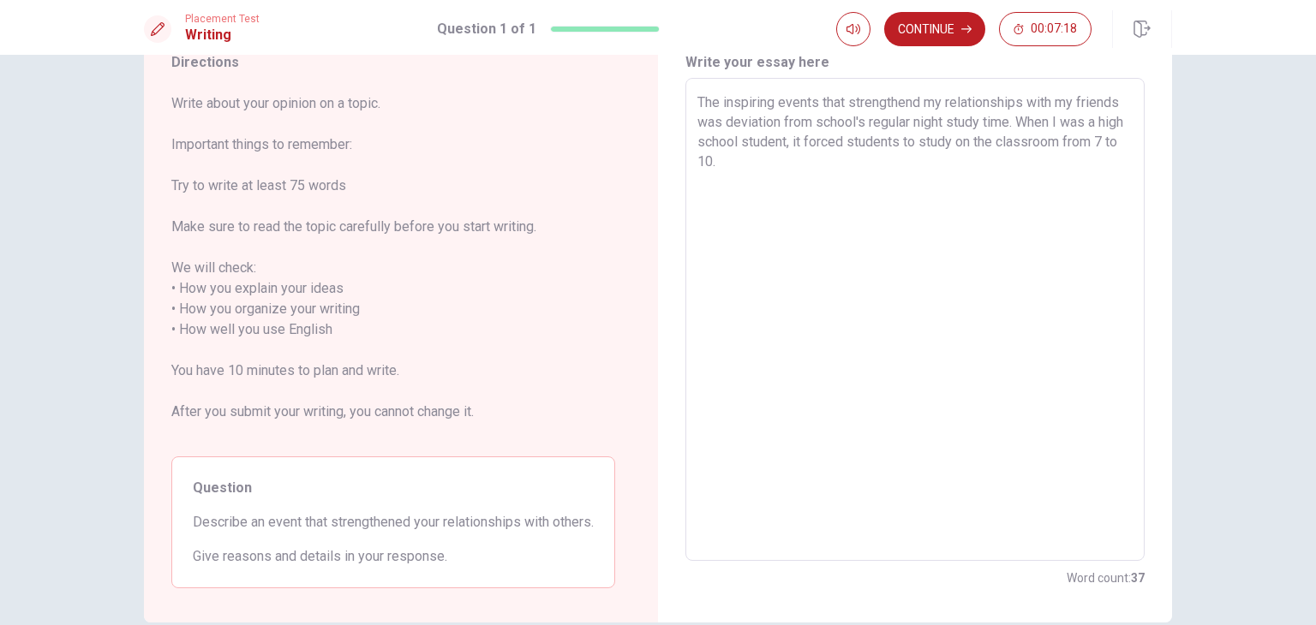
click at [895, 170] on textarea "The inspiring events that strengthend my relationships with my friends was devi…" at bounding box center [914, 320] width 435 height 455
click at [823, 142] on textarea "The inspiring events that strengthend my relationships with my friends was devi…" at bounding box center [914, 320] width 435 height 455
click at [892, 159] on textarea "The inspiring events that strengthend my relationships with my friends was devi…" at bounding box center [914, 320] width 435 height 455
click at [908, 158] on textarea "The inspiring events that strengthend my relationships with my friends was devi…" at bounding box center [914, 320] width 435 height 455
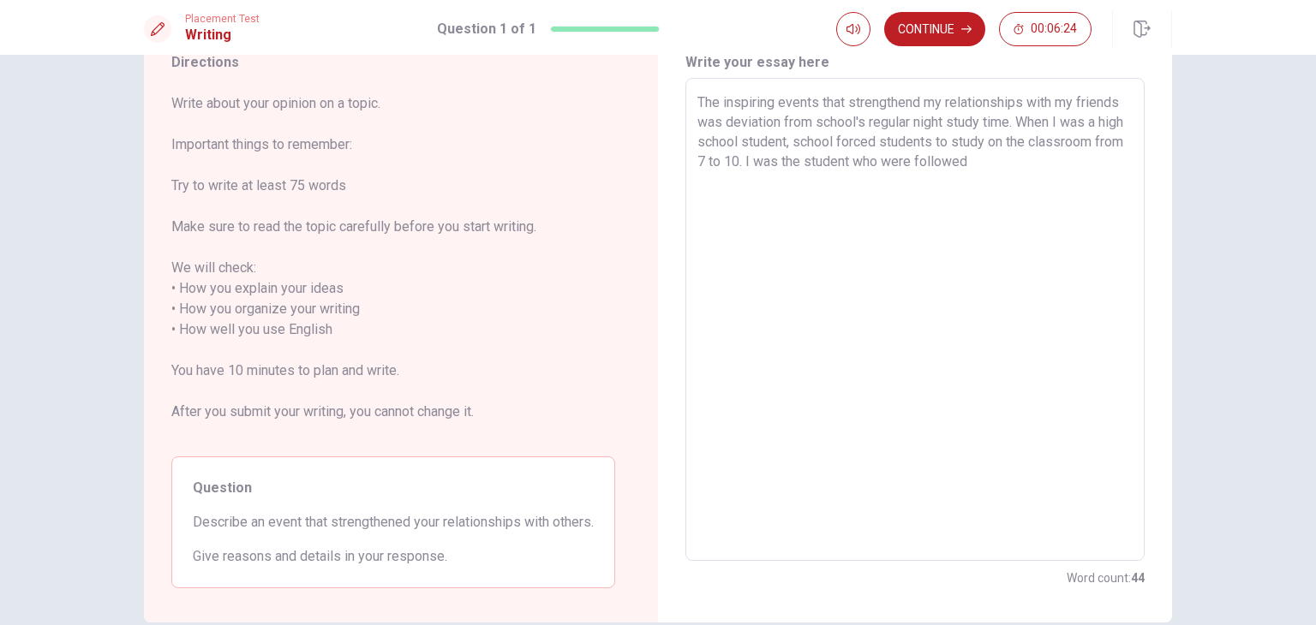
click at [1018, 166] on textarea "The inspiring events that strengthend my relationships with my friends was devi…" at bounding box center [914, 320] width 435 height 455
click at [895, 184] on textarea "The inspiring events that strengthend my relationships with my friends was devi…" at bounding box center [914, 320] width 435 height 455
click at [887, 210] on textarea "The inspiring events that strengthend my relationships with my friends was devi…" at bounding box center [914, 320] width 435 height 455
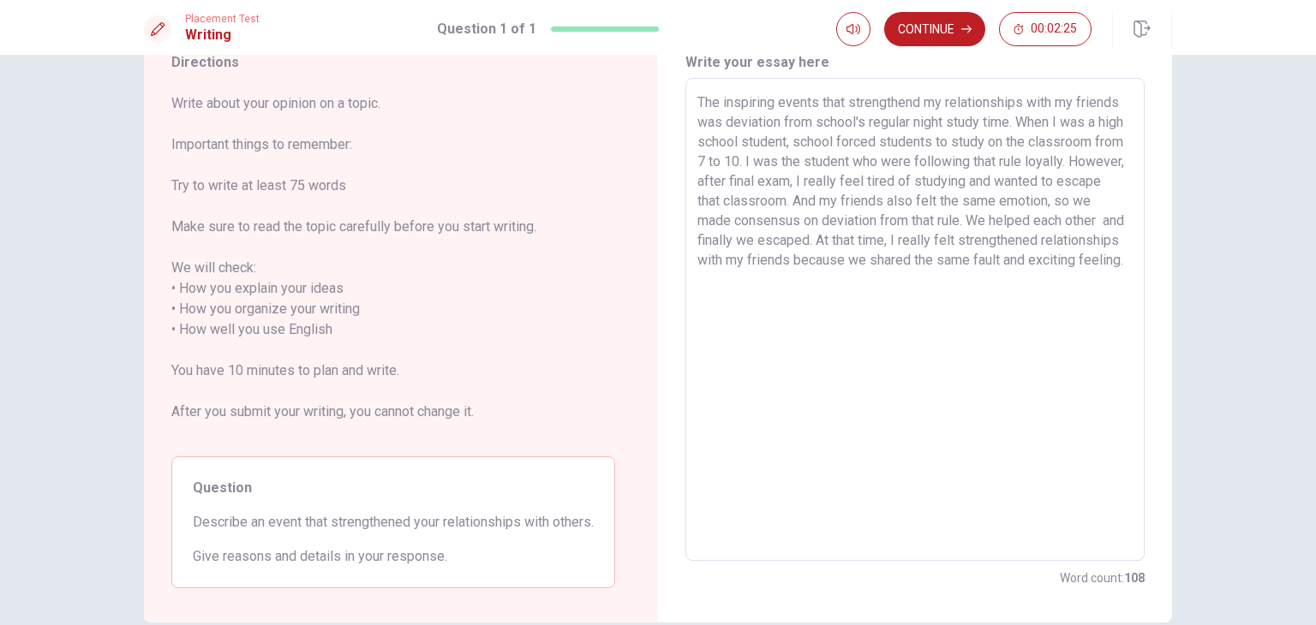
drag, startPoint x: 910, startPoint y: 237, endPoint x: 843, endPoint y: 241, distance: 67.8
click at [843, 241] on textarea "The inspiring events that strengthend my relationships with my friends was devi…" at bounding box center [914, 320] width 435 height 455
click at [990, 367] on textarea "The inspiring events that strengthend my relationships with my friends was devi…" at bounding box center [914, 320] width 435 height 455
click at [931, 258] on textarea "The inspiring events that strengthend my relationships with my friends was devi…" at bounding box center [914, 320] width 435 height 455
click at [956, 254] on textarea "The inspiring events that strengthend my relationships with my friends was devi…" at bounding box center [914, 320] width 435 height 455
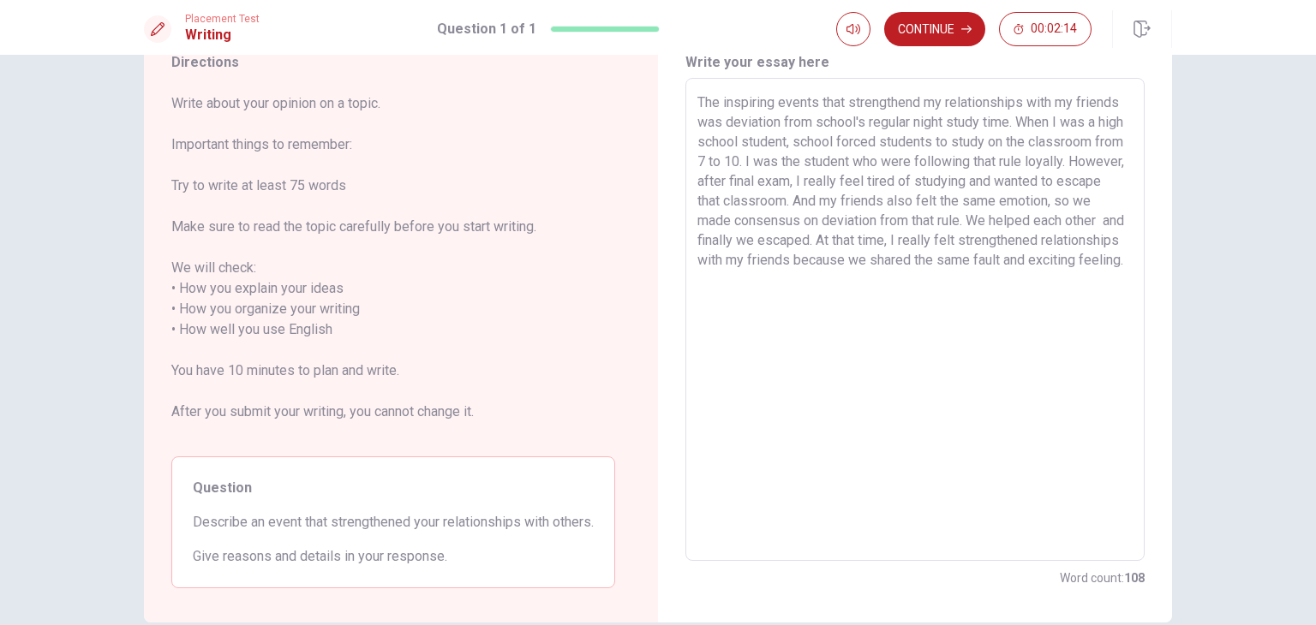
click at [887, 290] on textarea "The inspiring events that strengthend my relationships with my friends was devi…" at bounding box center [914, 320] width 435 height 455
click at [952, 291] on textarea "The inspiring events that strengthend my relationships with my friends was devi…" at bounding box center [914, 320] width 435 height 455
click at [909, 214] on textarea "The inspiring events that strengthend my relationships with my friends was devi…" at bounding box center [914, 320] width 435 height 455
click at [1032, 272] on textarea "The inspiring events that strengthend my relationships with my friends was devi…" at bounding box center [914, 320] width 435 height 455
click at [887, 209] on textarea "The inspiring events that strengthend my relationships with my friends was devi…" at bounding box center [914, 320] width 435 height 455
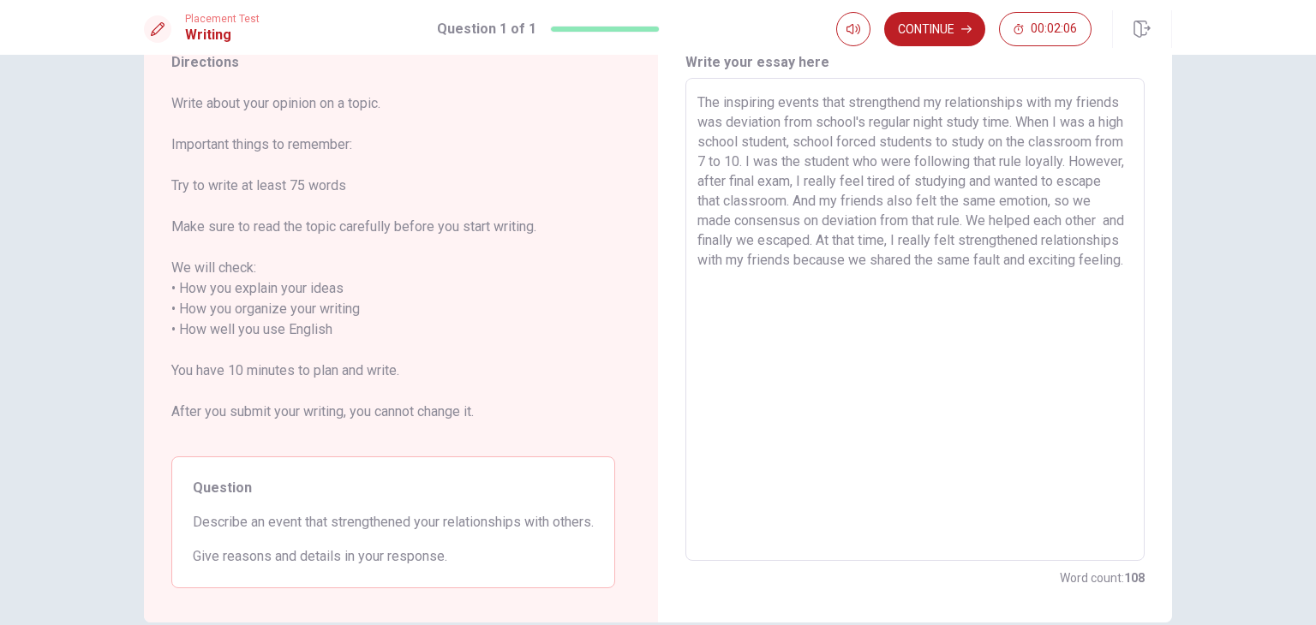
click at [999, 297] on textarea "The inspiring events that strengthend my relationships with my friends was devi…" at bounding box center [914, 320] width 435 height 455
click at [918, 32] on button "Continue" at bounding box center [934, 29] width 101 height 34
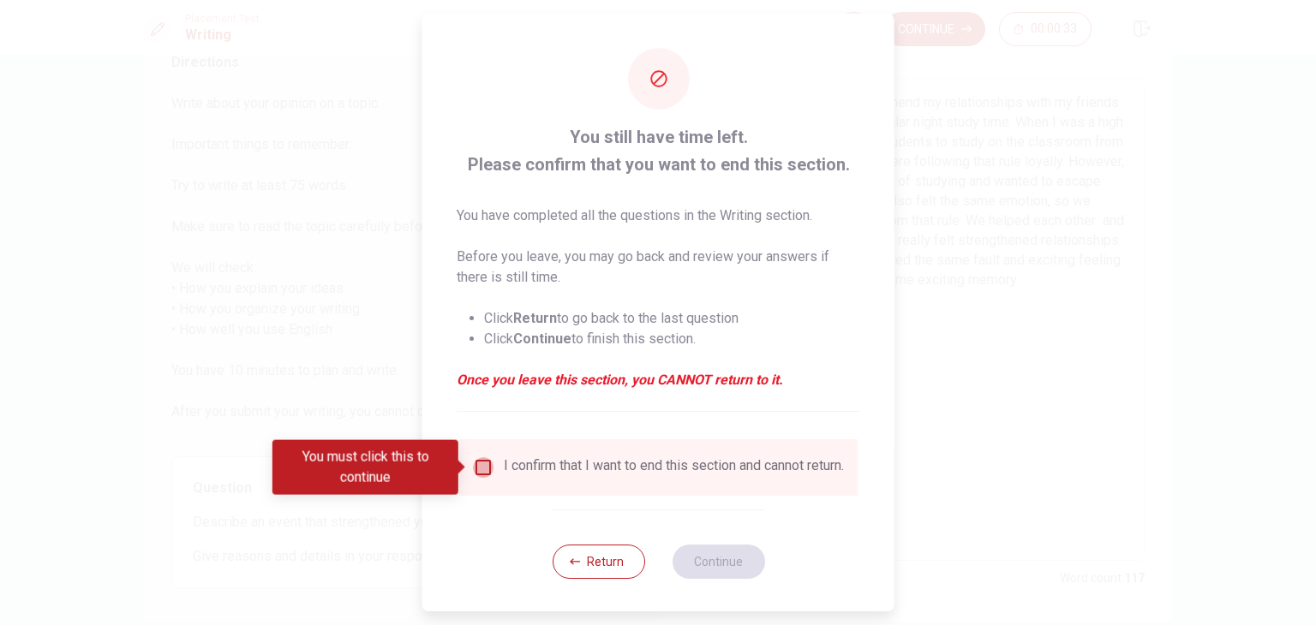
click at [477, 467] on input "You must click this to continue" at bounding box center [483, 467] width 21 height 21
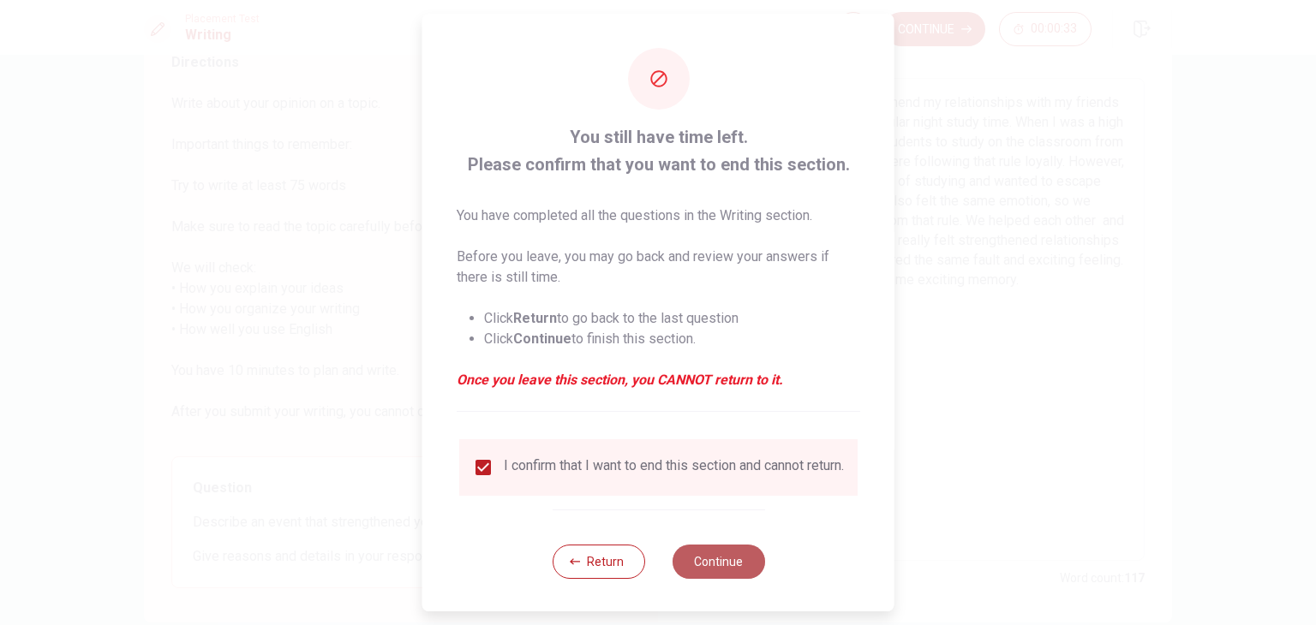
click at [725, 573] on button "Continue" at bounding box center [718, 562] width 93 height 34
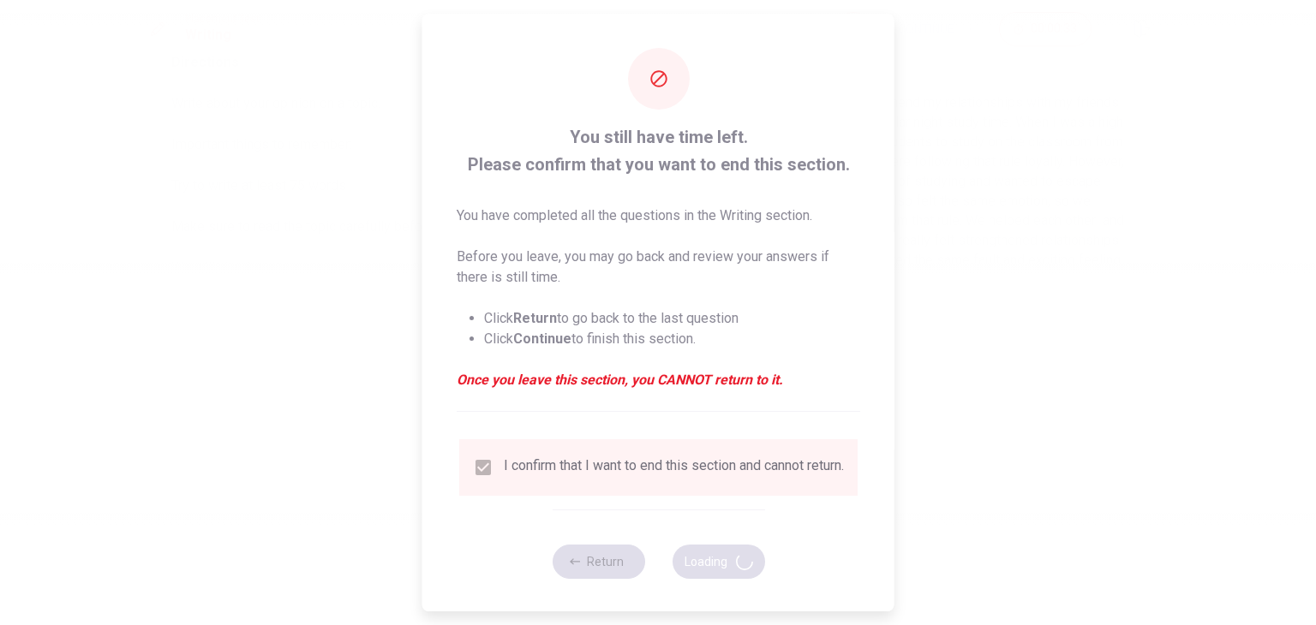
scroll to position [0, 0]
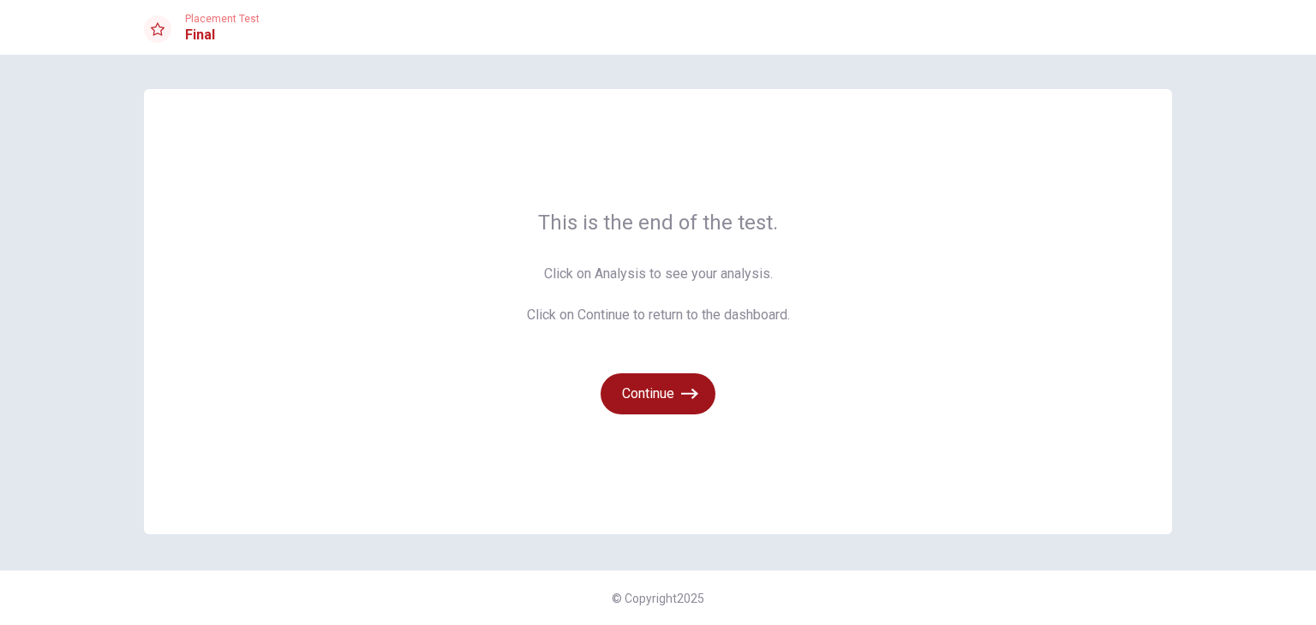
click at [702, 406] on button "Continue" at bounding box center [657, 393] width 115 height 41
